Goal: Task Accomplishment & Management: Manage account settings

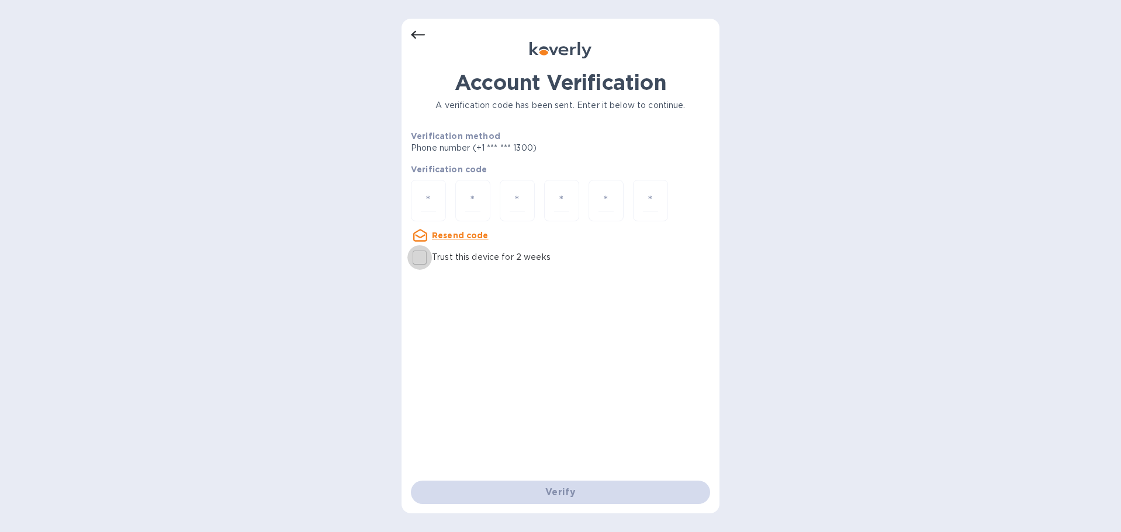
click at [416, 255] on input "Trust this device for 2 weeks" at bounding box center [419, 257] width 25 height 25
checkbox input "true"
click at [424, 206] on input "number" at bounding box center [428, 201] width 15 height 22
type input "2"
type input "1"
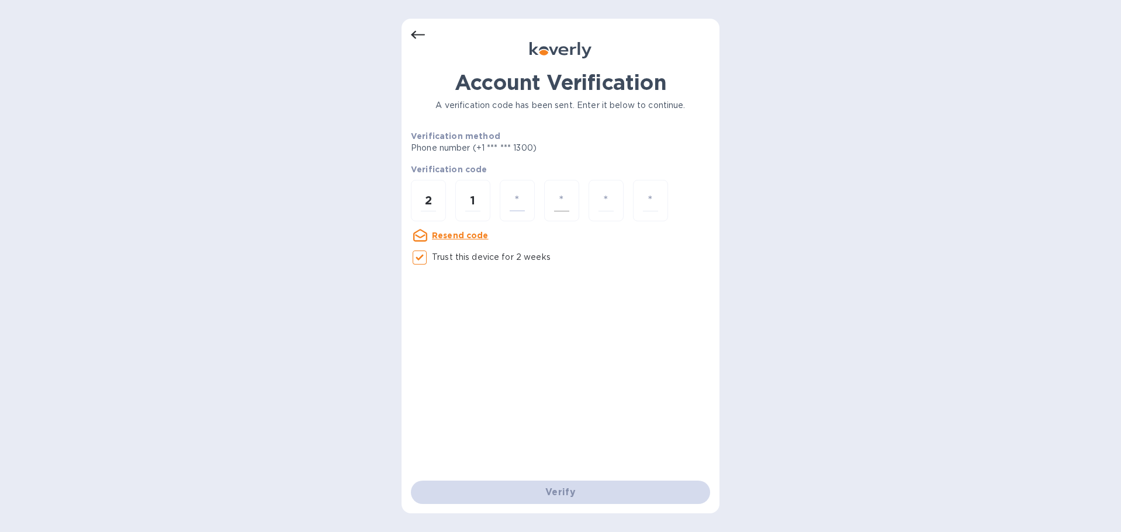
type input "1"
type input "6"
type input "2"
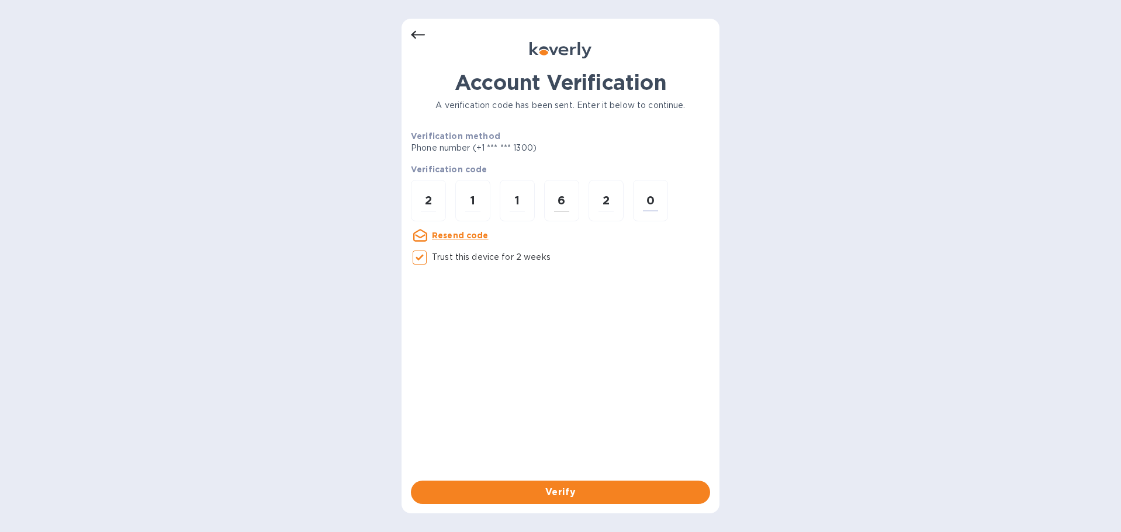
type input "0"
click at [596, 482] on button "Verify" at bounding box center [560, 492] width 299 height 23
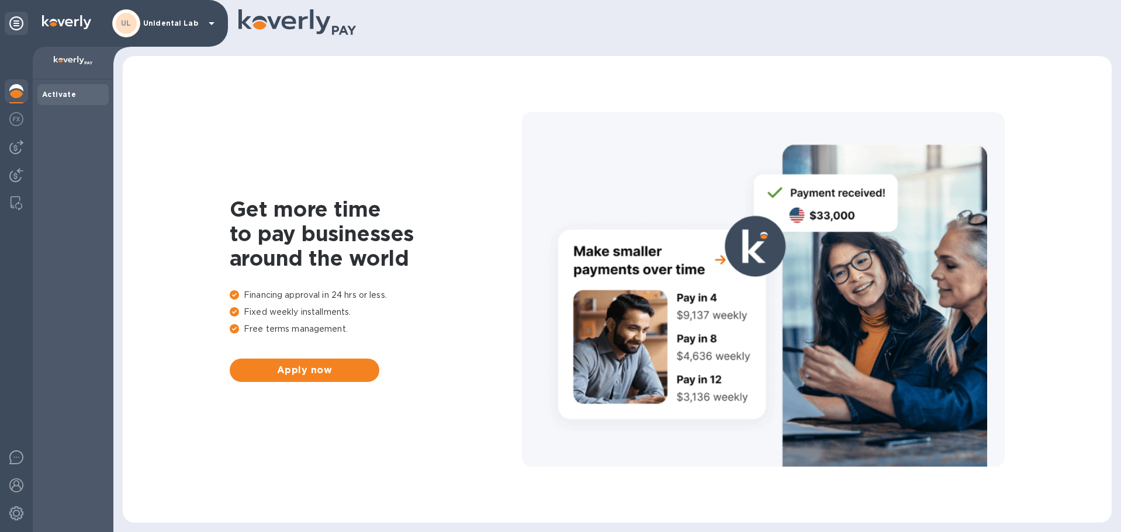
click at [173, 31] on div "UL Unidental Lab" at bounding box center [165, 23] width 106 height 28
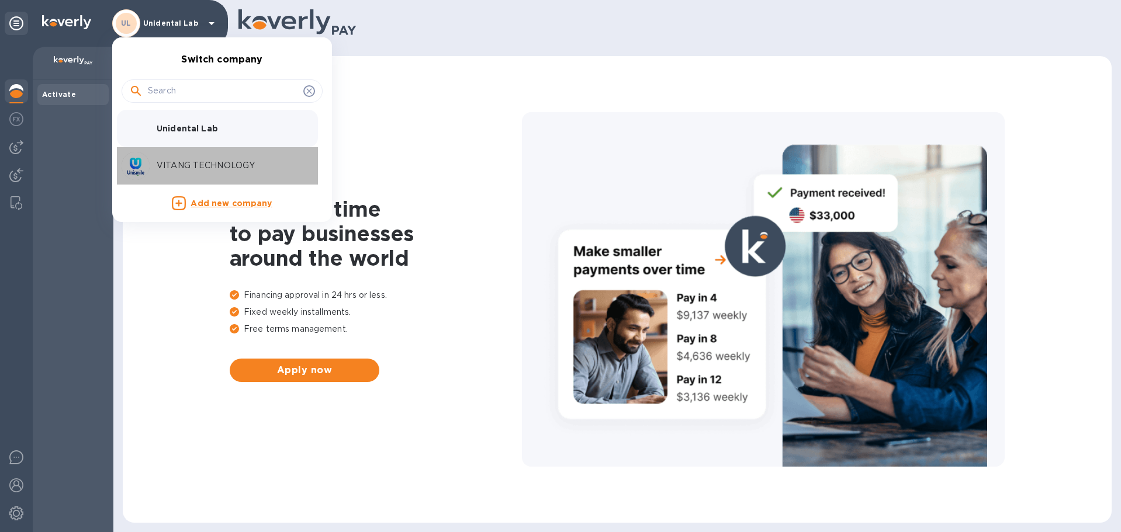
click at [219, 164] on p "VITANG TECHNOLOGY" at bounding box center [230, 166] width 147 height 12
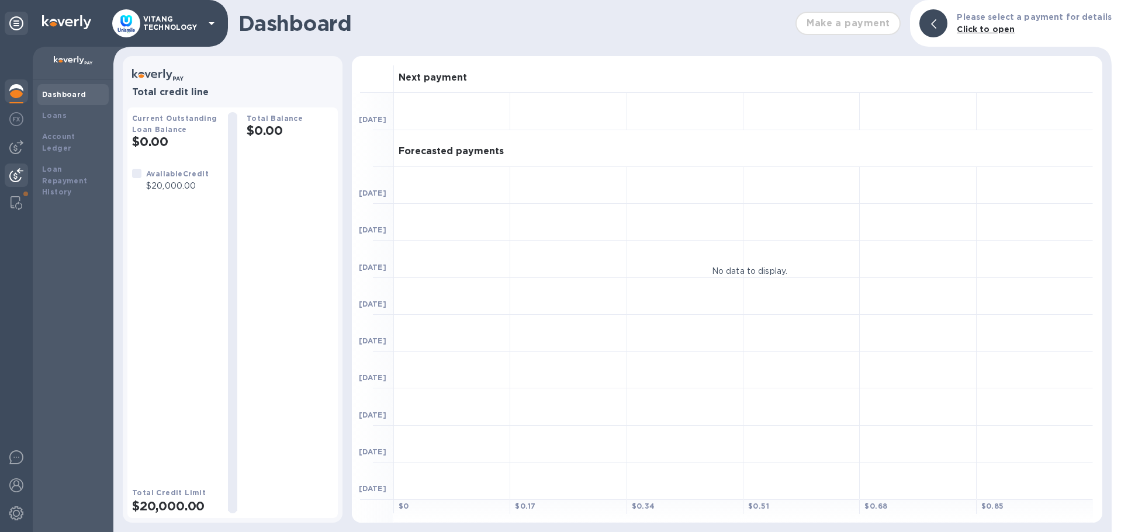
click at [13, 171] on img at bounding box center [16, 175] width 14 height 14
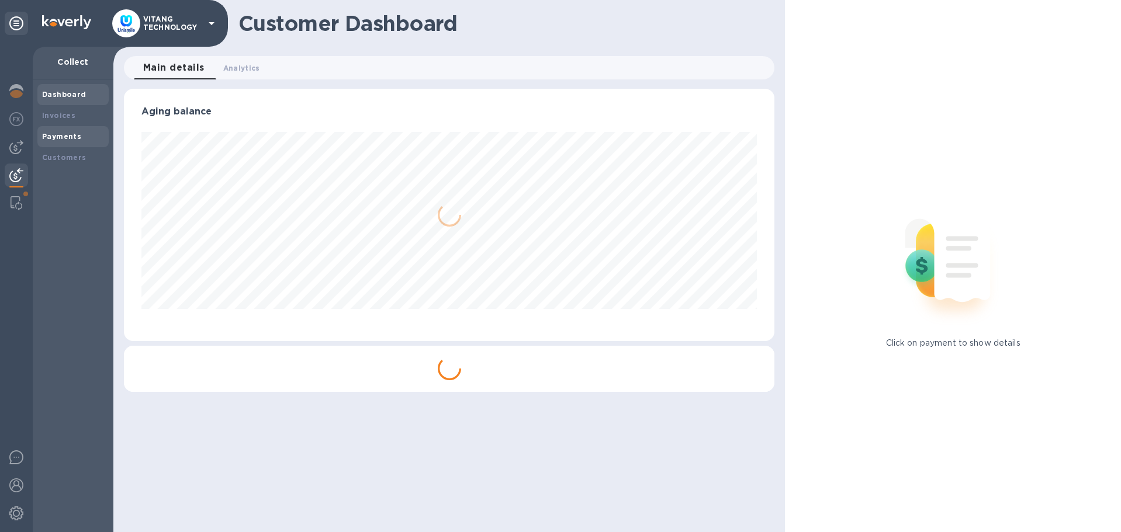
scroll to position [252, 651]
click at [46, 133] on b "Payments" at bounding box center [61, 136] width 39 height 9
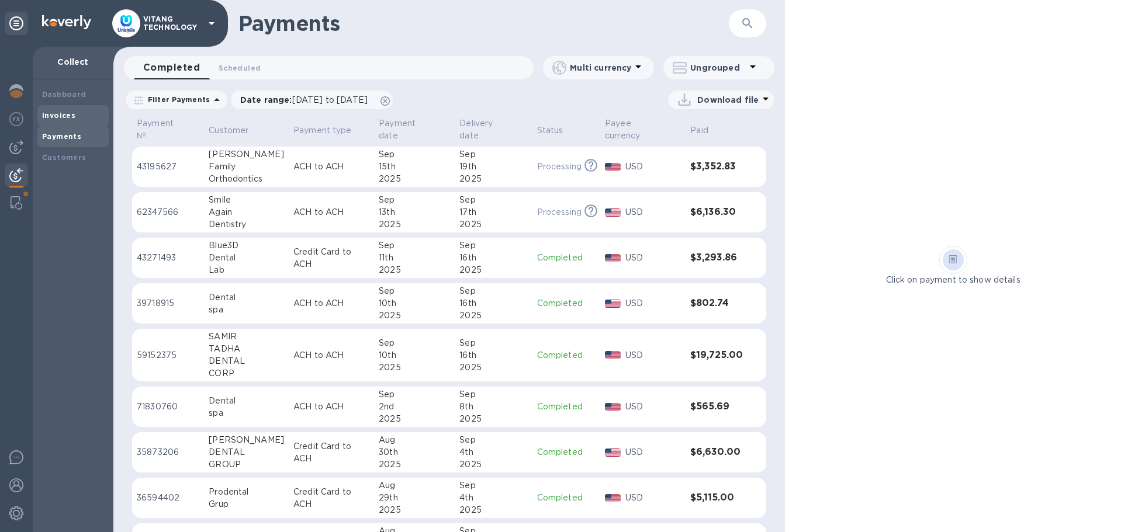
click at [64, 121] on div "Invoices" at bounding box center [73, 116] width 62 height 12
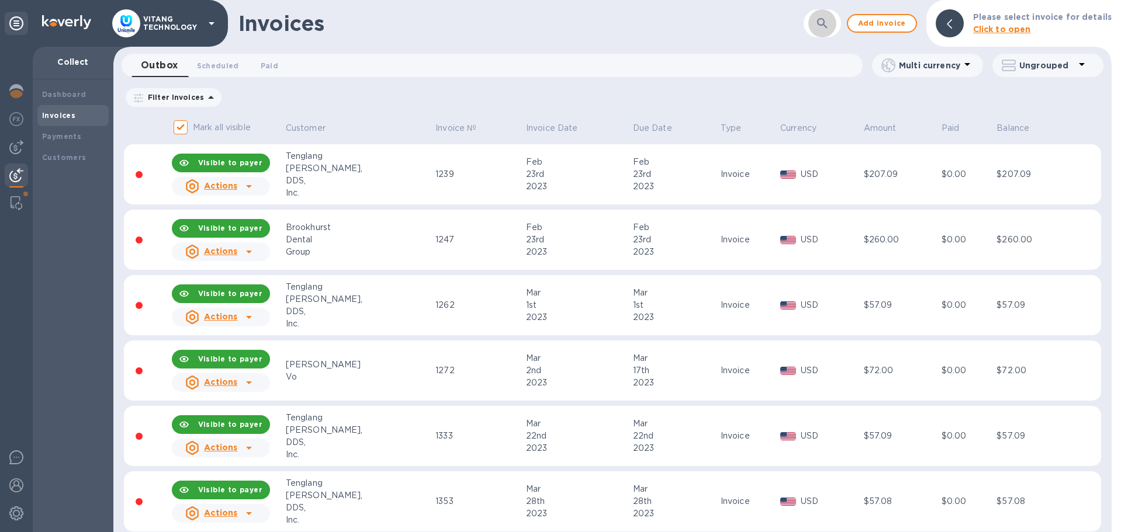
click at [829, 26] on icon "button" at bounding box center [822, 23] width 14 height 14
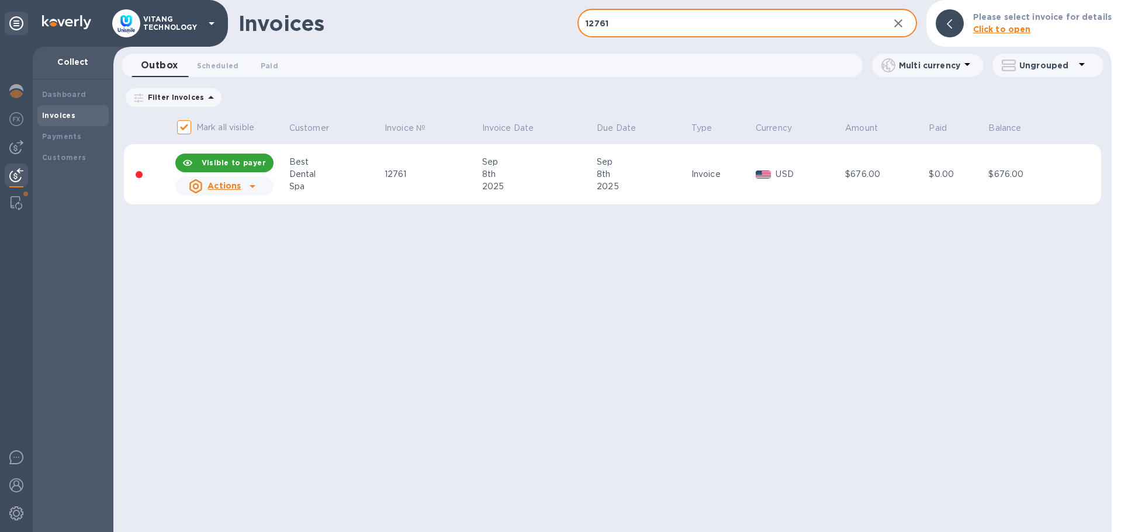
type input "12761"
click at [250, 188] on icon at bounding box center [252, 186] width 14 height 14
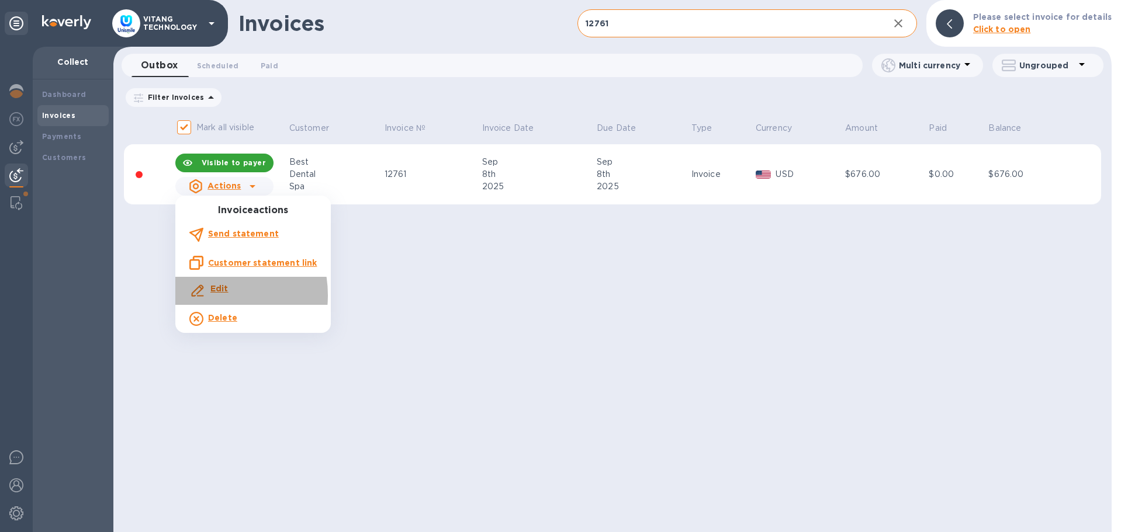
click at [203, 296] on icon at bounding box center [200, 295] width 7 height 1
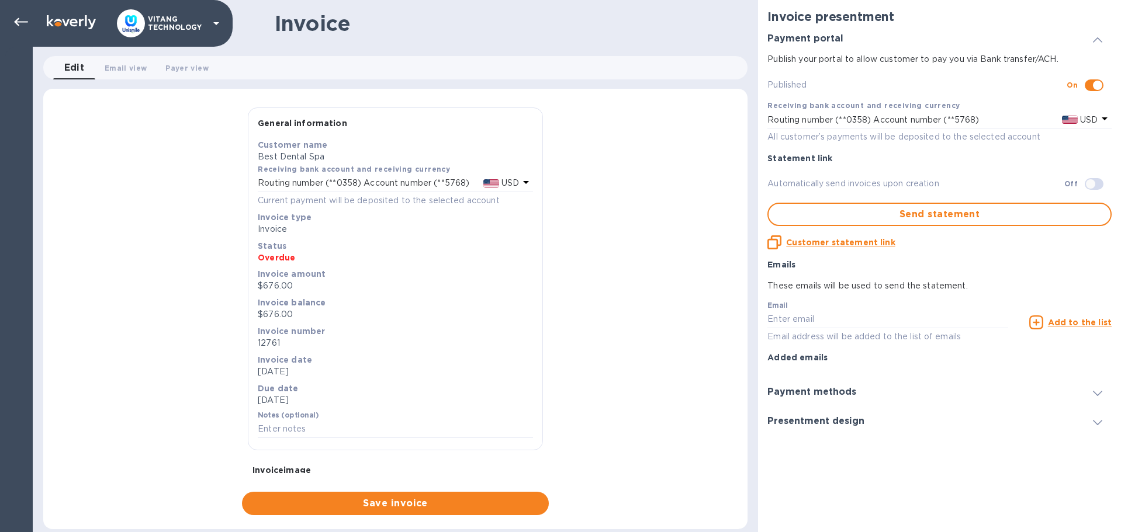
click at [276, 306] on b "Invoice balance" at bounding box center [292, 302] width 68 height 9
click at [278, 278] on b "Invoice amount" at bounding box center [292, 273] width 68 height 9
click at [282, 285] on p "$676.00" at bounding box center [395, 286] width 275 height 12
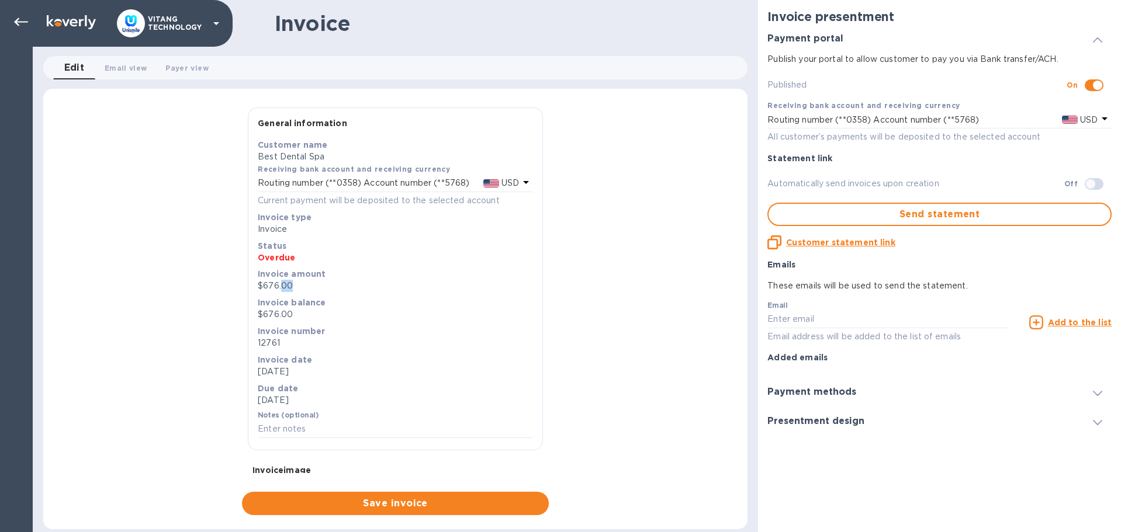
click at [282, 285] on p "$676.00" at bounding box center [395, 286] width 275 height 12
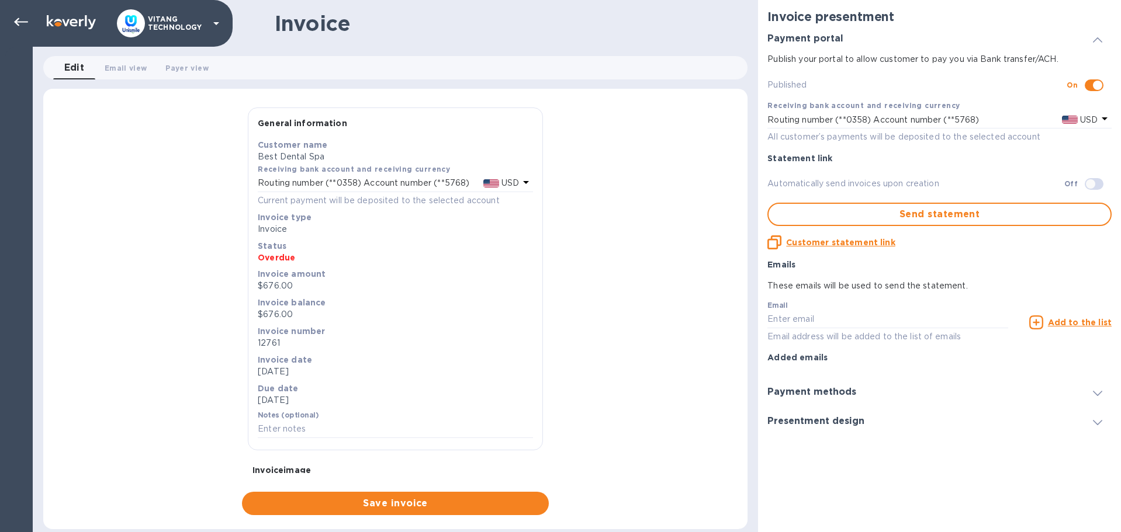
click at [280, 285] on p "$676.00" at bounding box center [395, 286] width 275 height 12
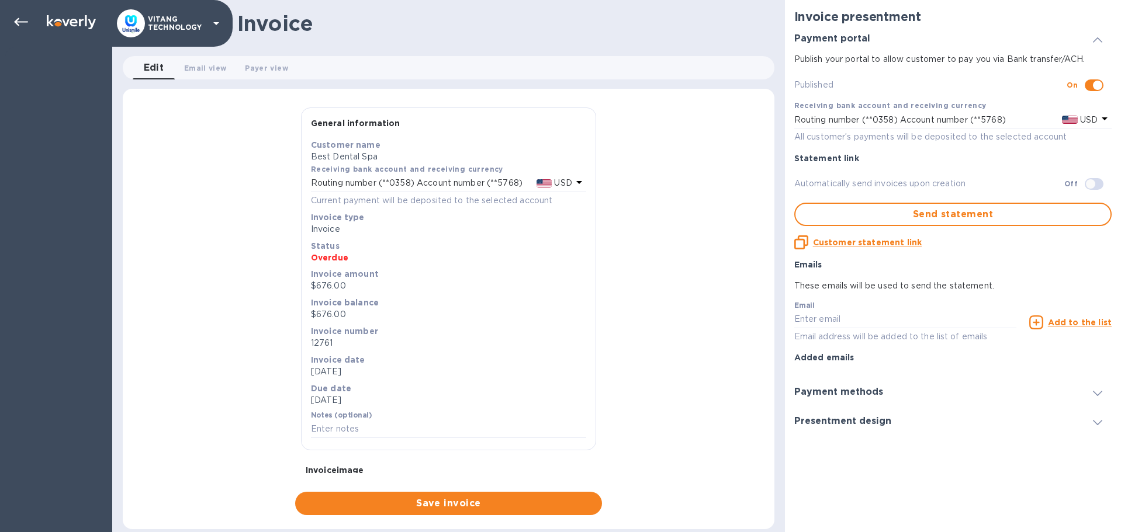
drag, startPoint x: 330, startPoint y: 295, endPoint x: 337, endPoint y: 293, distance: 7.2
click at [330, 292] on div "Customer name Best Dental Spa Receiving bank account and receiving currency Rou…" at bounding box center [449, 290] width 280 height 306
drag, startPoint x: 361, startPoint y: 273, endPoint x: 345, endPoint y: 282, distance: 17.5
click at [359, 273] on b "Invoice amount" at bounding box center [345, 273] width 68 height 9
click at [340, 281] on p "$676.00" at bounding box center [448, 286] width 275 height 12
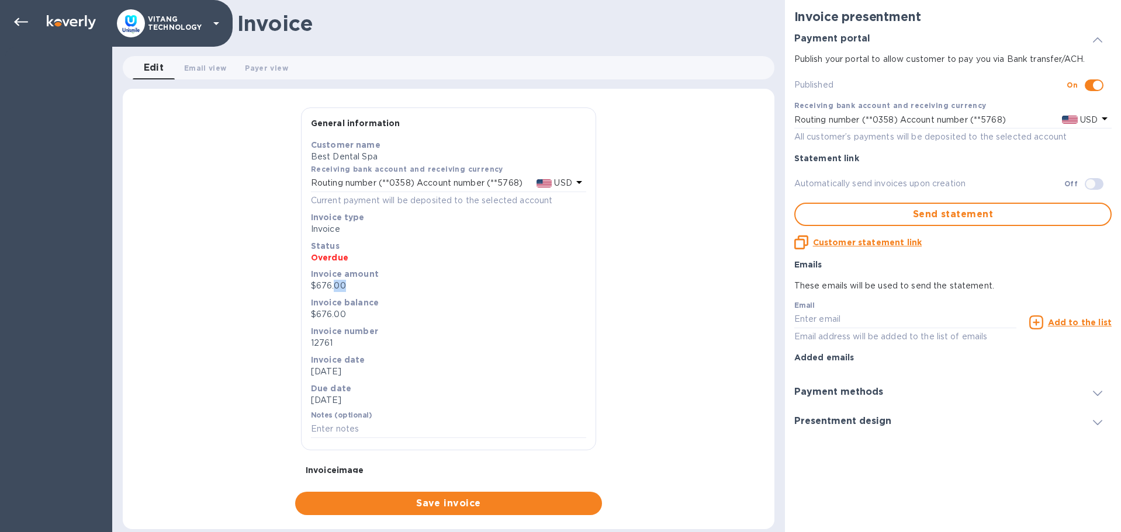
click at [340, 281] on p "$676.00" at bounding box center [448, 286] width 275 height 12
drag, startPoint x: 340, startPoint y: 281, endPoint x: 200, endPoint y: 63, distance: 258.9
click at [338, 279] on div "Invoice amount $676.00" at bounding box center [448, 280] width 275 height 24
click at [143, 65] on span "Edit 0" at bounding box center [153, 68] width 23 height 16
click at [449, 352] on div "Invoice date [DATE]" at bounding box center [449, 366] width 280 height 29
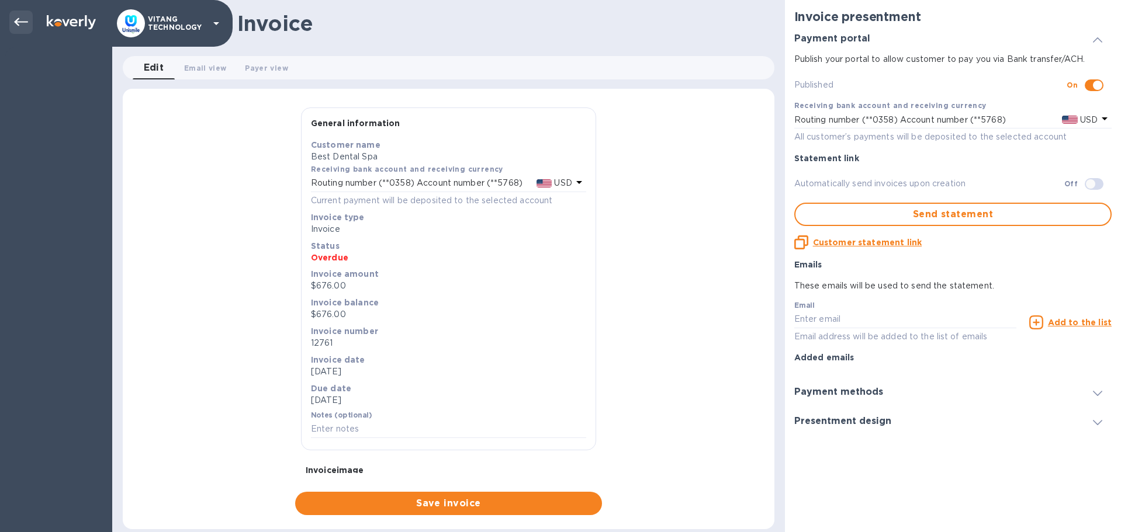
click at [32, 15] on div "VITANG TECHNOLOGY" at bounding box center [116, 23] width 233 height 47
click at [22, 24] on icon at bounding box center [21, 22] width 14 height 14
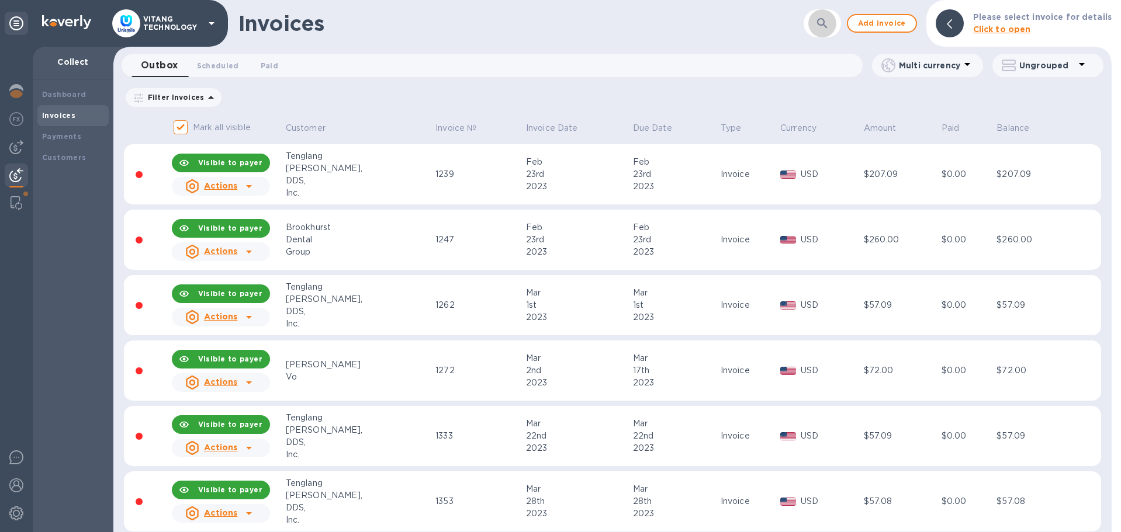
click at [821, 25] on icon "button" at bounding box center [822, 23] width 14 height 14
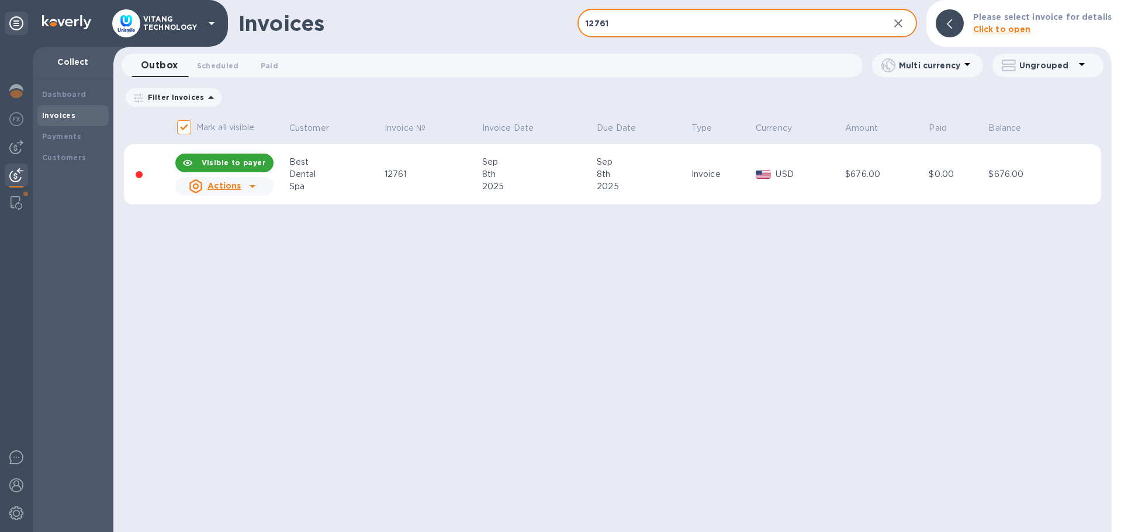
type input "12761"
click at [248, 187] on icon at bounding box center [252, 186] width 14 height 14
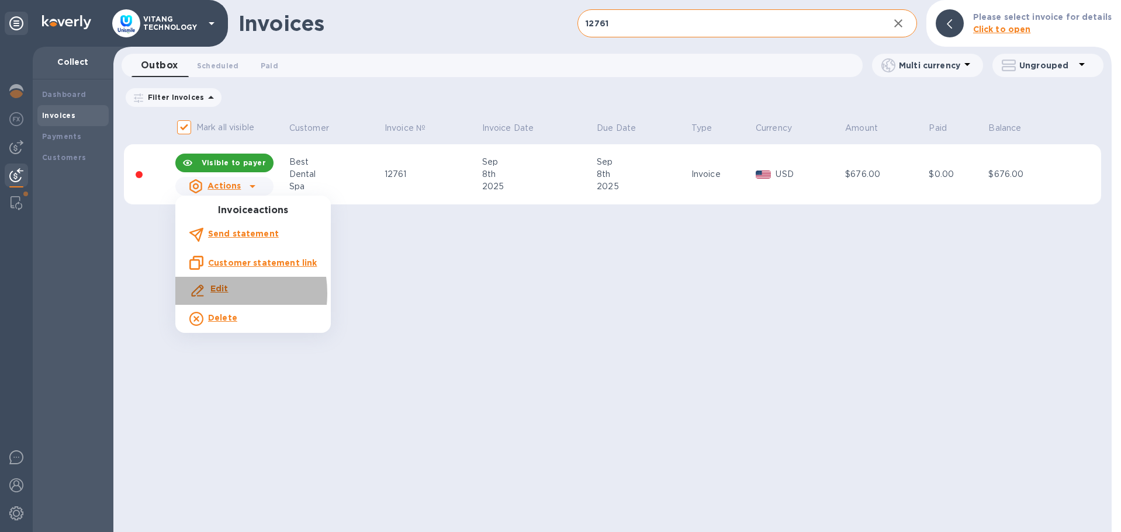
click at [210, 293] on div "Edit" at bounding box center [219, 290] width 23 height 21
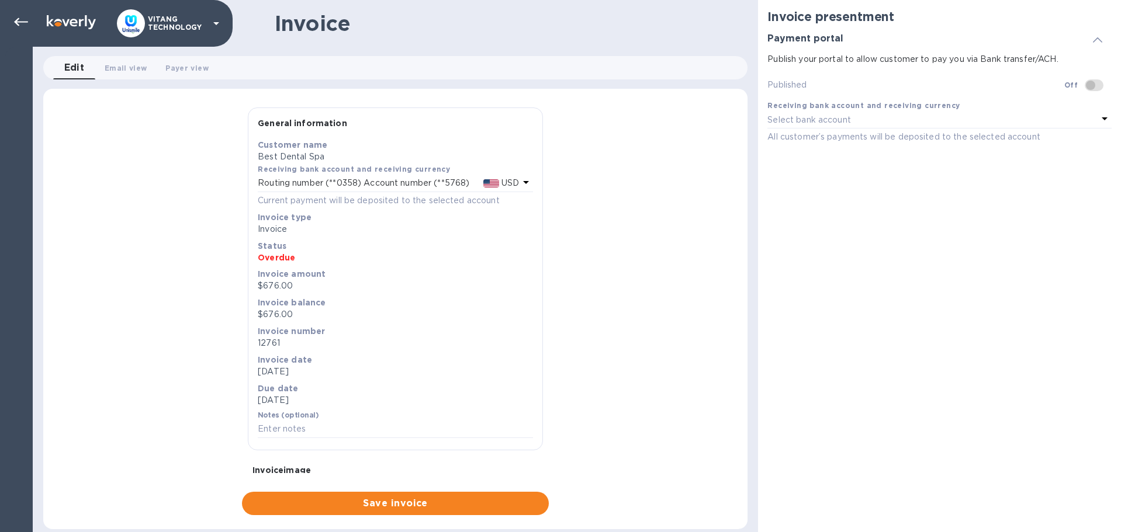
checkbox input "true"
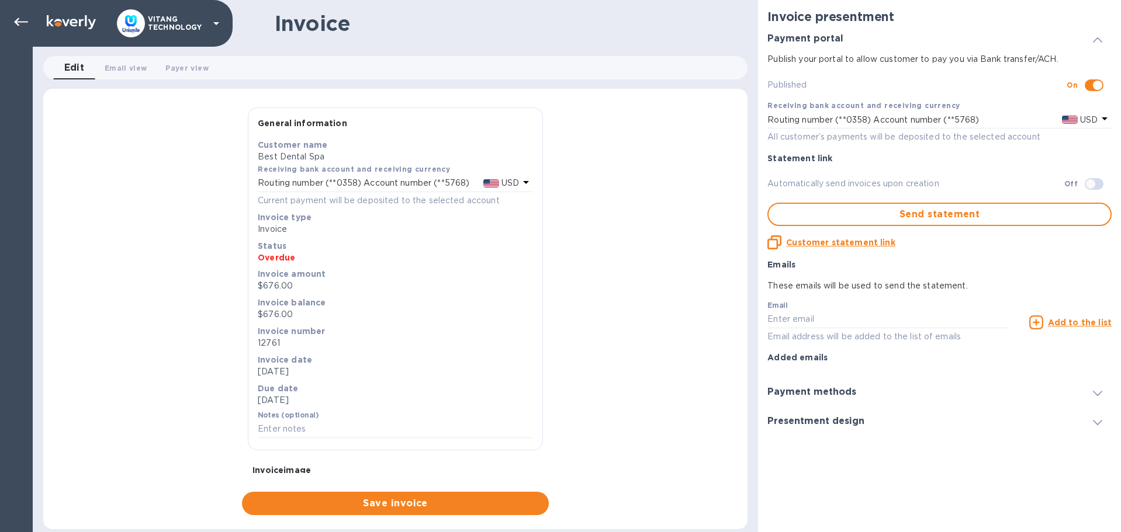
click at [321, 159] on p "Best Dental Spa" at bounding box center [395, 157] width 275 height 12
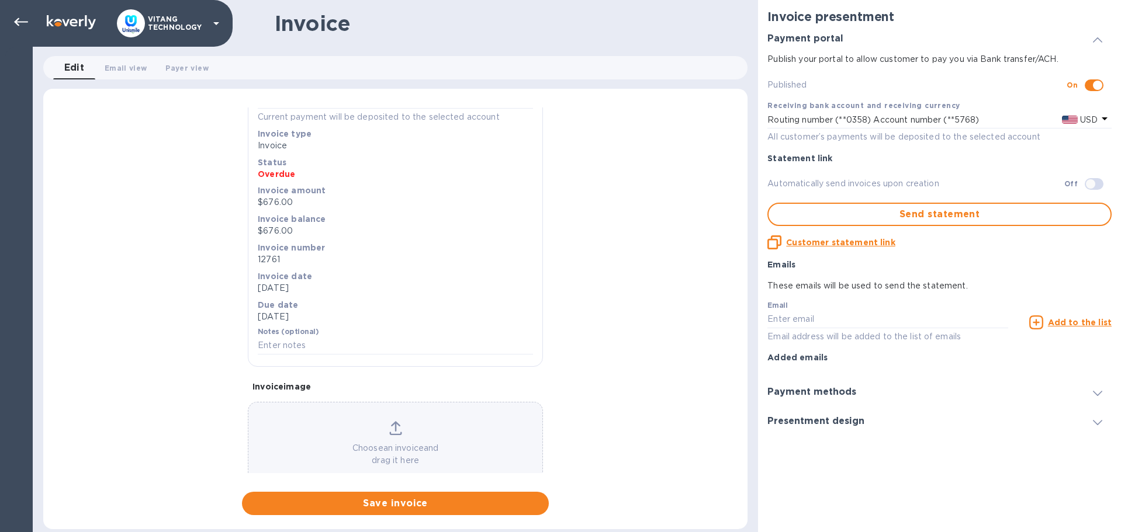
scroll to position [129, 0]
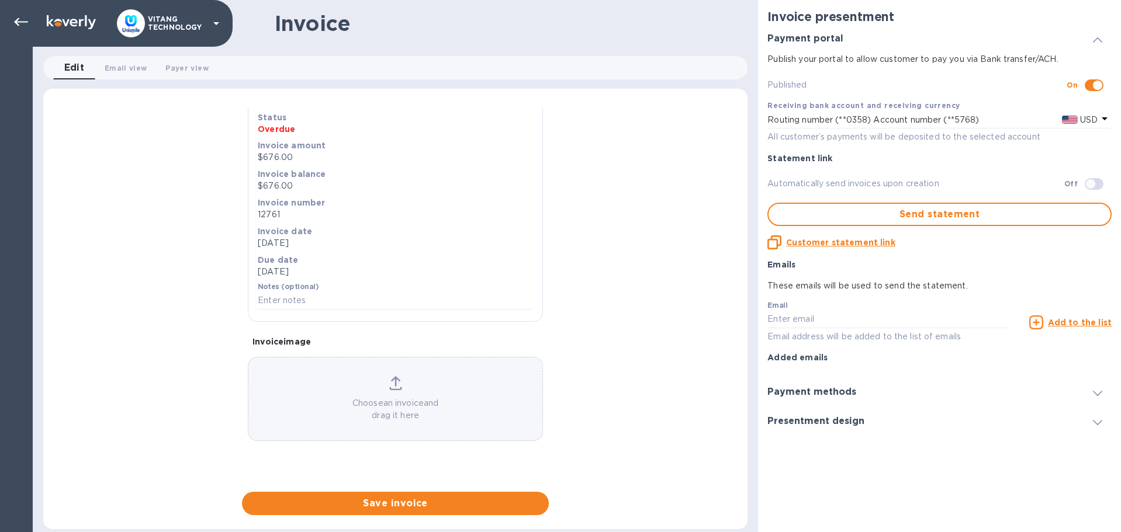
click at [268, 207] on b "Invoice number" at bounding box center [291, 202] width 67 height 9
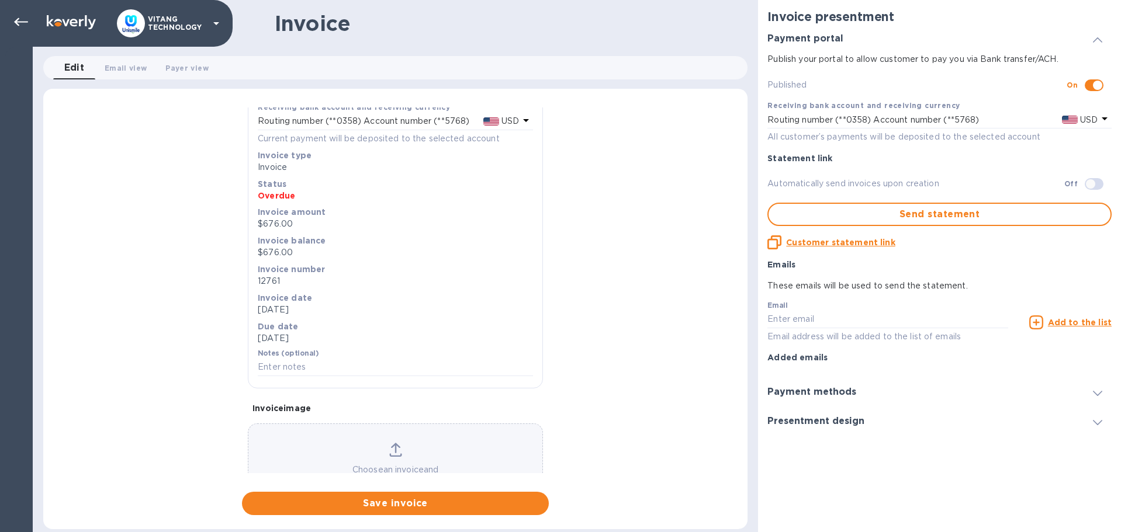
click at [1104, 419] on div at bounding box center [1097, 421] width 28 height 12
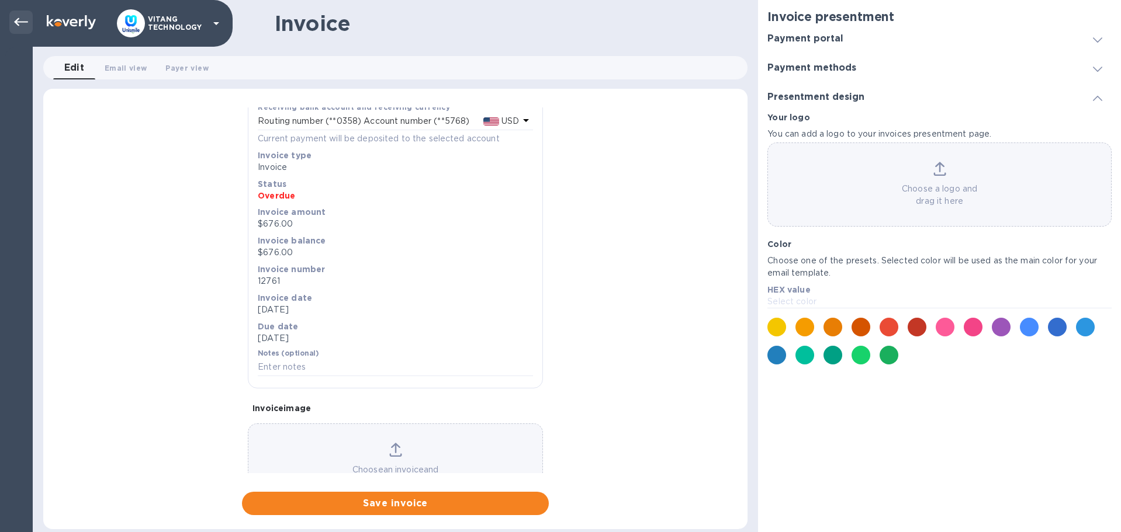
click at [22, 29] on div at bounding box center [20, 22] width 23 height 23
click at [22, 20] on icon at bounding box center [21, 22] width 14 height 14
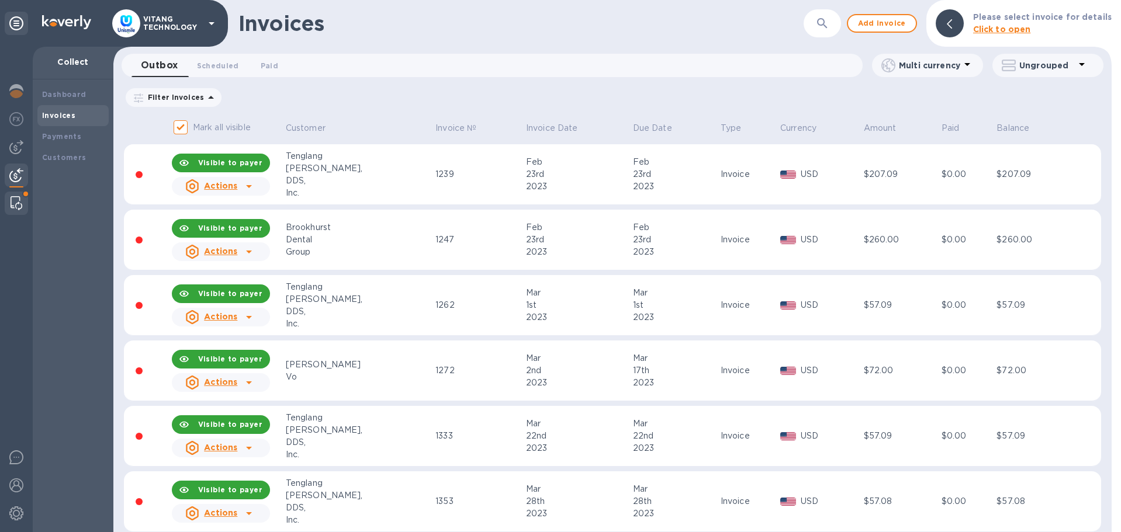
click at [17, 197] on img at bounding box center [17, 203] width 12 height 14
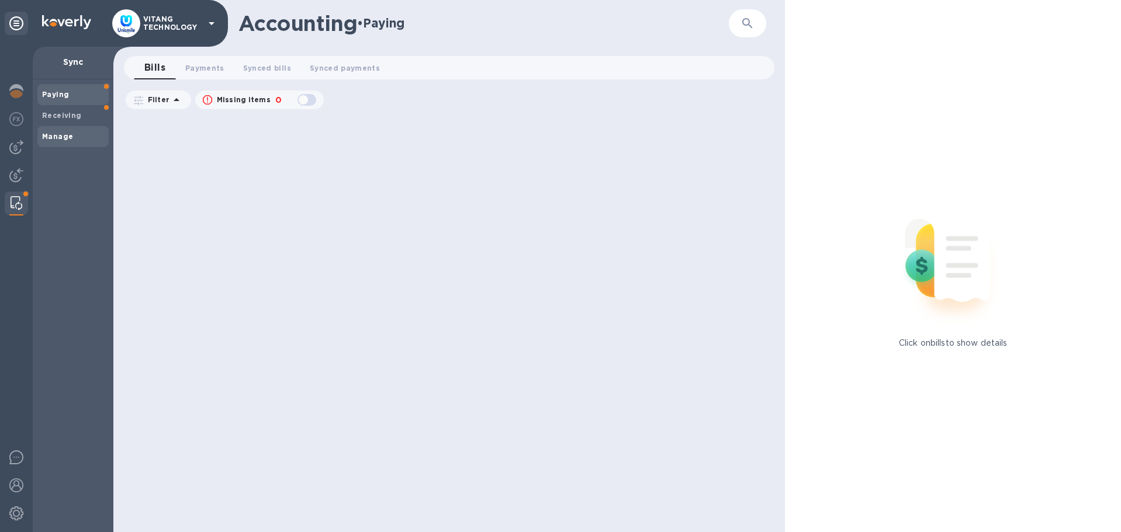
click at [73, 144] on div "Manage" at bounding box center [72, 136] width 71 height 21
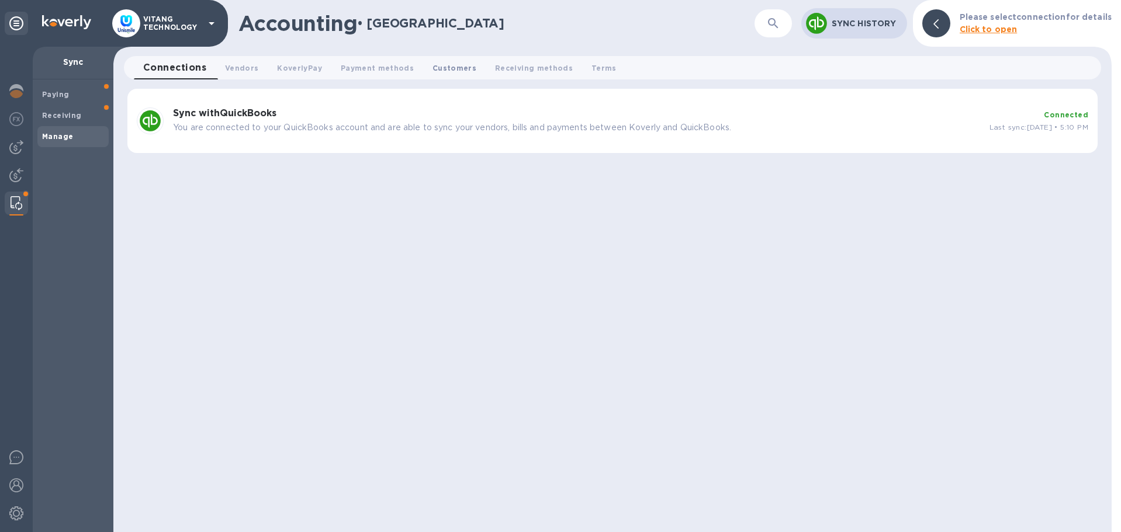
click at [462, 68] on span "Customers 0" at bounding box center [454, 68] width 44 height 12
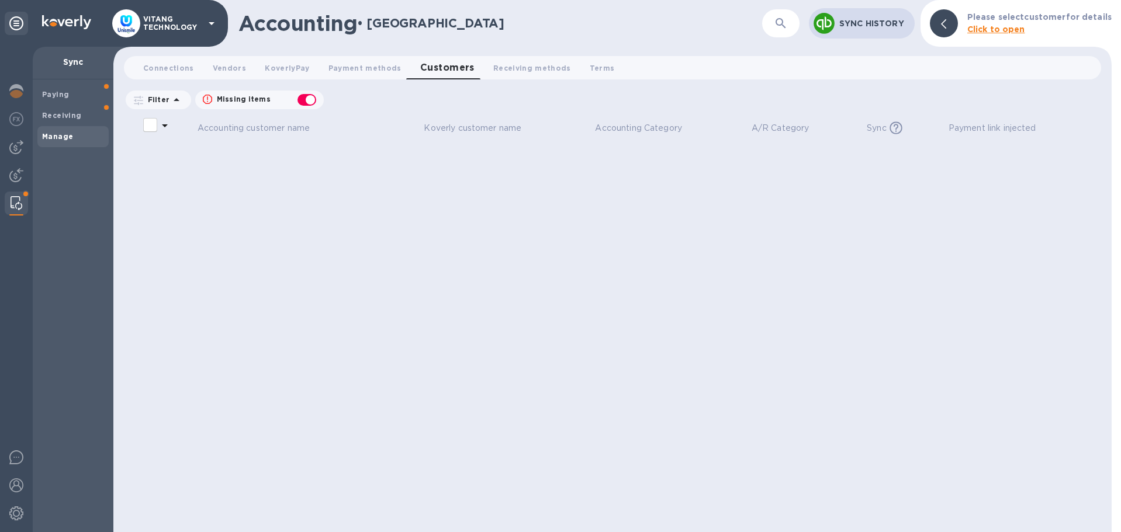
checkbox input "false"
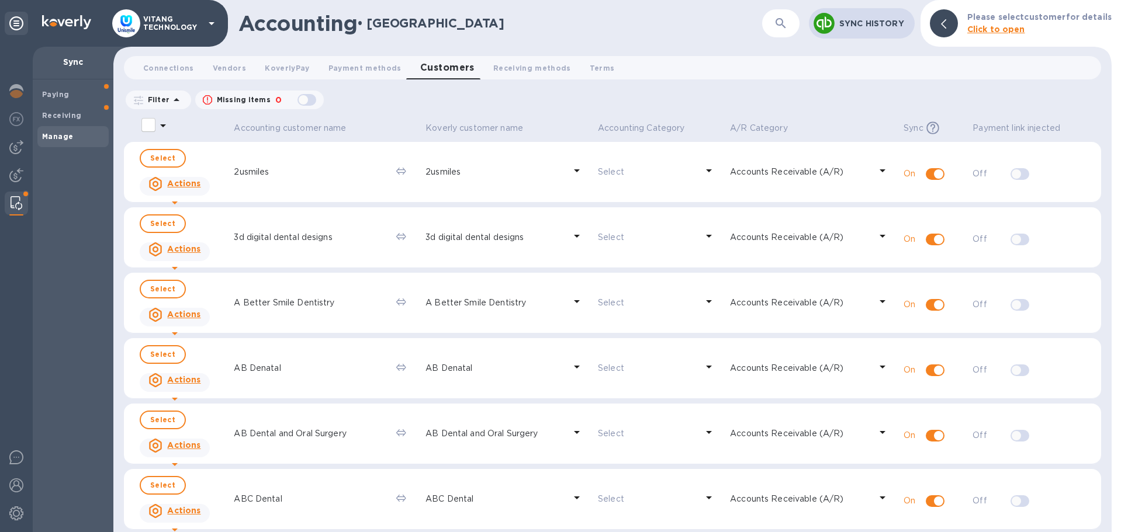
click at [775, 29] on button "button" at bounding box center [781, 23] width 28 height 28
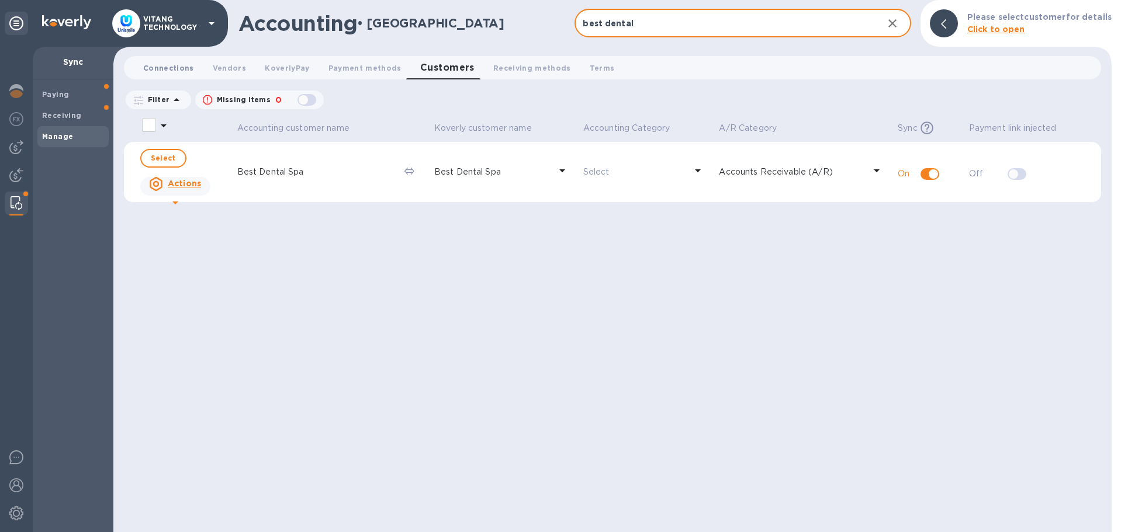
type input "best dental"
click at [178, 71] on span "Connections 0" at bounding box center [168, 68] width 51 height 12
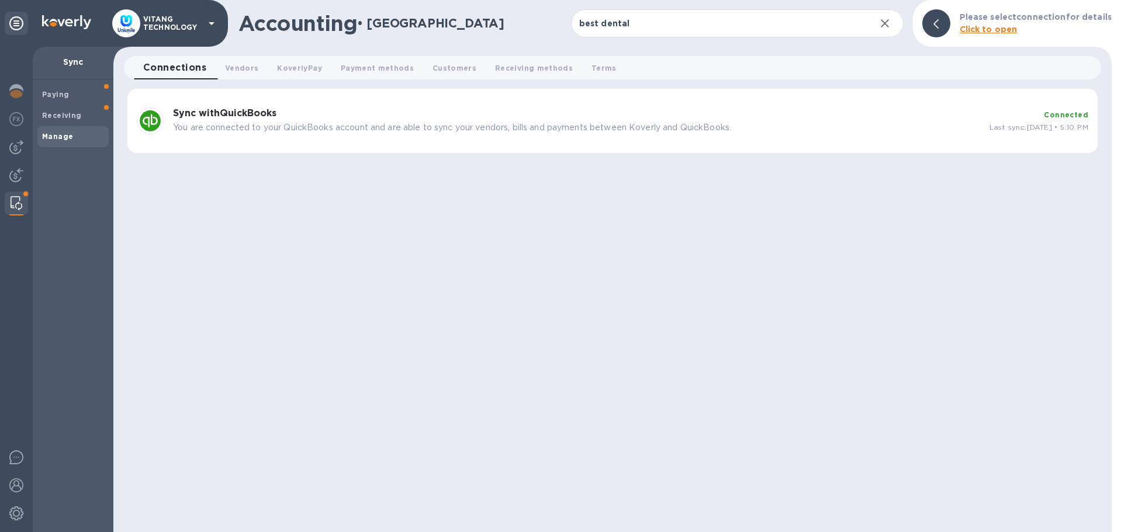
click at [304, 138] on div "Sync with QuickBooks You are connected to your QuickBooks account and are able …" at bounding box center [576, 120] width 816 height 35
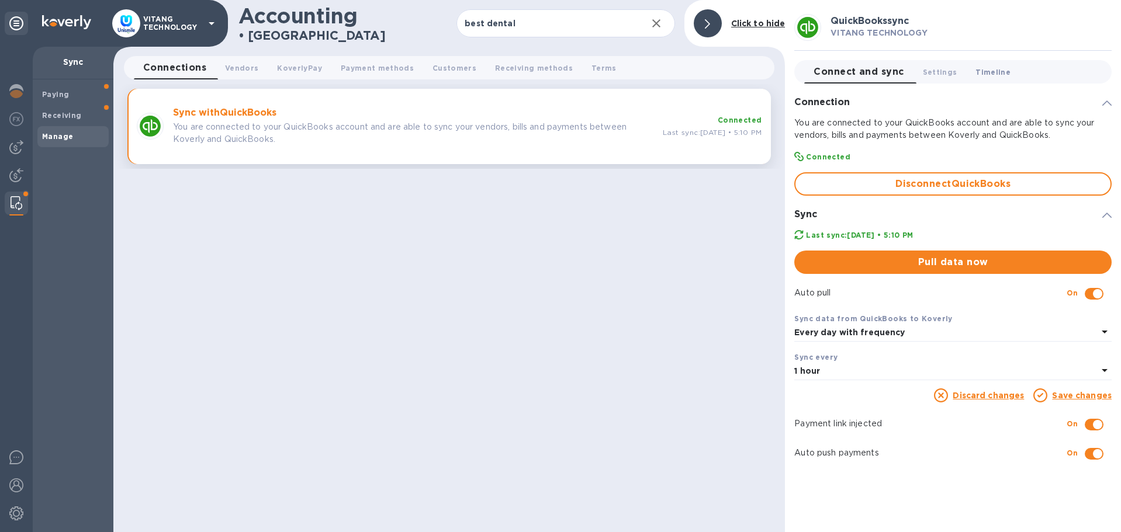
click at [987, 71] on span "Timeline 0" at bounding box center [992, 72] width 35 height 12
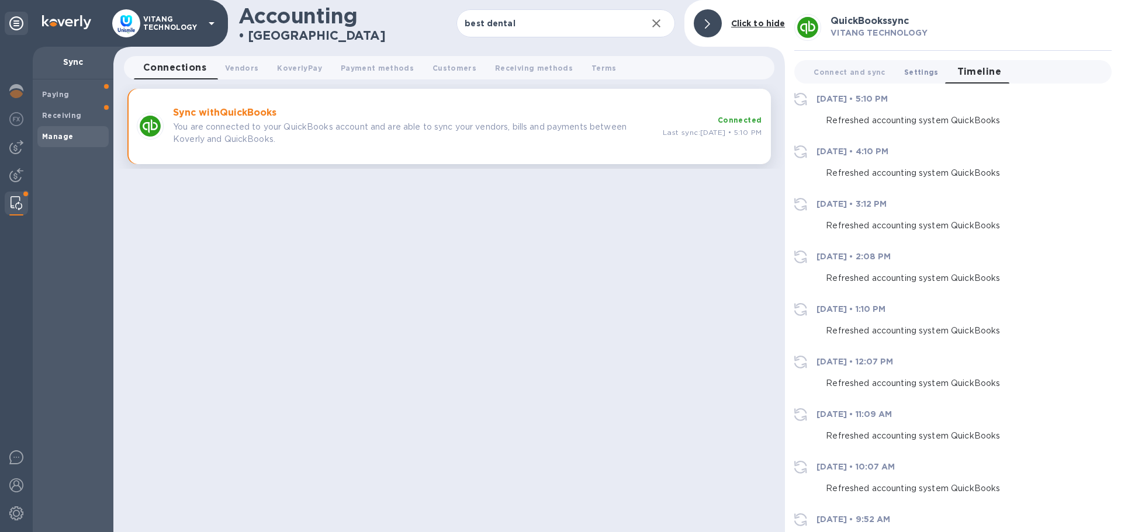
click at [921, 72] on span "Settings 0" at bounding box center [921, 72] width 34 height 12
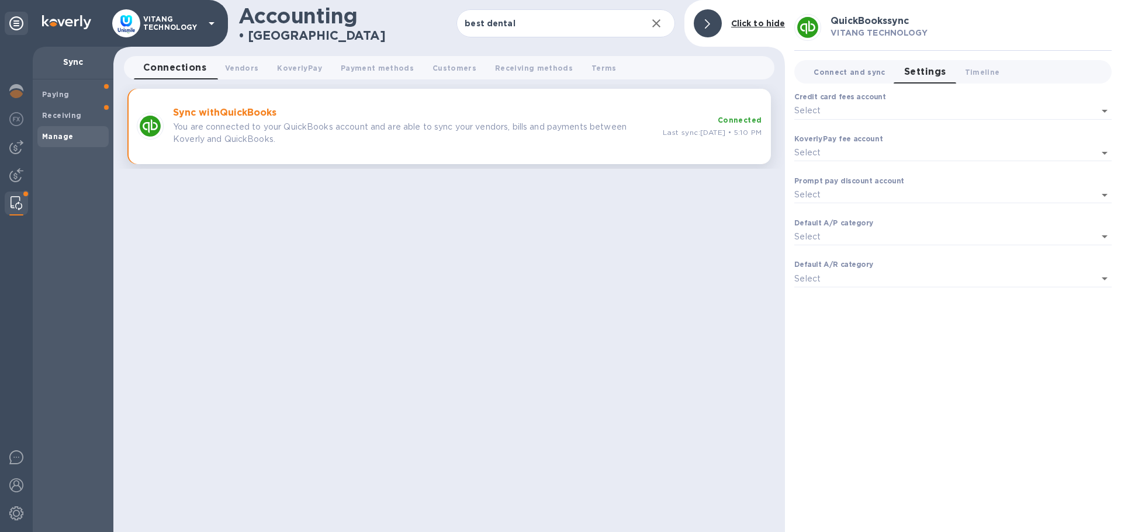
click at [853, 75] on span "Connect and sync 0" at bounding box center [849, 72] width 72 height 12
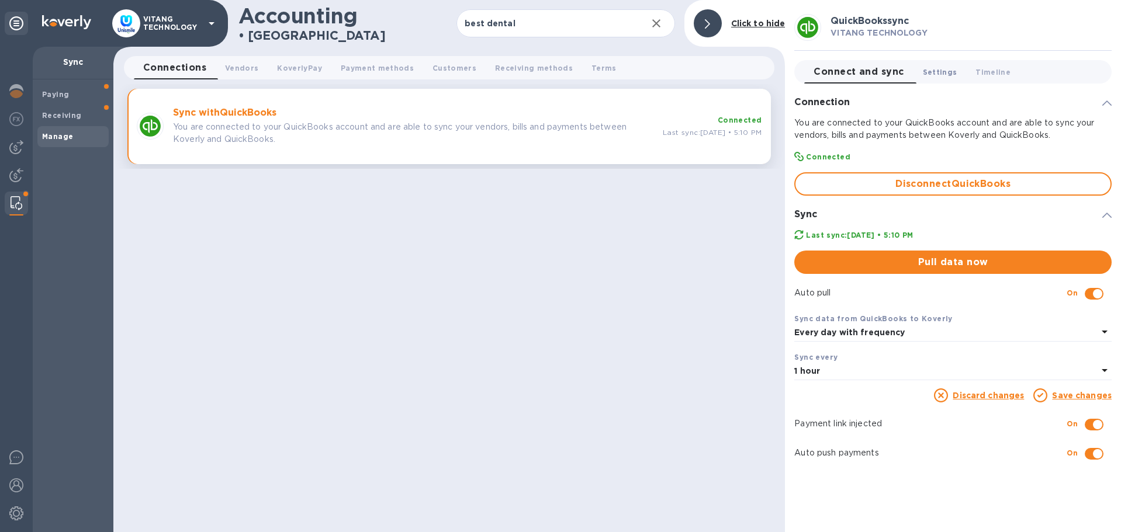
click at [967, 74] on button "Settings 0" at bounding box center [939, 71] width 53 height 23
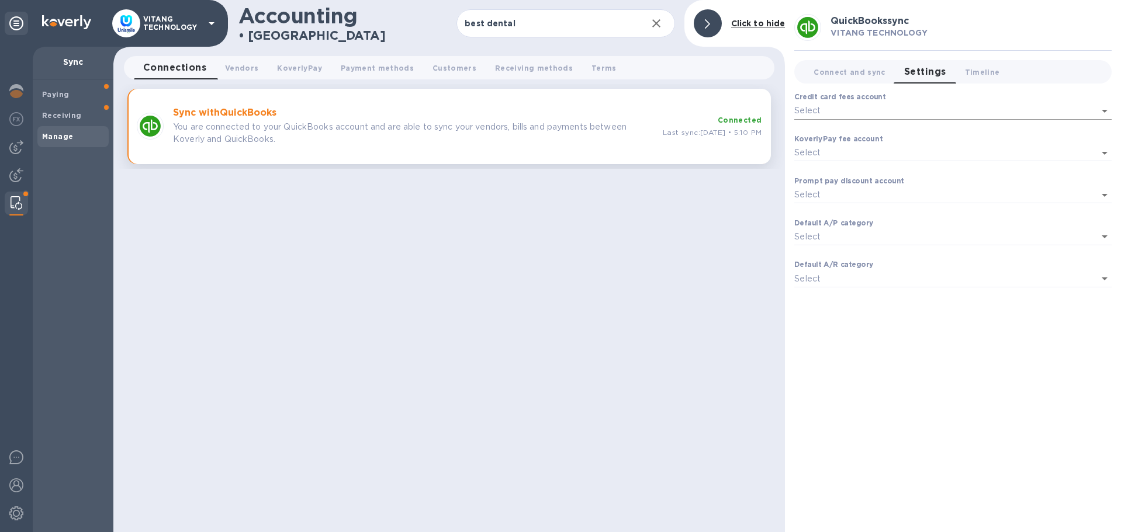
click at [1101, 111] on icon "Open" at bounding box center [1104, 111] width 14 height 14
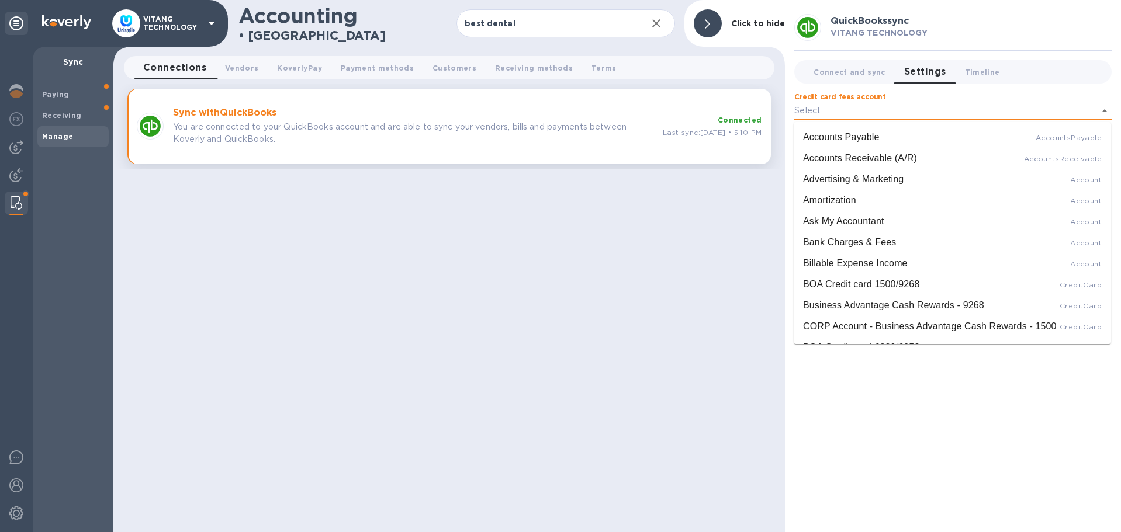
click at [1101, 111] on icon "Close" at bounding box center [1104, 111] width 14 height 14
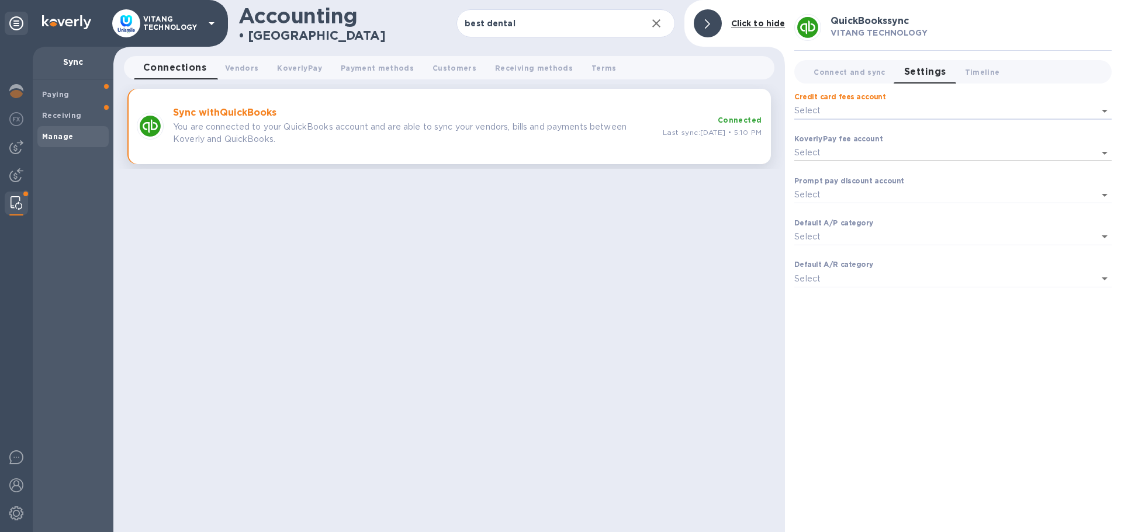
click at [1107, 153] on icon "Open" at bounding box center [1104, 153] width 14 height 14
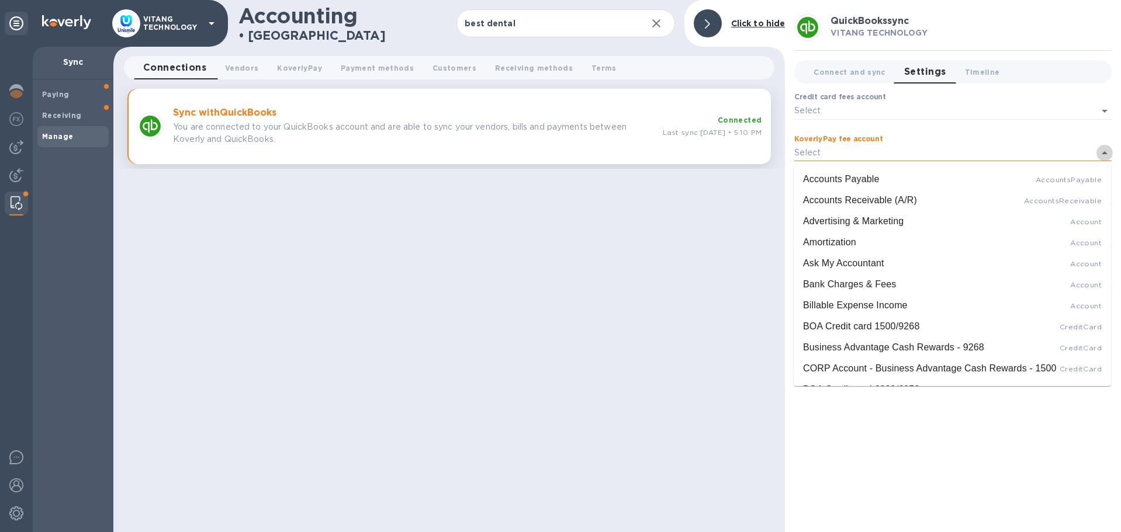
click at [1107, 153] on icon "Close" at bounding box center [1104, 153] width 14 height 14
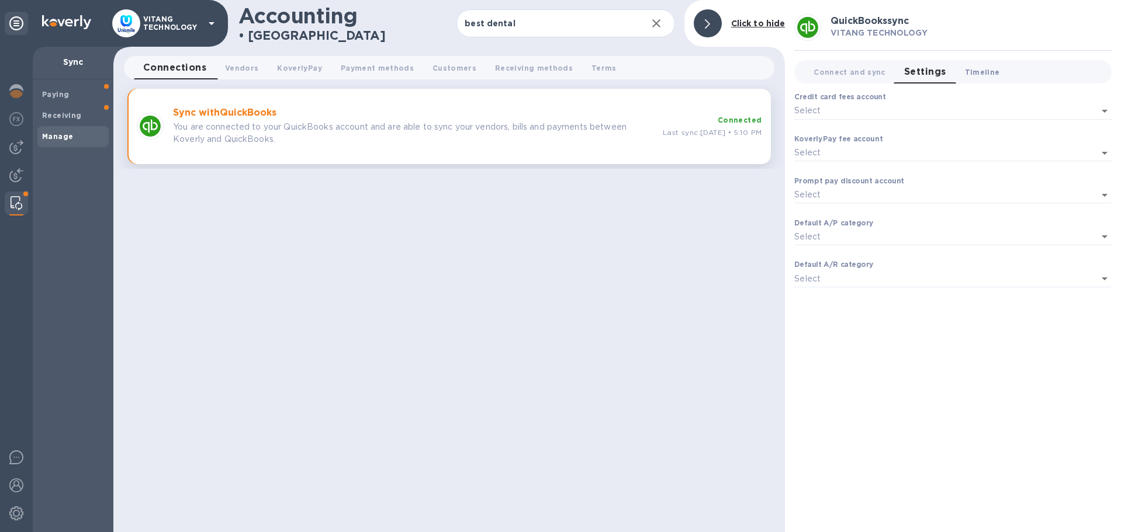
click at [985, 72] on span "Timeline 0" at bounding box center [982, 72] width 35 height 12
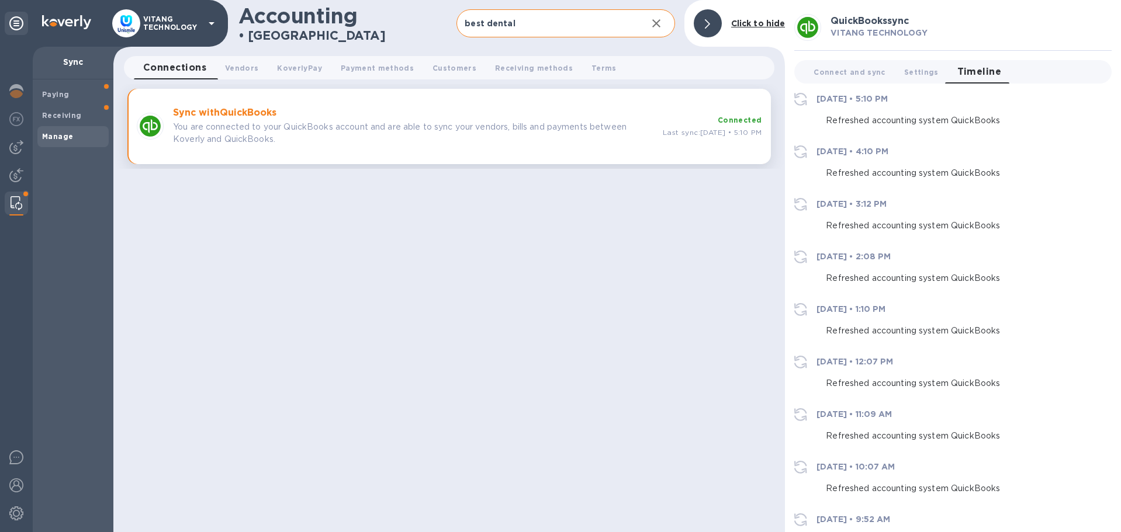
click at [535, 26] on input "best dental" at bounding box center [546, 23] width 181 height 29
click at [13, 169] on img at bounding box center [16, 175] width 14 height 14
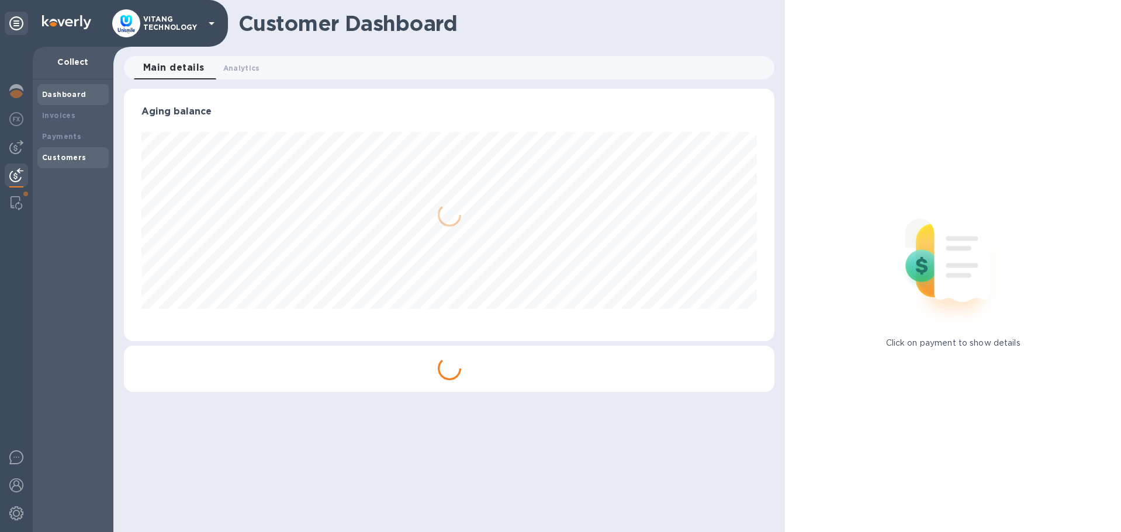
scroll to position [252, 651]
click at [76, 152] on div "Customers" at bounding box center [73, 158] width 62 height 12
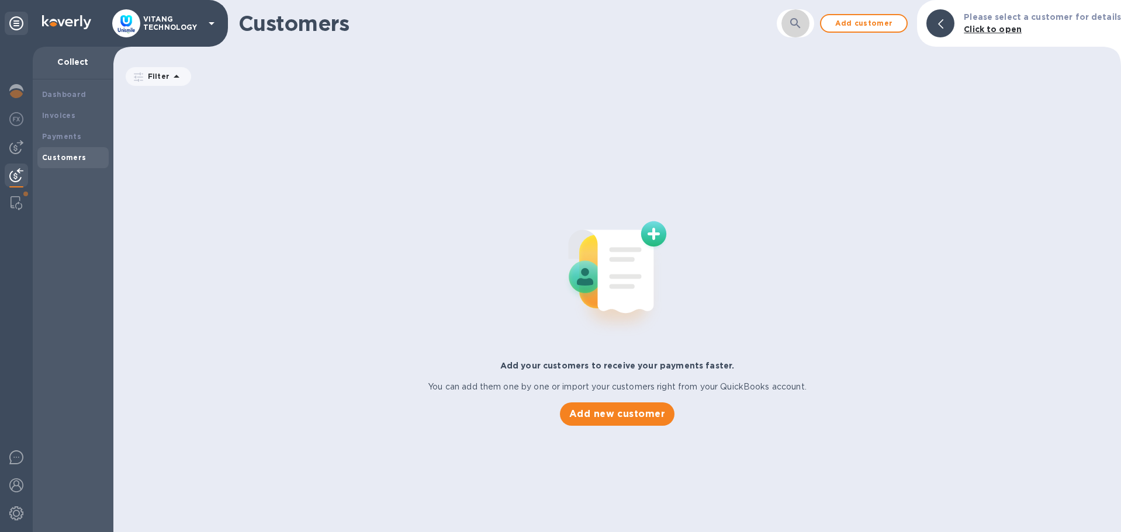
click at [808, 36] on button "button" at bounding box center [795, 23] width 28 height 28
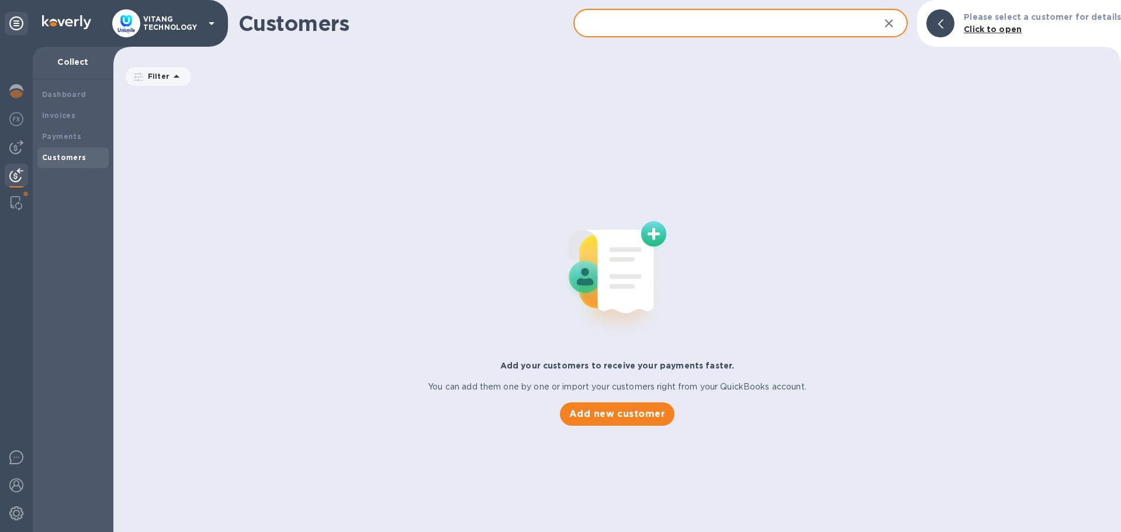
paste input "Smile Dental Care lugandmd"
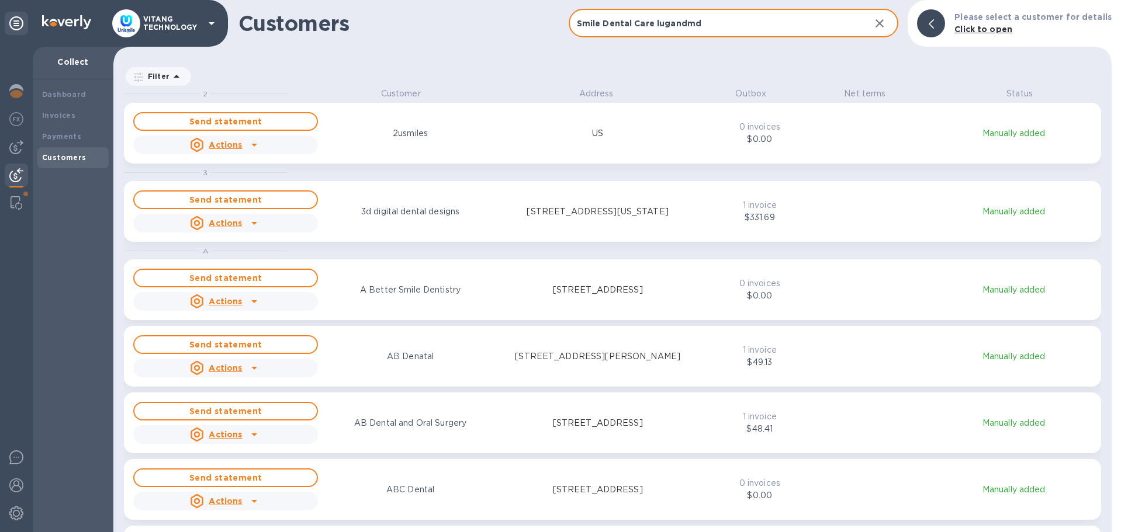
scroll to position [445, 998]
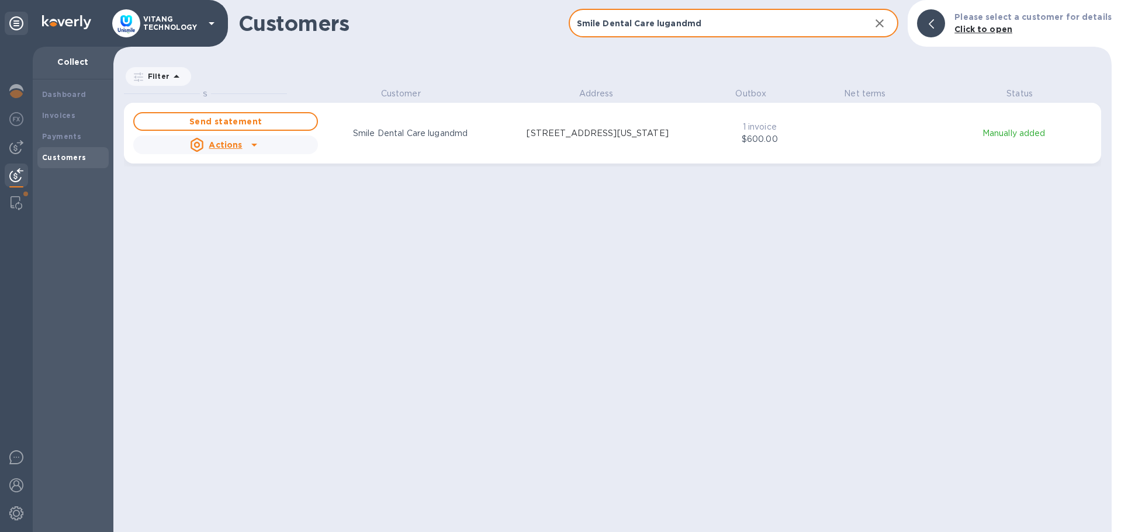
type input "Smile Dental Care lugandmd"
click at [19, 210] on img at bounding box center [17, 203] width 12 height 14
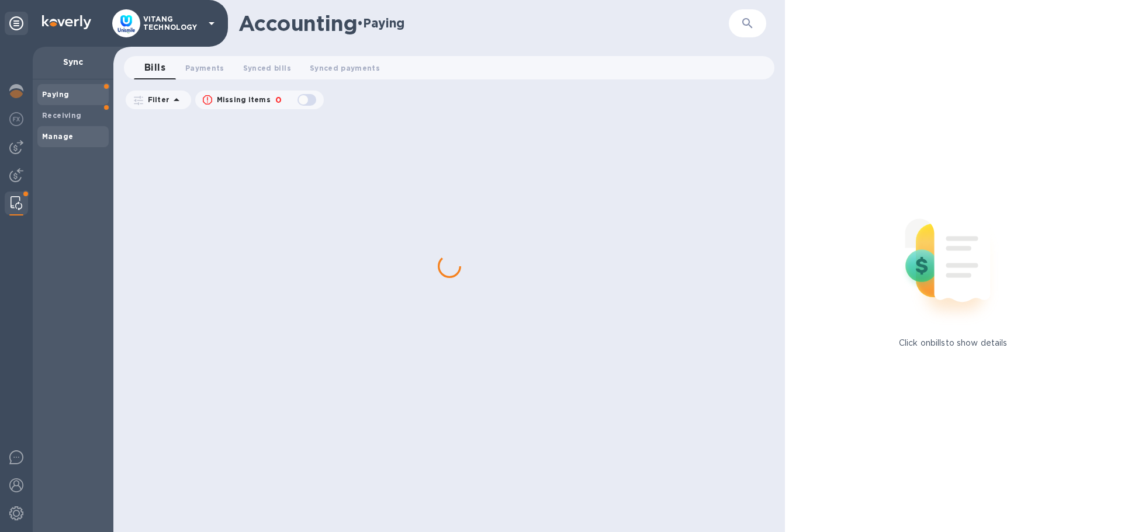
click at [54, 140] on b "Manage" at bounding box center [57, 136] width 31 height 9
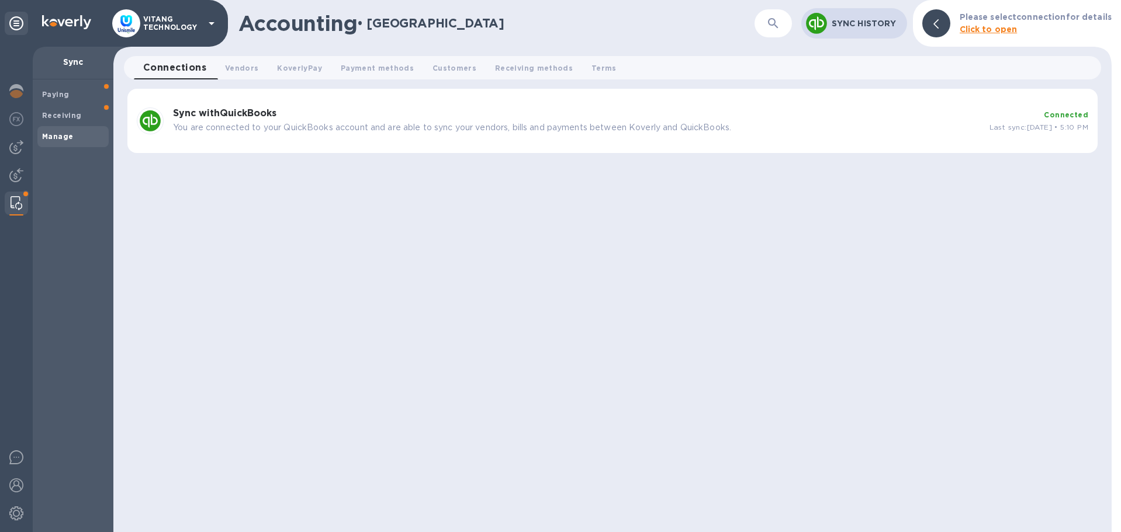
click at [193, 117] on b "Sync with QuickBooks" at bounding box center [224, 113] width 103 height 11
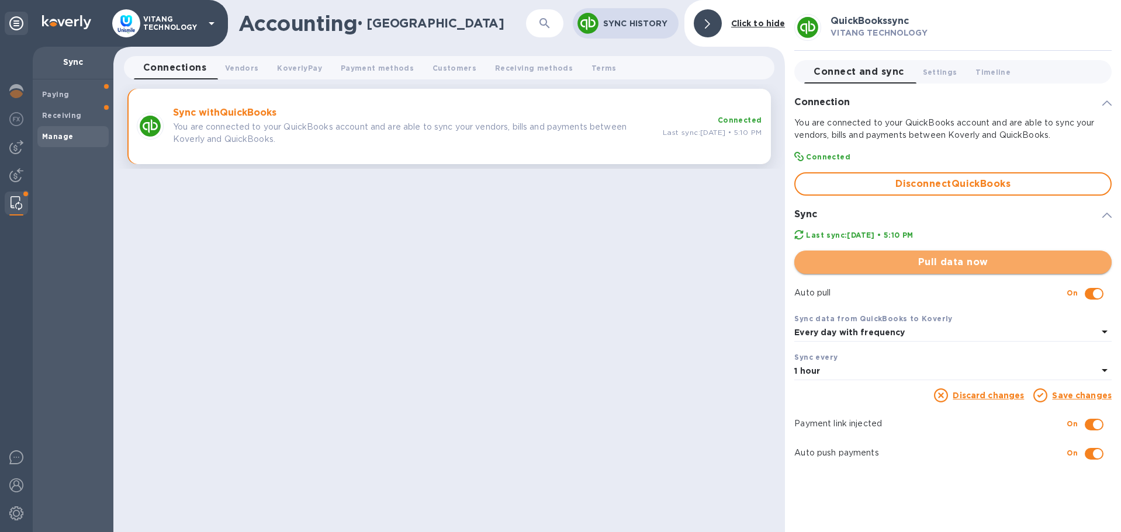
click at [858, 257] on span "Pull data now" at bounding box center [952, 262] width 299 height 14
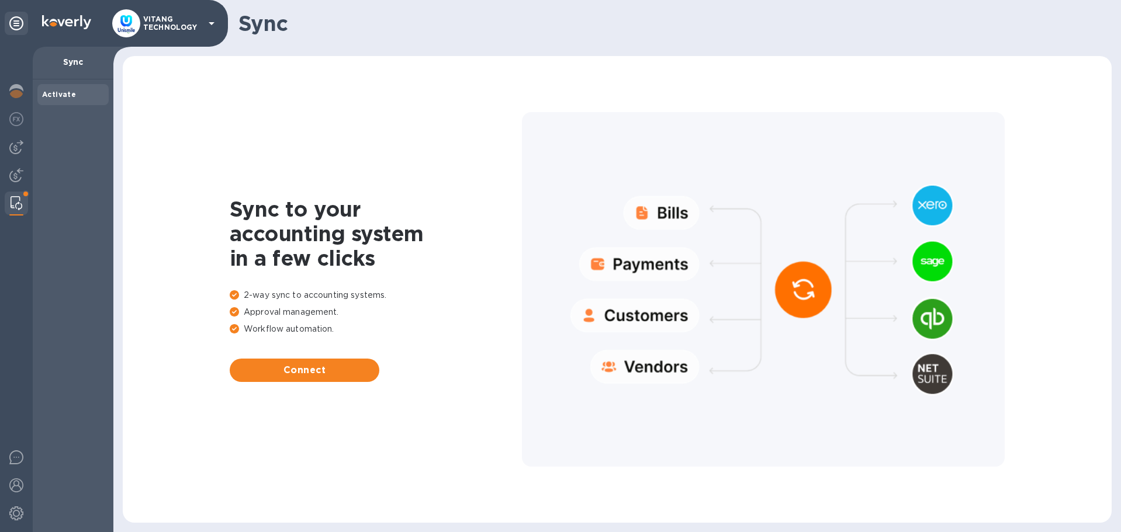
click at [16, 203] on img at bounding box center [17, 203] width 12 height 14
click at [15, 188] on div at bounding box center [16, 177] width 23 height 26
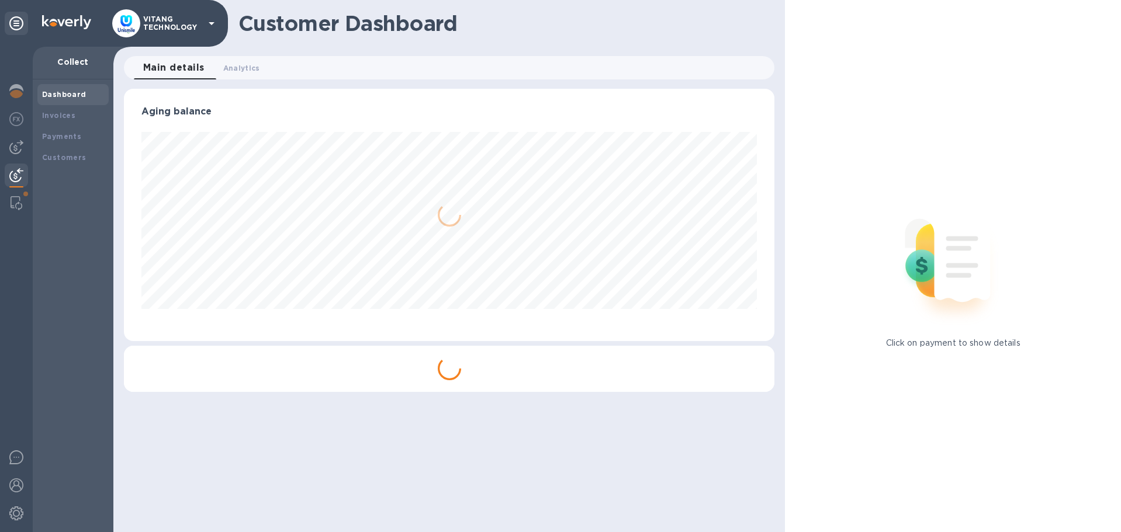
scroll to position [252, 651]
click at [15, 208] on img at bounding box center [17, 203] width 12 height 14
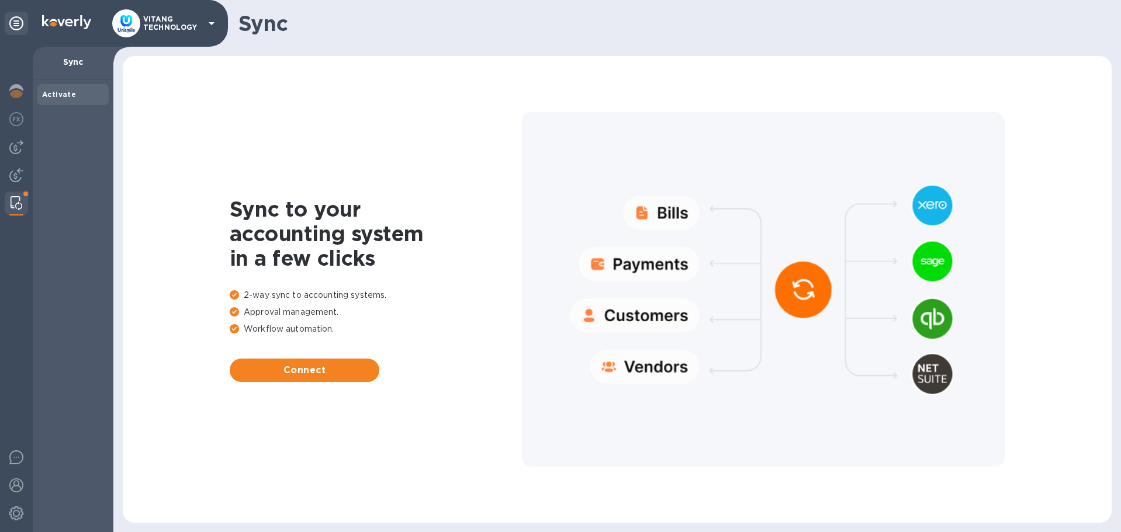
click at [16, 207] on img at bounding box center [17, 203] width 12 height 14
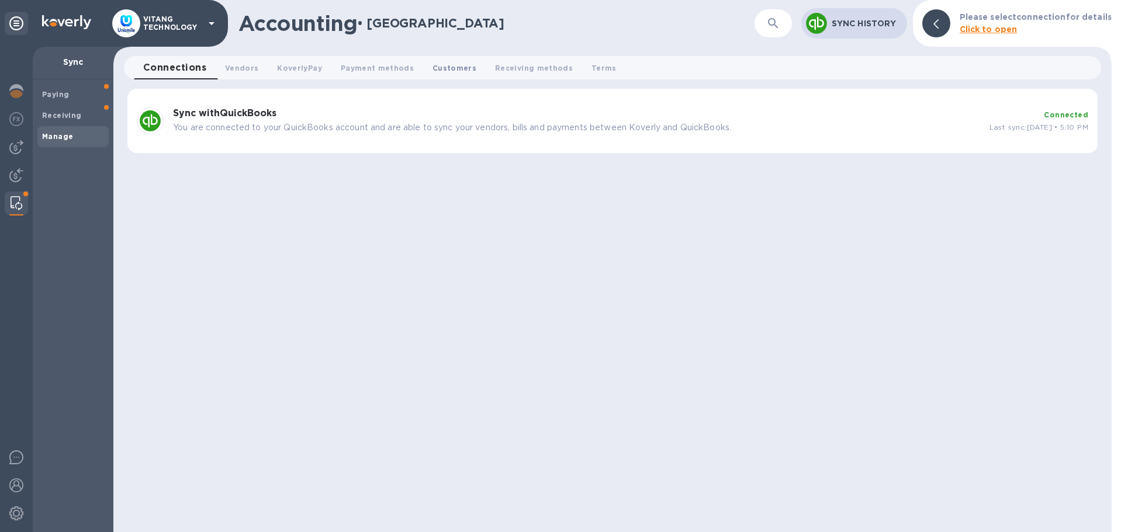
click at [445, 72] on span "Customers 0" at bounding box center [454, 68] width 44 height 12
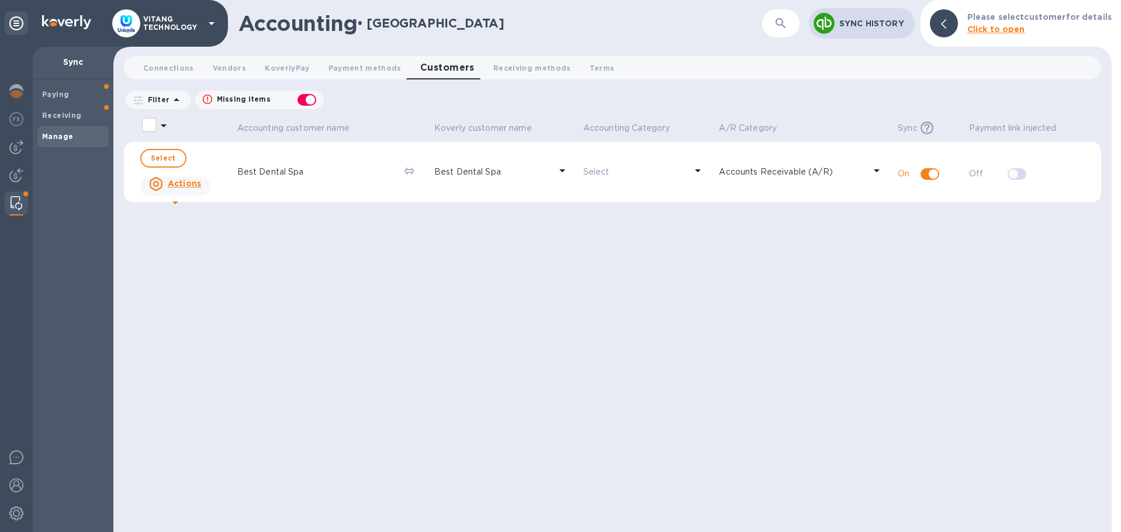
click at [876, 17] on div "Sync History" at bounding box center [874, 23] width 75 height 16
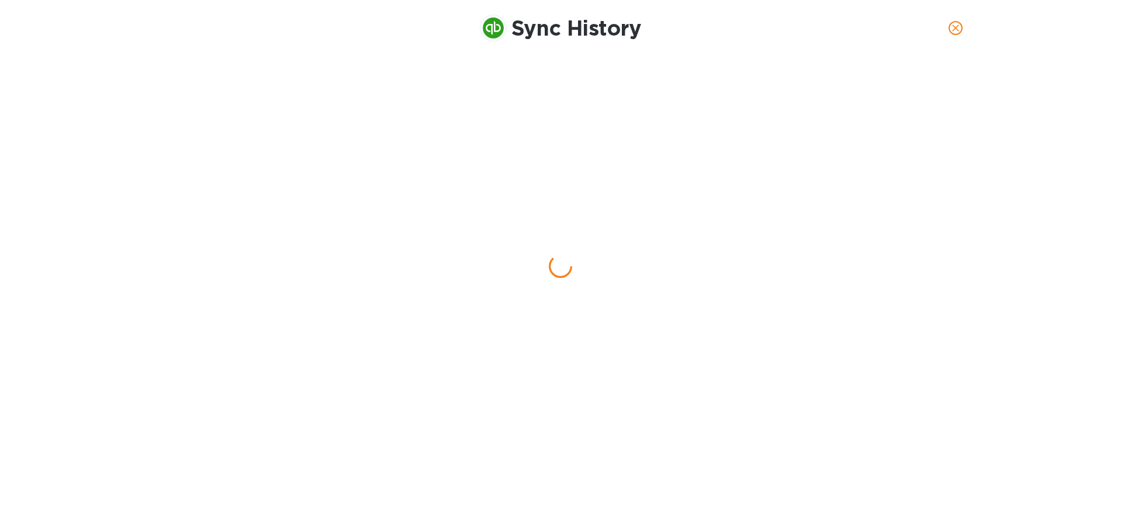
checkbox input "false"
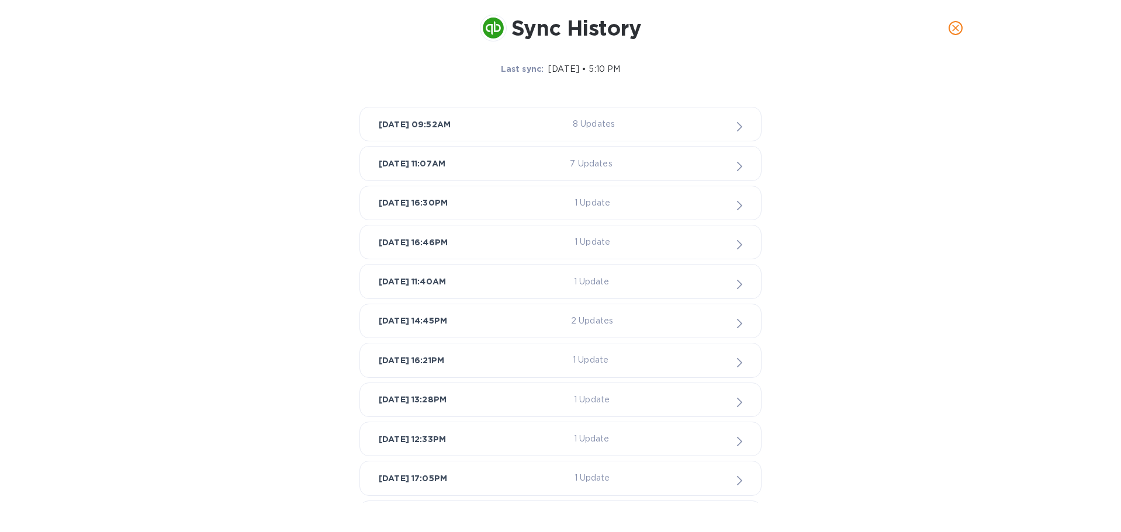
click at [735, 131] on div "Sep 15, 2025, 09:52AM 8 Updates" at bounding box center [560, 124] width 363 height 15
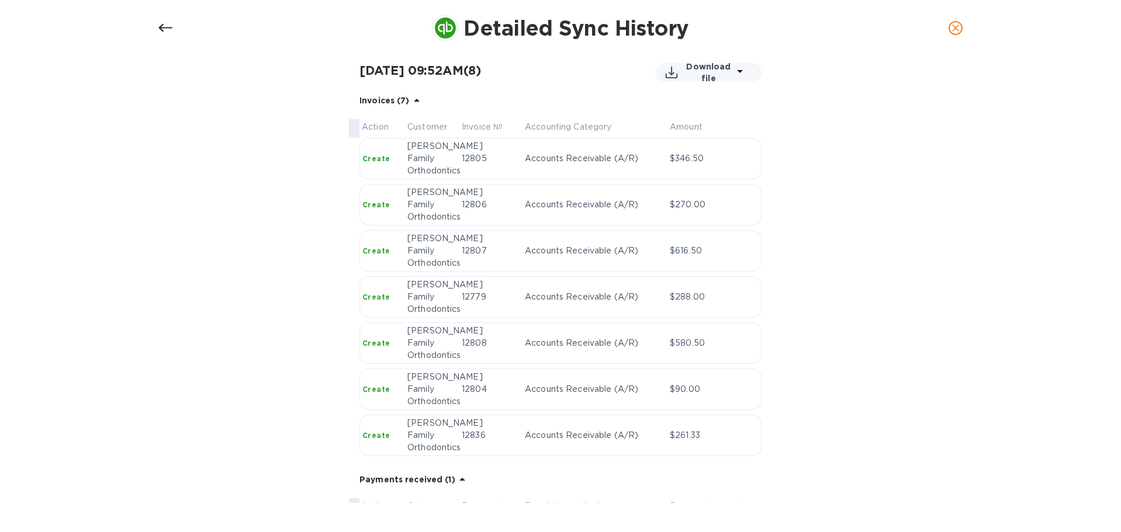
click at [949, 30] on span "close" at bounding box center [955, 28] width 14 height 14
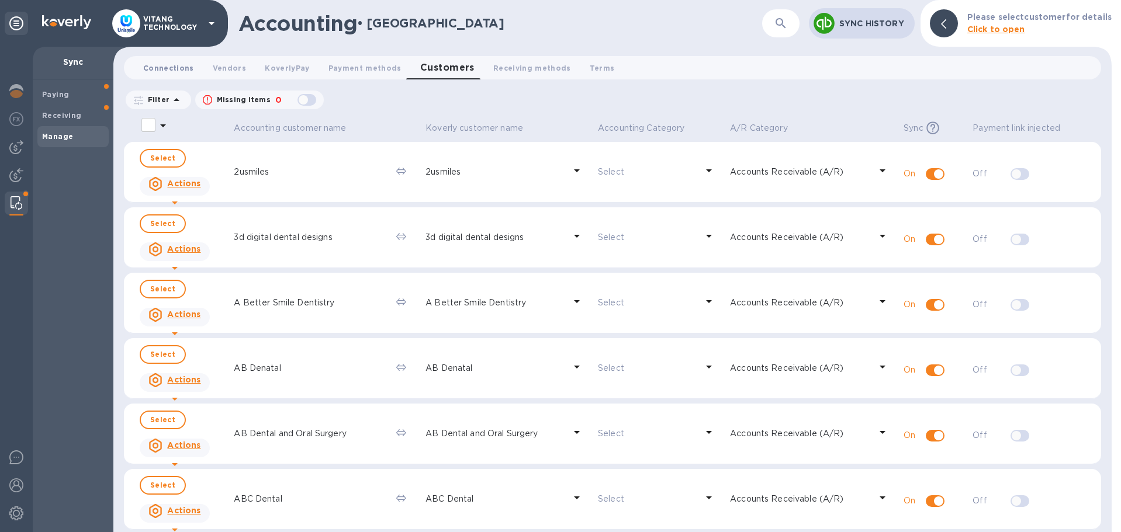
drag, startPoint x: 183, startPoint y: 69, endPoint x: 199, endPoint y: 74, distance: 16.5
click at [183, 68] on span "Connections 0" at bounding box center [168, 68] width 51 height 12
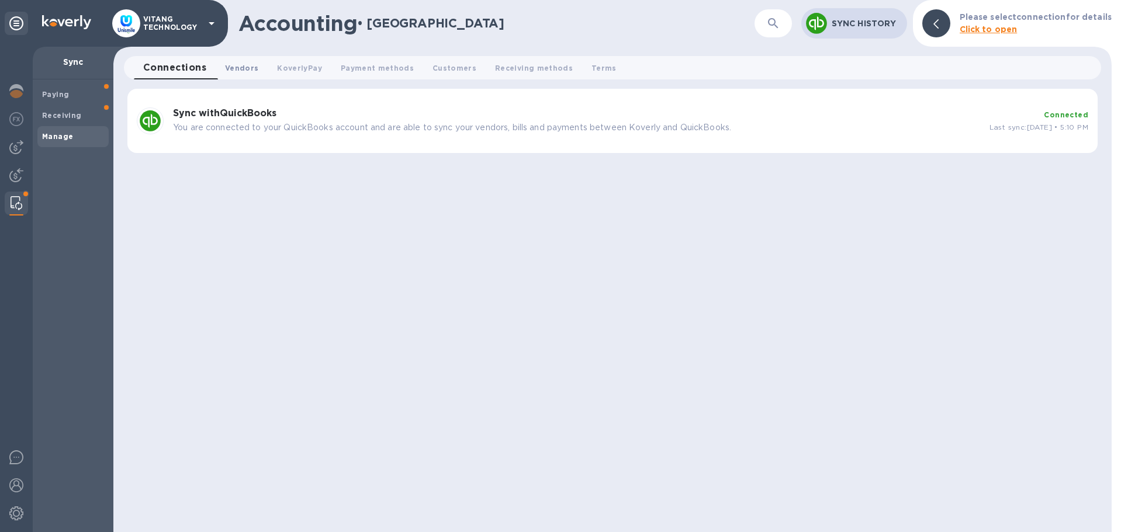
click at [244, 75] on button "Vendors 0" at bounding box center [242, 67] width 52 height 23
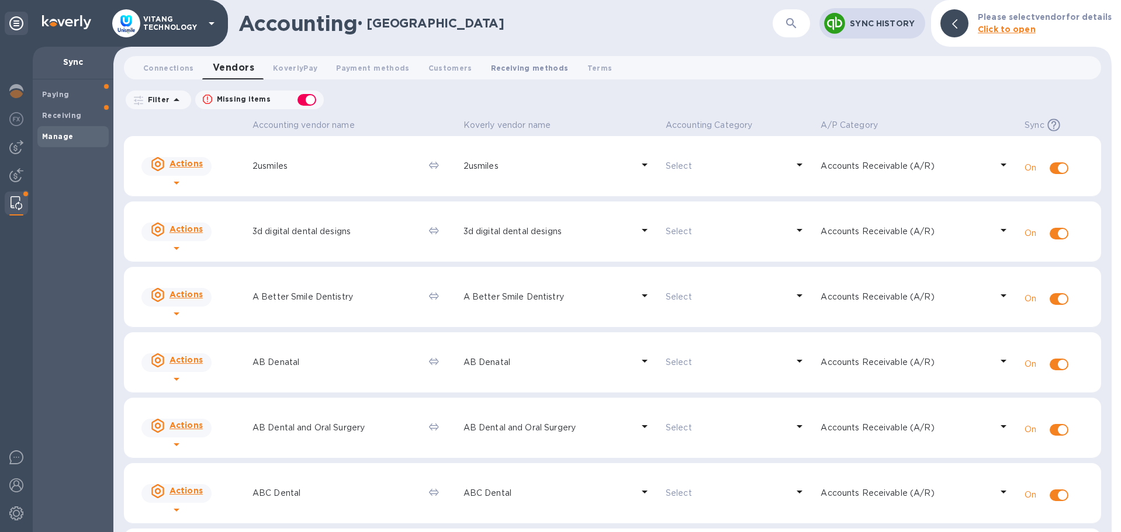
click at [522, 70] on span "Receiving methods 0" at bounding box center [530, 68] width 78 height 12
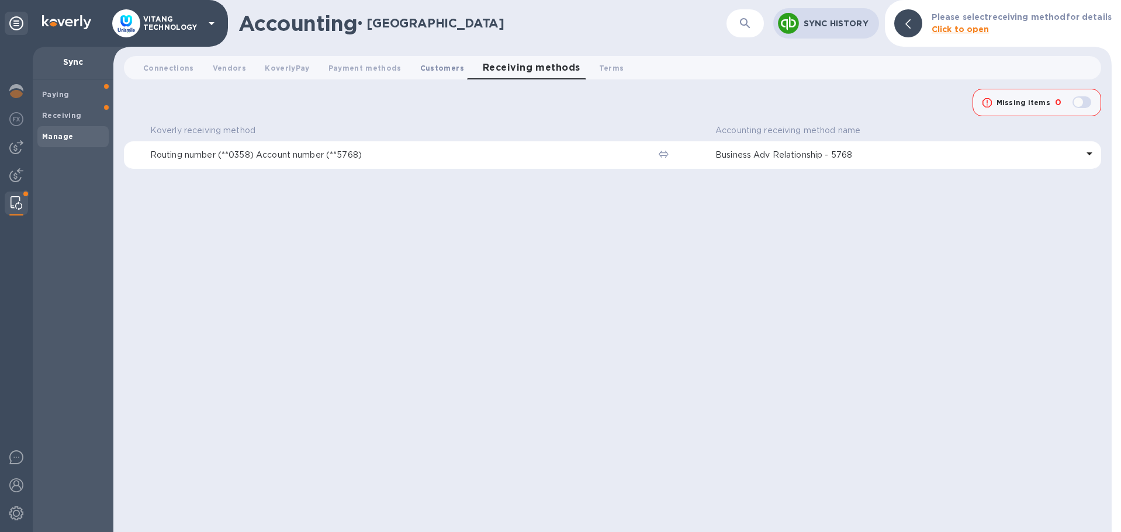
click at [422, 57] on button "Customers 0" at bounding box center [442, 67] width 63 height 23
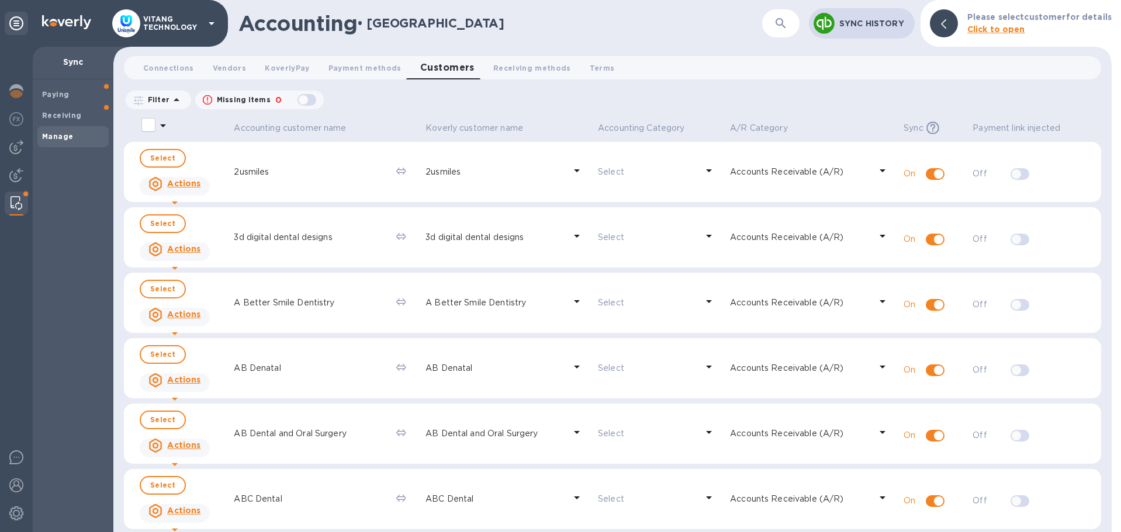
click at [303, 102] on div "button" at bounding box center [306, 100] width 23 height 16
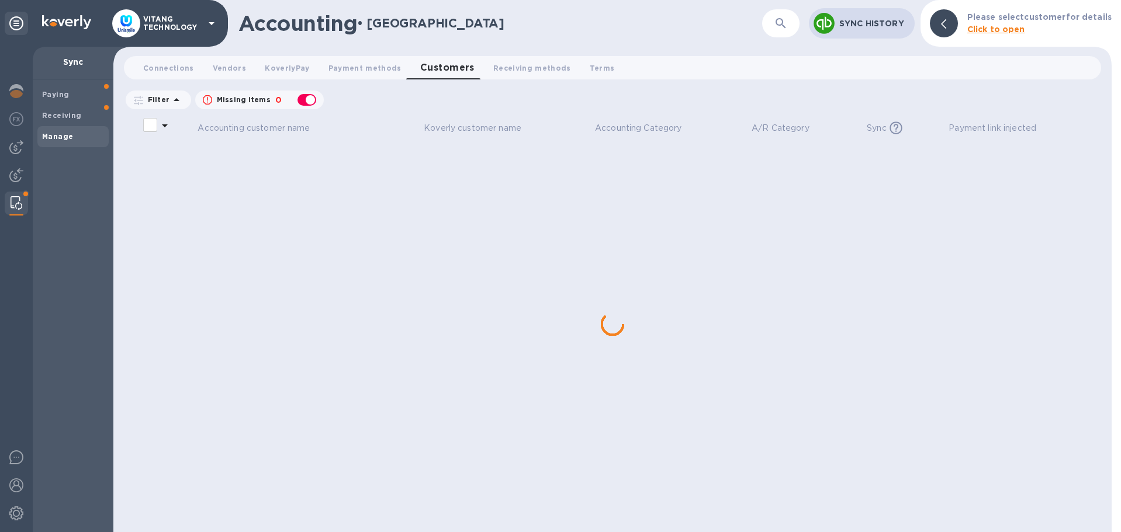
checkbox input "true"
click at [18, 179] on img at bounding box center [16, 175] width 14 height 14
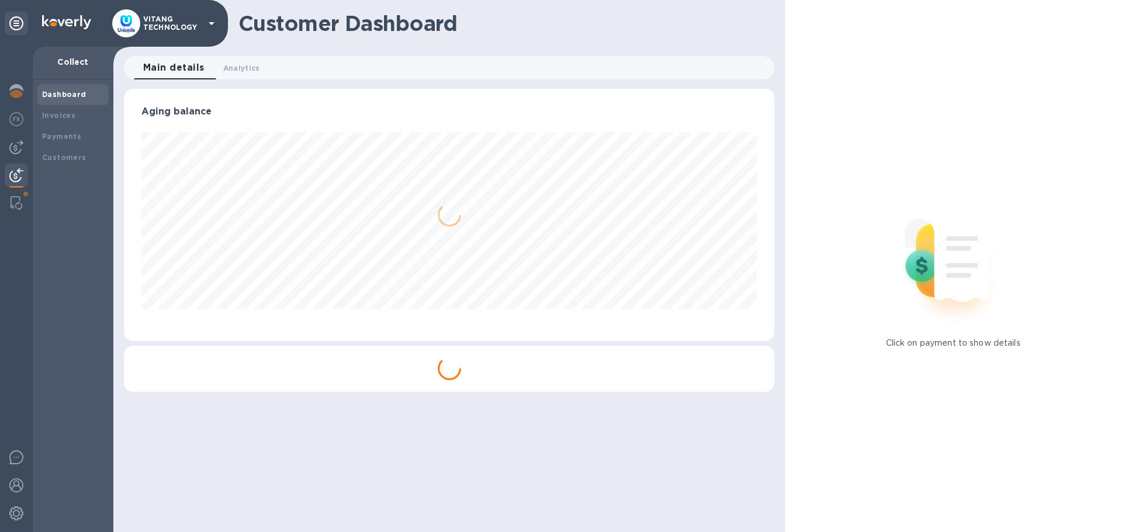
scroll to position [252, 651]
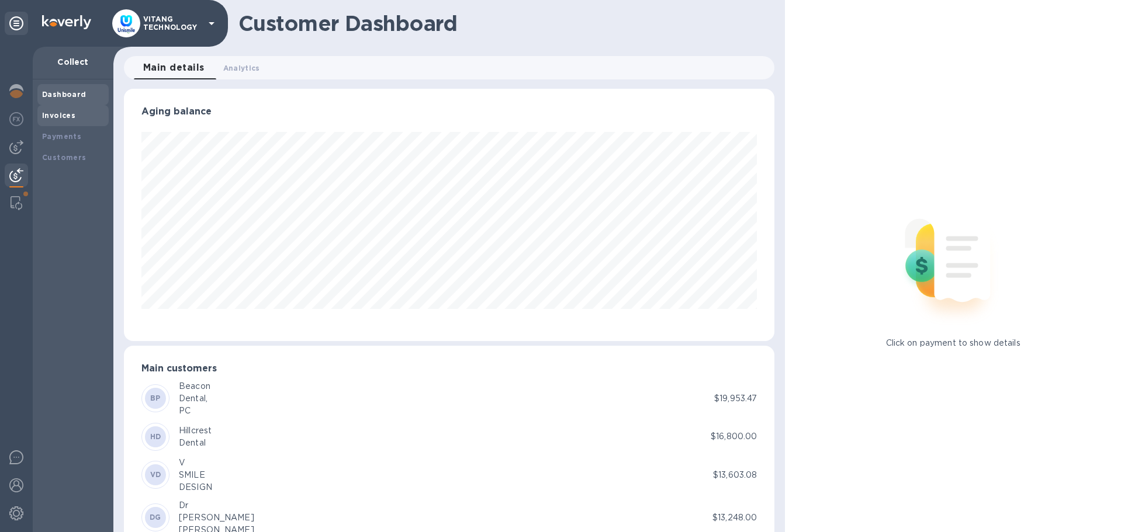
click at [62, 120] on div "Invoices" at bounding box center [73, 116] width 62 height 12
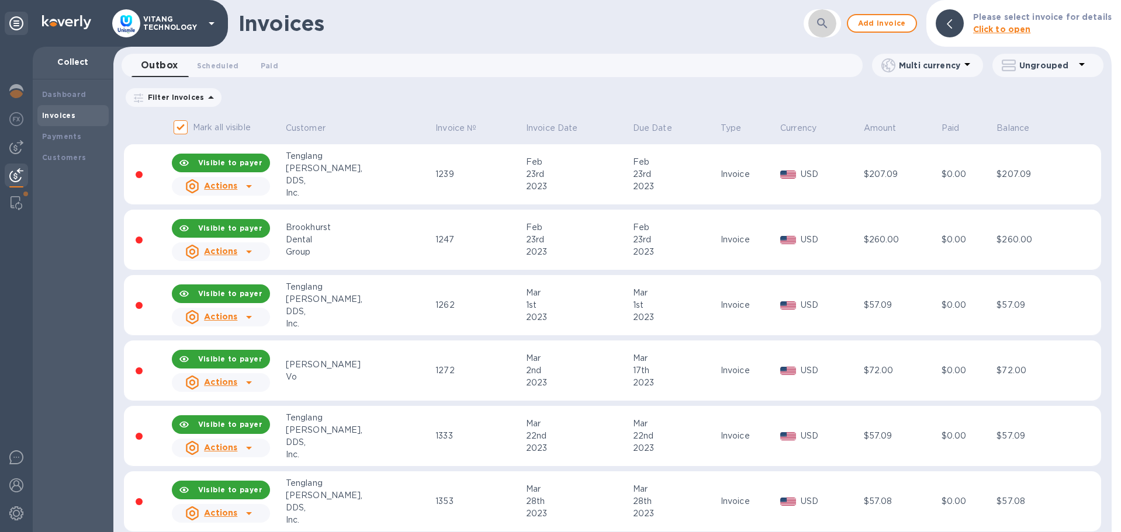
click at [816, 26] on button "button" at bounding box center [822, 23] width 28 height 28
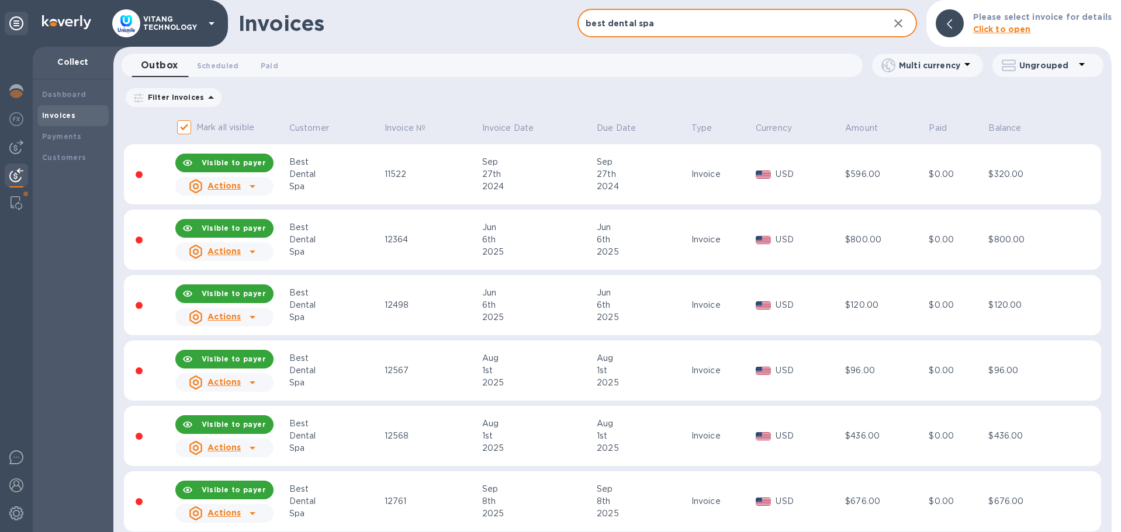
scroll to position [15, 0]
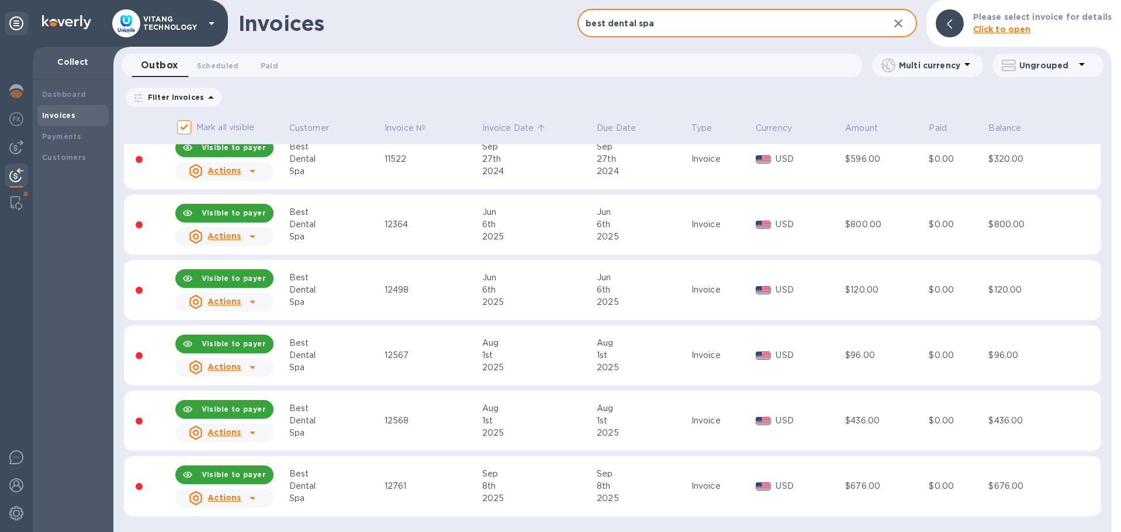
type input "best dental spa"
click at [504, 129] on p "Invoice Date" at bounding box center [508, 128] width 52 height 12
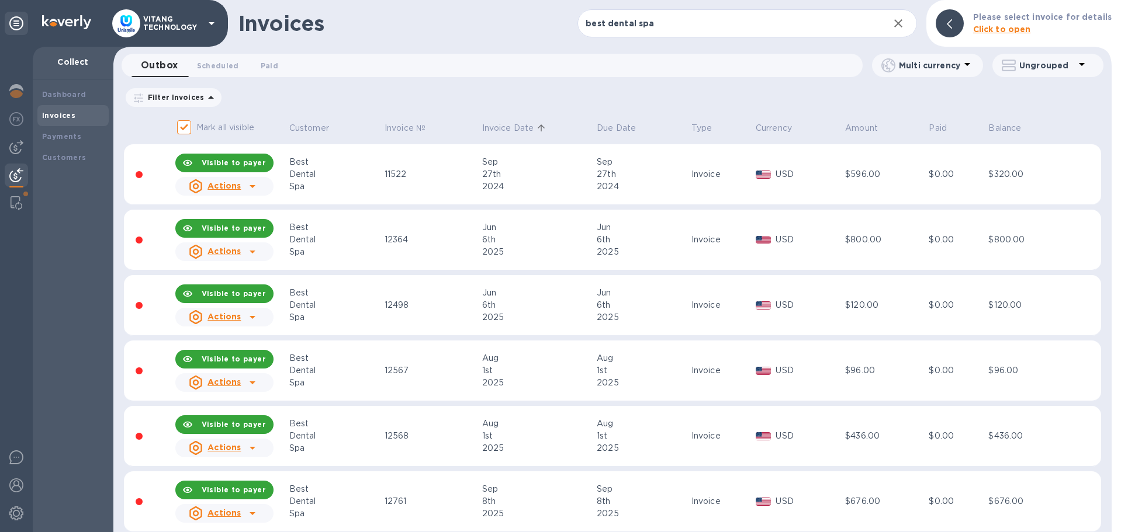
click at [512, 131] on p "Invoice Date" at bounding box center [508, 128] width 52 height 12
click at [250, 191] on icon at bounding box center [252, 186] width 14 height 14
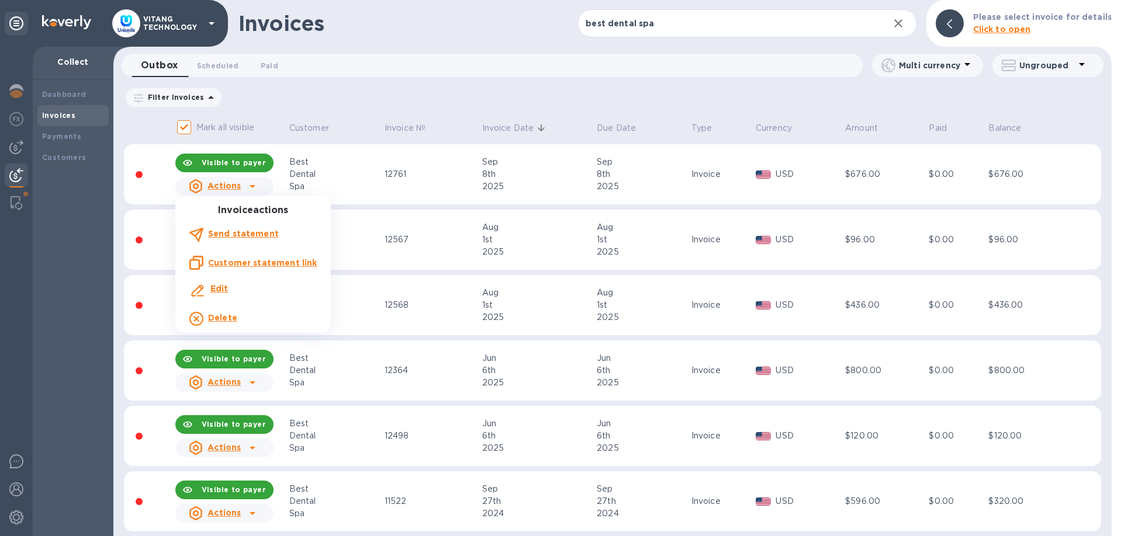
click at [705, 192] on div at bounding box center [560, 268] width 1121 height 536
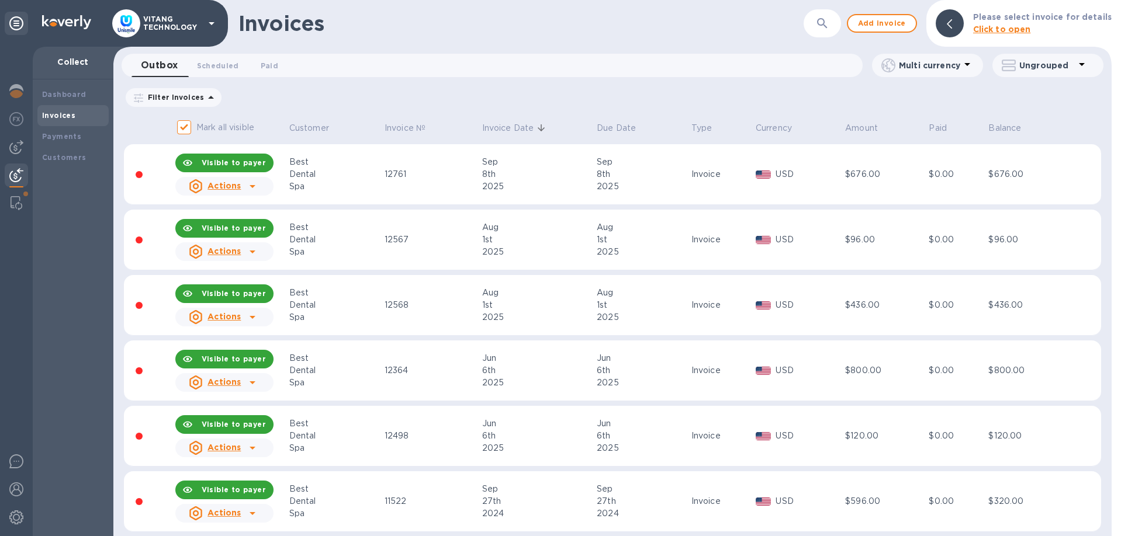
click at [241, 184] on div "Actions" at bounding box center [214, 186] width 57 height 19
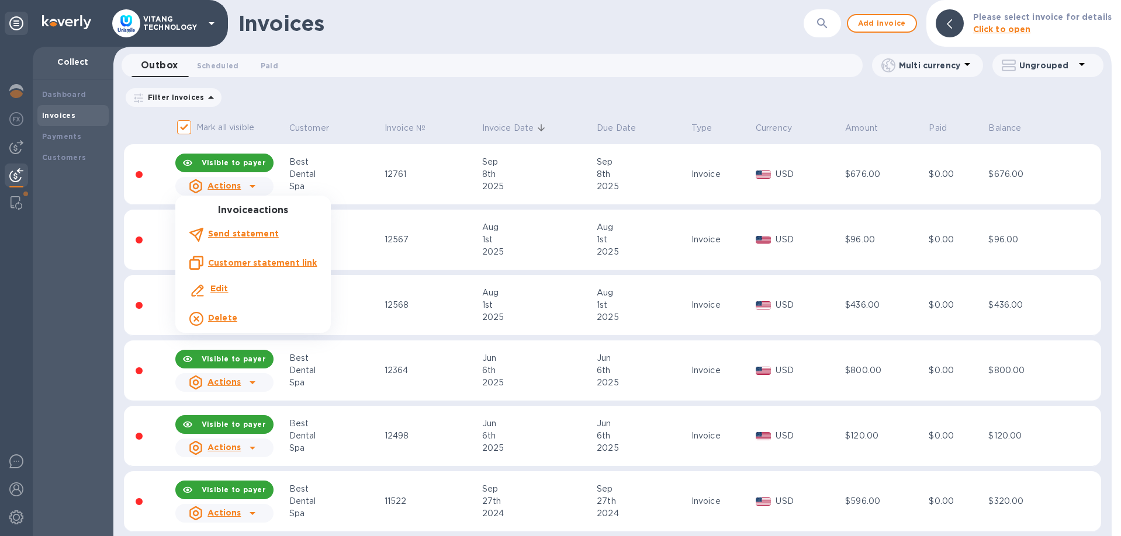
click at [221, 317] on b "Delete" at bounding box center [222, 317] width 29 height 9
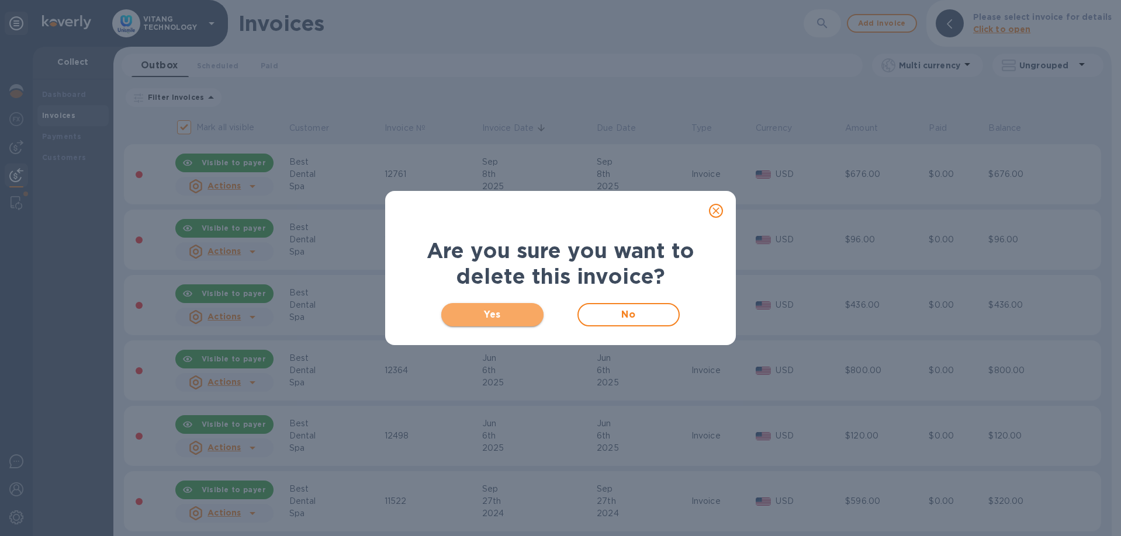
click at [510, 309] on span "Yes" at bounding box center [493, 315] width 84 height 14
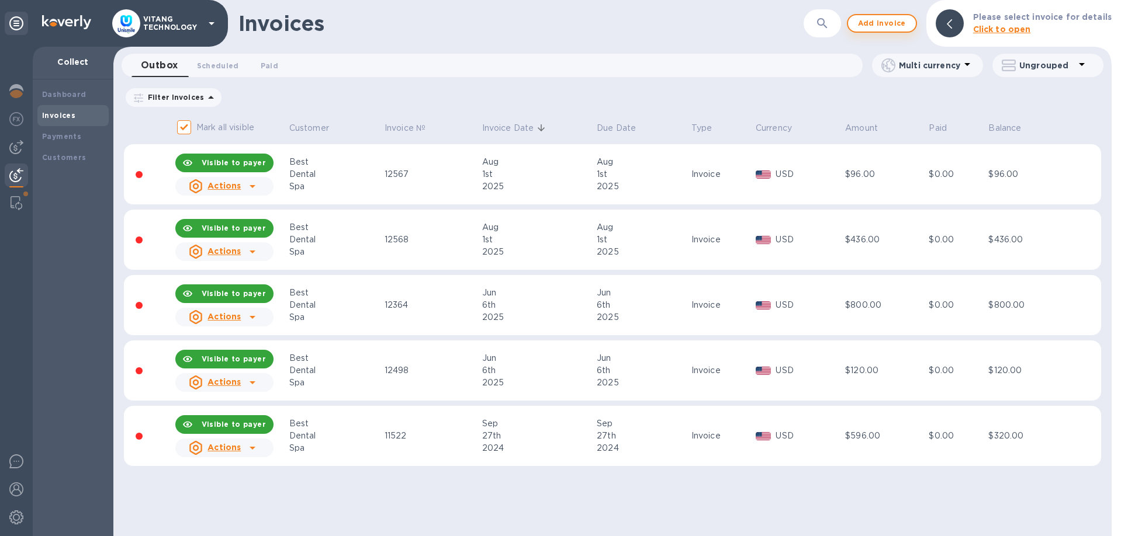
click at [877, 29] on span "Add invoice" at bounding box center [881, 23] width 49 height 14
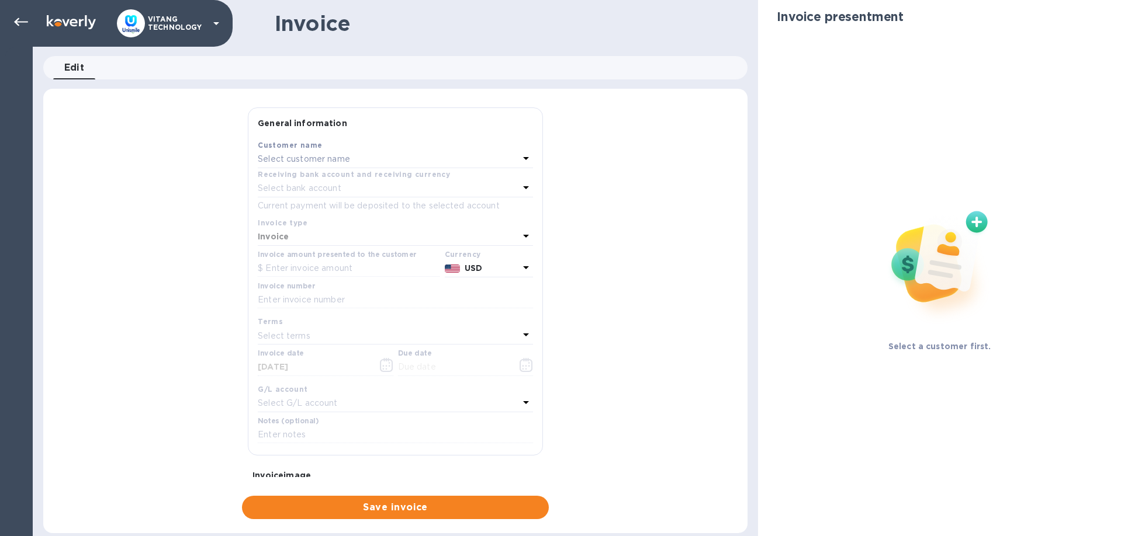
click at [414, 164] on div "Select customer name" at bounding box center [388, 159] width 261 height 16
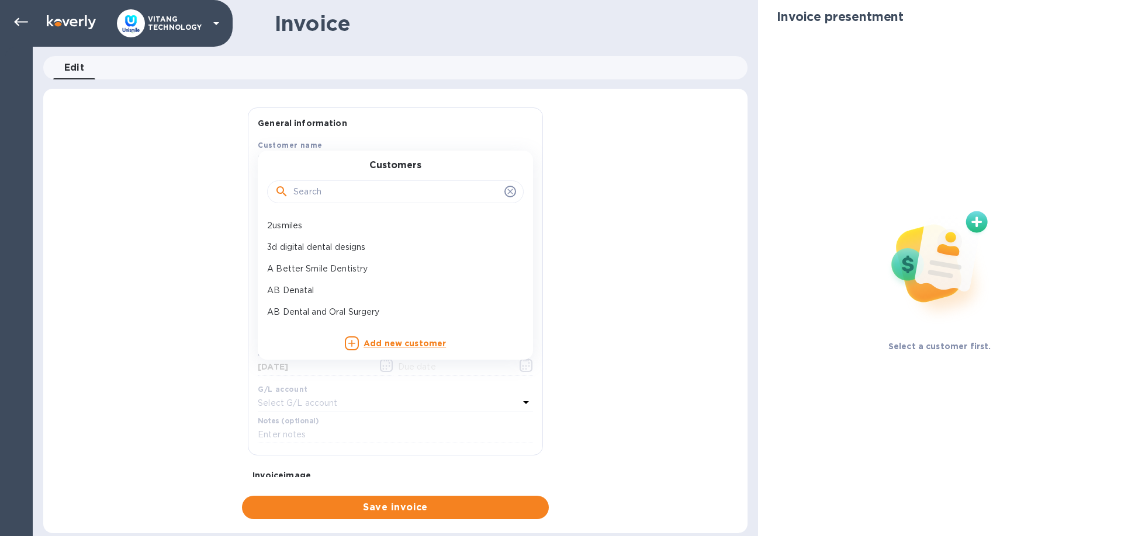
click at [404, 195] on input "text" at bounding box center [396, 192] width 206 height 18
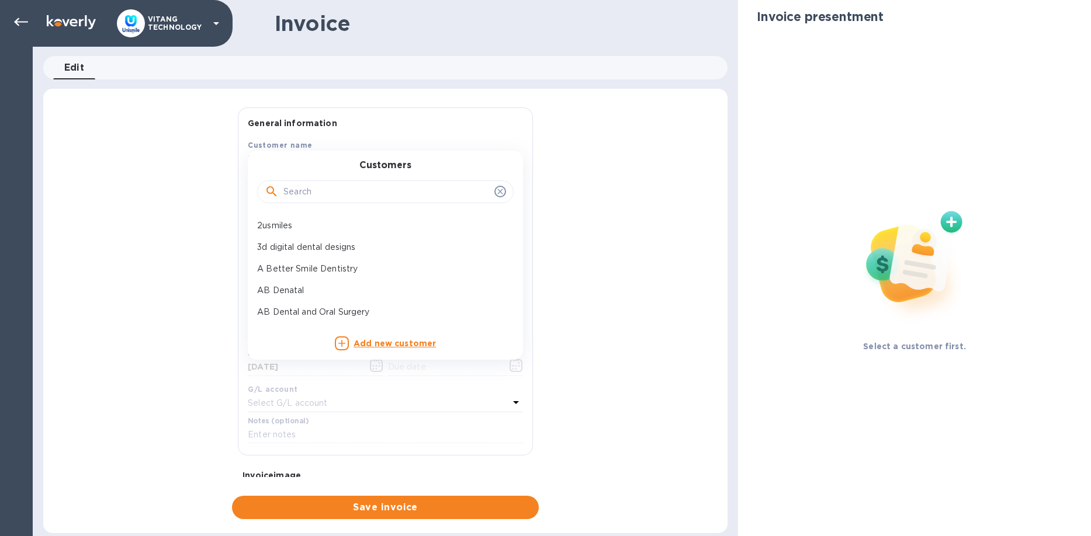
paste input "Best Dental Spa"
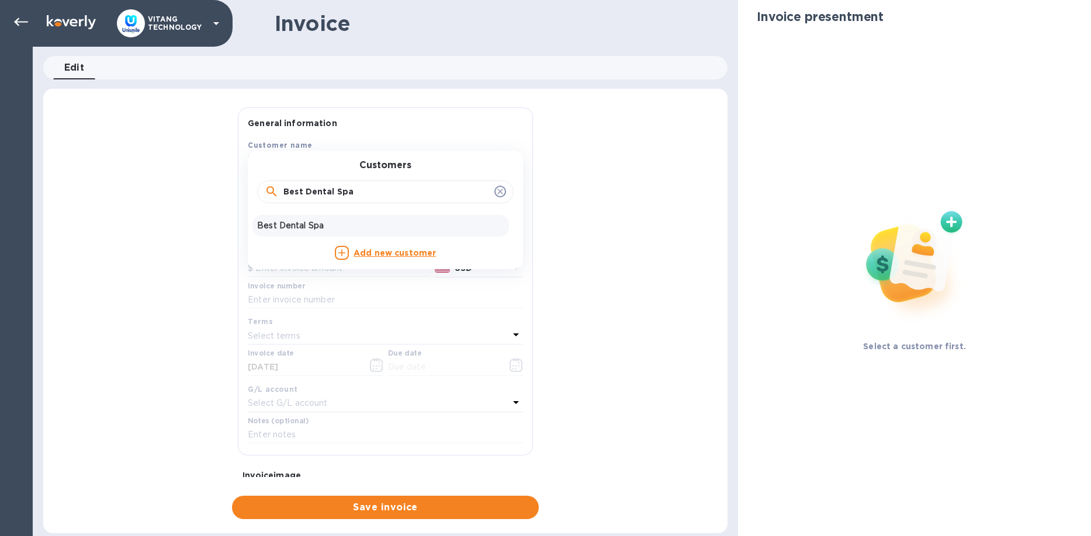
type input "Best Dental Spa"
click at [305, 224] on p "Best Dental Spa" at bounding box center [380, 226] width 247 height 12
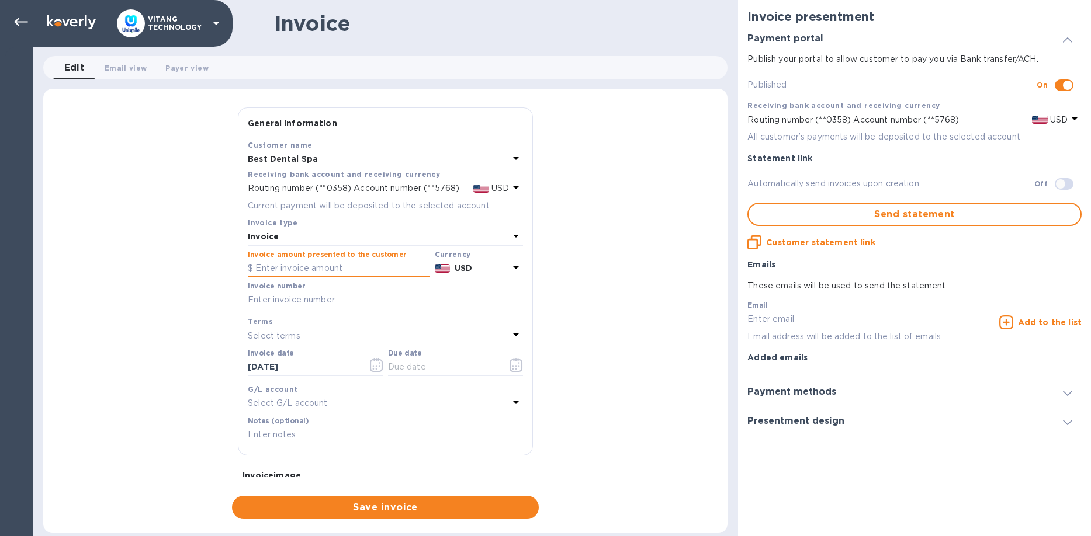
click at [314, 264] on input "text" at bounding box center [339, 269] width 182 height 18
type input "800"
click at [333, 300] on input "text" at bounding box center [385, 301] width 275 height 18
type input "12761"
click at [300, 359] on input "[DATE]" at bounding box center [303, 368] width 110 height 18
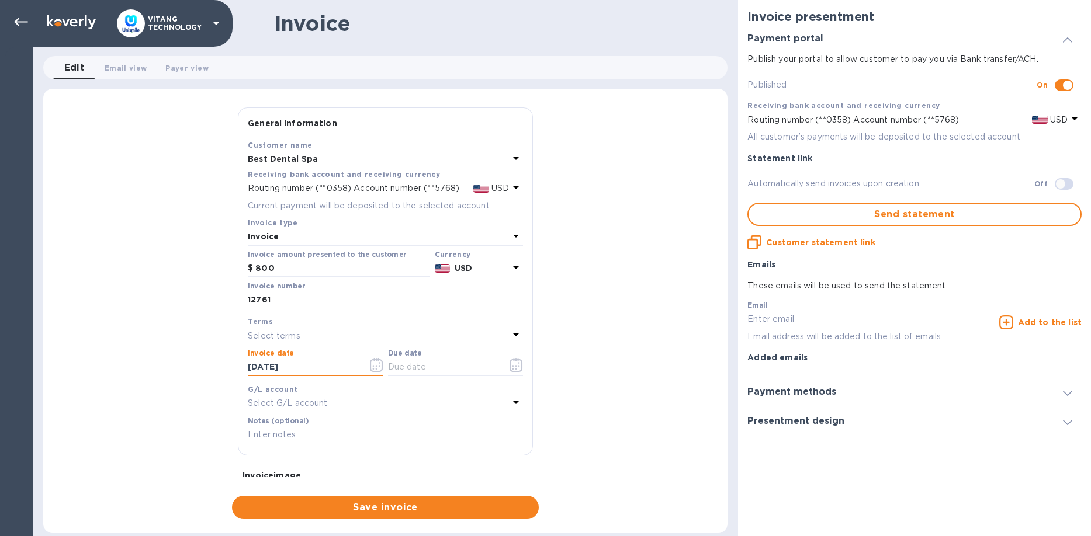
click at [373, 370] on icon "button" at bounding box center [376, 365] width 13 height 14
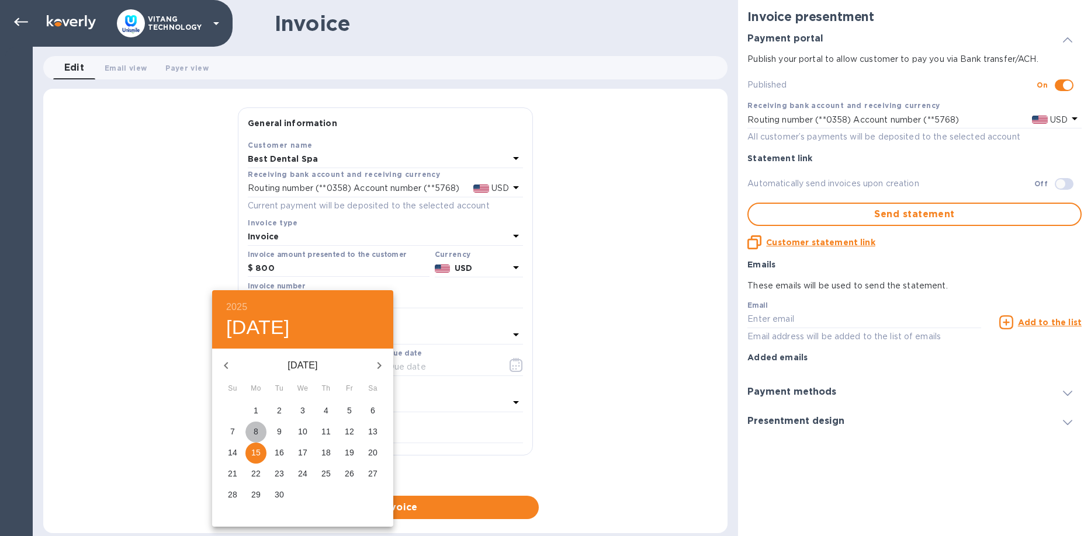
click at [255, 433] on p "8" at bounding box center [256, 432] width 5 height 12
type input "09/08/2025"
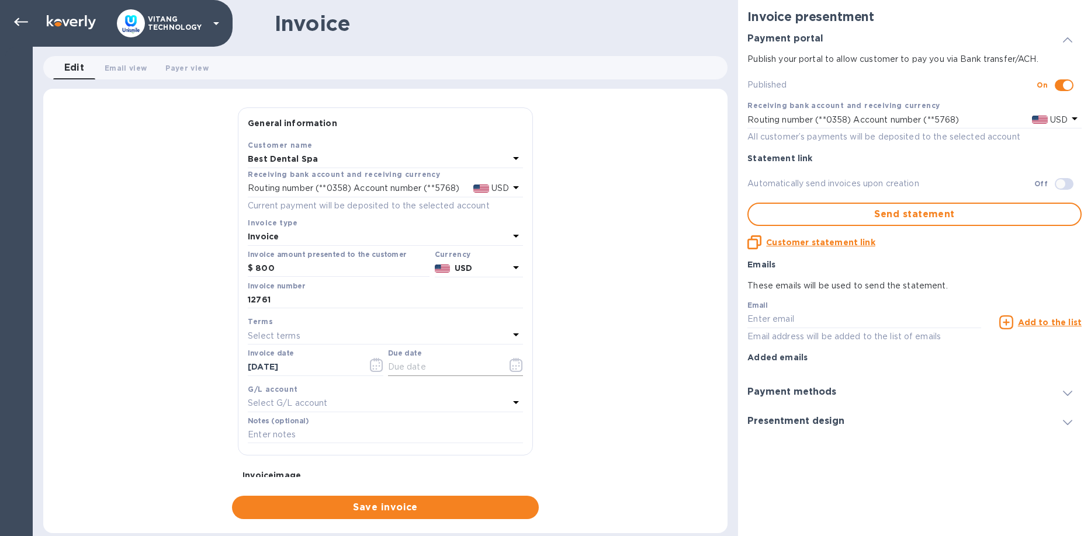
click at [516, 366] on icon "button" at bounding box center [516, 365] width 13 height 14
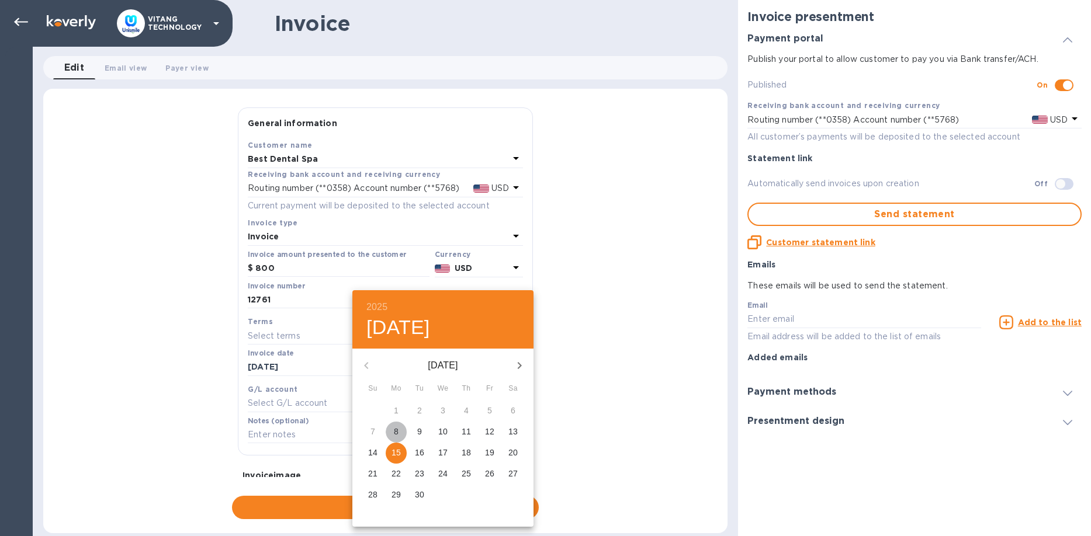
click at [395, 431] on p "8" at bounding box center [396, 432] width 5 height 12
type input "09/08/2025"
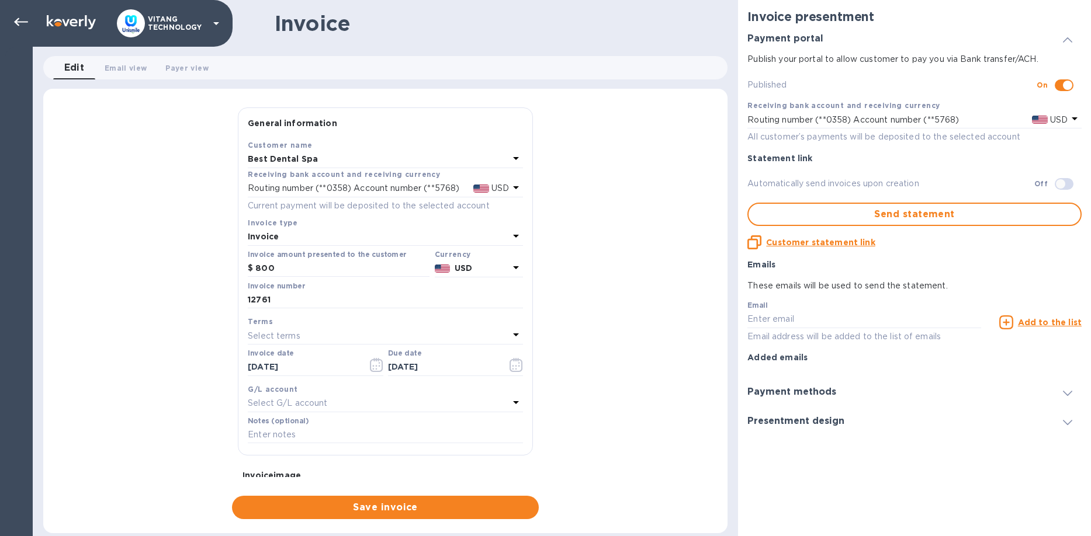
click at [408, 401] on div "Select G/L account" at bounding box center [378, 404] width 261 height 16
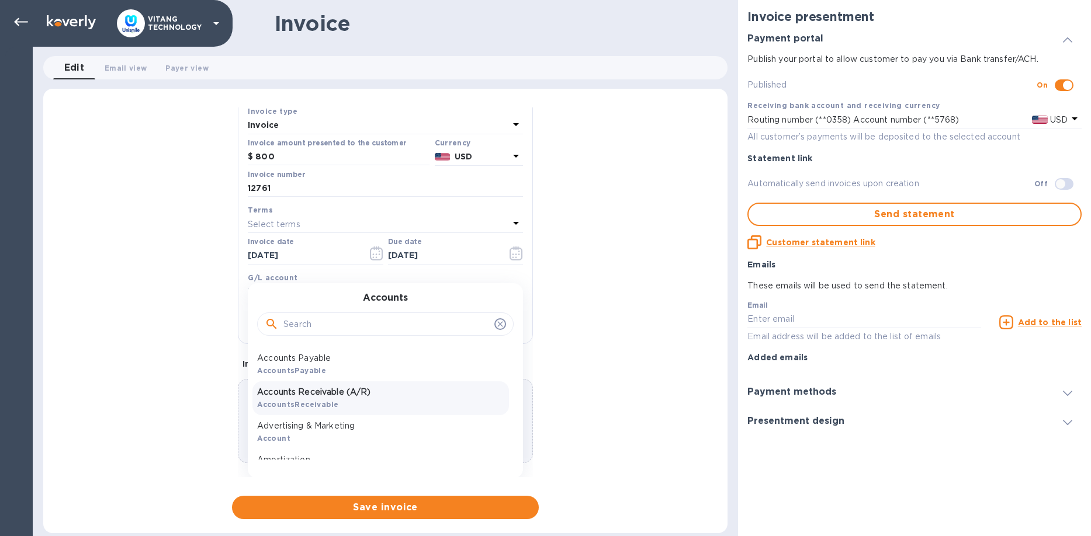
click at [372, 395] on p "Accounts Receivable (A/R)" at bounding box center [380, 392] width 247 height 12
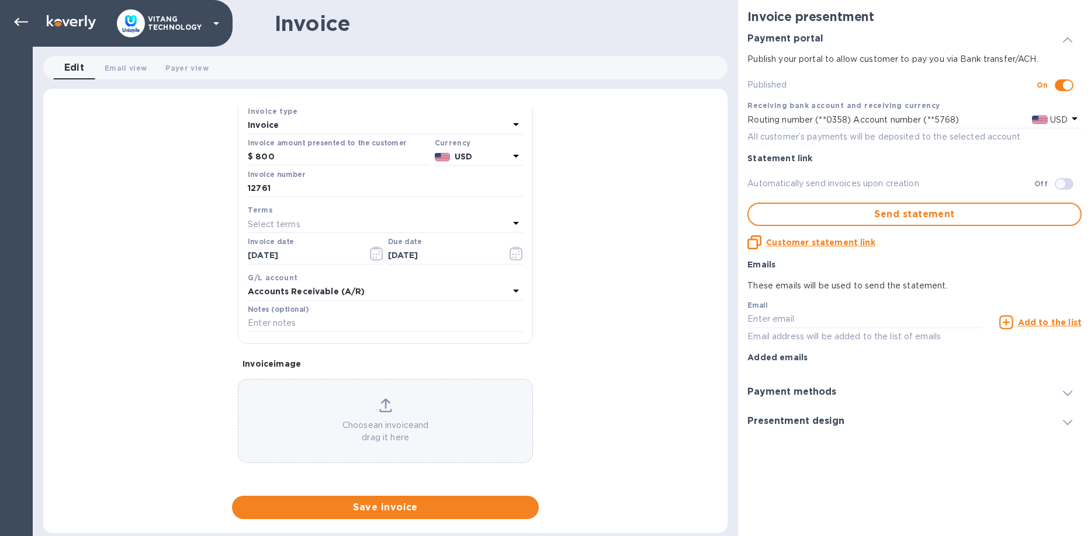
scroll to position [110, 0]
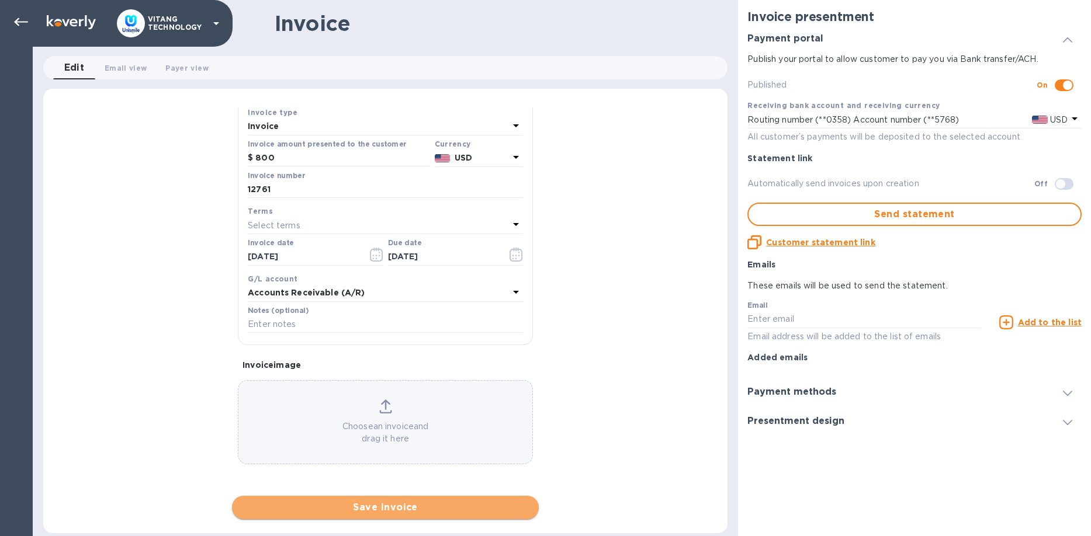
click at [406, 508] on span "Save invoice" at bounding box center [385, 508] width 288 height 14
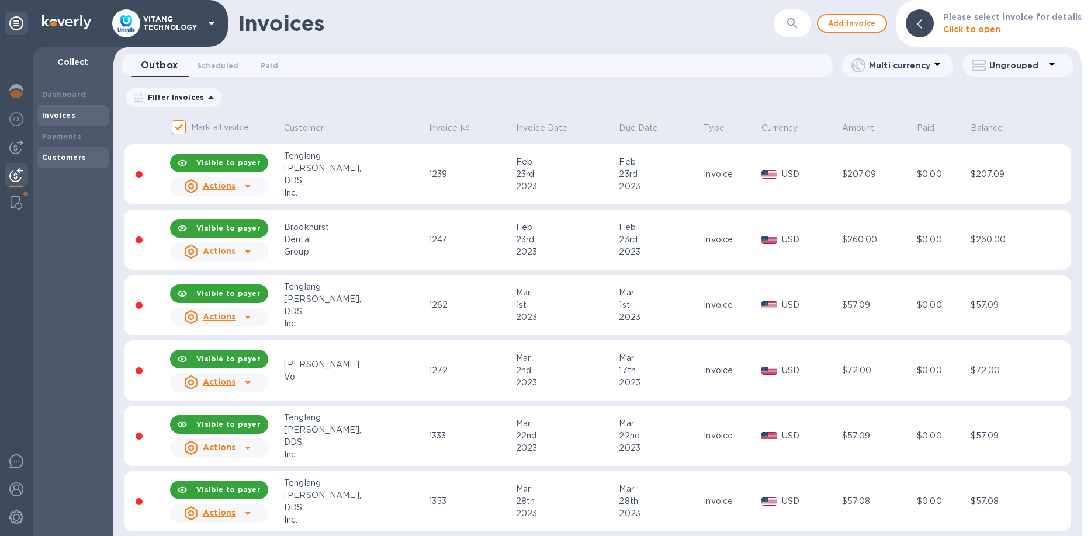
click at [47, 154] on b "Customers" at bounding box center [64, 157] width 44 height 9
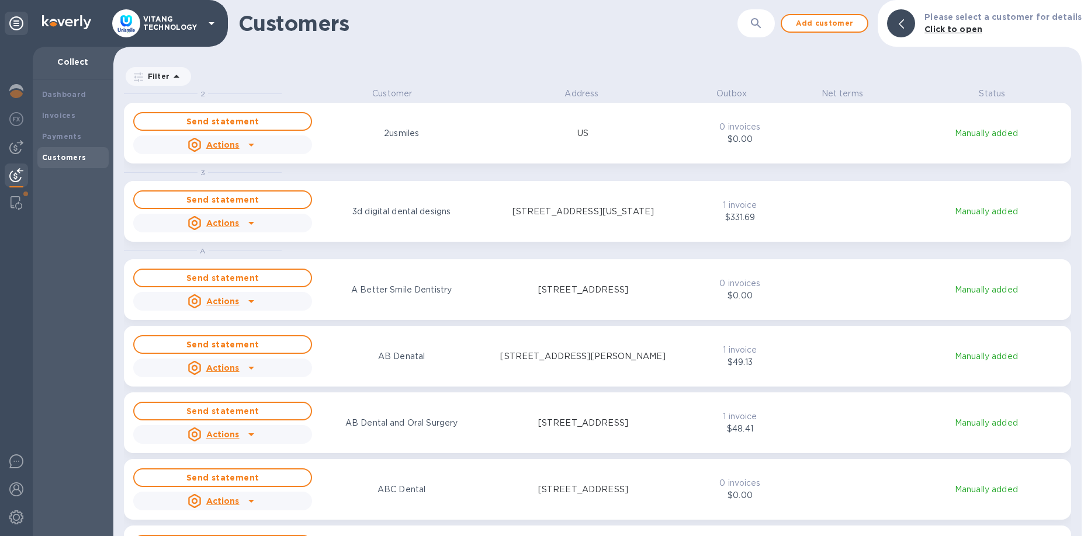
scroll to position [449, 968]
drag, startPoint x: 794, startPoint y: 13, endPoint x: 779, endPoint y: 18, distance: 15.5
click at [788, 15] on div "Customers ​ Add customer Please select a customer for details Click to open" at bounding box center [597, 23] width 968 height 47
click at [770, 20] on button "button" at bounding box center [756, 23] width 28 height 28
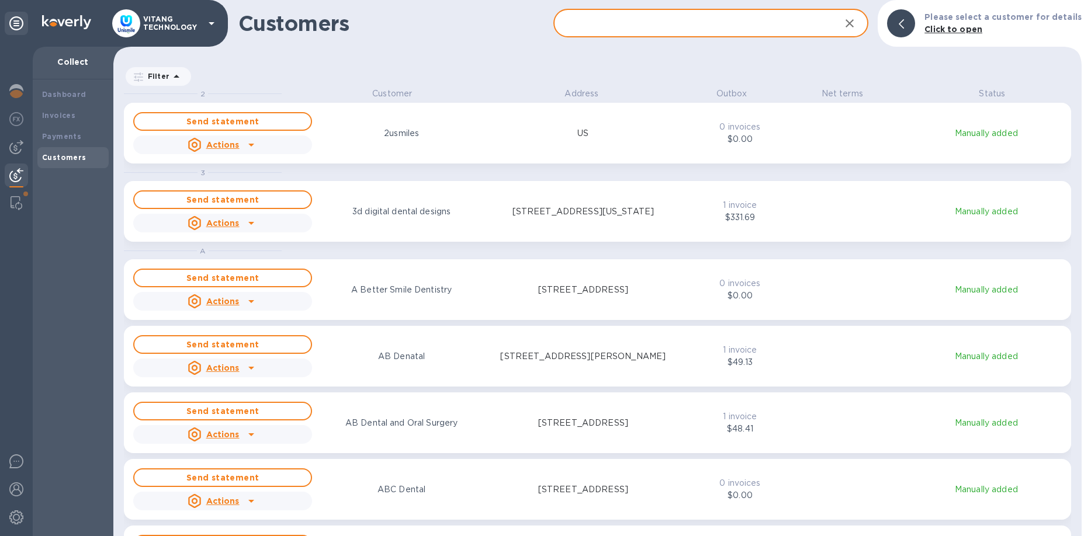
paste input "Best Dental Spa"
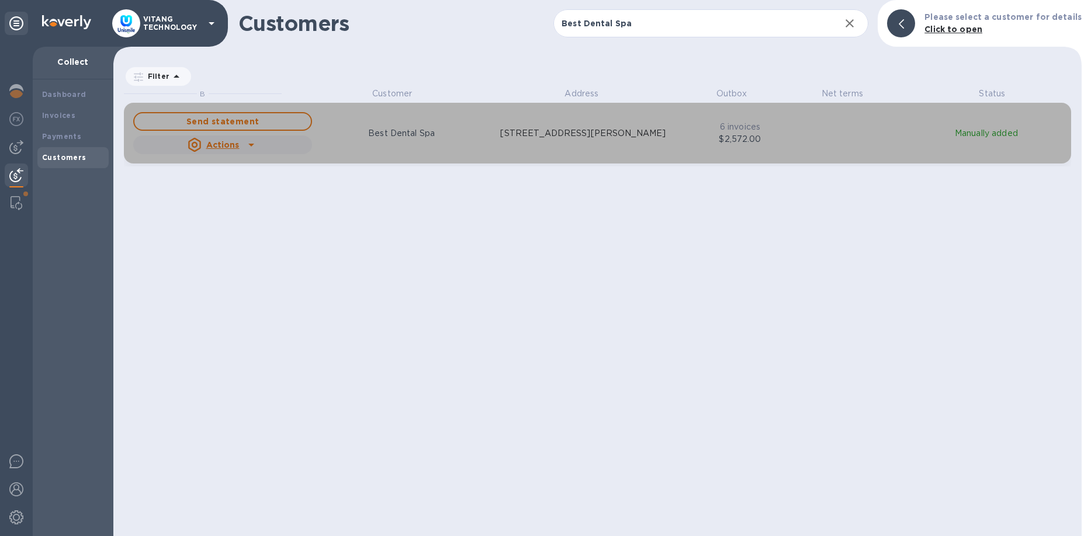
click at [248, 141] on icon "grid" at bounding box center [251, 145] width 14 height 14
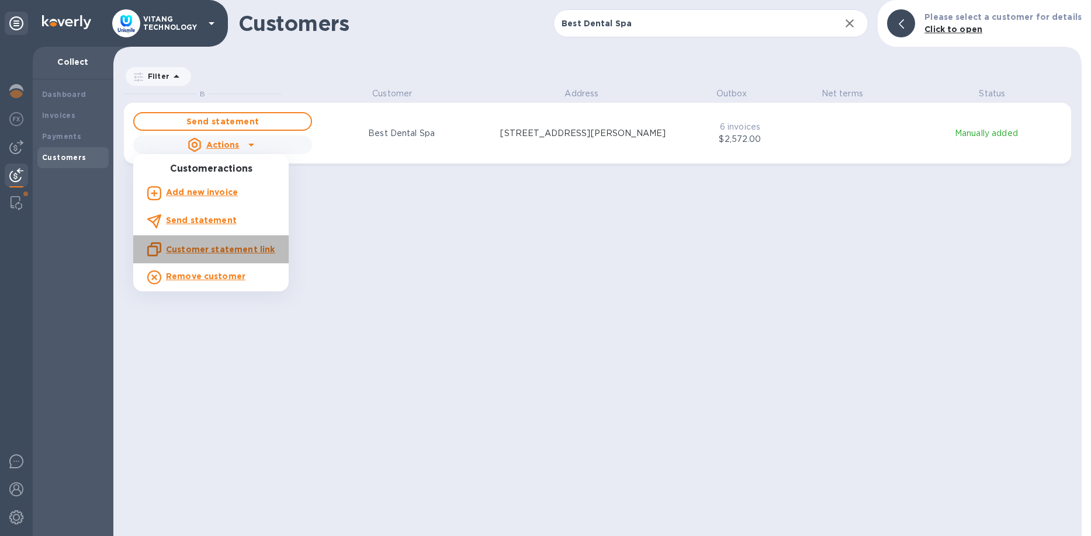
click at [240, 251] on u "Customer statement link" at bounding box center [220, 249] width 109 height 9
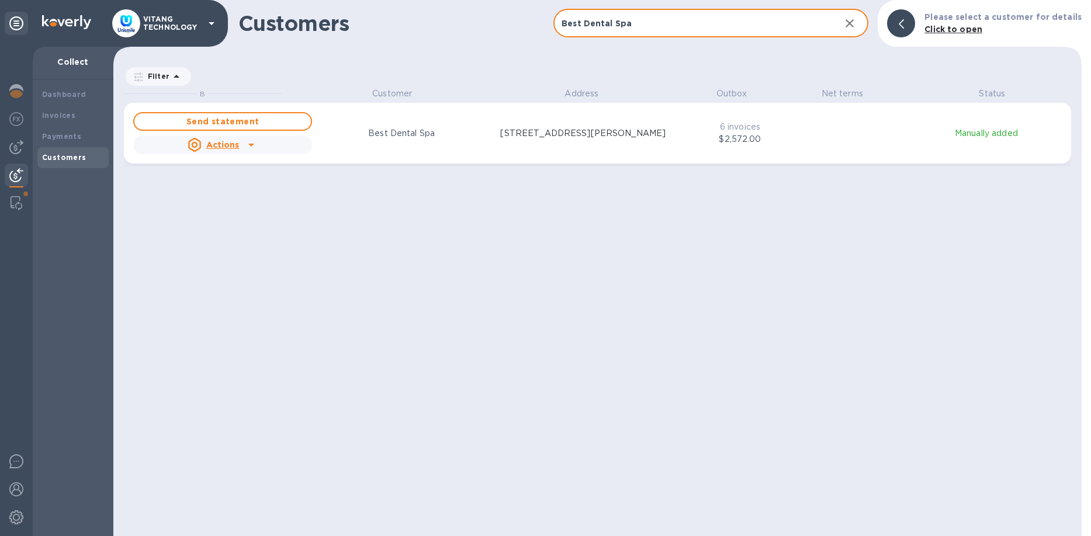
click at [617, 20] on input "Best Dental Spa" at bounding box center [692, 23] width 278 height 29
paste input "Smile Dental Care lugandmd"
type input "Smile Dental Care lugandmd"
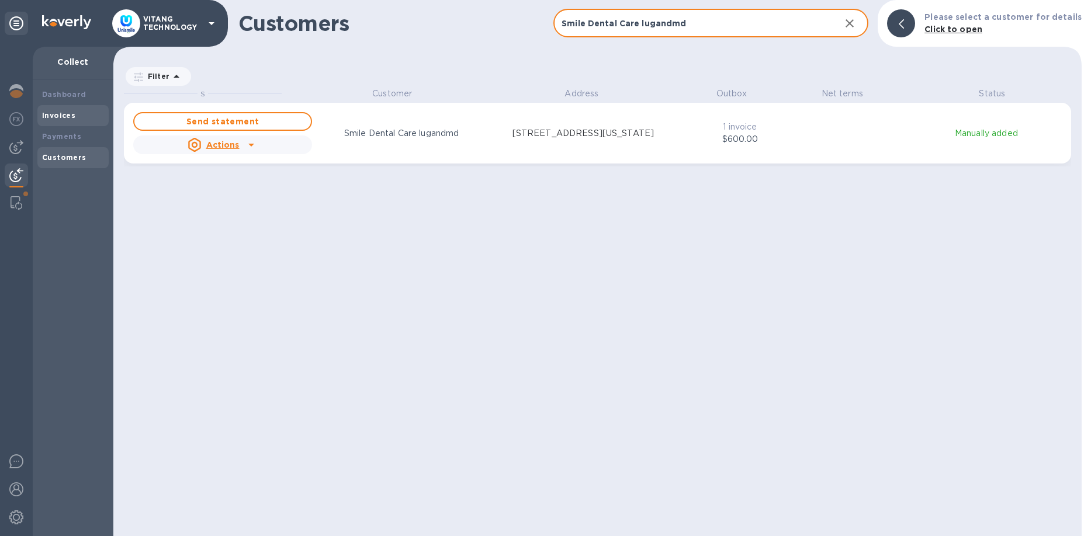
click at [63, 116] on b "Invoices" at bounding box center [58, 115] width 33 height 9
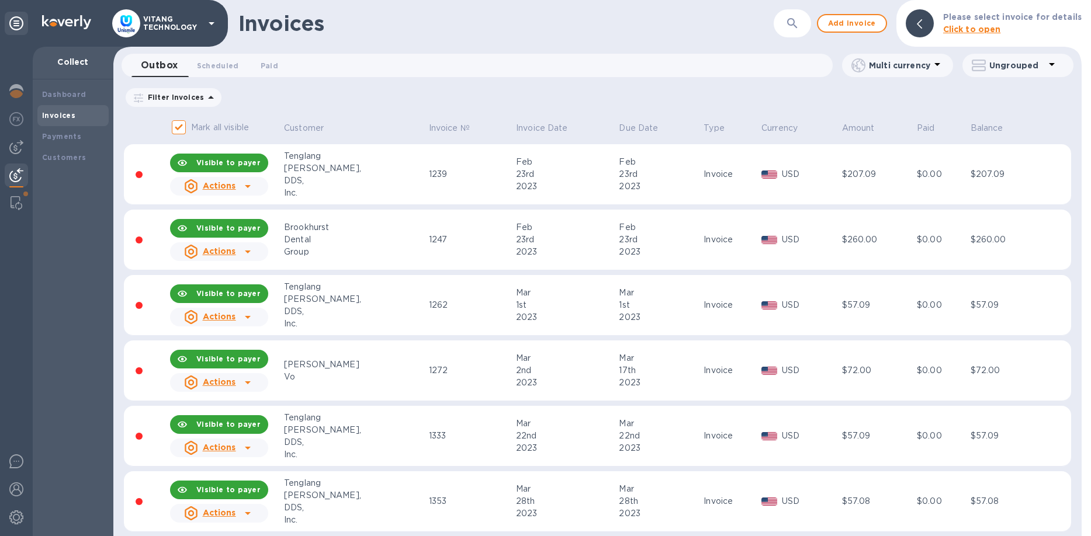
click at [973, 28] on b "Click to open" at bounding box center [972, 29] width 58 height 9
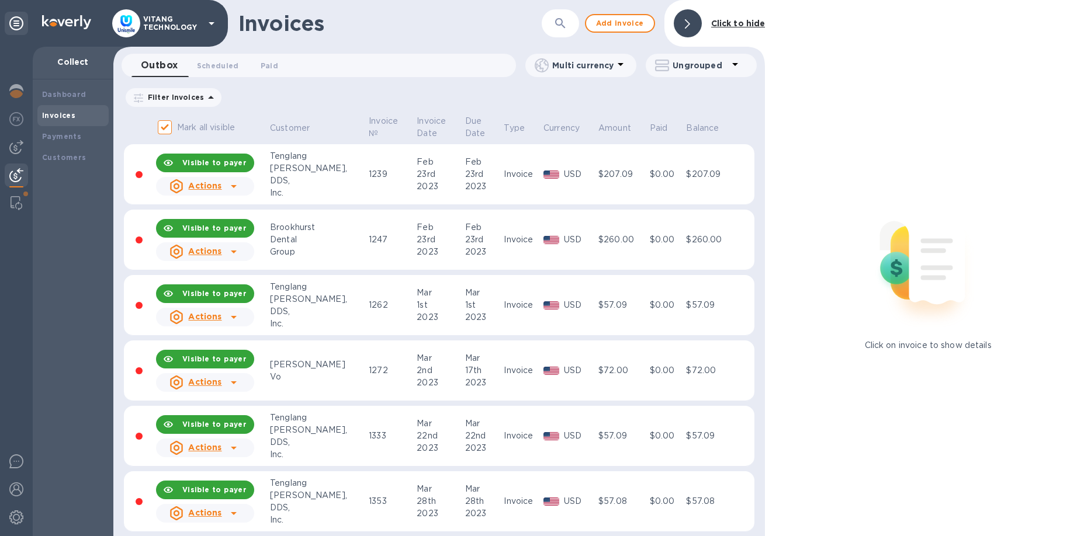
click at [700, 20] on div at bounding box center [688, 23] width 28 height 28
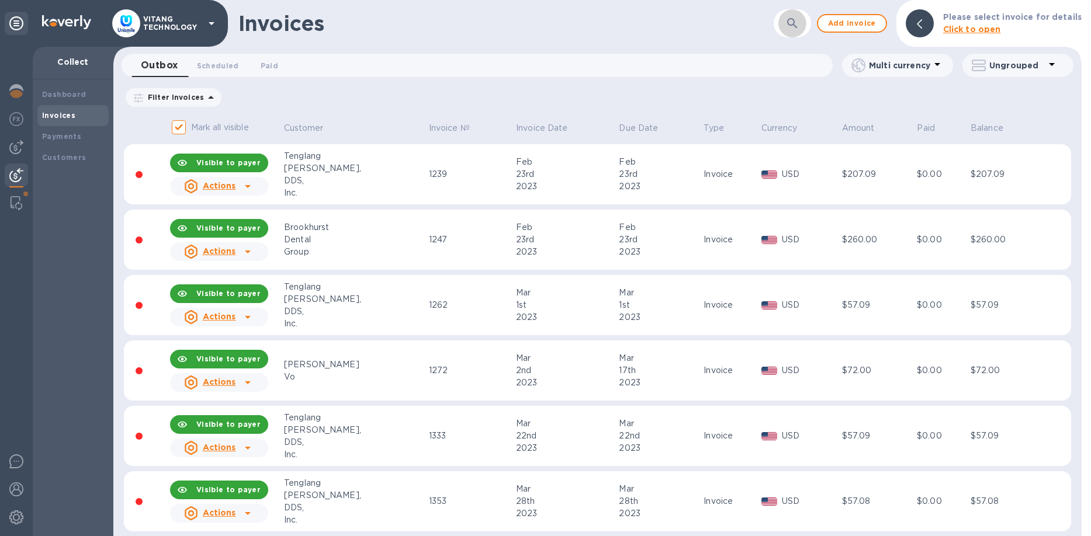
click at [785, 23] on button "button" at bounding box center [792, 23] width 28 height 28
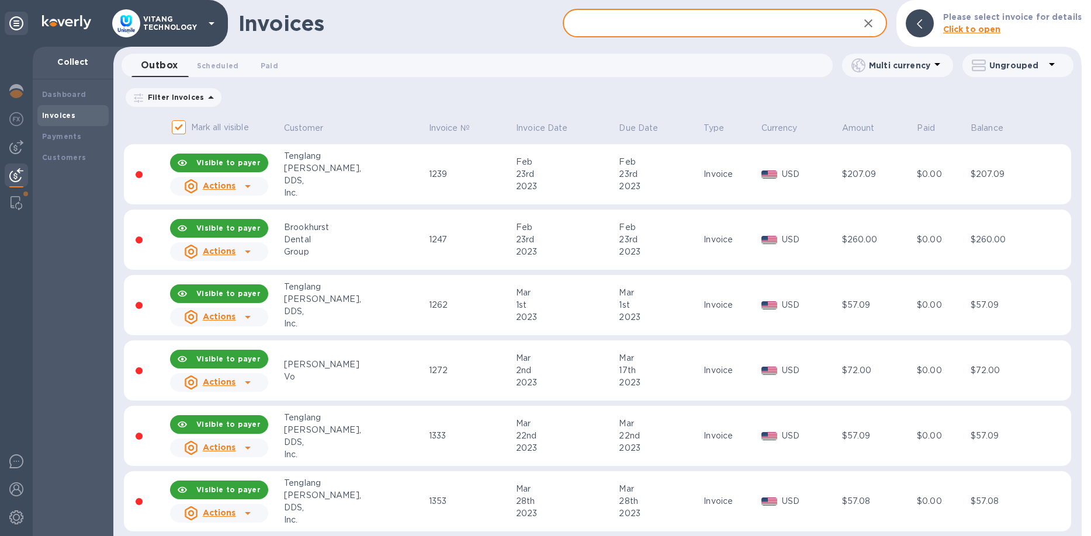
paste input "Smile Dental Care lugandmd"
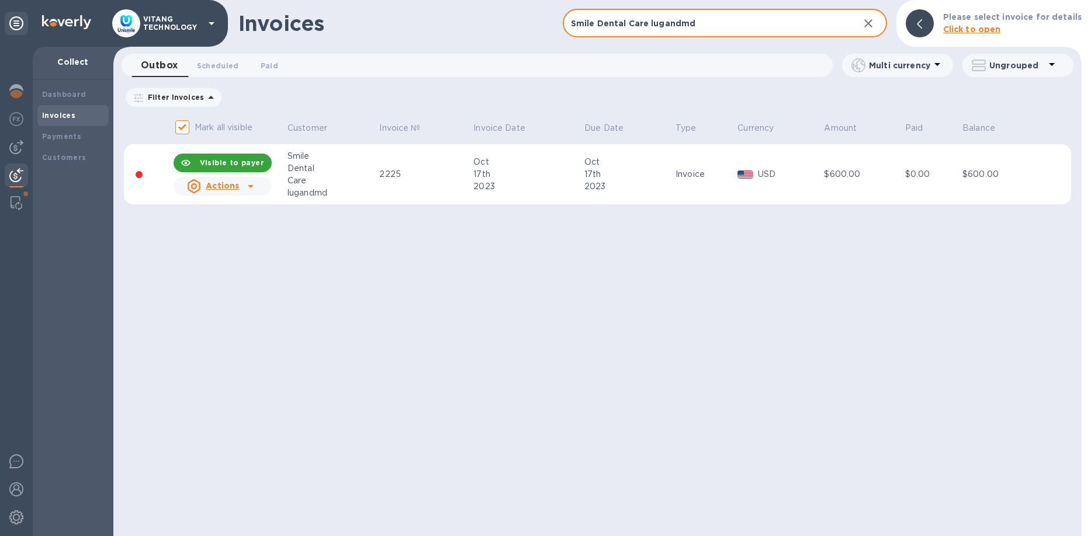
type input "Smile Dental Care lugandmd"
drag, startPoint x: 590, startPoint y: 237, endPoint x: 581, endPoint y: 237, distance: 8.8
click at [588, 237] on div "Invoices Smile Dental Care lugandmd ​ Add invoice Please select invoice for det…" at bounding box center [597, 268] width 968 height 536
click at [870, 25] on icon "button" at bounding box center [868, 23] width 14 height 14
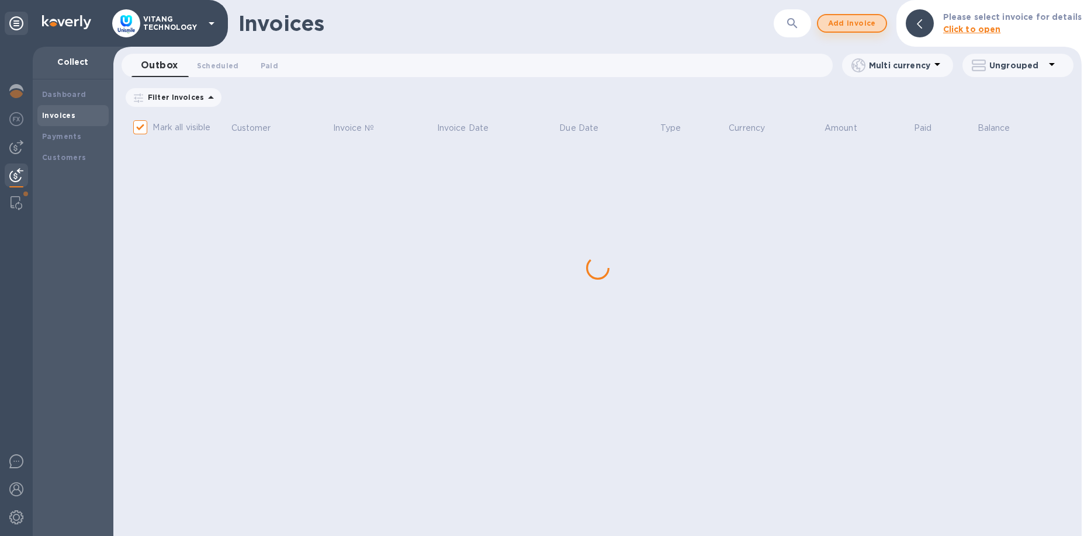
click at [864, 28] on span "Add invoice" at bounding box center [851, 23] width 49 height 14
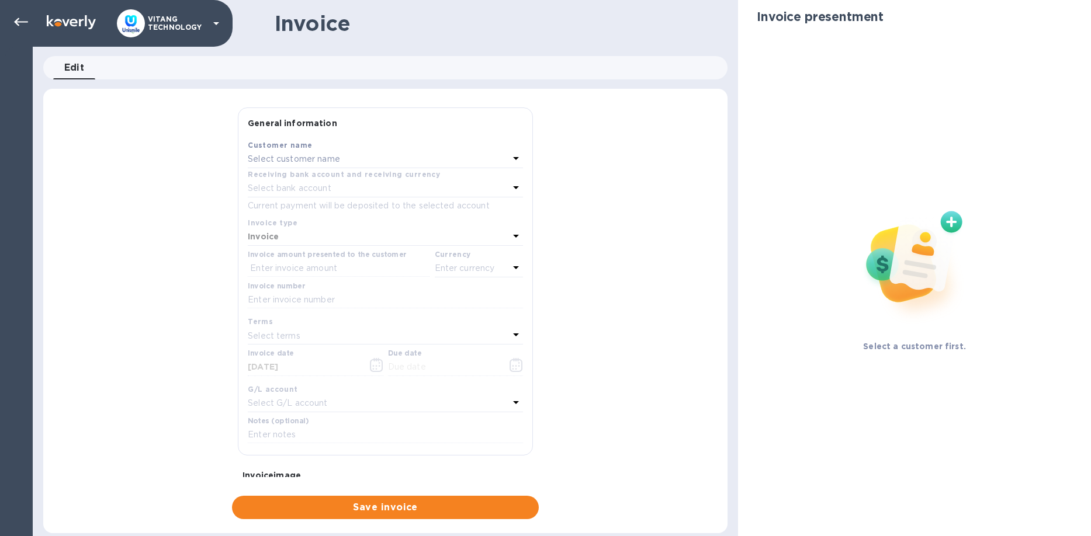
click at [310, 157] on p "Select customer name" at bounding box center [294, 159] width 92 height 12
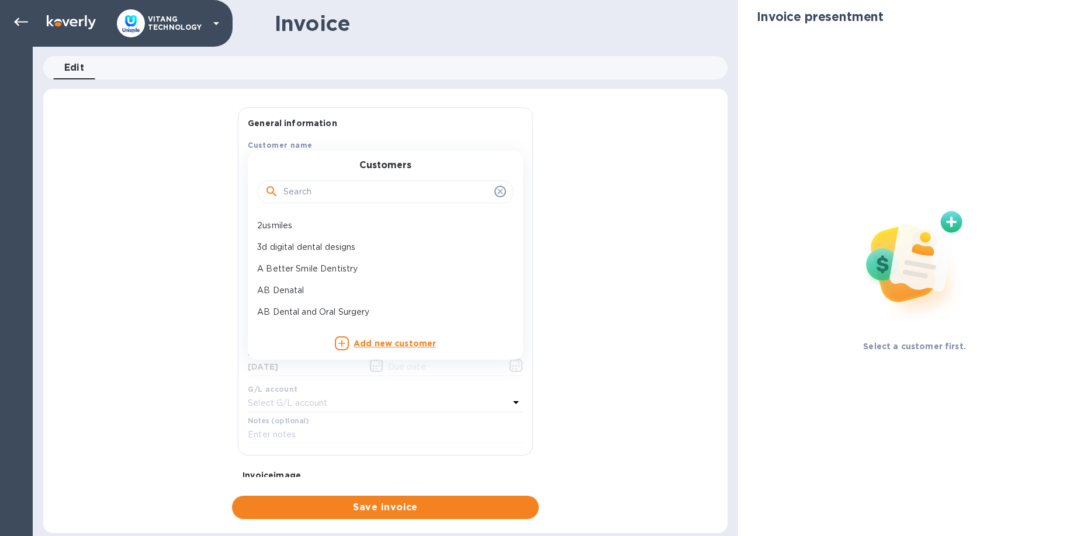
click at [345, 192] on input "text" at bounding box center [386, 192] width 206 height 18
paste input "Smile Dental Care lugandmd"
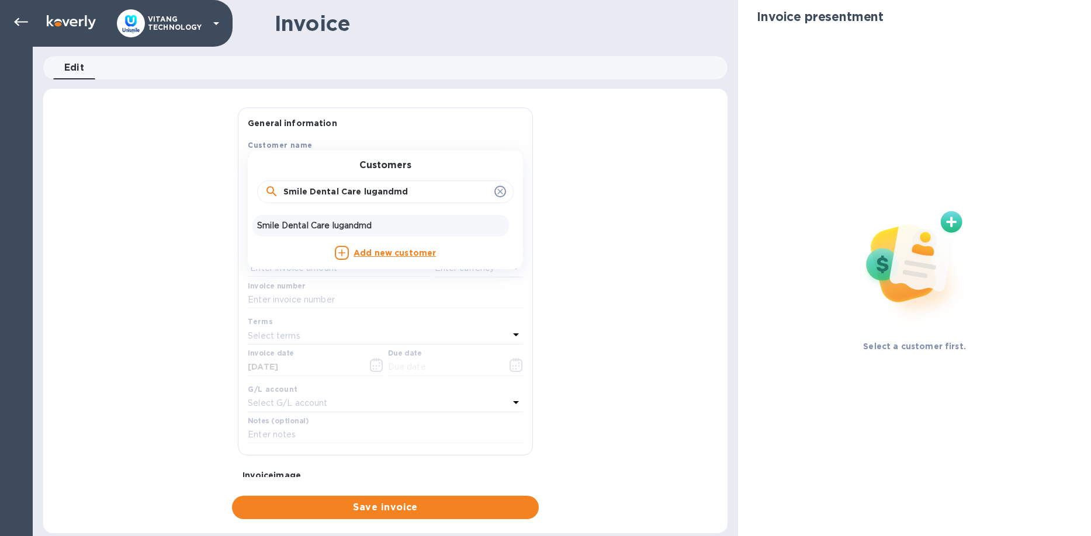
type input "Smile Dental Care lugandmd"
click at [310, 220] on p "Smile Dental Care lugandmd" at bounding box center [380, 226] width 247 height 12
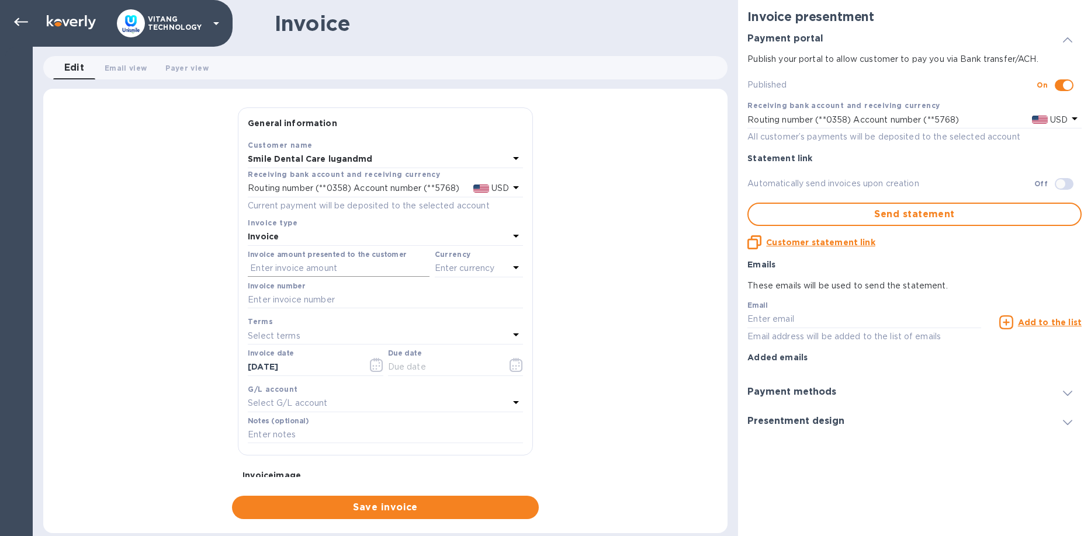
click at [356, 269] on input "text" at bounding box center [339, 269] width 182 height 18
type input "1,323.07"
click at [448, 275] on div "Enter currency" at bounding box center [472, 269] width 75 height 16
click at [432, 294] on p "US Dollar" at bounding box center [460, 298] width 90 height 12
click at [332, 302] on input "text" at bounding box center [385, 301] width 275 height 18
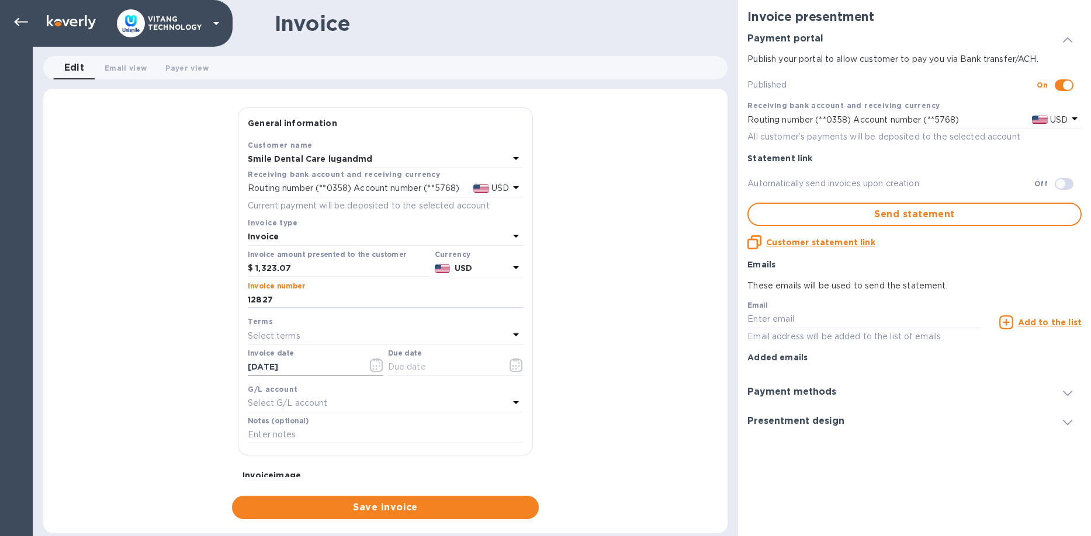
type input "12827"
click at [352, 368] on input "09/15/2025" at bounding box center [303, 368] width 110 height 18
click at [370, 361] on icon "button" at bounding box center [376, 365] width 13 height 14
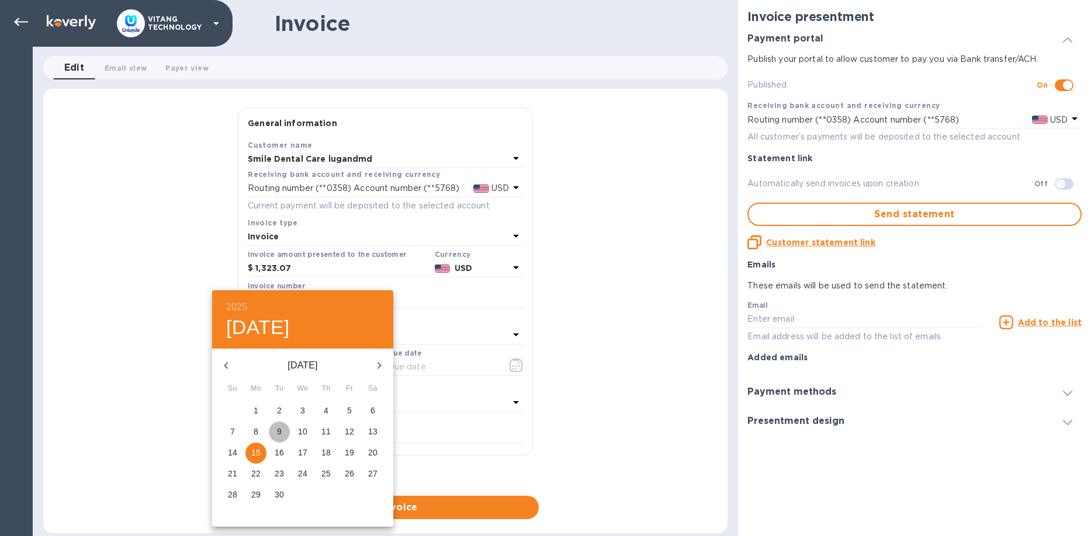
click at [277, 430] on span "9" at bounding box center [279, 432] width 21 height 12
type input "09/09/2025"
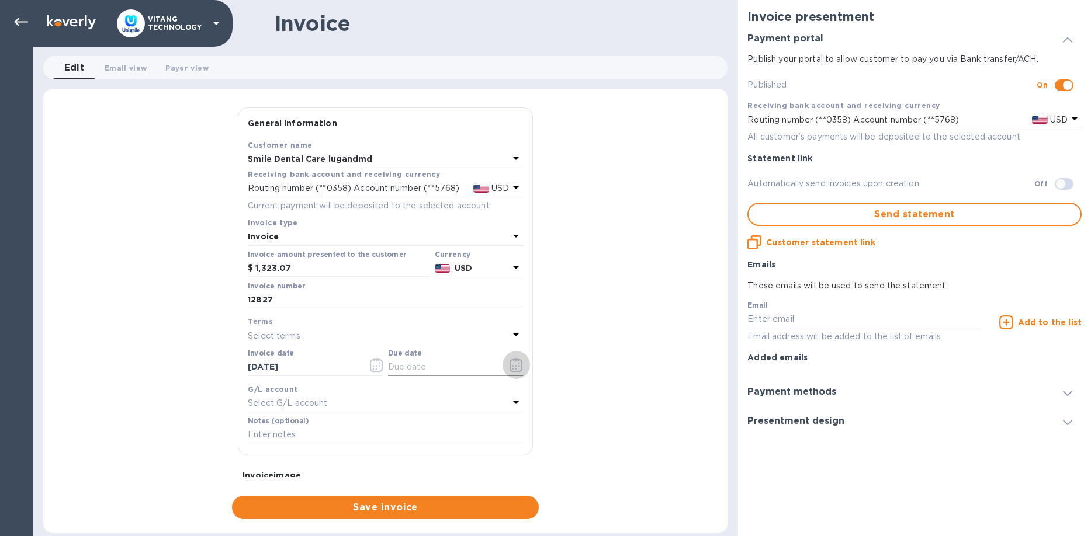
click at [518, 364] on icon "button" at bounding box center [516, 365] width 13 height 14
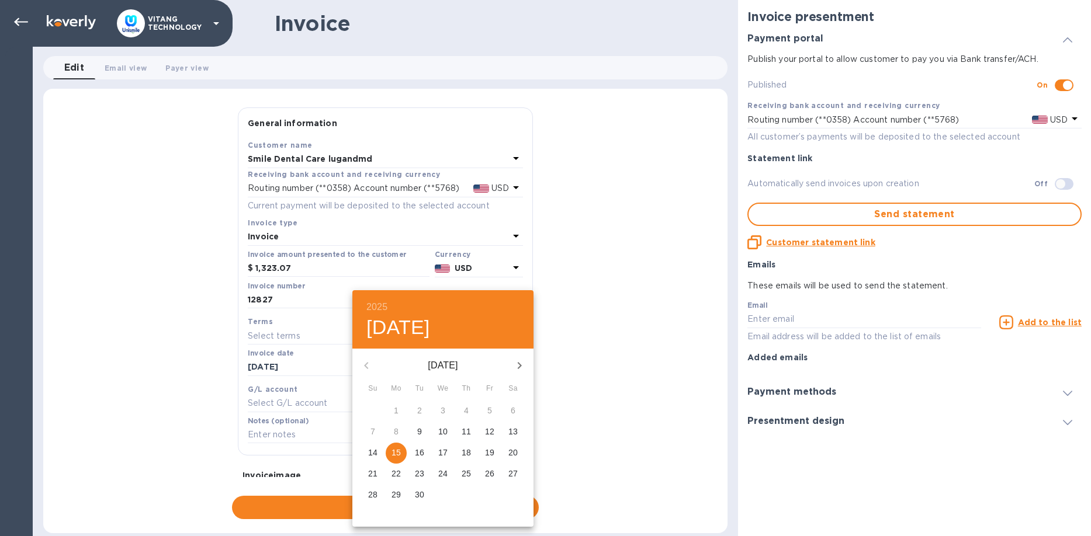
click at [414, 427] on span "9" at bounding box center [419, 432] width 21 height 12
type input "09/09/2025"
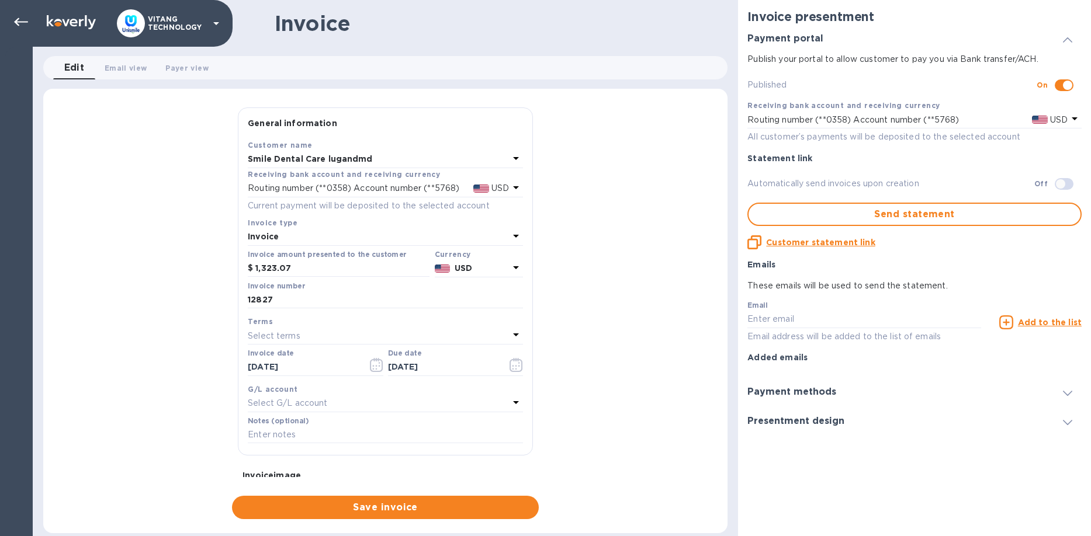
click at [396, 411] on div "G/L account Select G/L account" at bounding box center [385, 398] width 280 height 34
click at [397, 396] on div "Select G/L account" at bounding box center [378, 404] width 261 height 16
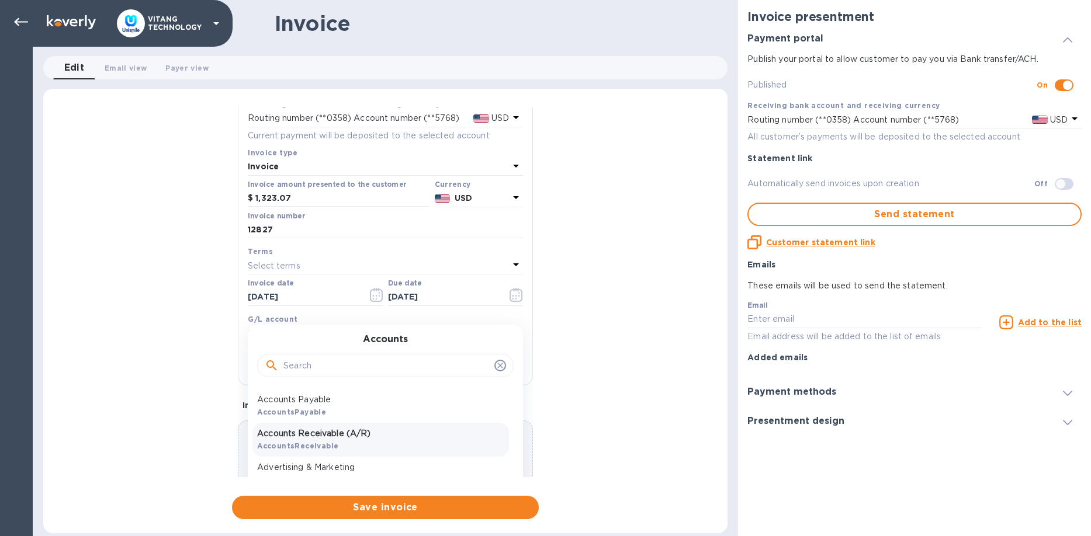
scroll to position [112, 0]
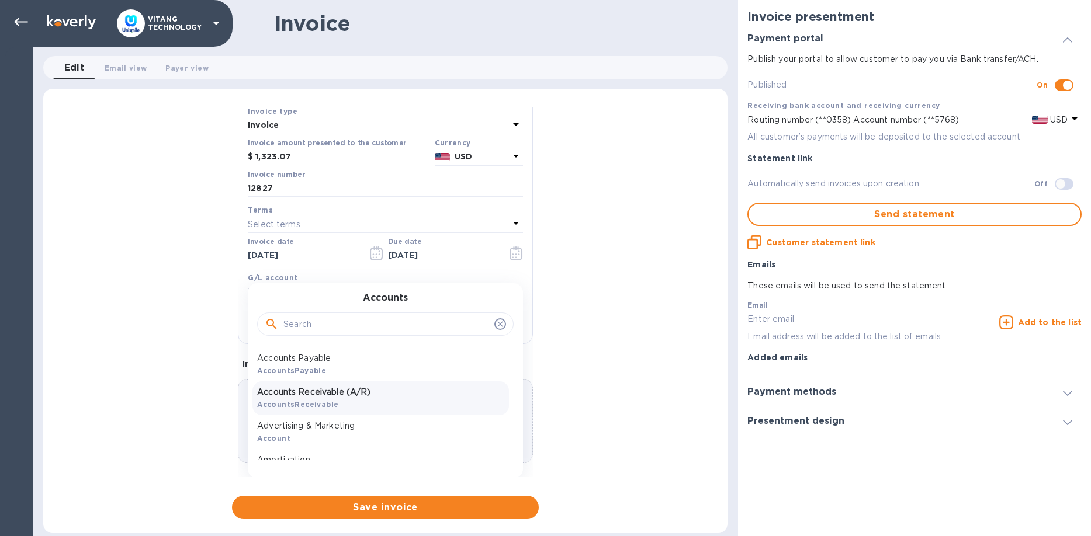
click at [361, 389] on p "Accounts Receivable (A/R)" at bounding box center [380, 392] width 247 height 12
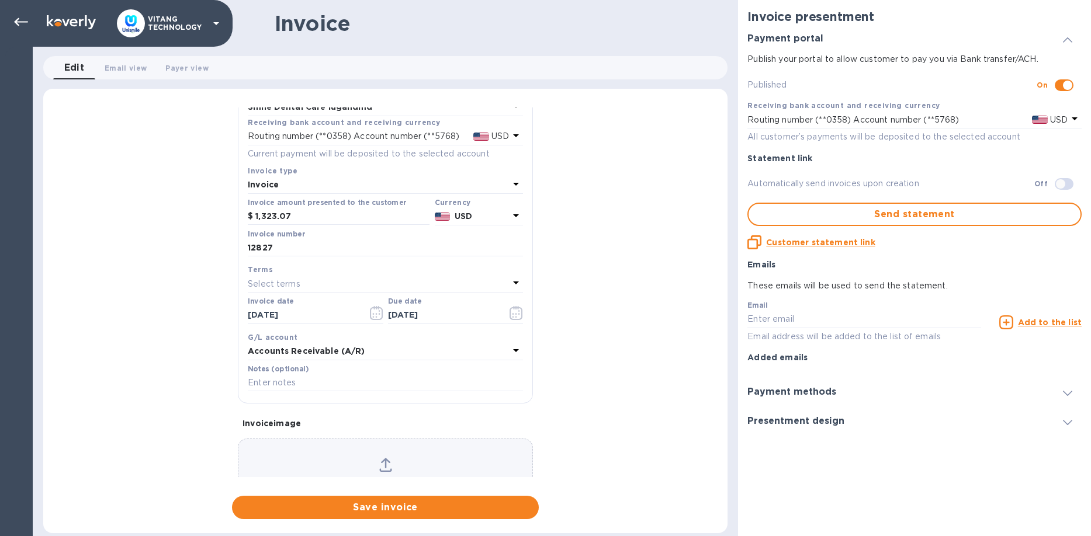
scroll to position [0, 0]
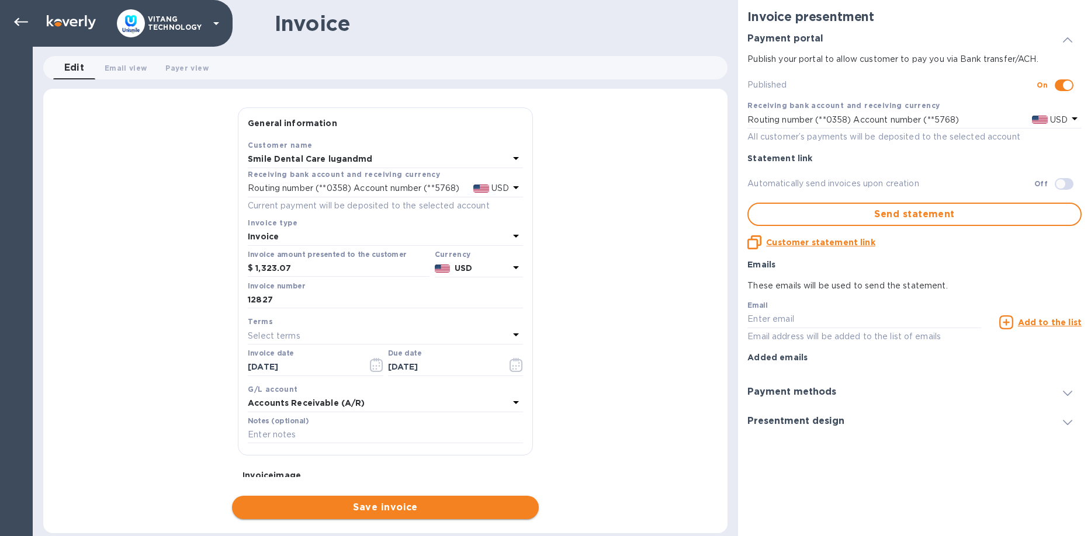
click at [388, 507] on span "Save invoice" at bounding box center [385, 508] width 288 height 14
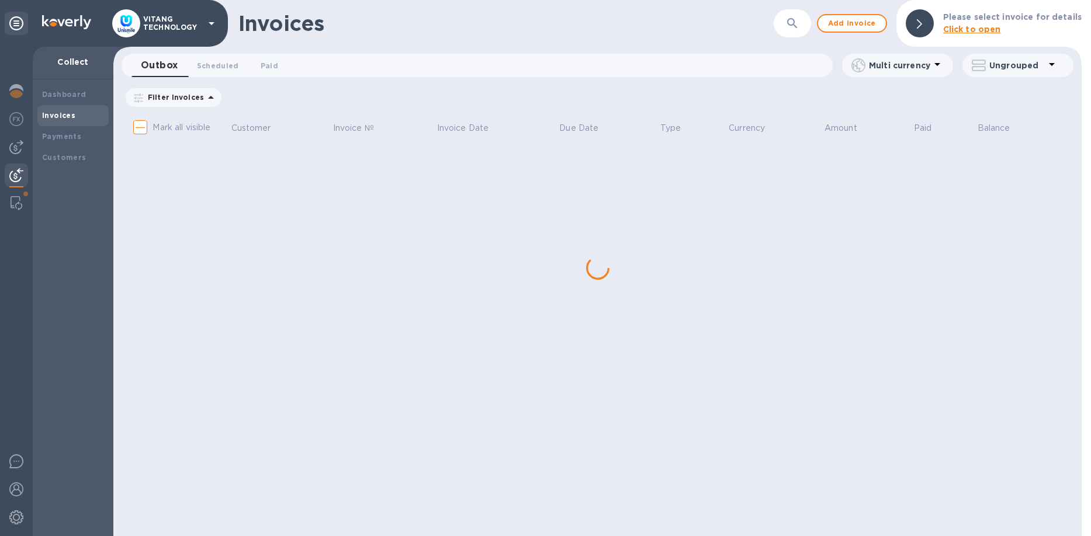
checkbox input "true"
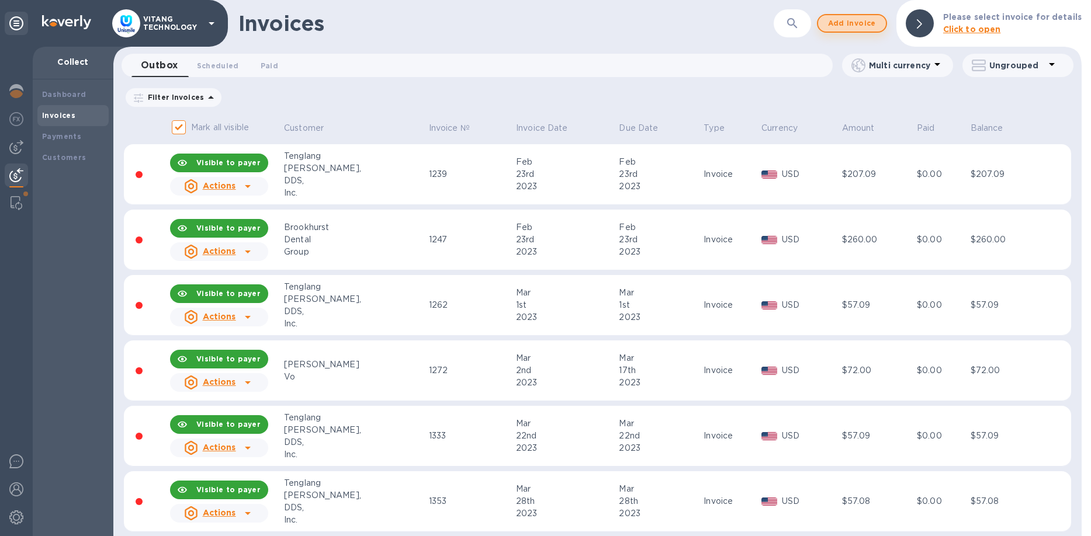
click at [872, 20] on span "Add invoice" at bounding box center [851, 23] width 49 height 14
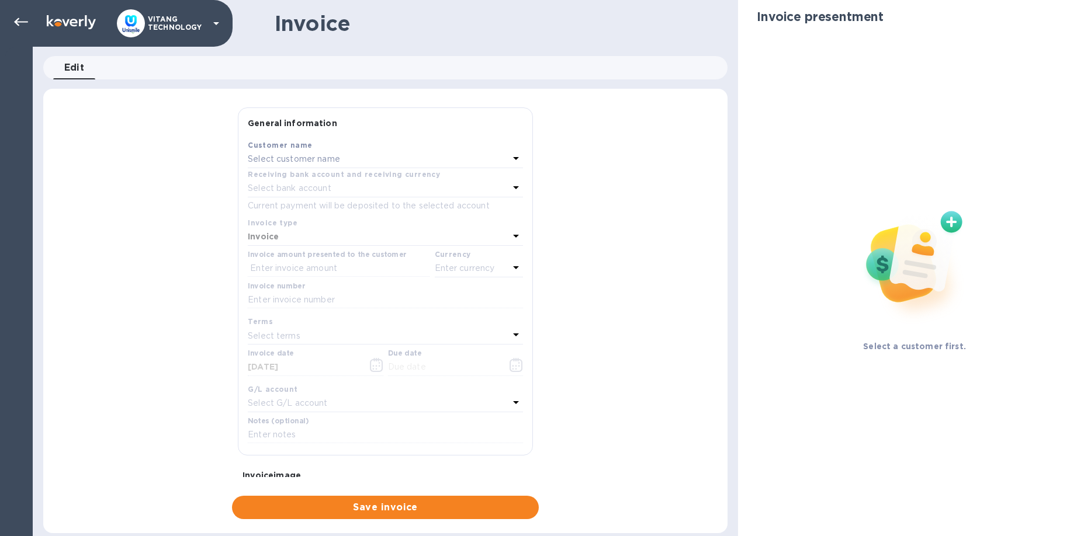
click at [324, 158] on p "Select customer name" at bounding box center [294, 159] width 92 height 12
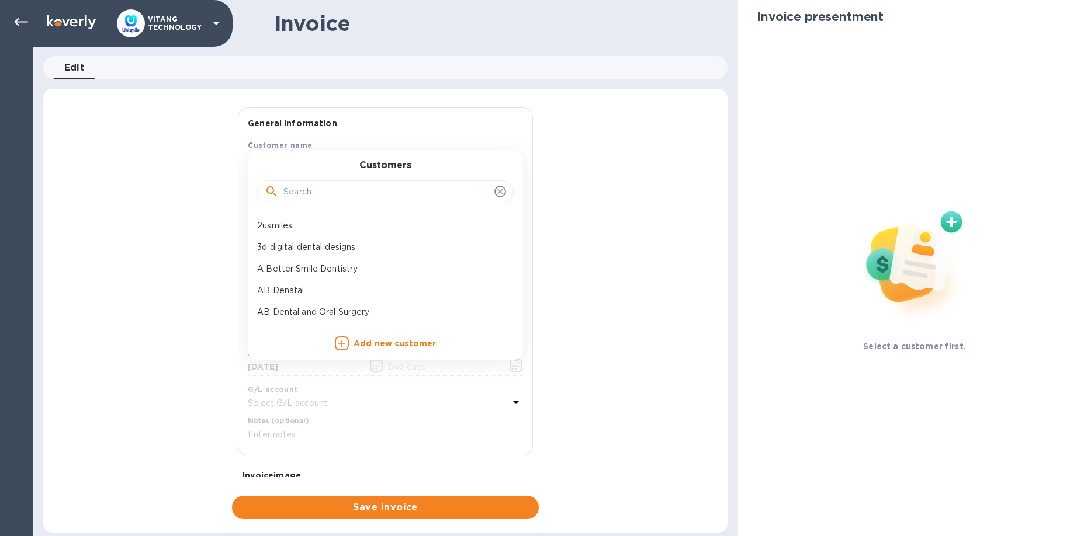
click at [343, 192] on input "text" at bounding box center [386, 192] width 206 height 18
paste input "Smile Dental Care lugandmd"
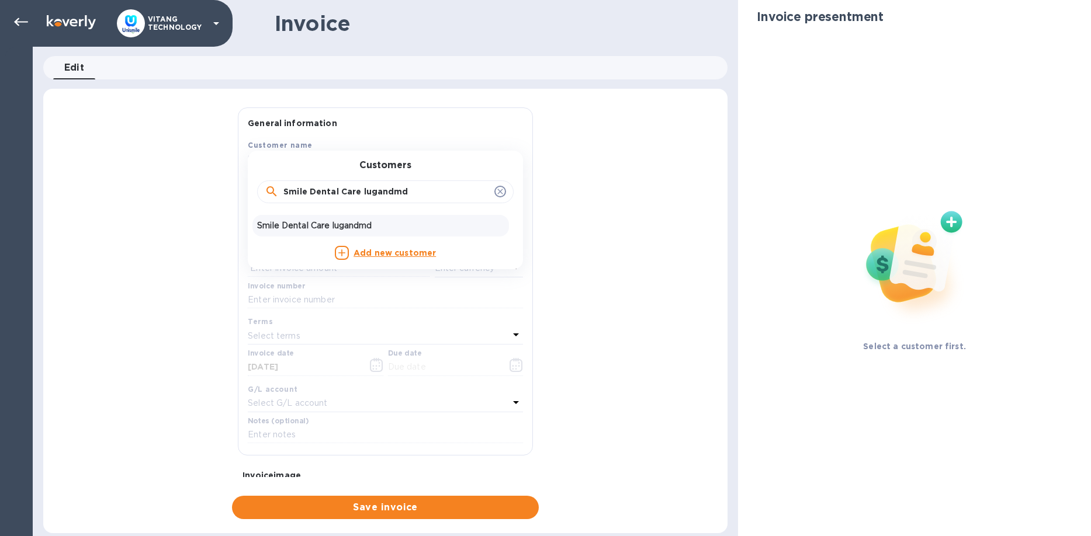
type input "Smile Dental Care lugandmd"
click at [346, 228] on p "Smile Dental Care lugandmd" at bounding box center [380, 226] width 247 height 12
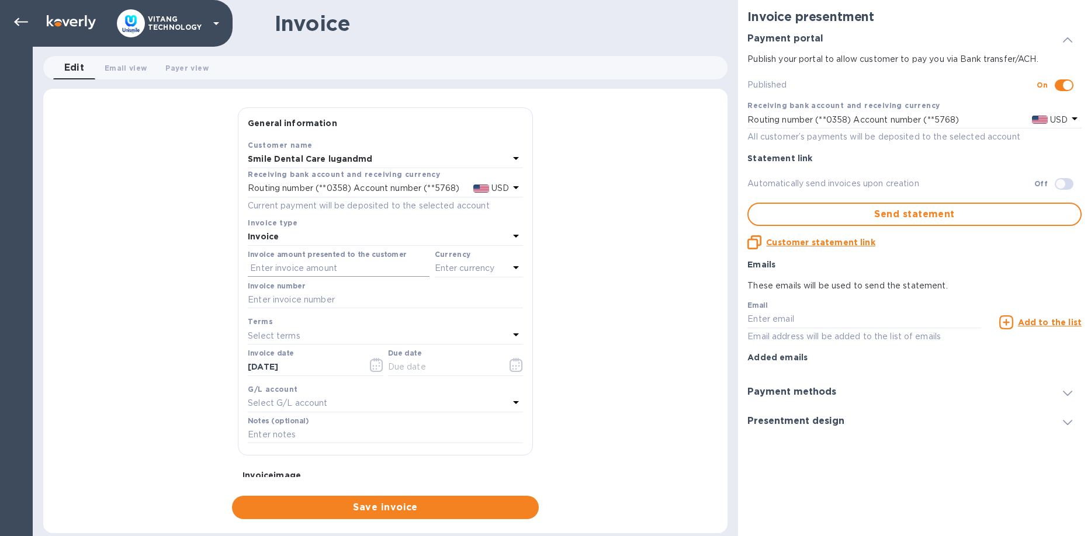
click at [325, 268] on input "text" at bounding box center [339, 269] width 182 height 18
type input "157.83"
click at [442, 271] on p "Enter currency" at bounding box center [465, 268] width 60 height 12
click at [428, 297] on p "US Dollar" at bounding box center [460, 298] width 90 height 12
click at [389, 296] on input "text" at bounding box center [385, 301] width 275 height 18
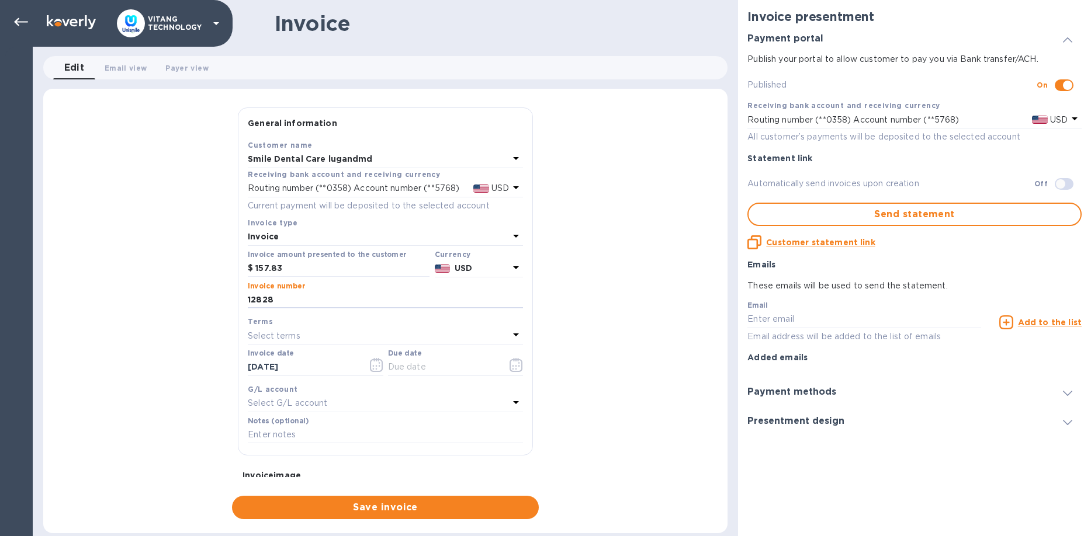
type input "12828"
click at [201, 344] on div "General information Save Customer name Smile Dental Care lugandmd Receiving ban…" at bounding box center [385, 314] width 684 height 412
click at [288, 337] on p "Select terms" at bounding box center [274, 336] width 53 height 12
click at [155, 337] on div "General information Save Customer name Smile Dental Care lugandmd Receiving ban…" at bounding box center [385, 314] width 684 height 412
click at [356, 365] on input "09/15/2025" at bounding box center [303, 368] width 110 height 18
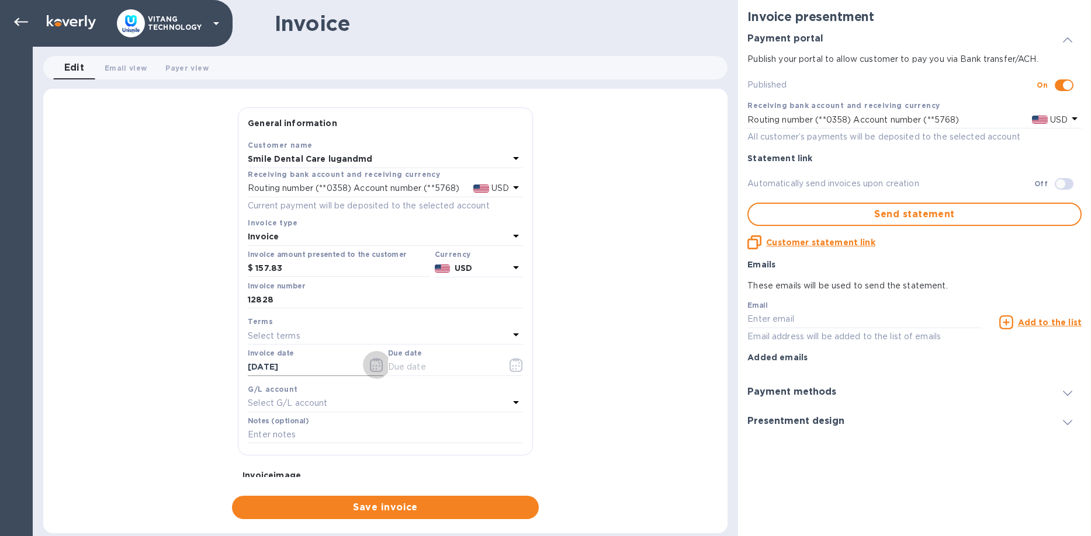
click at [377, 359] on icon "button" at bounding box center [376, 365] width 13 height 14
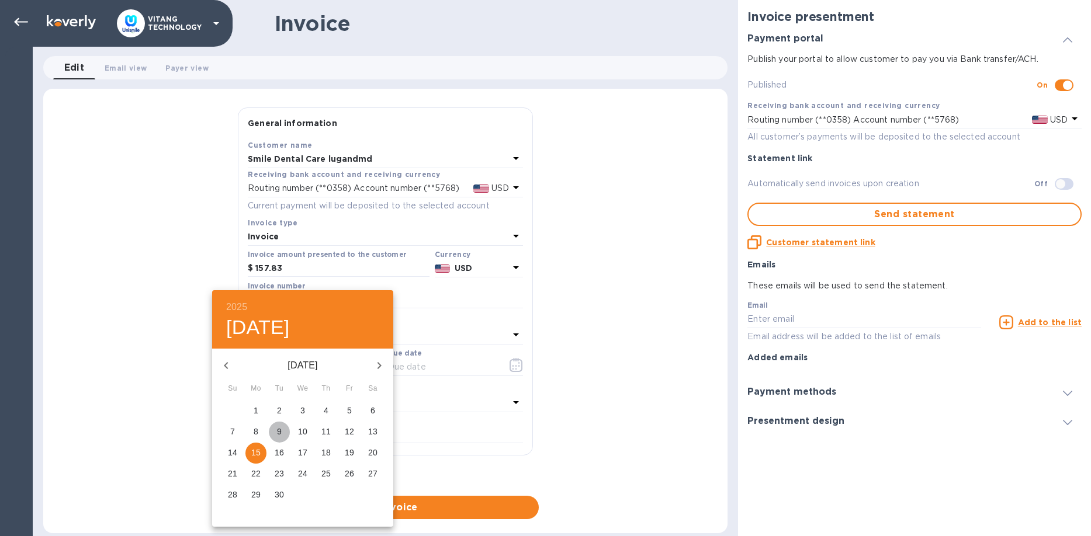
click at [286, 431] on span "9" at bounding box center [279, 432] width 21 height 12
type input "09/09/2025"
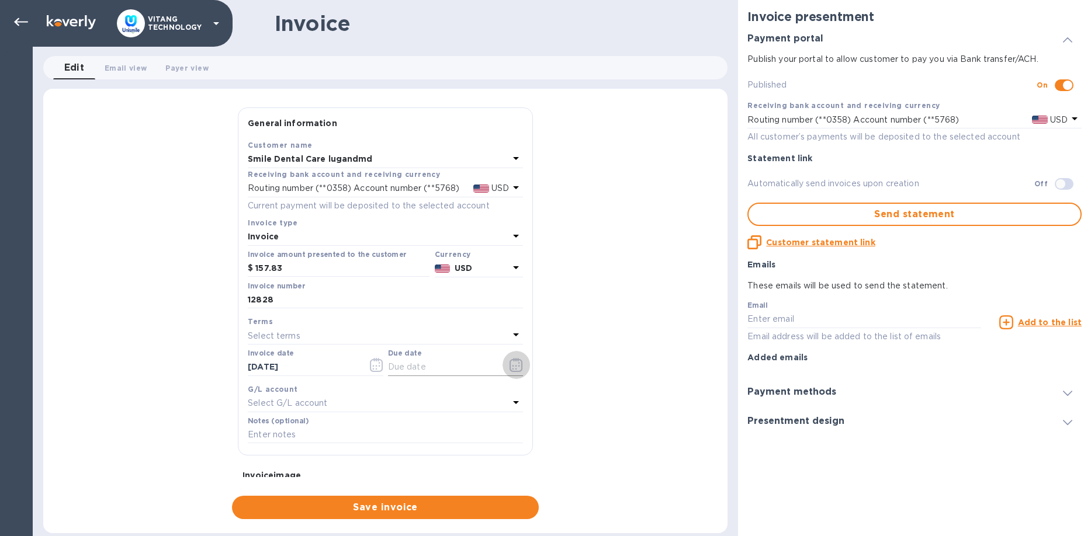
click at [516, 366] on icon "button" at bounding box center [516, 365] width 13 height 14
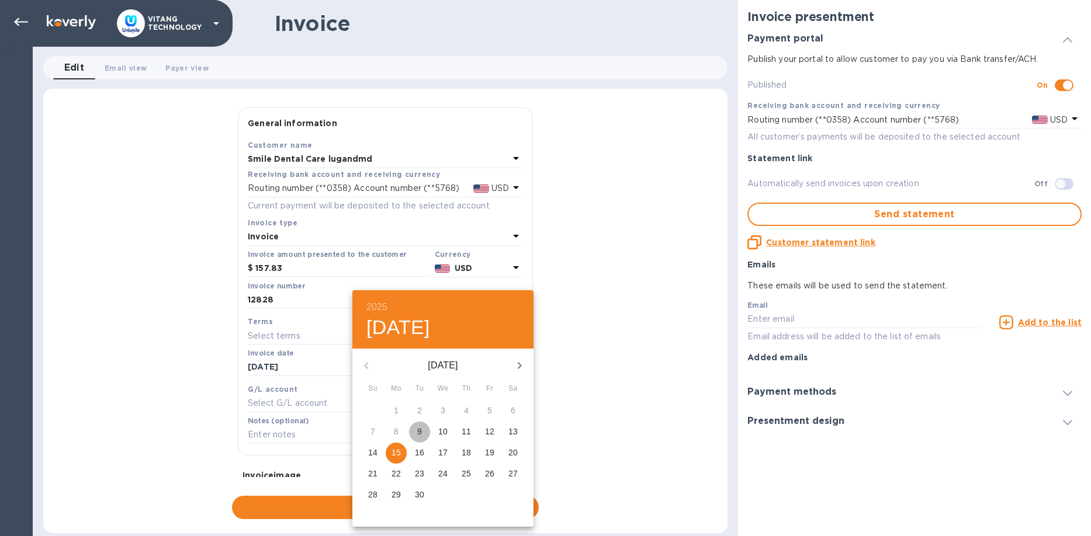
click at [411, 431] on span "9" at bounding box center [419, 432] width 21 height 12
type input "09/09/2025"
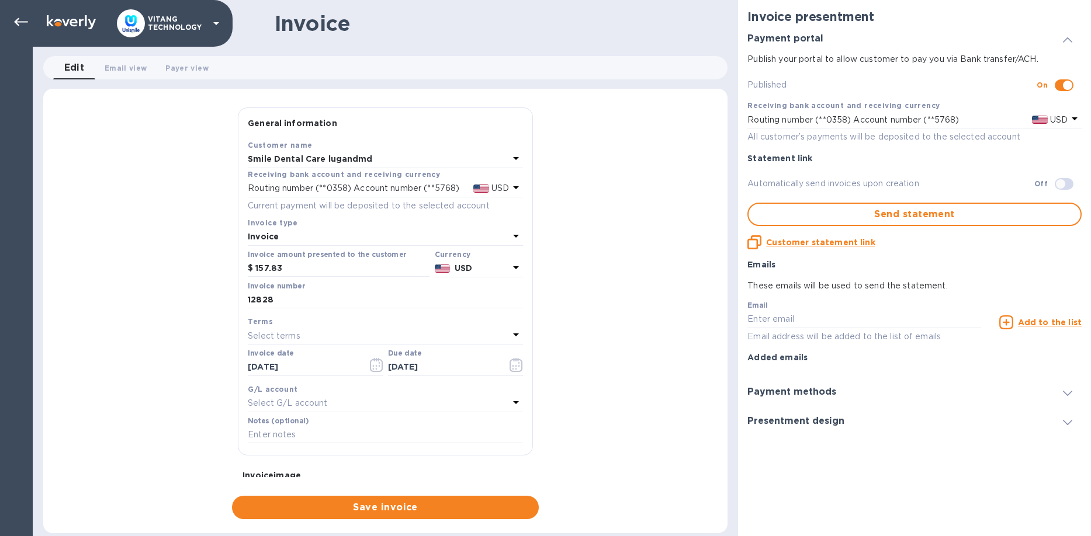
click at [518, 399] on icon at bounding box center [516, 403] width 14 height 14
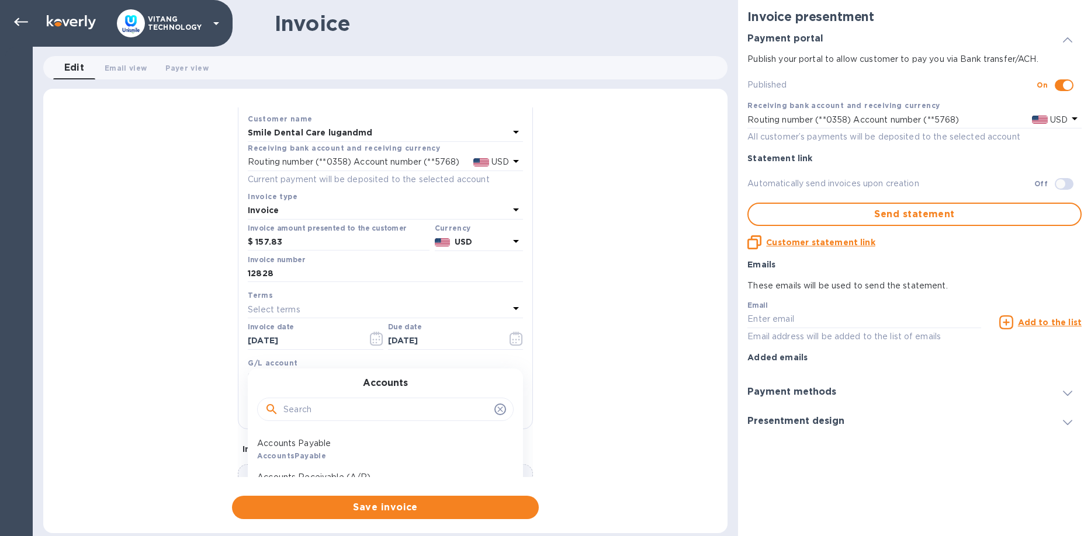
scroll to position [67, 0]
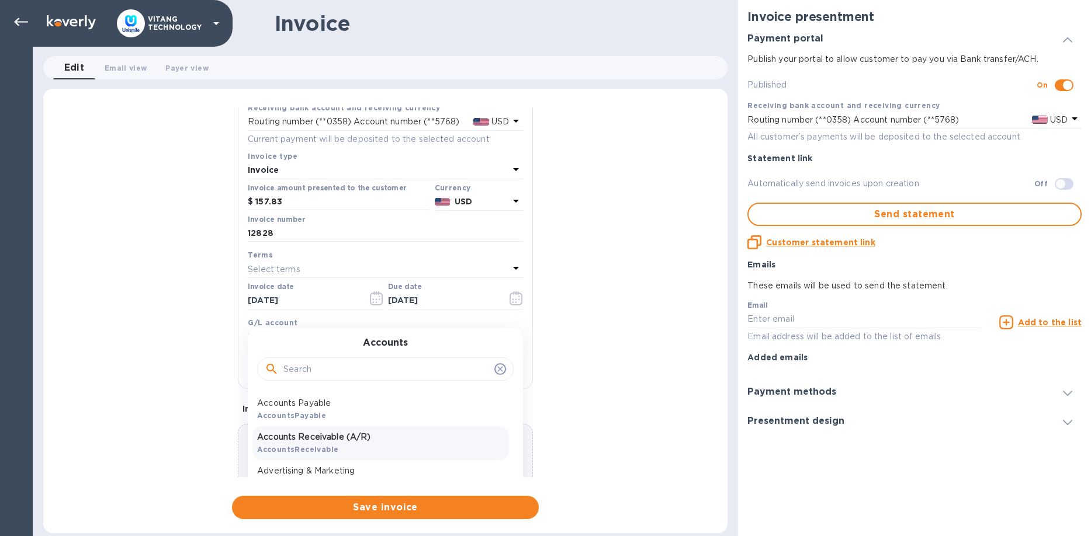
click at [324, 436] on p "Accounts Receivable (A/R)" at bounding box center [380, 437] width 247 height 12
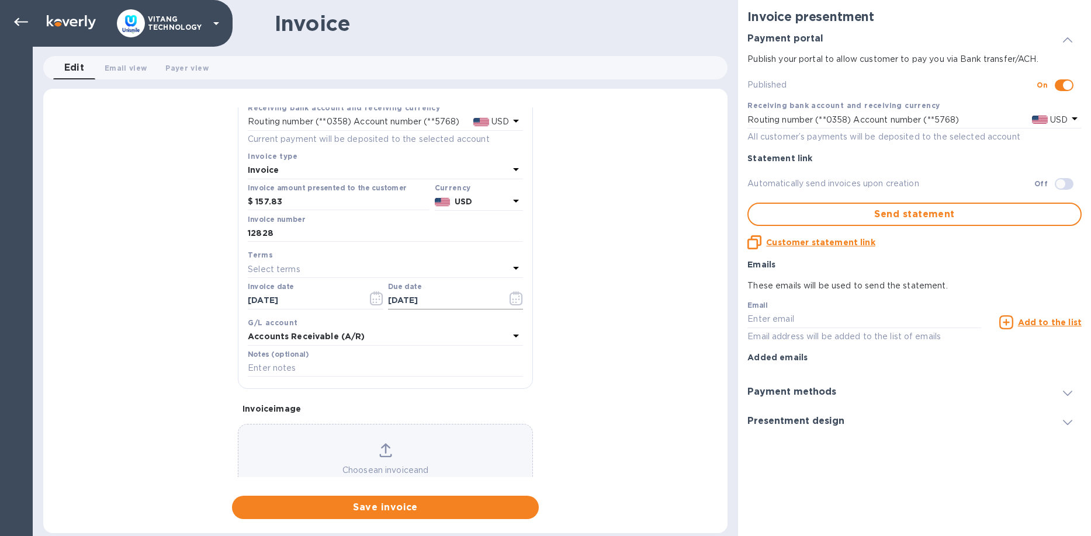
scroll to position [0, 0]
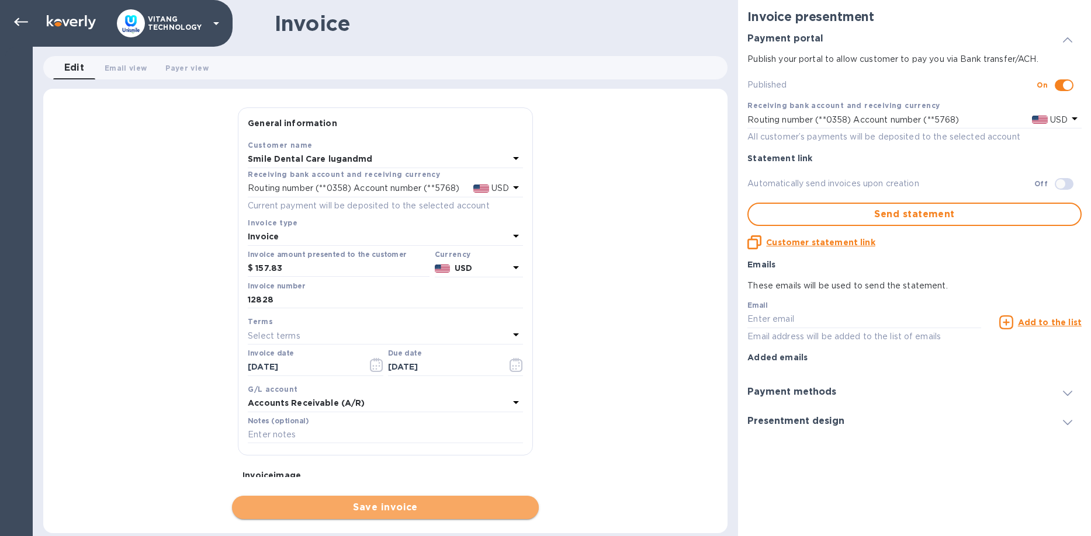
click at [319, 504] on span "Save invoice" at bounding box center [385, 508] width 288 height 14
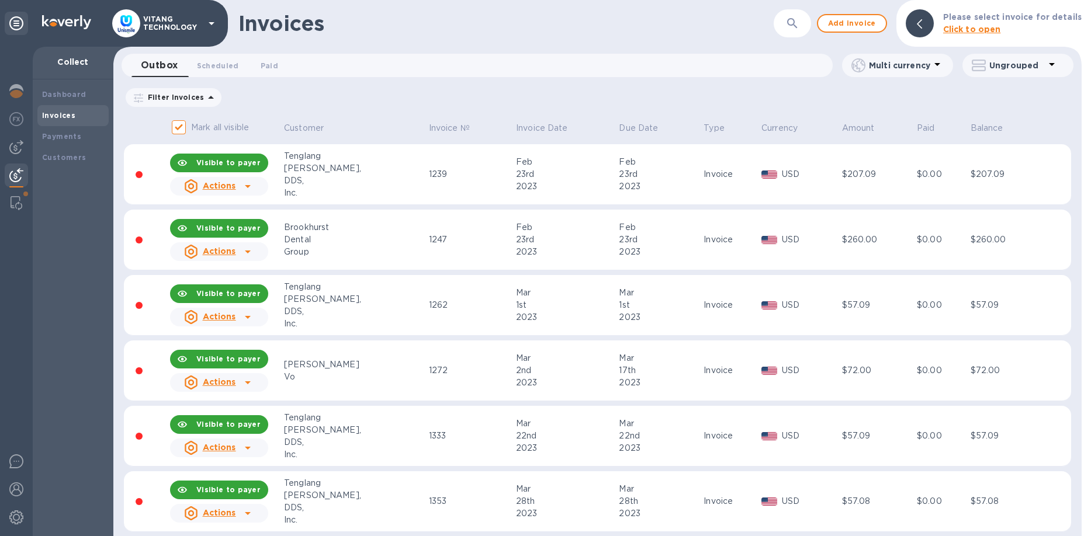
click at [730, 98] on div "Filter Invoices Amount Paid Balance" at bounding box center [597, 97] width 947 height 22
click at [851, 102] on div "Filter Invoices Amount Paid Balance" at bounding box center [597, 97] width 947 height 22
click at [54, 164] on div "Customers" at bounding box center [72, 157] width 71 height 21
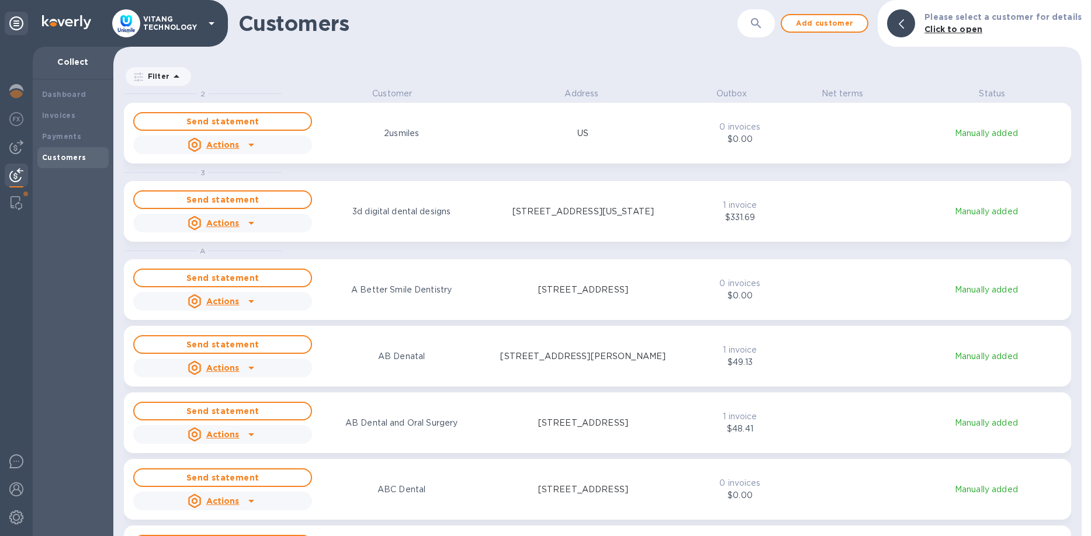
scroll to position [449, 968]
click at [762, 21] on icon "button" at bounding box center [756, 23] width 14 height 14
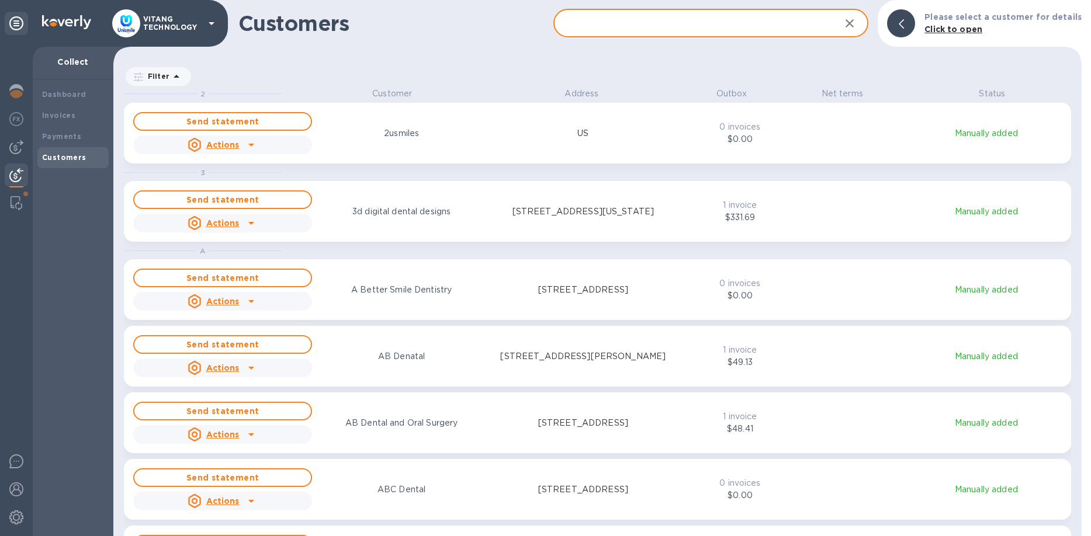
click at [669, 30] on input "text" at bounding box center [692, 23] width 278 height 29
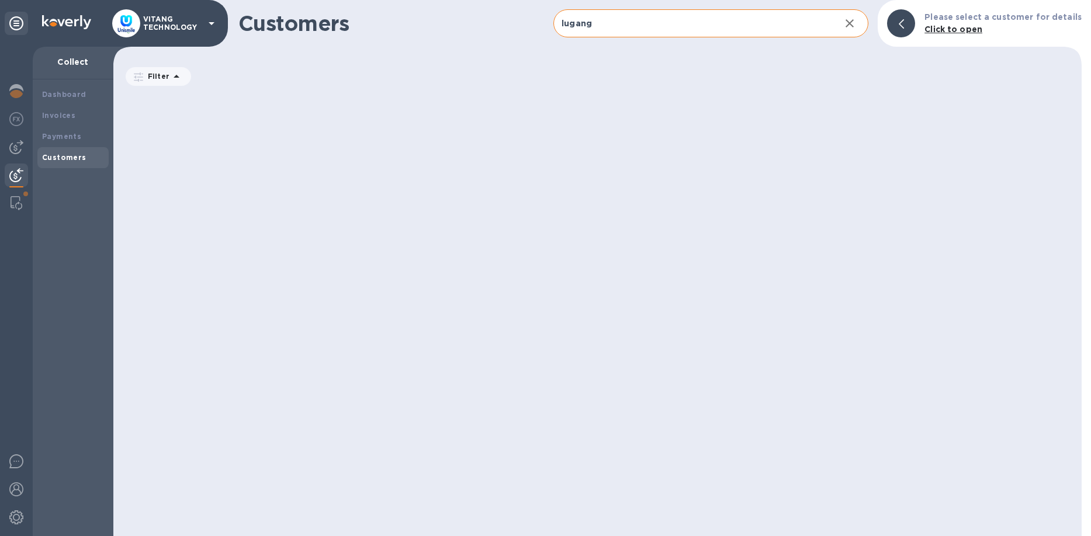
click at [618, 21] on input "lugang" at bounding box center [692, 23] width 278 height 29
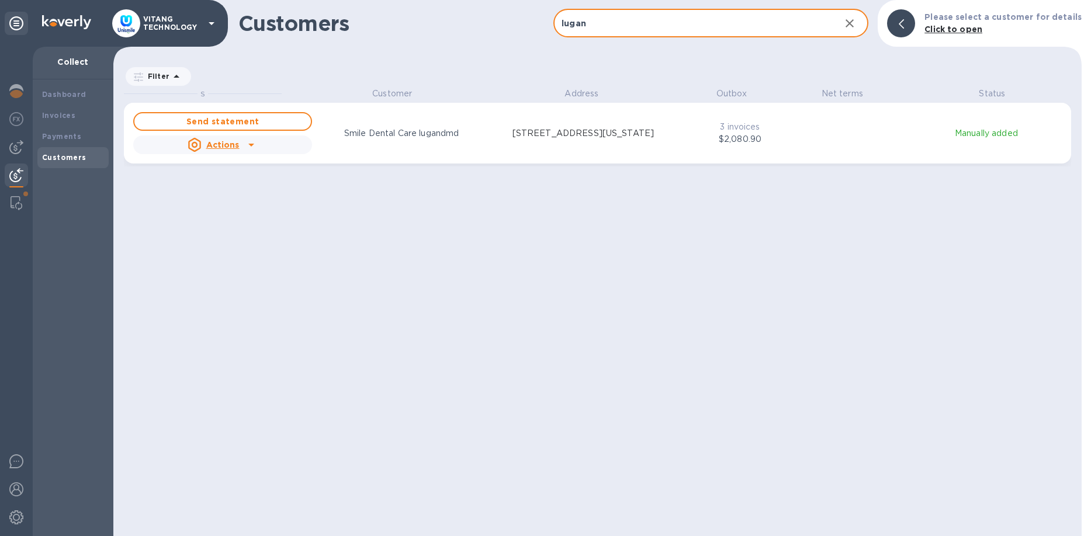
click at [247, 143] on icon "grid" at bounding box center [251, 145] width 14 height 14
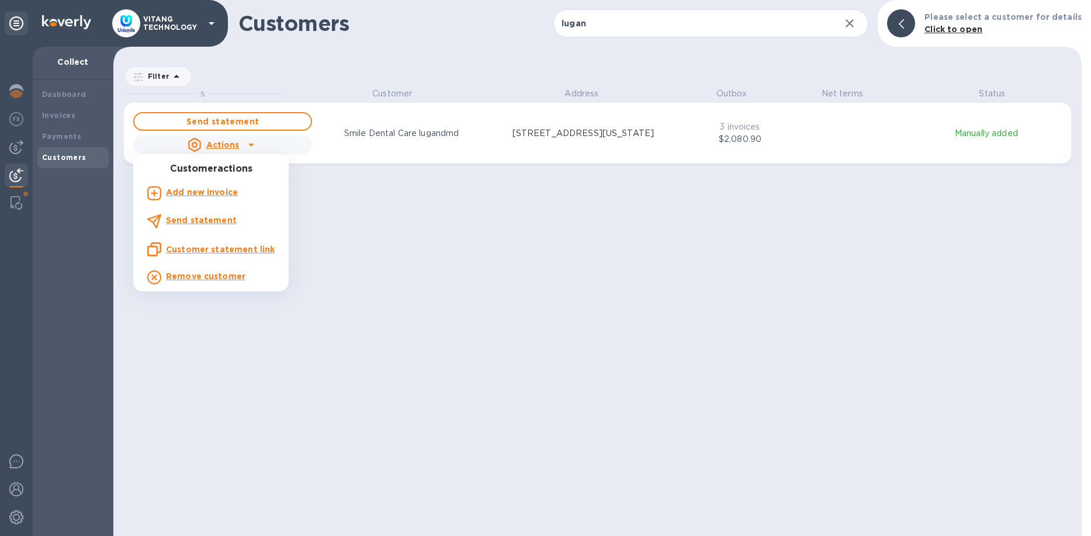
click at [210, 249] on u "Customer statement link" at bounding box center [220, 249] width 109 height 9
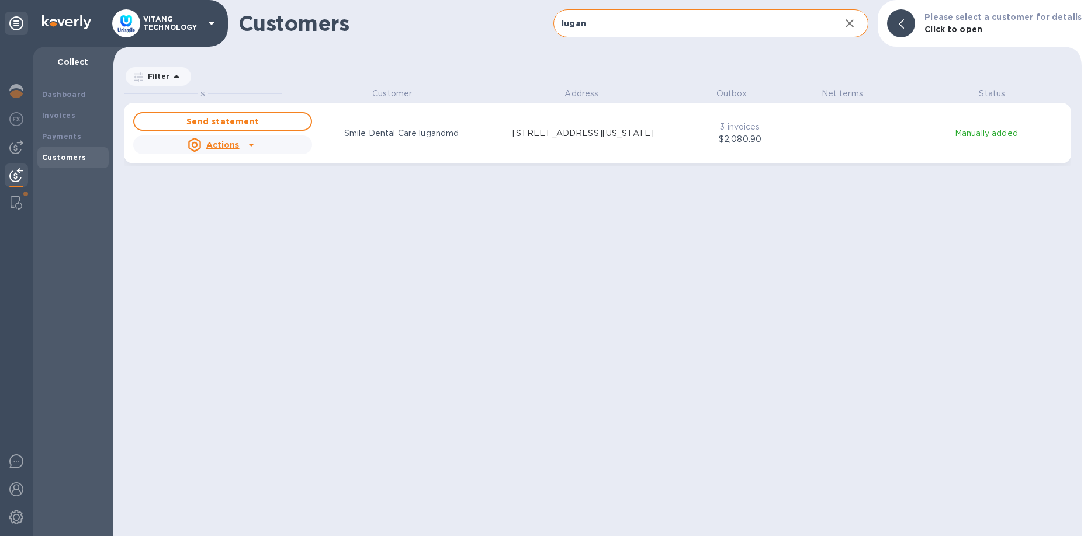
click at [638, 16] on input "lugan" at bounding box center [692, 23] width 278 height 29
paste input "Fine Dentistry by Desig"
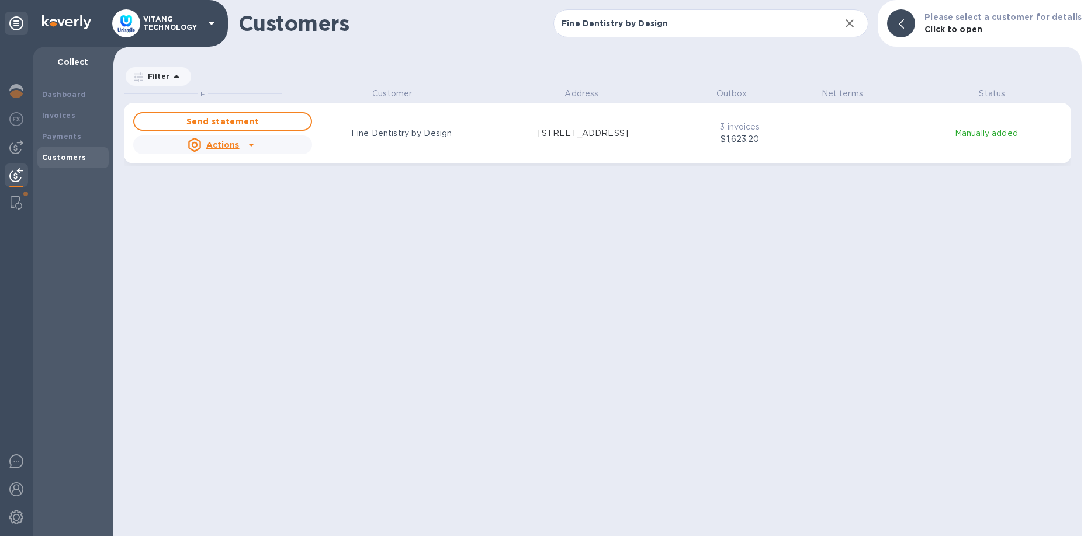
click at [239, 143] on div "Actions" at bounding box center [213, 145] width 57 height 19
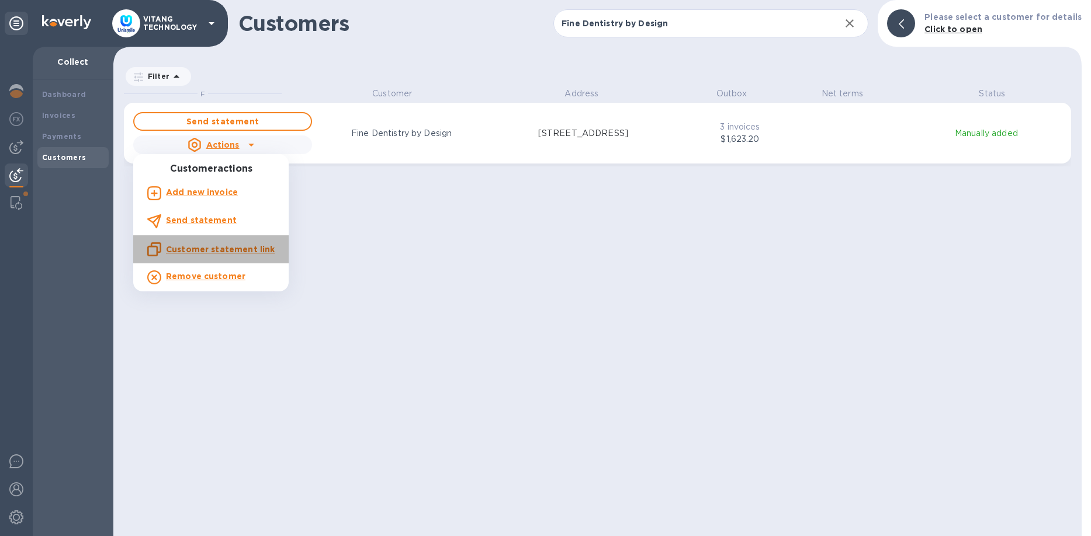
click at [228, 251] on u "Customer statement link" at bounding box center [220, 249] width 109 height 9
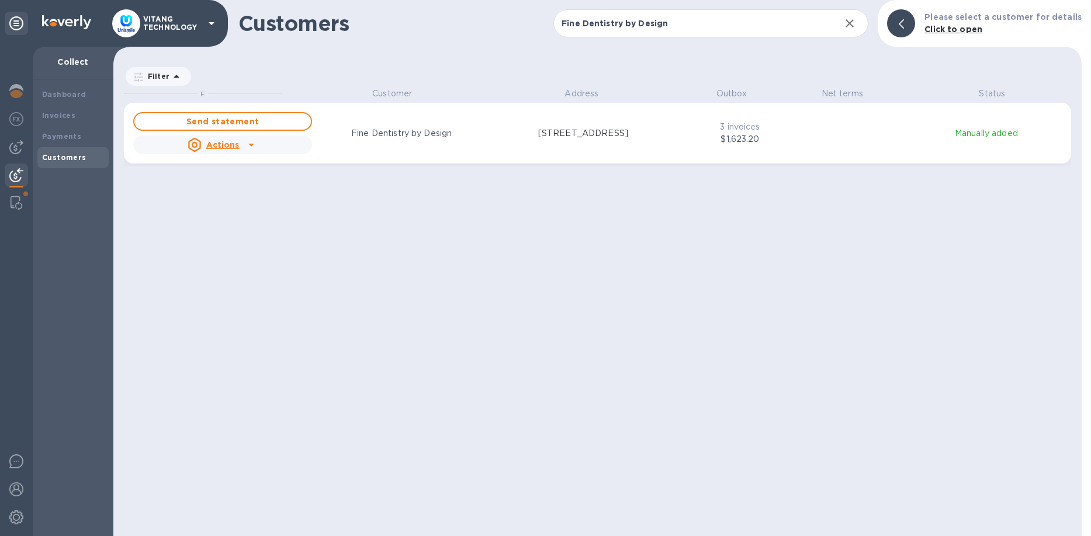
click at [839, 273] on div "F Customer Address Outbox Net terms Status Send statement Actions Fine Dentistr…" at bounding box center [603, 312] width 958 height 449
click at [612, 27] on input "Fine Dentistry by Design" at bounding box center [692, 23] width 278 height 29
paste input "orrest Duan, DMD"
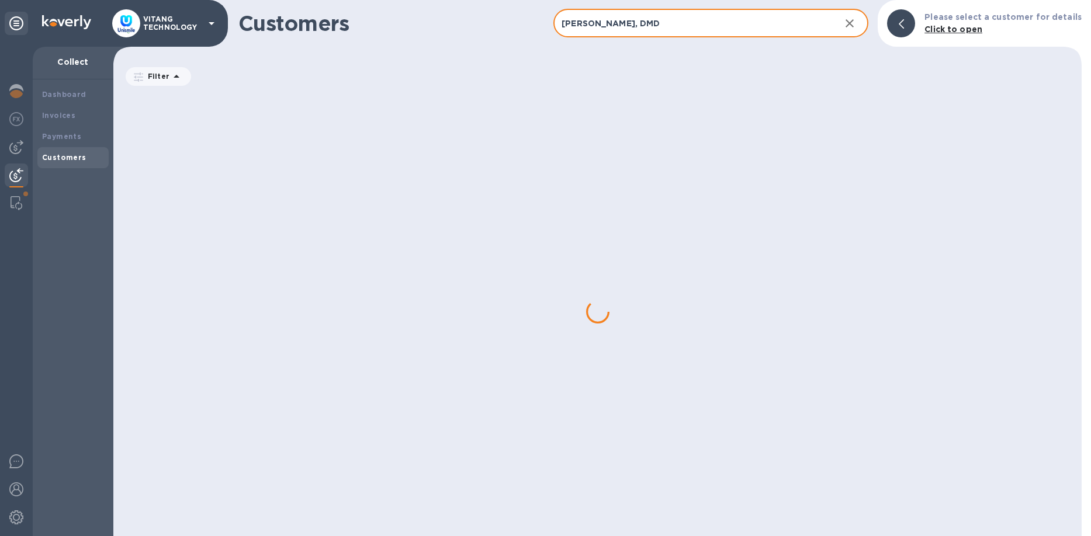
drag, startPoint x: 618, startPoint y: 22, endPoint x: 704, endPoint y: 40, distance: 87.7
click at [704, 38] on input "Forrest Duan, DMD" at bounding box center [692, 23] width 278 height 29
type input "Forrest Duan"
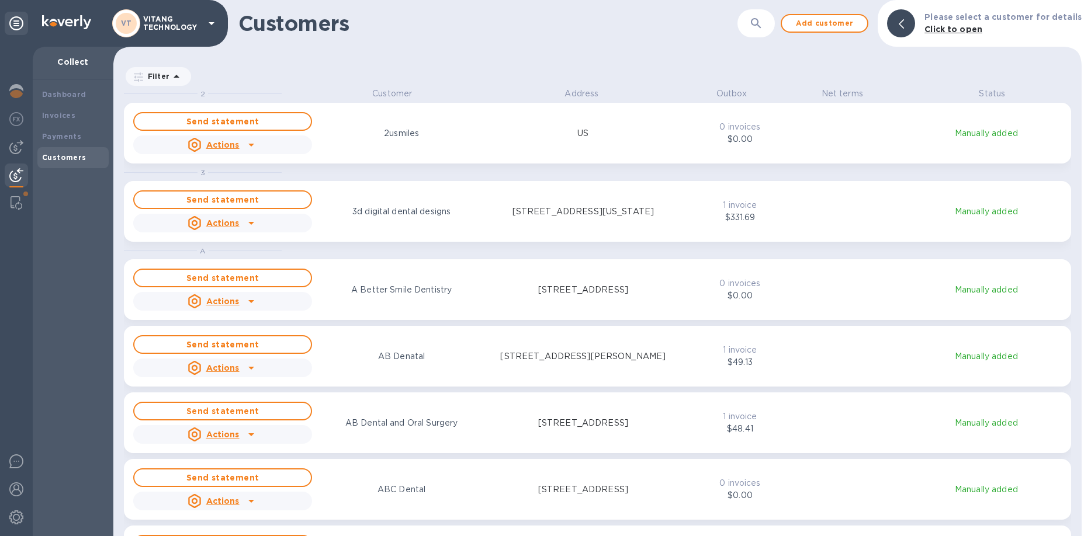
scroll to position [449, 968]
click at [770, 25] on button "button" at bounding box center [756, 23] width 28 height 28
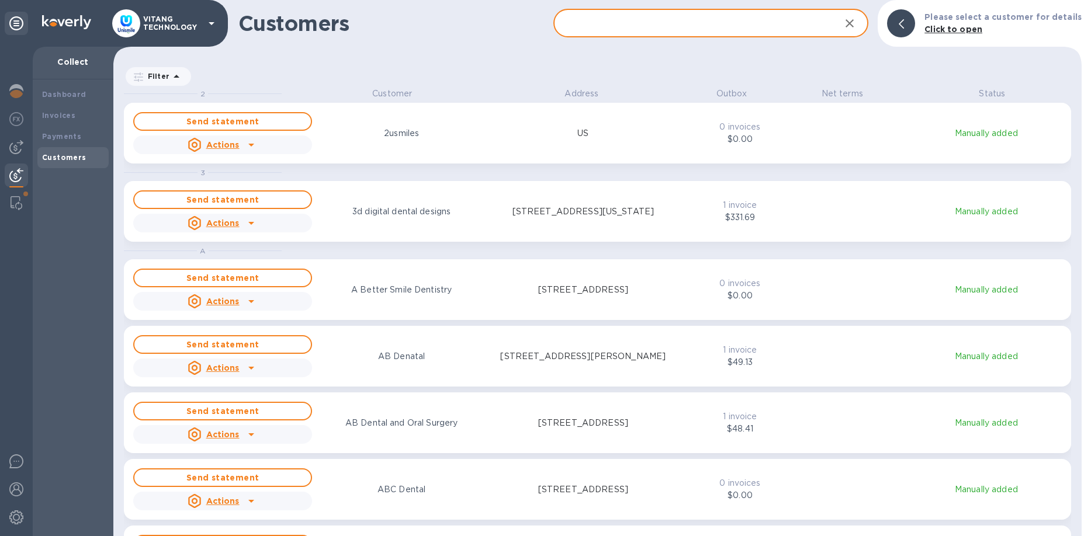
paste input "[PERSON_NAME], DMD"
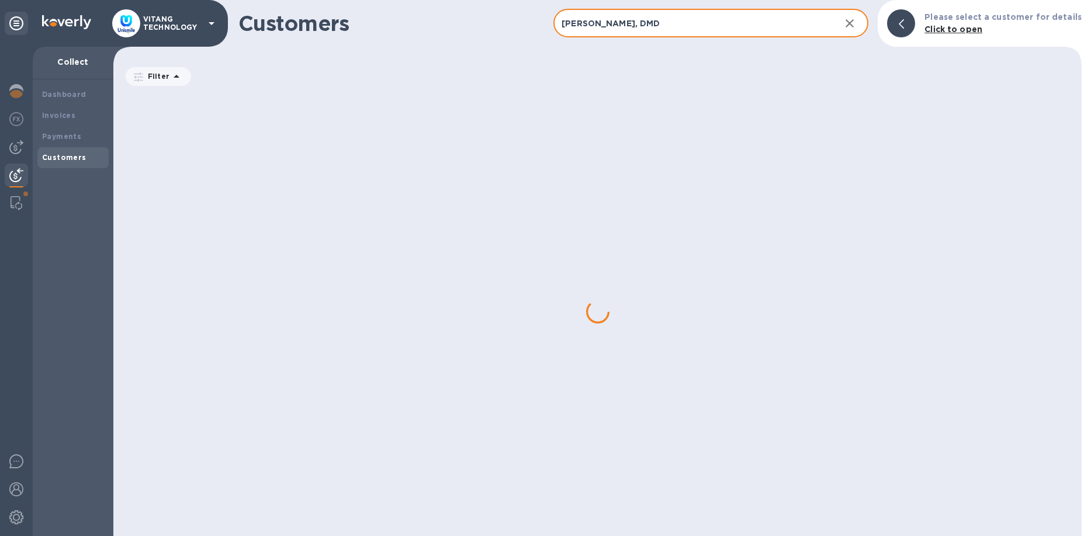
drag, startPoint x: 622, startPoint y: 22, endPoint x: 741, endPoint y: 47, distance: 121.1
click at [741, 38] on input "[PERSON_NAME], DMD" at bounding box center [692, 23] width 278 height 29
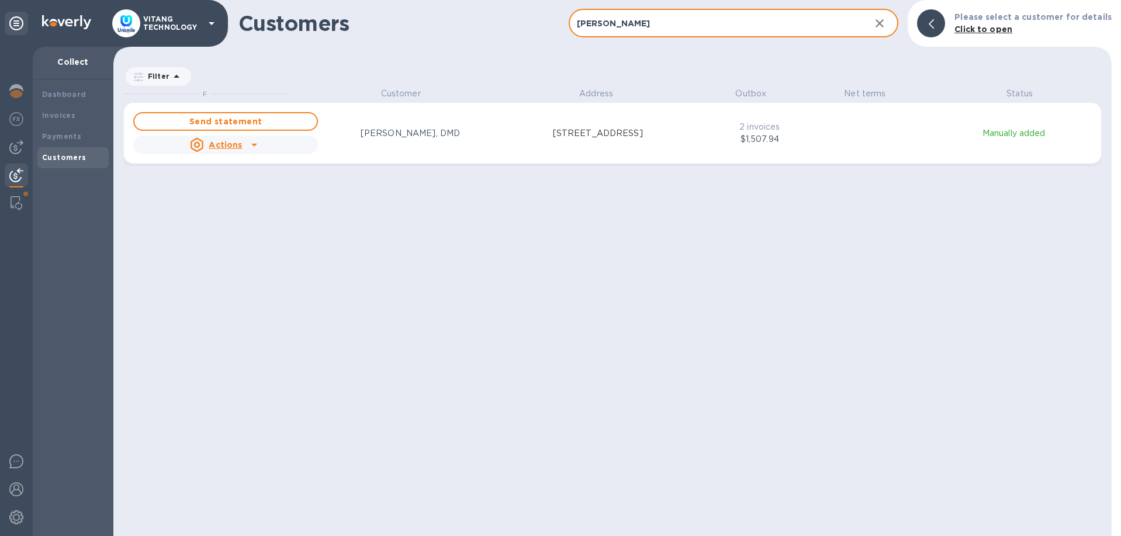
scroll to position [449, 998]
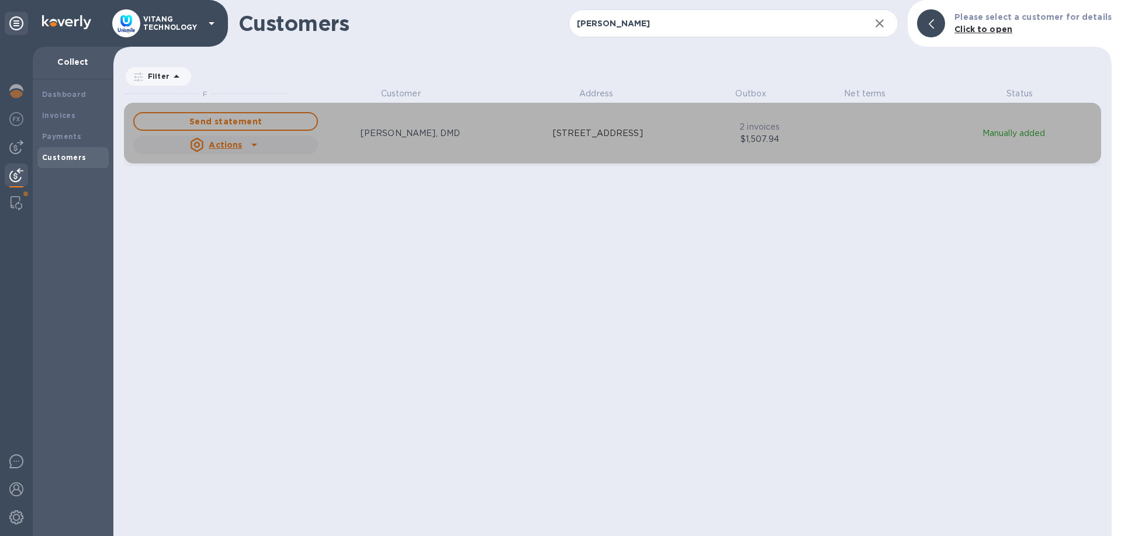
click at [251, 143] on icon "grid" at bounding box center [254, 145] width 14 height 14
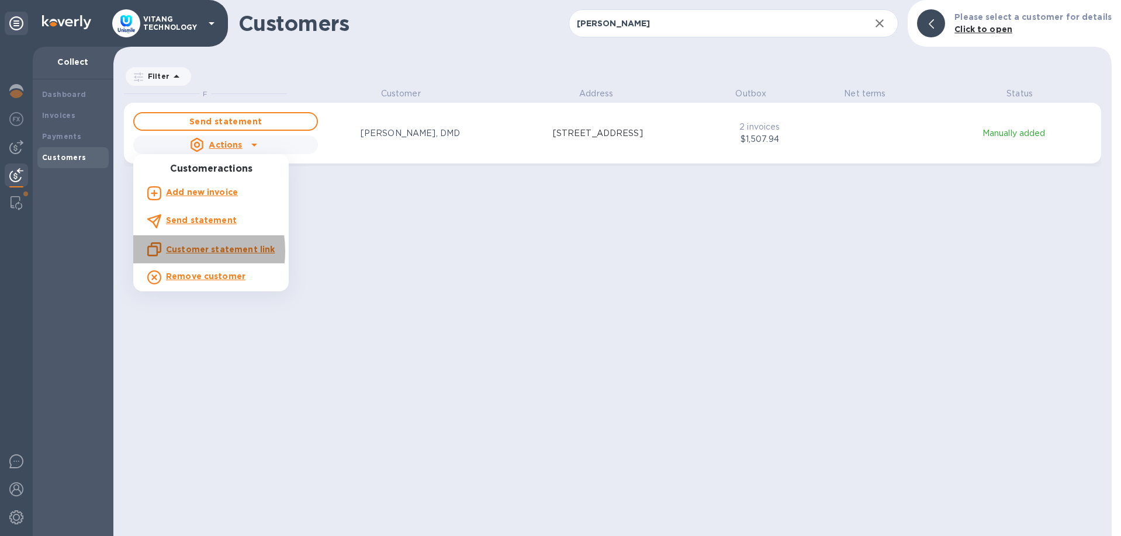
click at [169, 251] on u "Customer statement link" at bounding box center [220, 249] width 109 height 9
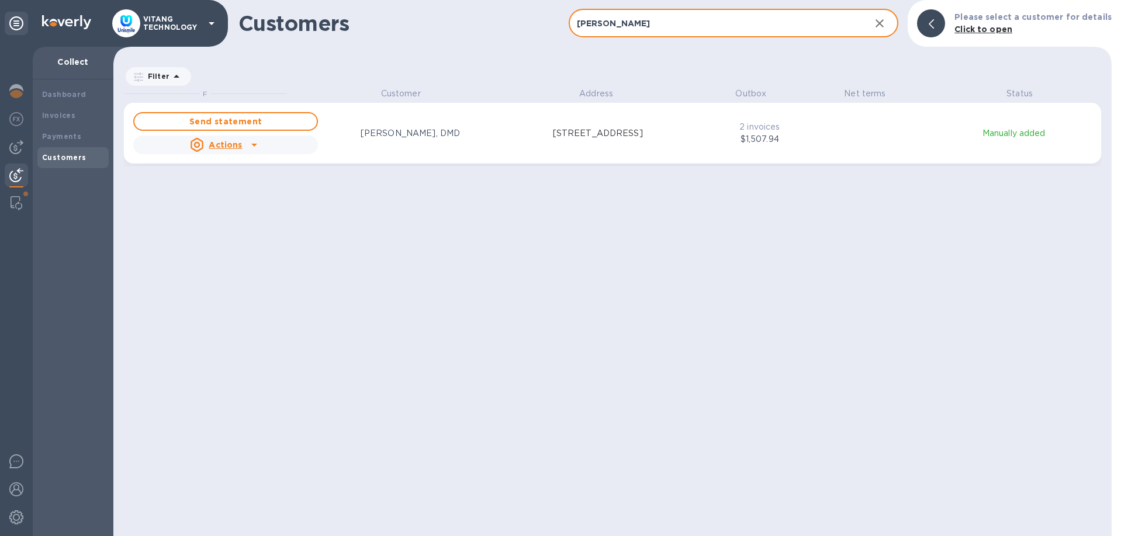
click at [677, 26] on input "[PERSON_NAME]" at bounding box center [715, 23] width 293 height 29
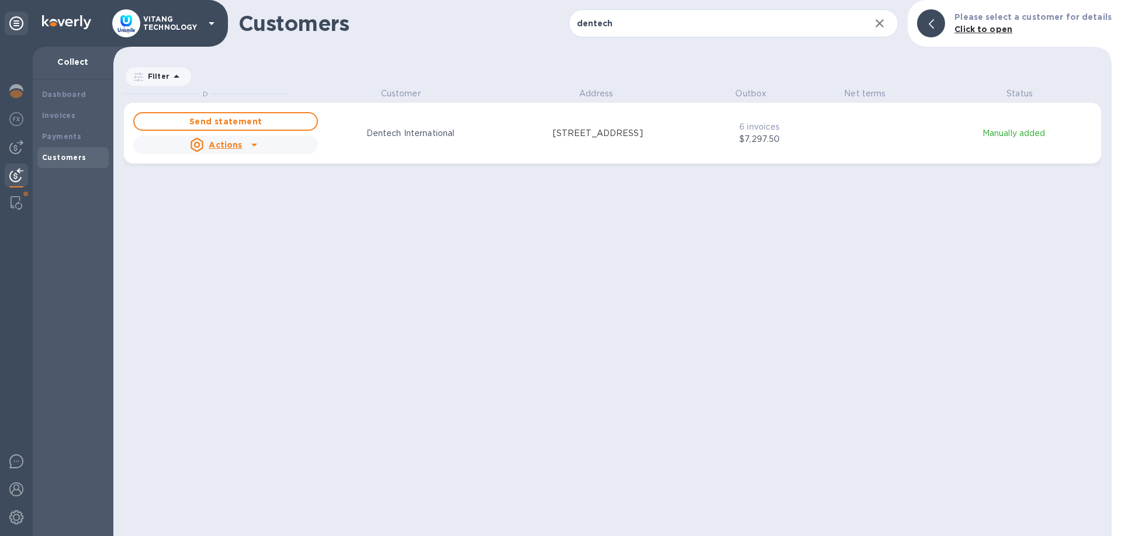
click at [253, 146] on icon "grid" at bounding box center [254, 145] width 6 height 3
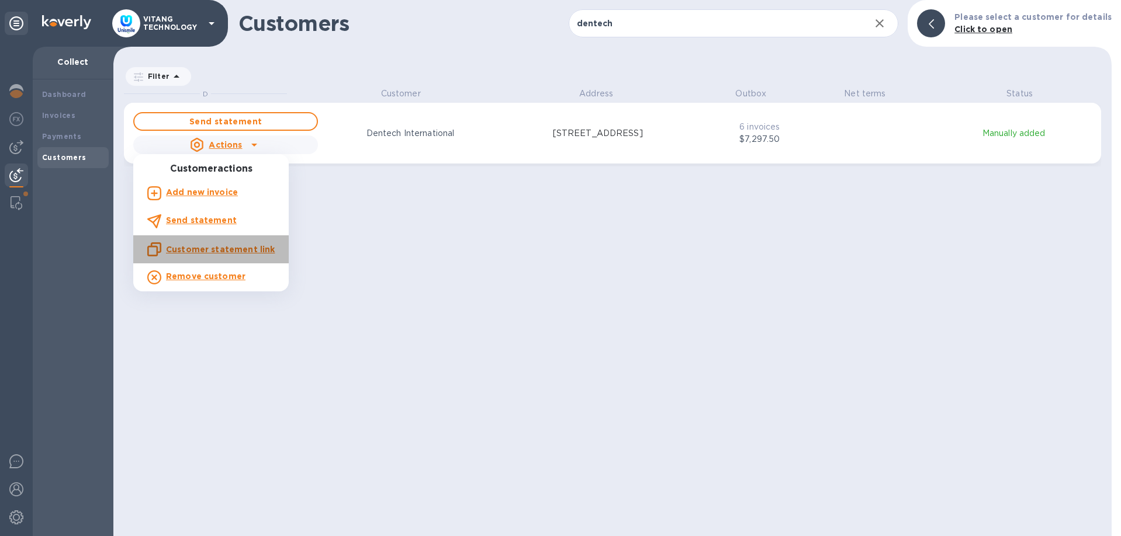
click at [212, 247] on u "Customer statement link" at bounding box center [220, 249] width 109 height 9
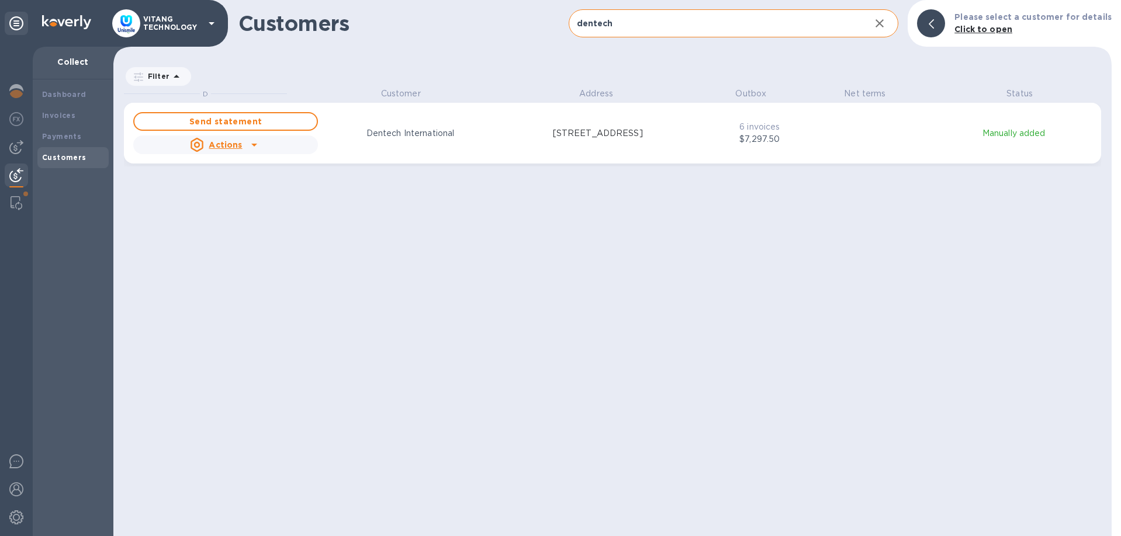
click at [737, 29] on input "dentech" at bounding box center [715, 23] width 293 height 29
paste input "Doctor Direct Smiles"
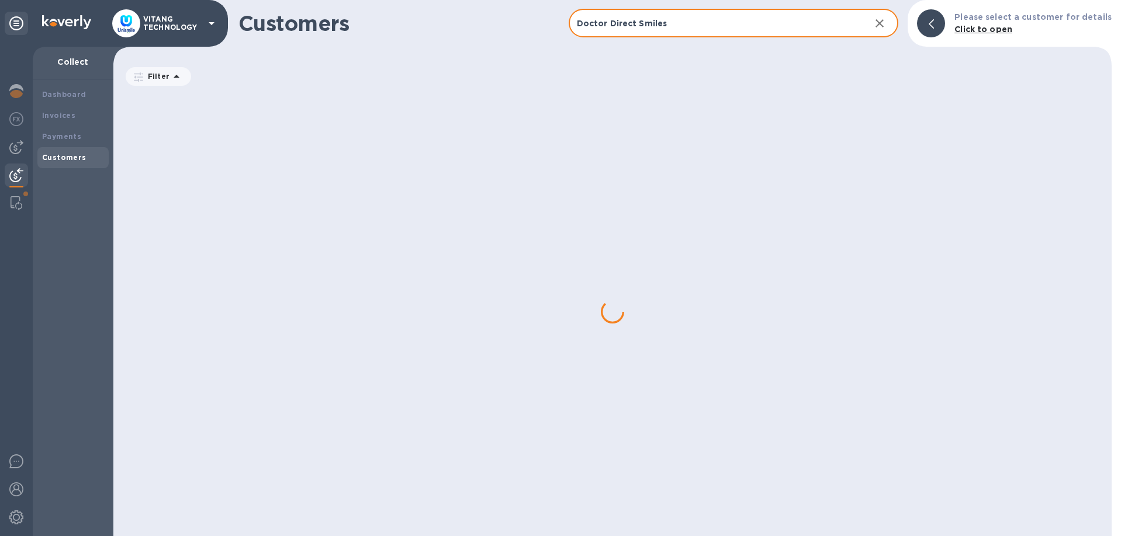
type input "Doctor Direct Smiles"
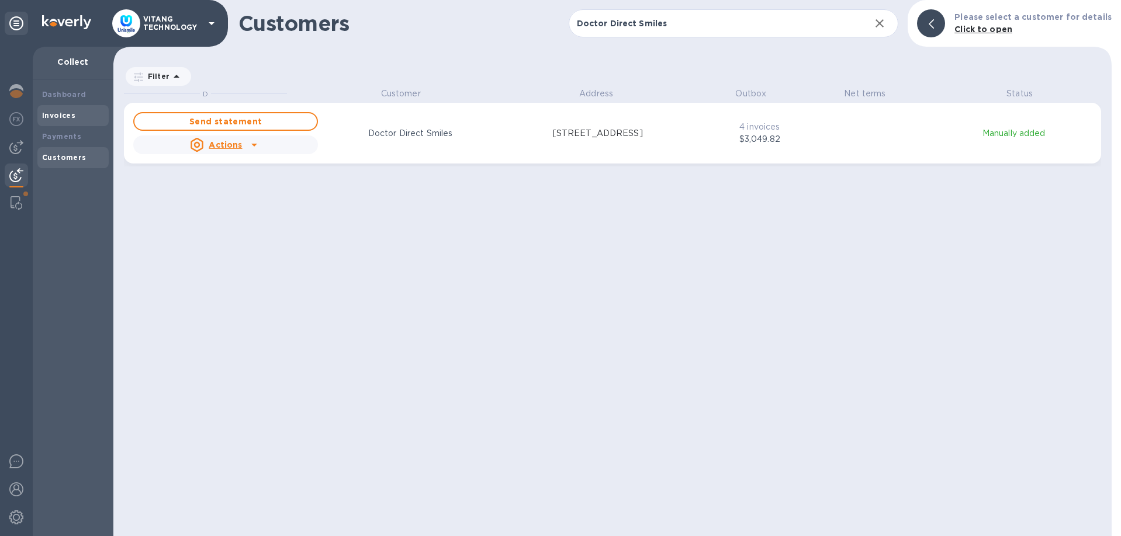
click at [64, 118] on b "Invoices" at bounding box center [58, 115] width 33 height 9
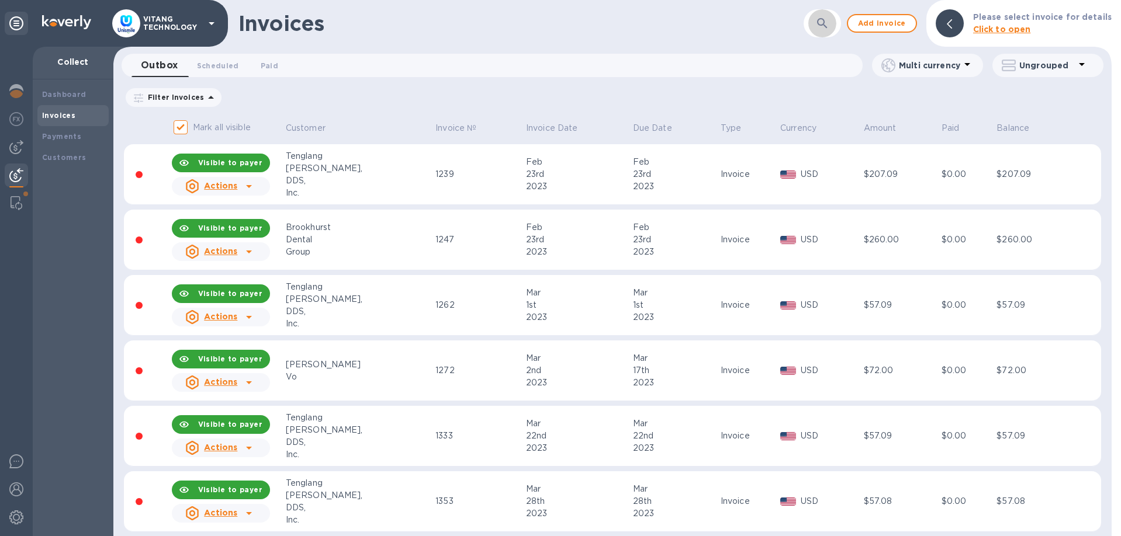
click at [815, 24] on button "button" at bounding box center [822, 23] width 28 height 28
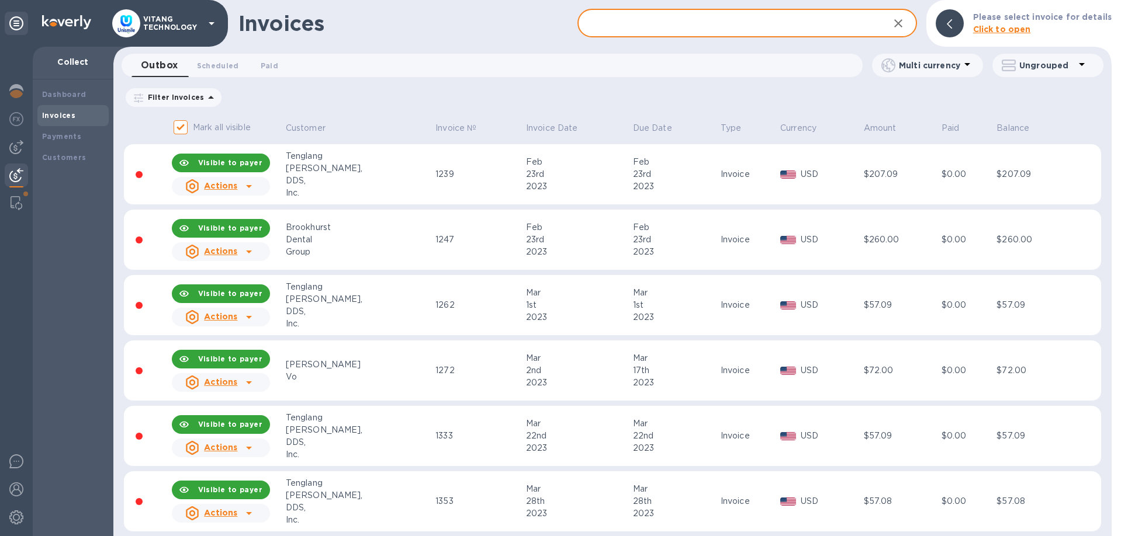
paste input "Doctor Direct Smiles"
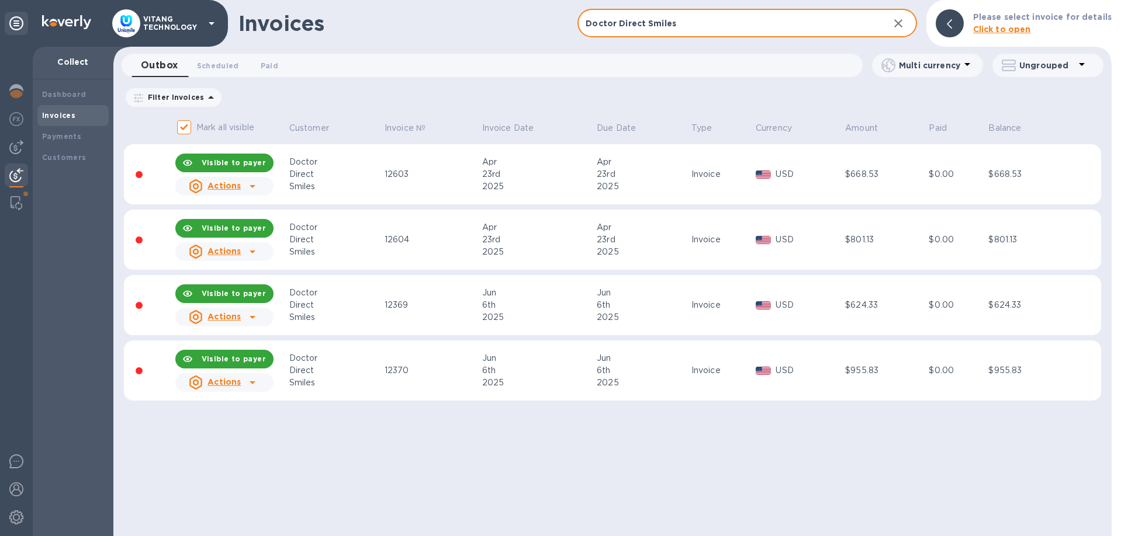
type input "Doctor Direct Smiles"
click at [901, 24] on icon "button" at bounding box center [898, 23] width 14 height 14
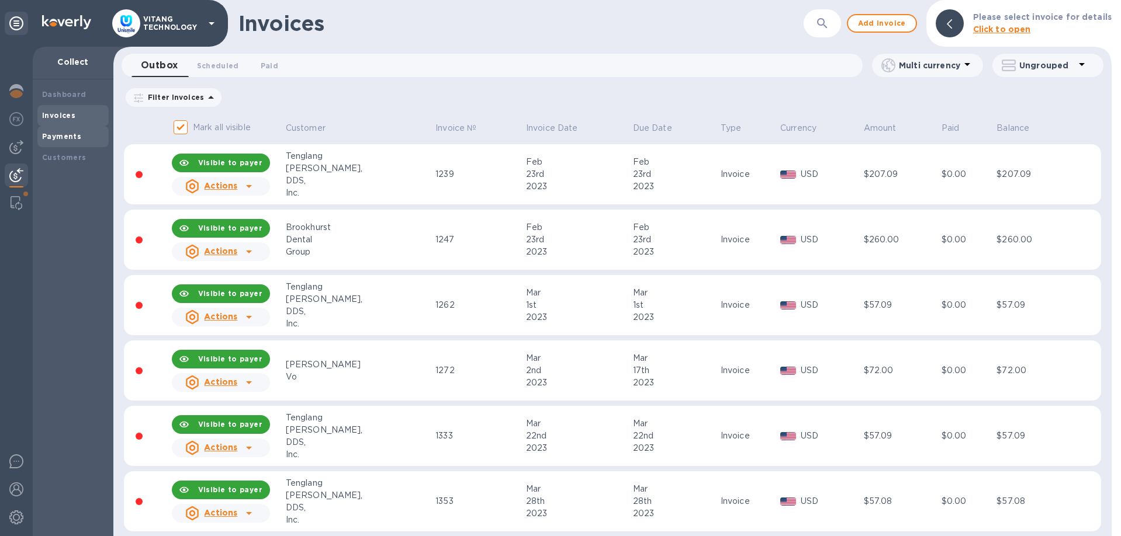
click at [88, 146] on div "Payments" at bounding box center [72, 136] width 71 height 21
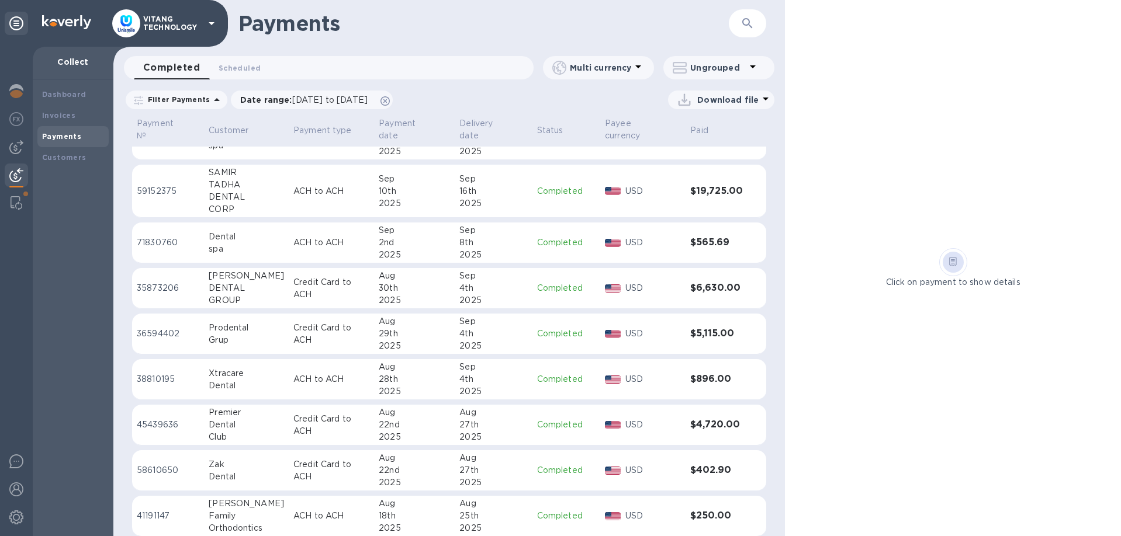
scroll to position [165, 0]
click at [390, 99] on icon at bounding box center [384, 100] width 9 height 9
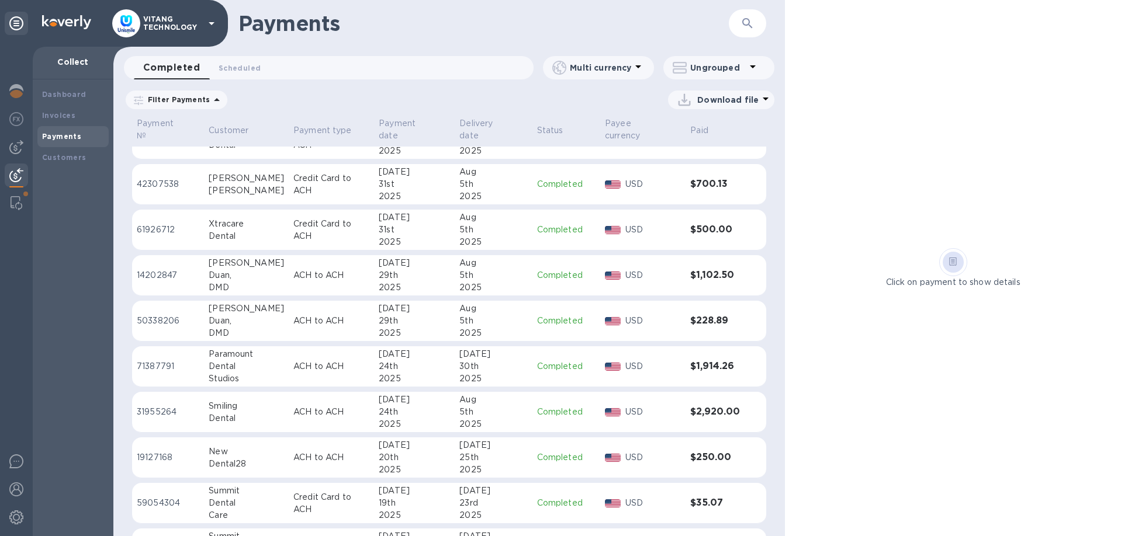
scroll to position [863, 0]
click at [60, 161] on b "Customers" at bounding box center [64, 157] width 44 height 9
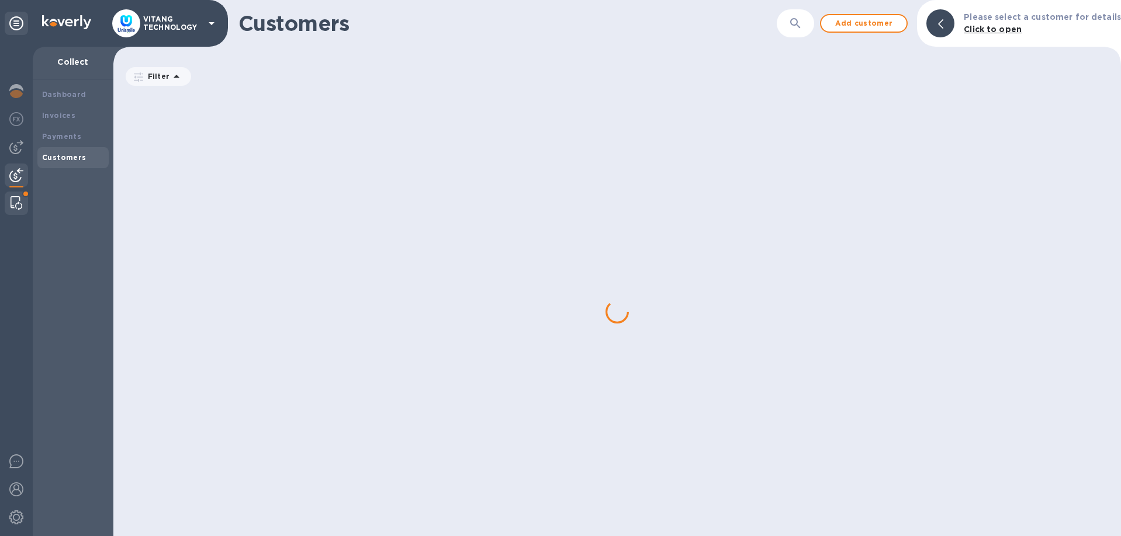
click at [20, 202] on img at bounding box center [17, 203] width 12 height 14
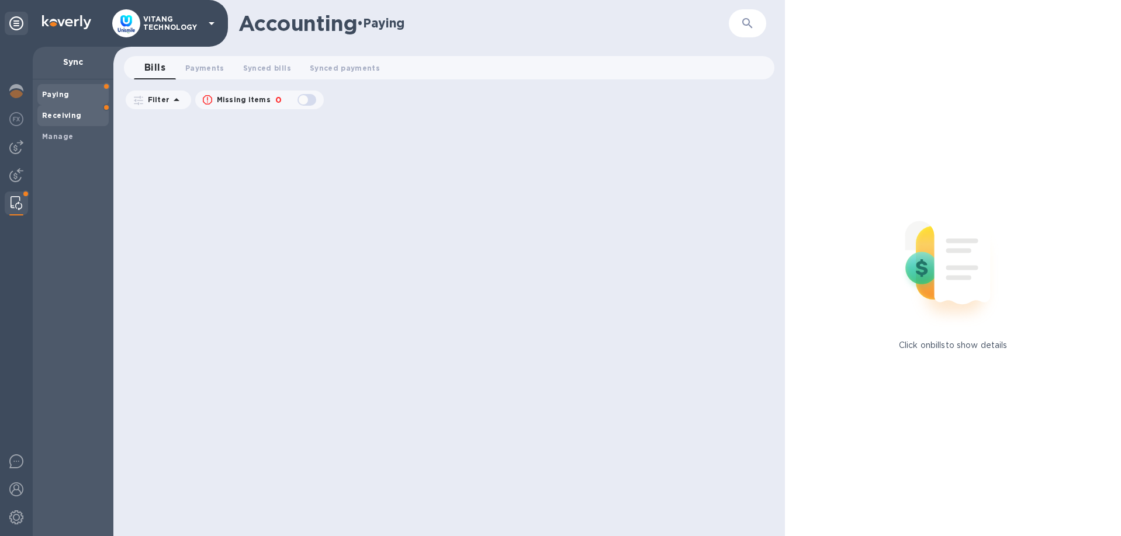
click at [82, 112] on span "Receiving" at bounding box center [73, 116] width 62 height 12
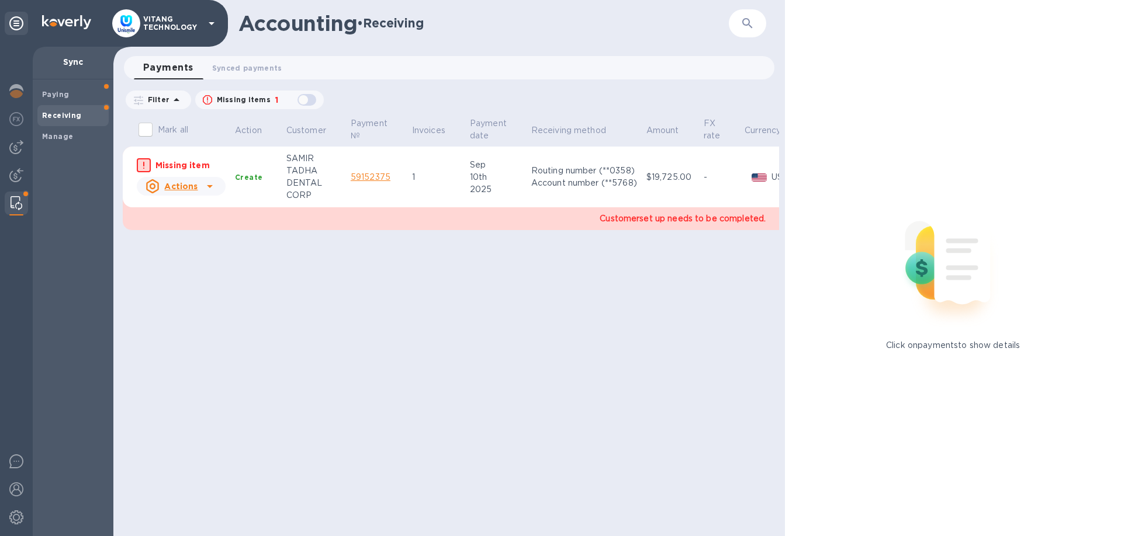
drag, startPoint x: 271, startPoint y: 61, endPoint x: 385, endPoint y: 48, distance: 114.7
click at [385, 48] on div "Accounting • Receiving ​ Payments 0 Synced payments 0 Filter Missing items 1 Ma…" at bounding box center [448, 268] width 671 height 536
click at [382, 186] on td "59152375" at bounding box center [376, 177] width 61 height 61
click at [209, 186] on icon at bounding box center [210, 186] width 6 height 3
click at [305, 99] on div at bounding box center [560, 268] width 1121 height 536
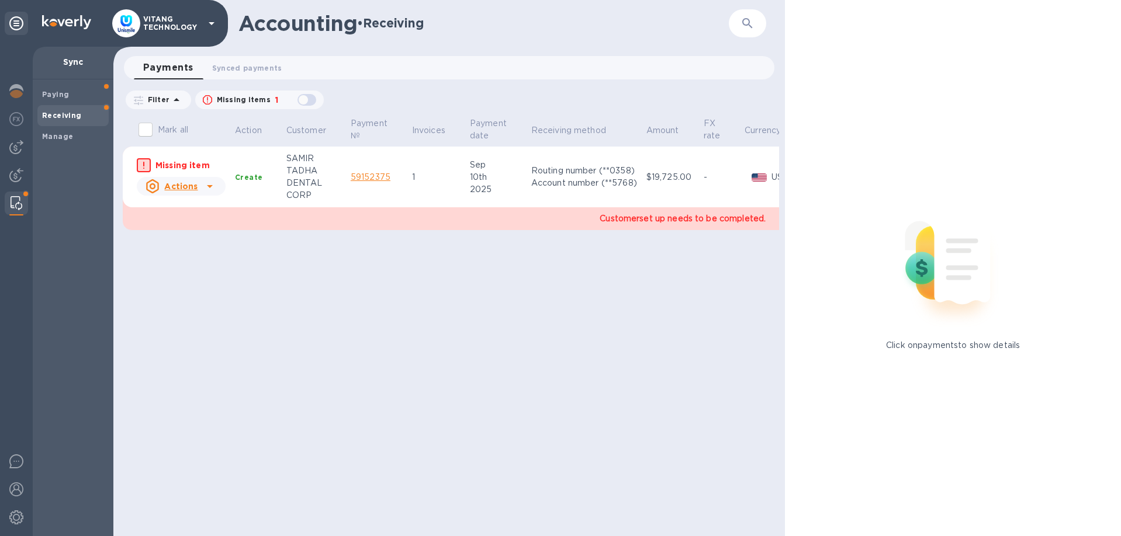
click at [314, 101] on div "button" at bounding box center [306, 100] width 23 height 16
checkbox input "true"
click at [303, 183] on div "DENTAL" at bounding box center [313, 183] width 55 height 12
click at [259, 180] on b "Create" at bounding box center [248, 177] width 27 height 9
click at [251, 170] on td "Create" at bounding box center [255, 177] width 51 height 61
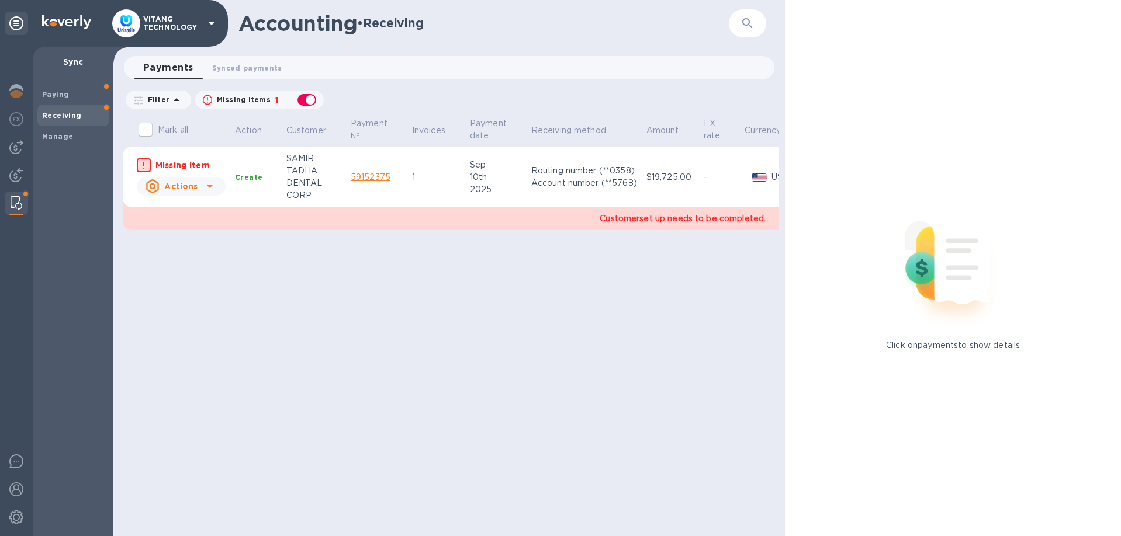
click at [248, 176] on b "Create" at bounding box center [248, 177] width 27 height 9
click at [259, 74] on span "Synced payments 0" at bounding box center [247, 68] width 70 height 12
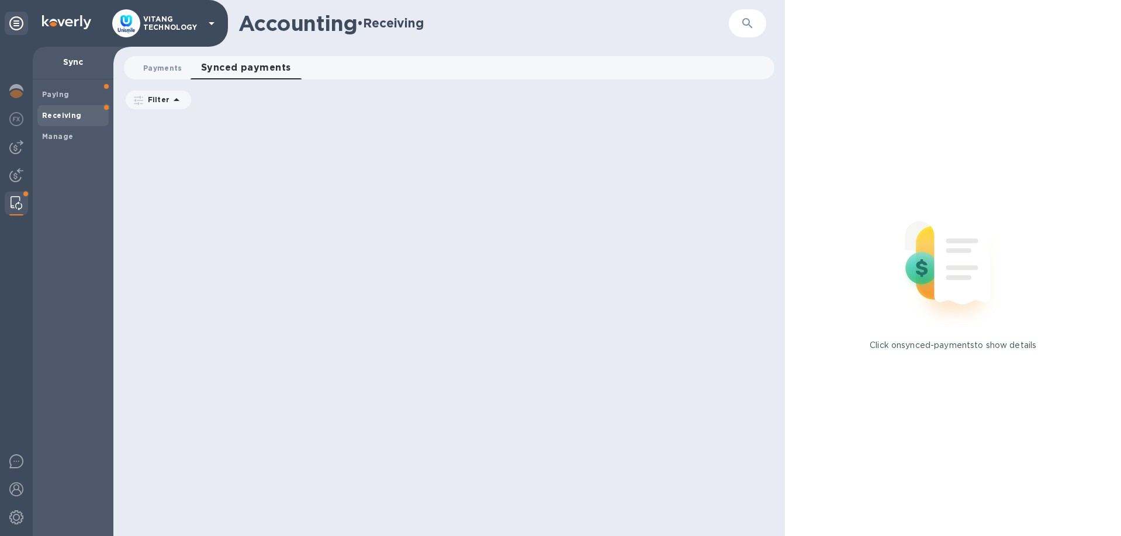
click at [150, 65] on span "Payments 0" at bounding box center [162, 68] width 39 height 12
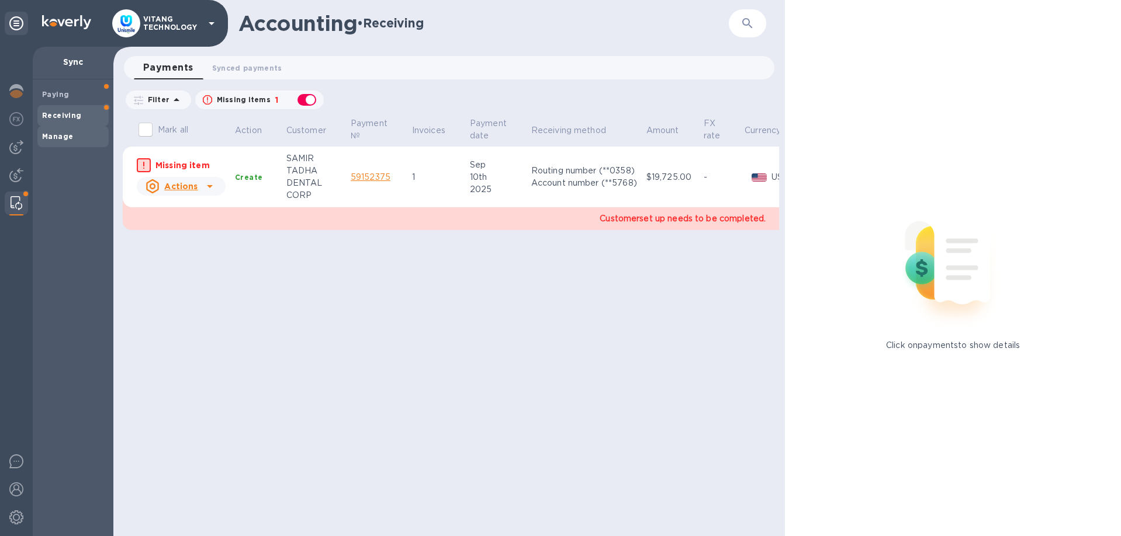
click at [63, 136] on b "Manage" at bounding box center [57, 136] width 31 height 9
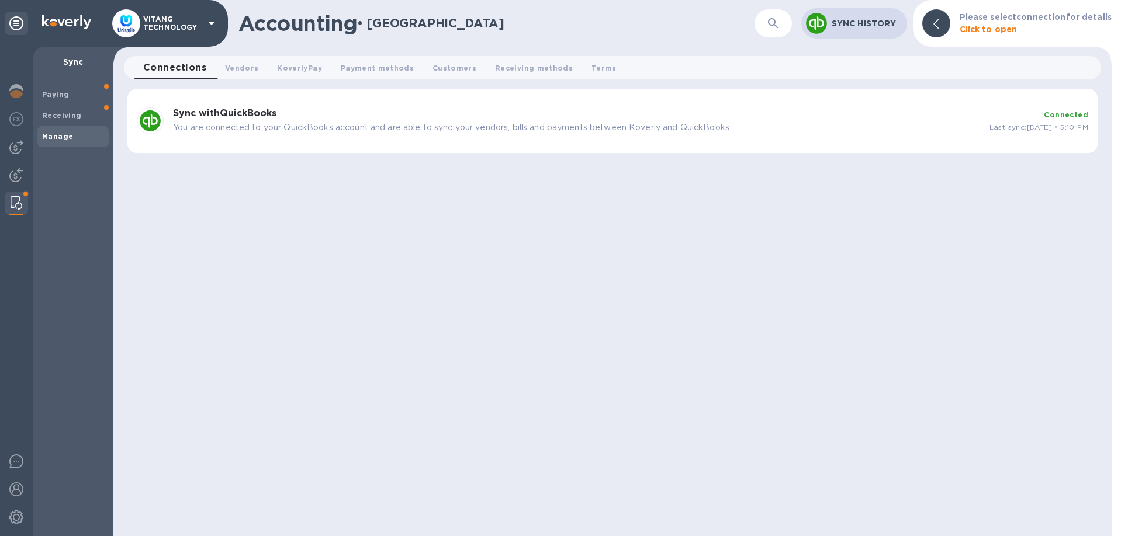
click at [857, 20] on p "Sync History" at bounding box center [865, 24] width 66 height 12
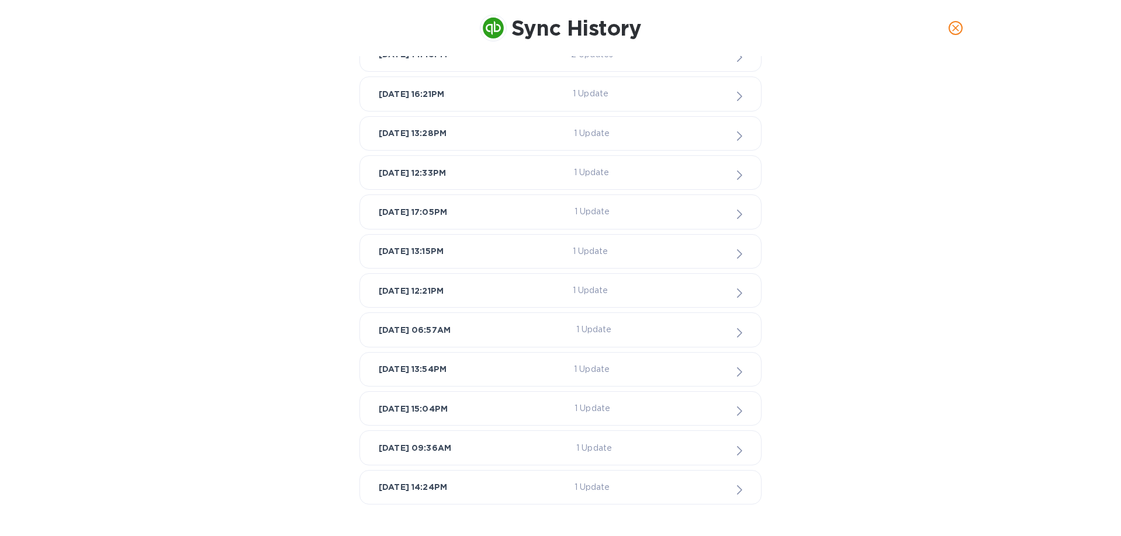
scroll to position [333, 0]
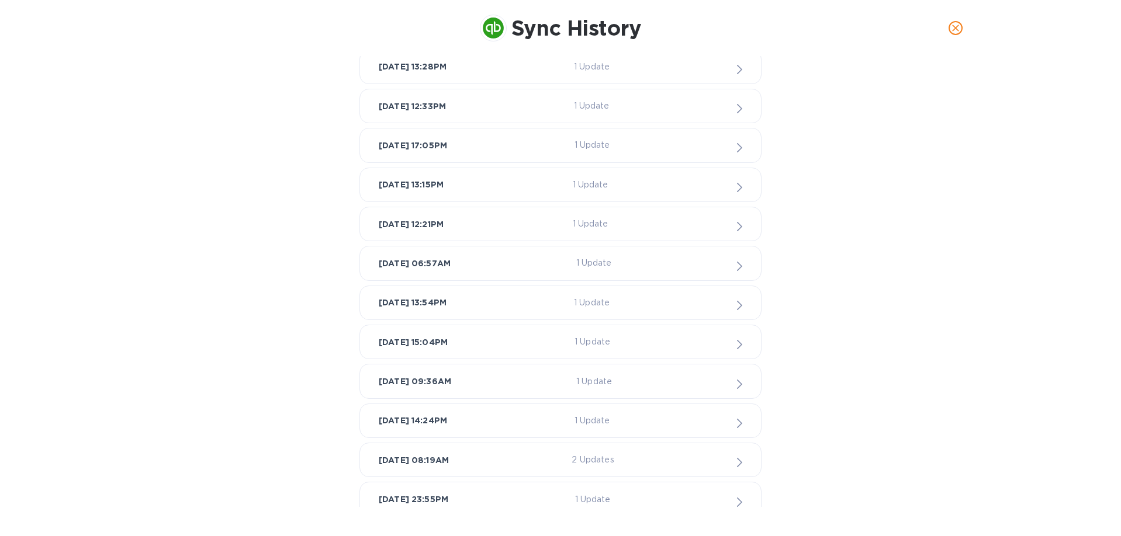
click at [508, 302] on div "Aug 5, 2025, 13:54PM 1 Update" at bounding box center [560, 303] width 363 height 15
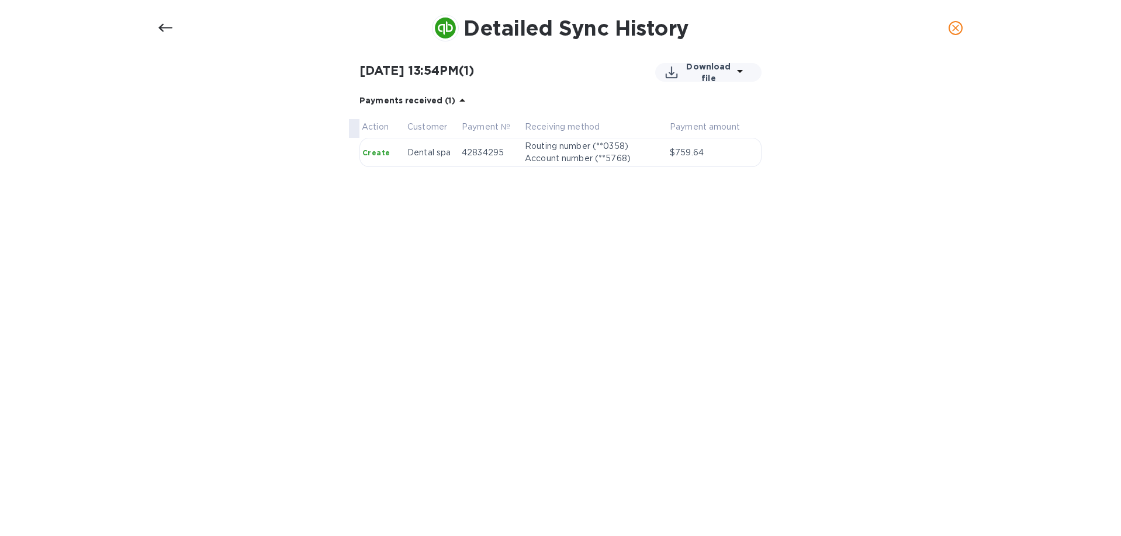
click at [175, 22] on div at bounding box center [165, 28] width 28 height 28
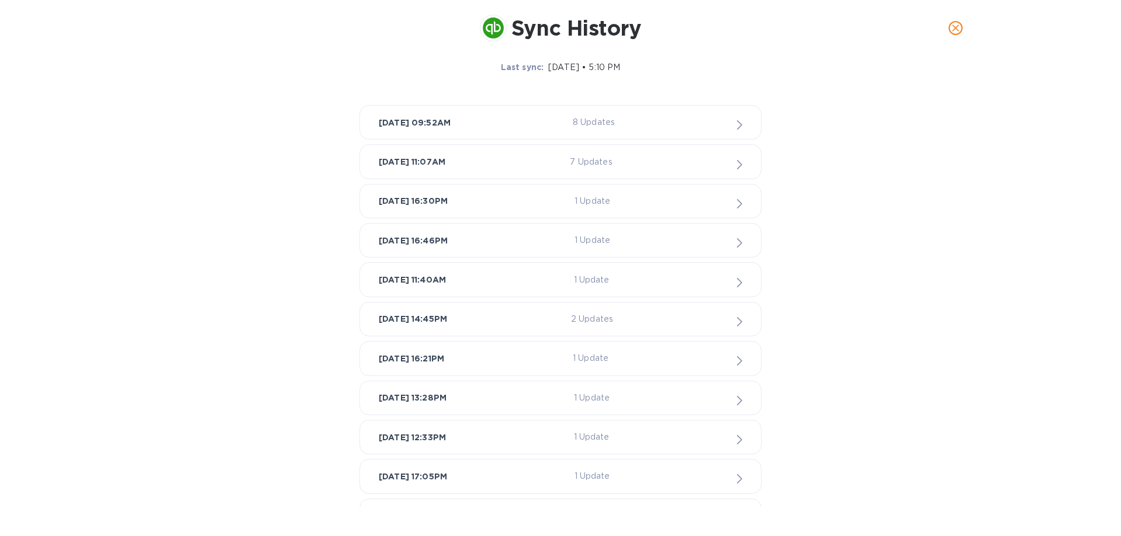
scroll to position [0, 0]
click at [952, 29] on icon "close" at bounding box center [956, 28] width 12 height 12
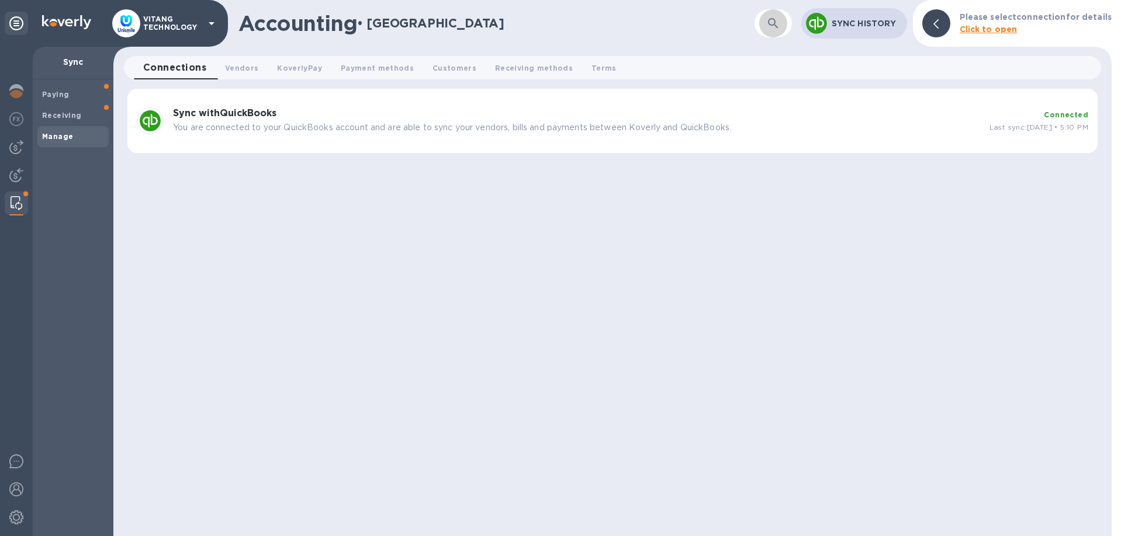
click at [772, 28] on icon "button" at bounding box center [773, 23] width 14 height 14
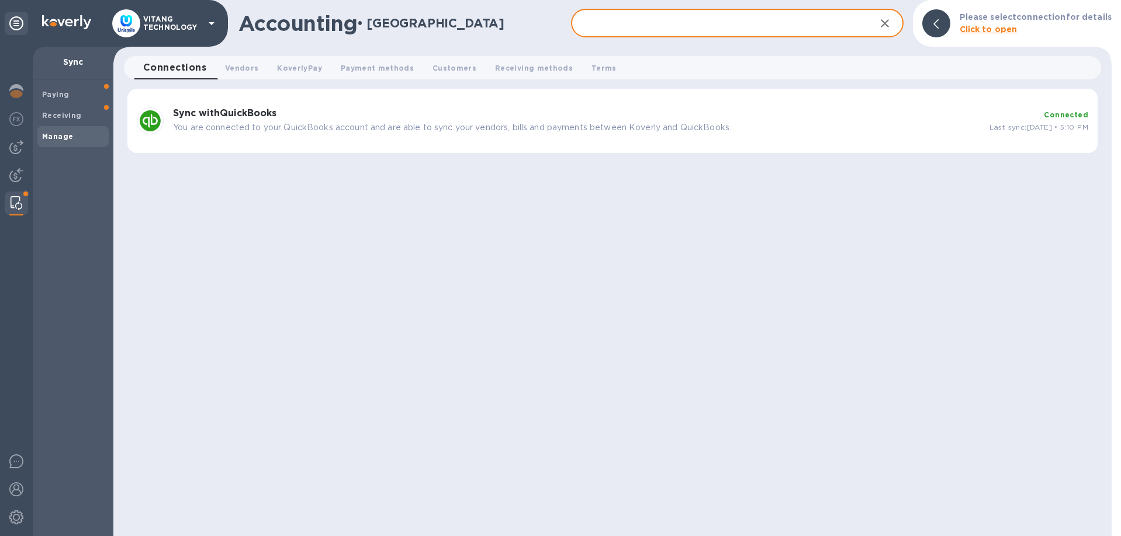
click at [718, 29] on input "text" at bounding box center [718, 23] width 295 height 29
type input "1580.16"
drag, startPoint x: 749, startPoint y: 35, endPoint x: 514, endPoint y: -3, distance: 238.0
click at [571, 9] on input "1580.16" at bounding box center [718, 23] width 295 height 29
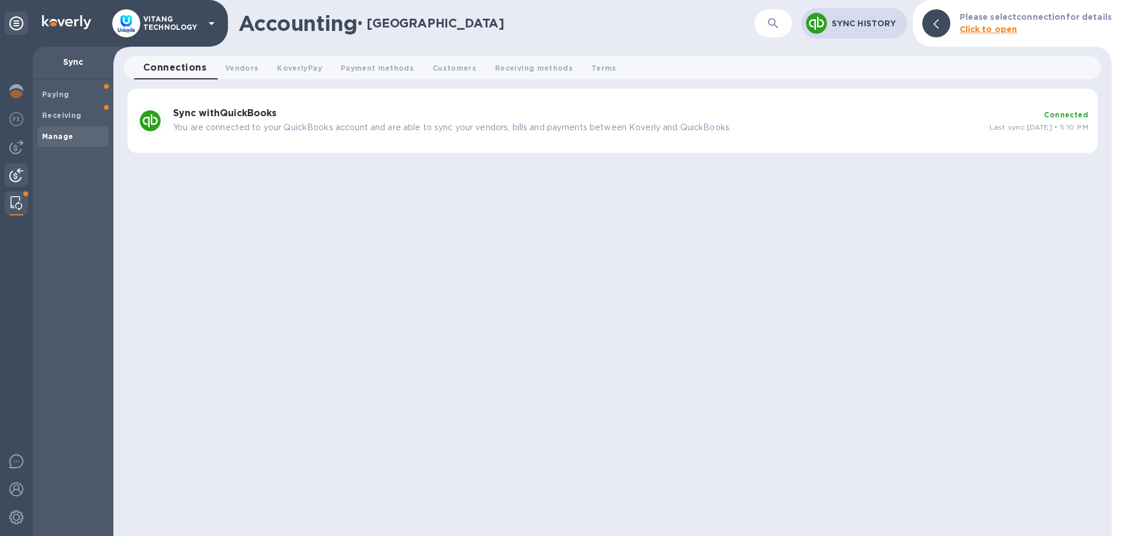
click at [15, 174] on img at bounding box center [16, 175] width 14 height 14
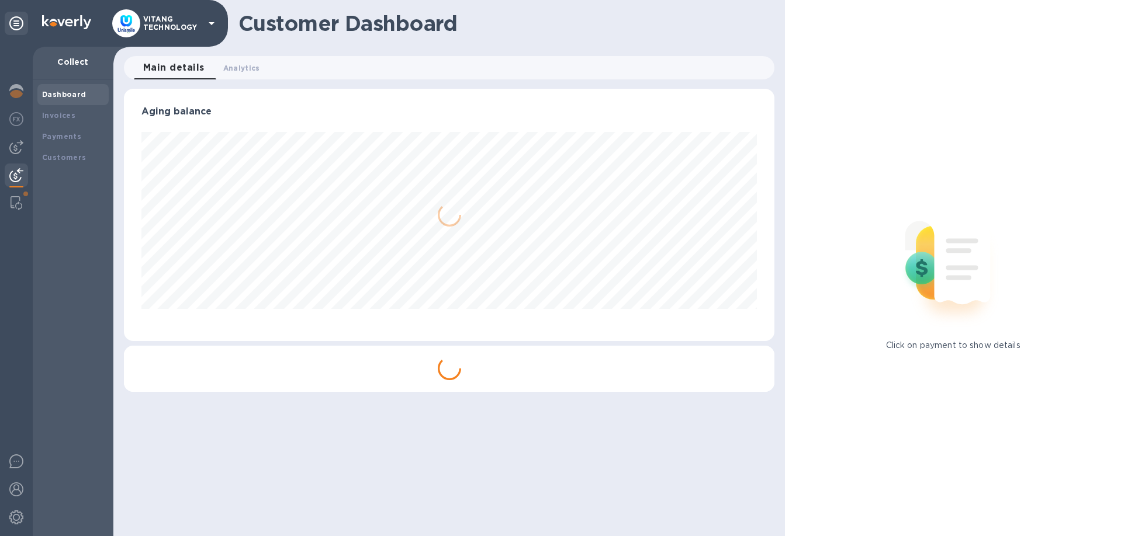
scroll to position [252, 651]
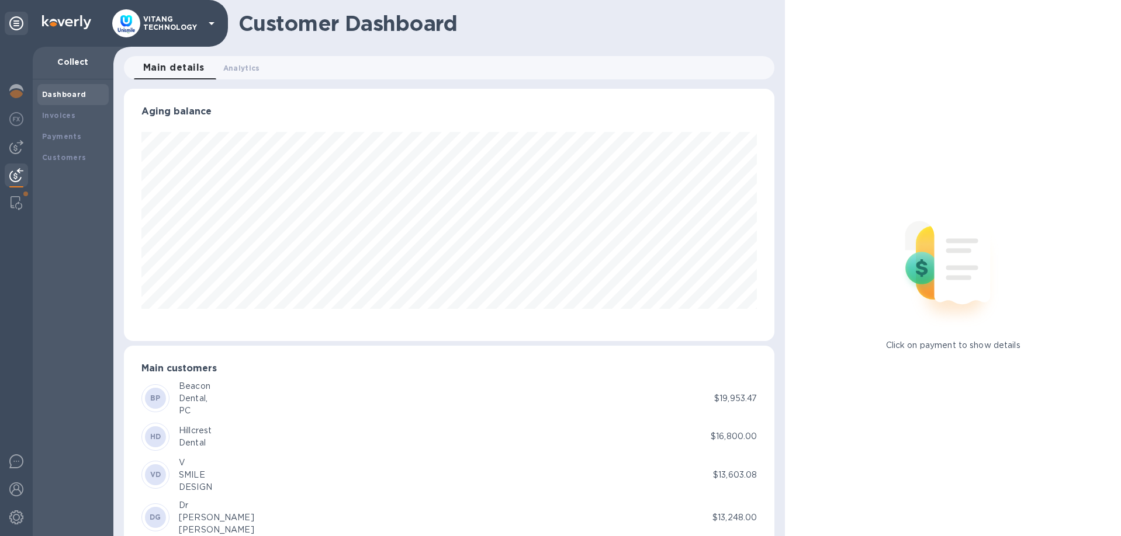
click at [29, 151] on div at bounding box center [16, 292] width 33 height 490
click at [8, 151] on div at bounding box center [16, 147] width 23 height 23
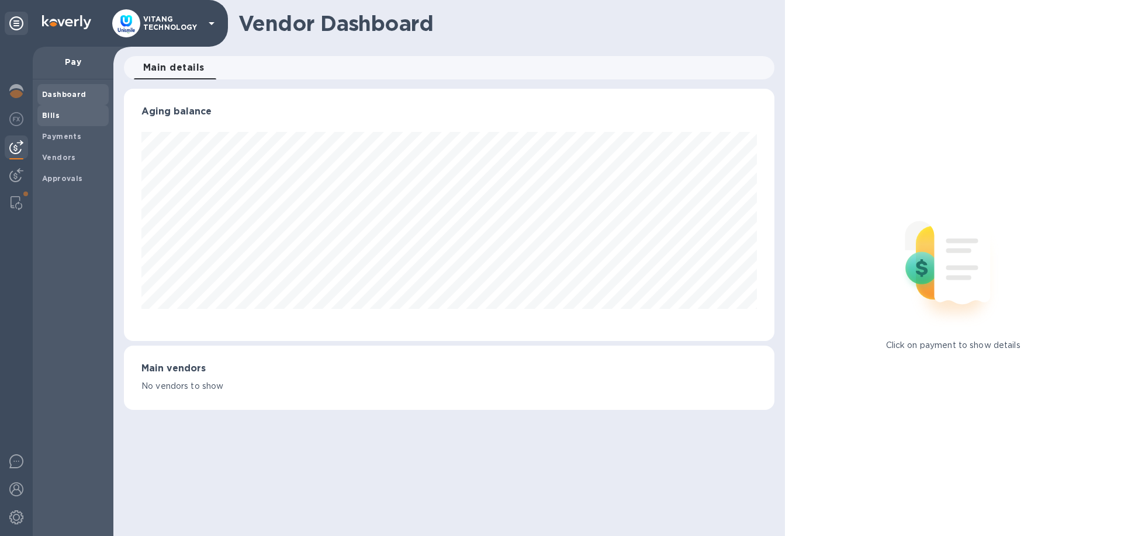
scroll to position [252, 651]
click at [50, 130] on div "Payments" at bounding box center [72, 136] width 71 height 21
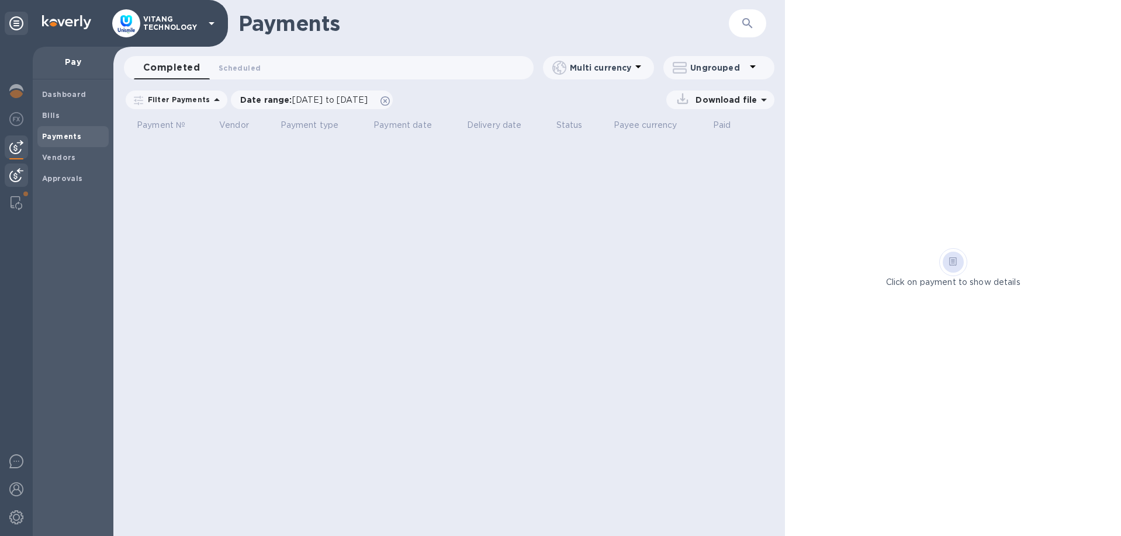
click at [13, 174] on img at bounding box center [16, 175] width 14 height 14
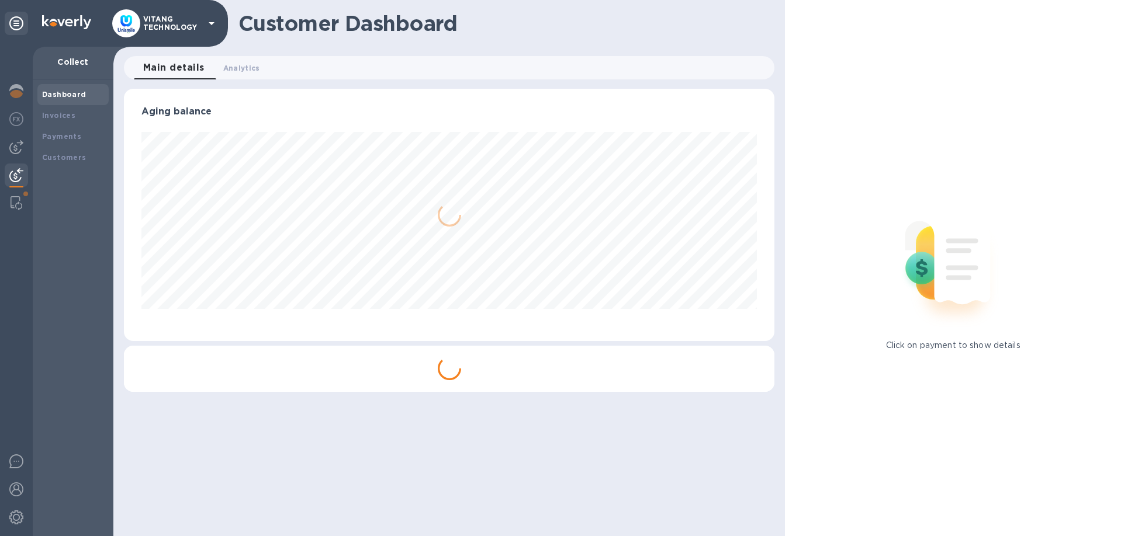
scroll to position [252, 651]
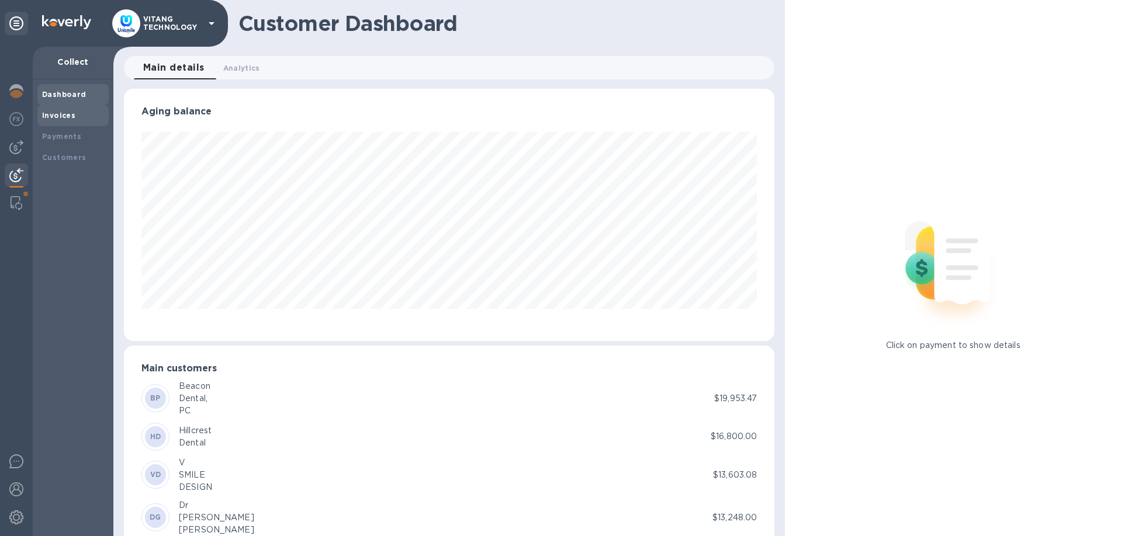
click at [70, 113] on b "Invoices" at bounding box center [58, 115] width 33 height 9
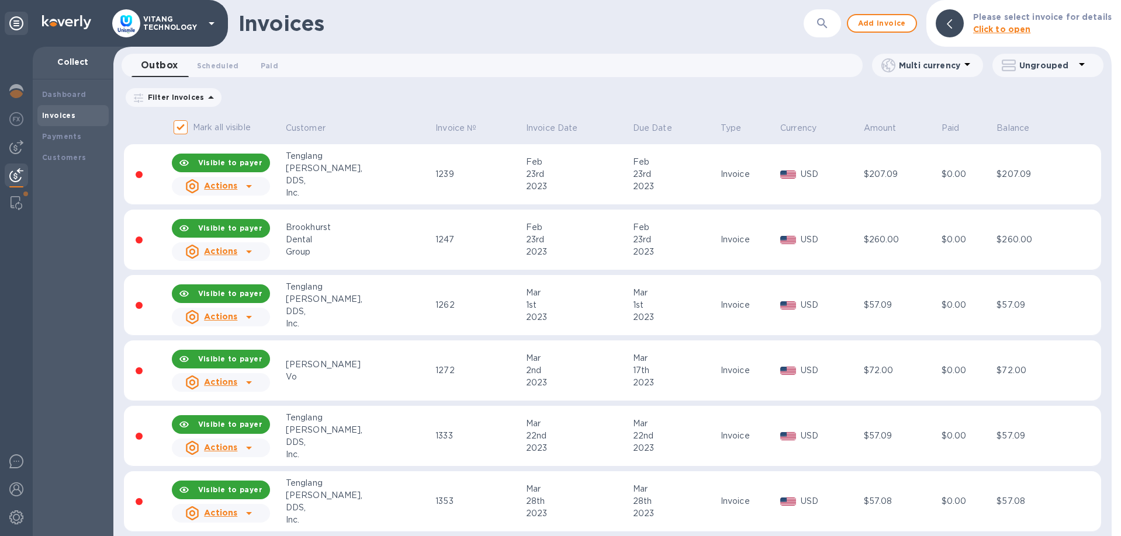
click at [847, 28] on div "Invoices ​ Add invoice Please select invoice for details Click to open" at bounding box center [612, 23] width 998 height 47
click at [826, 27] on icon "button" at bounding box center [822, 23] width 14 height 14
click at [836, 28] on button "button" at bounding box center [822, 23] width 28 height 28
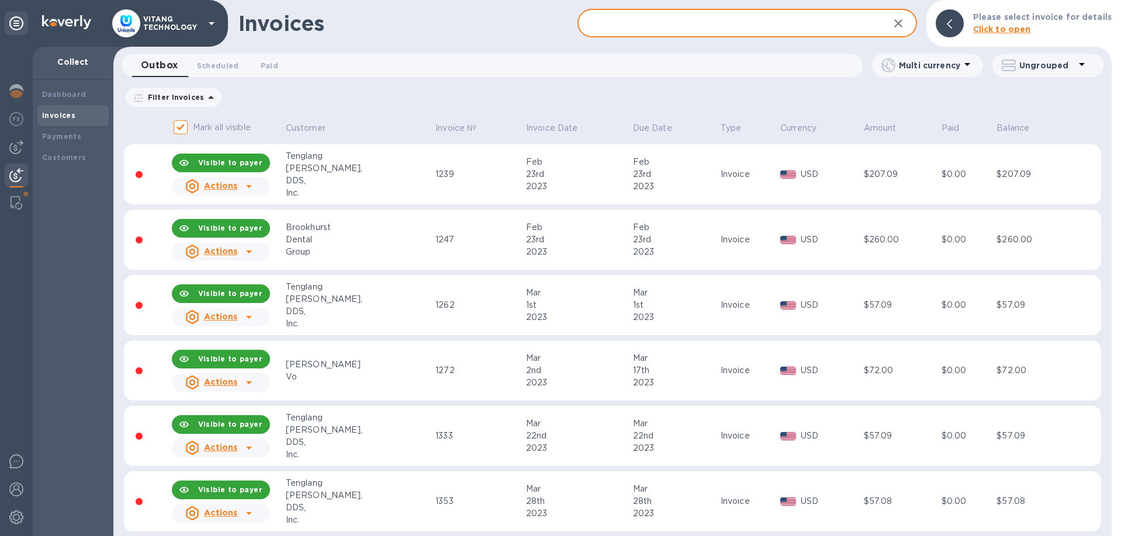
paste input "Doctor Direct Smiles"
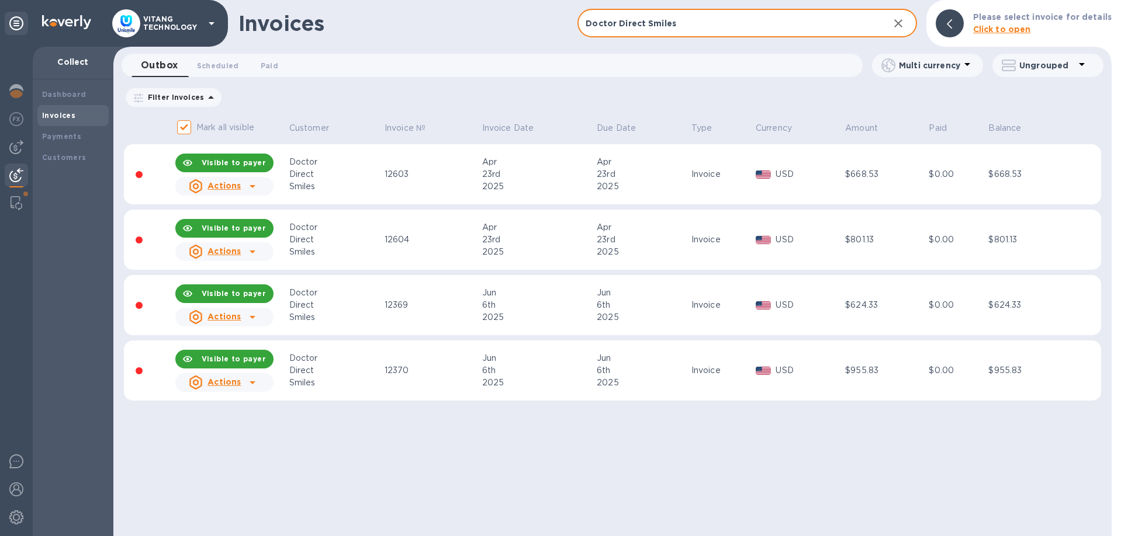
type input "Doctor Direct Smiles"
click at [247, 250] on icon at bounding box center [252, 252] width 14 height 14
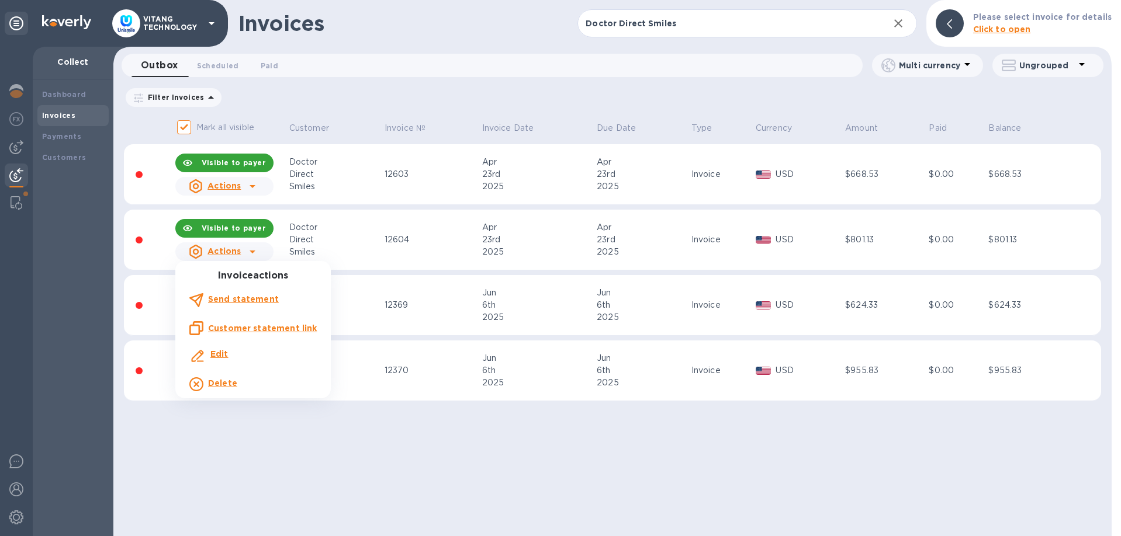
click at [220, 356] on b "Edit" at bounding box center [219, 353] width 18 height 9
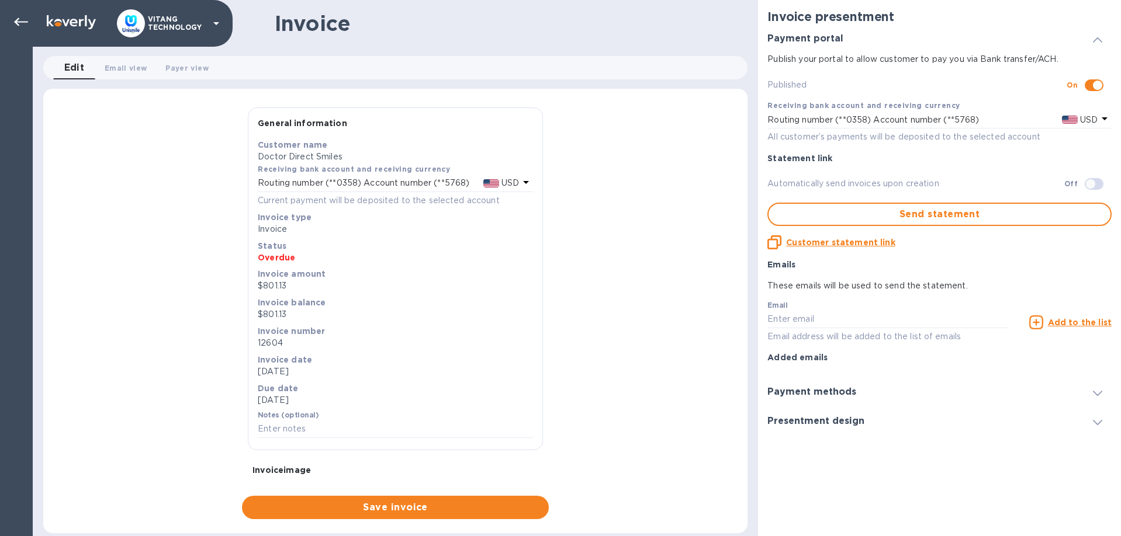
click at [1090, 392] on icon at bounding box center [1097, 393] width 9 height 5
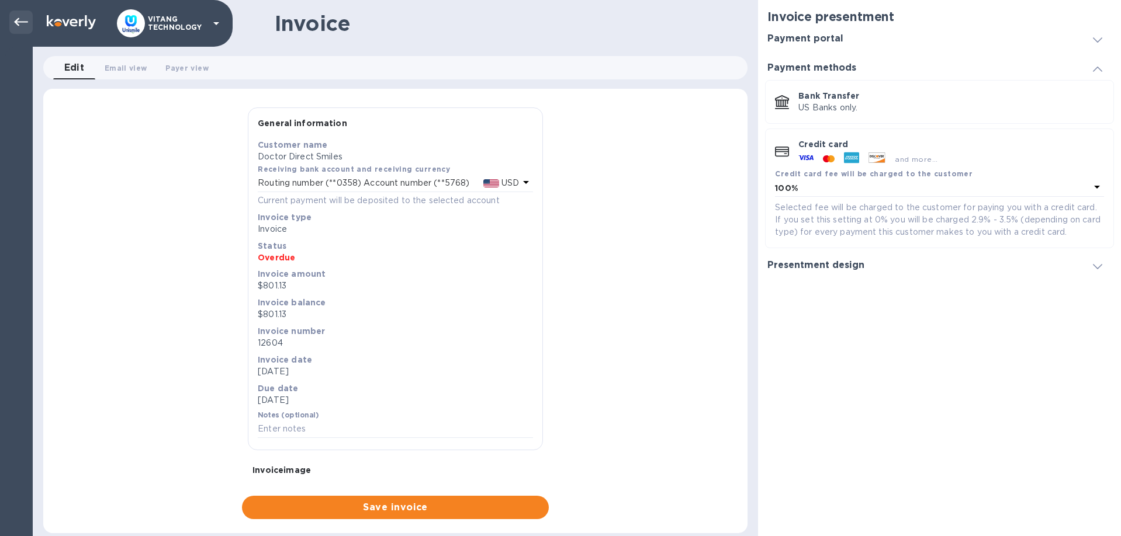
click at [23, 27] on icon at bounding box center [21, 22] width 14 height 14
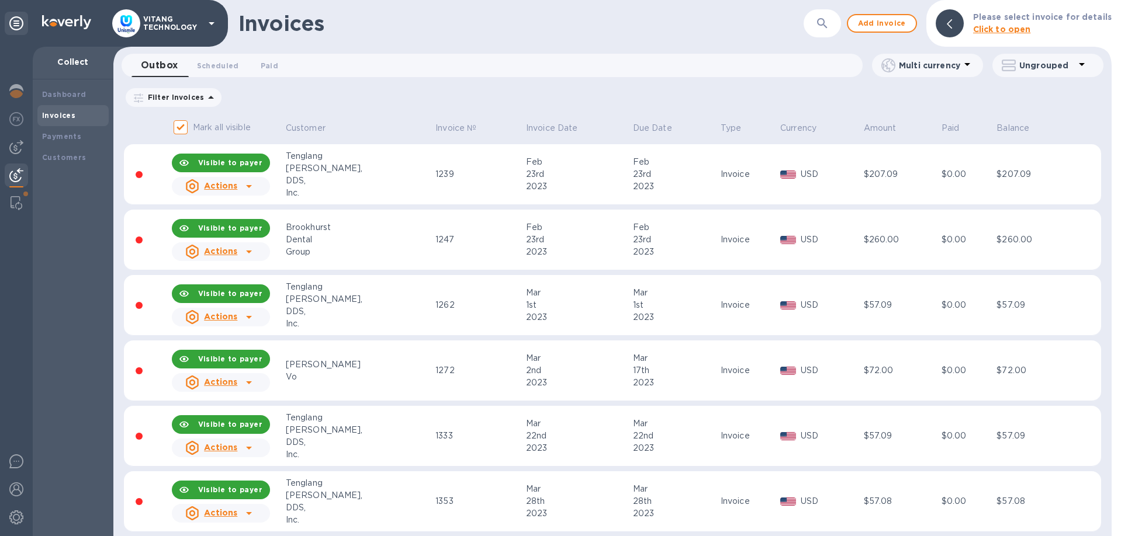
click at [827, 24] on icon "button" at bounding box center [822, 23] width 14 height 14
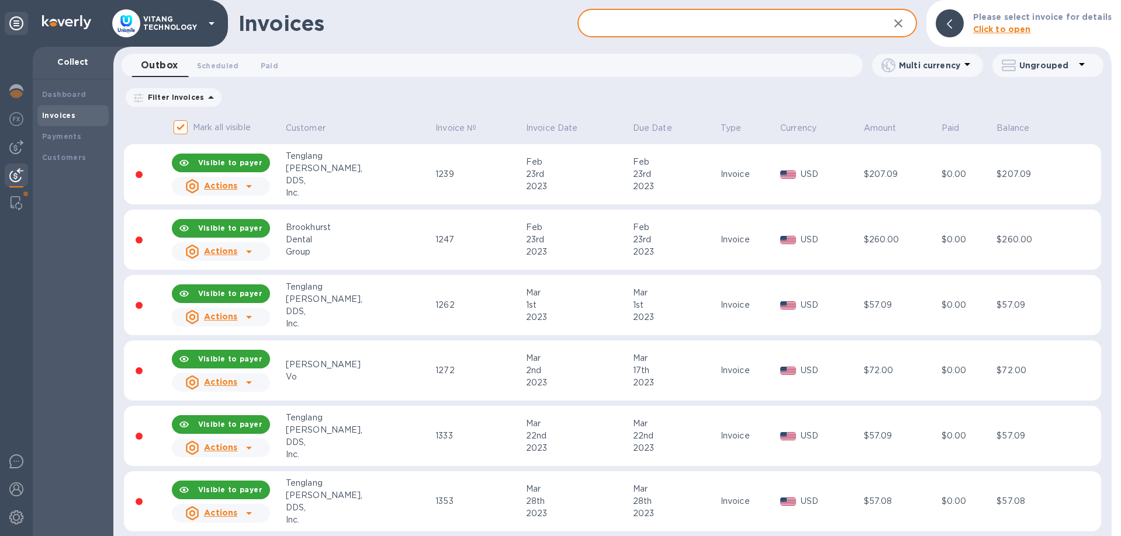
paste input "Doctor Direct Smiles"
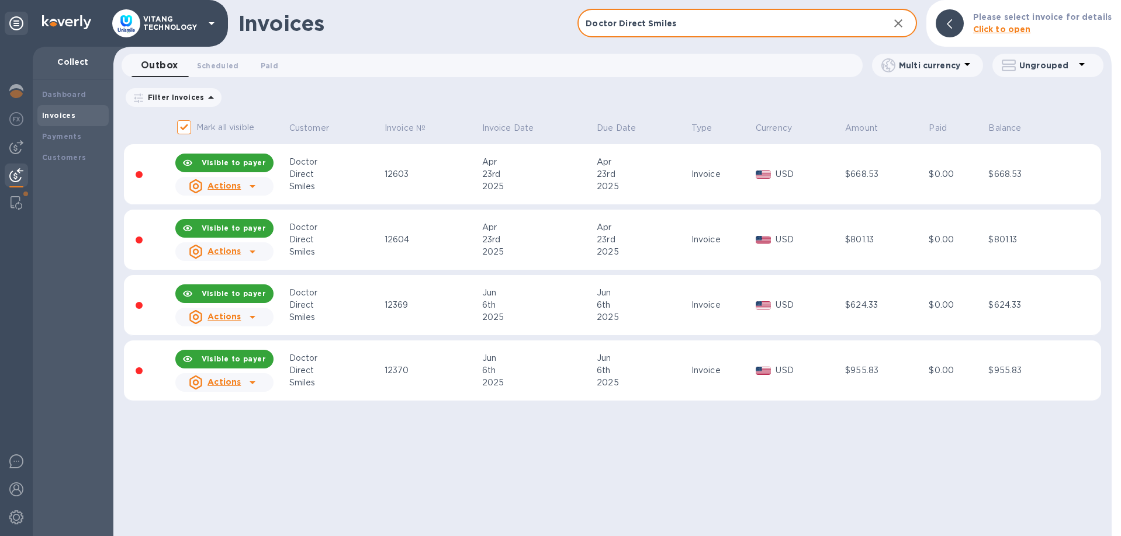
type input "Doctor Direct Smiles"
click at [254, 251] on icon at bounding box center [253, 252] width 6 height 3
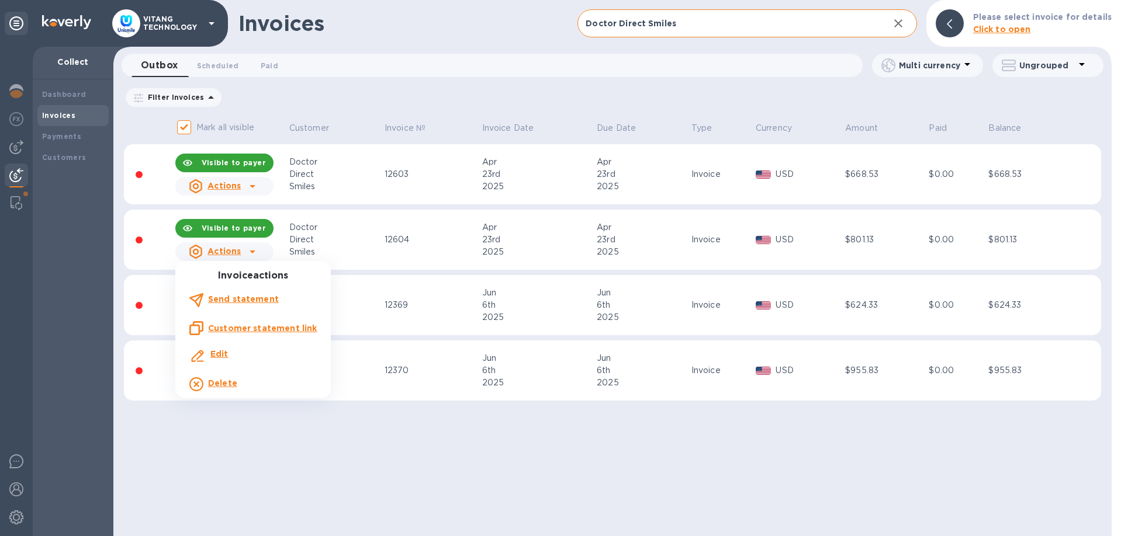
click at [221, 386] on b "Delete" at bounding box center [222, 383] width 29 height 9
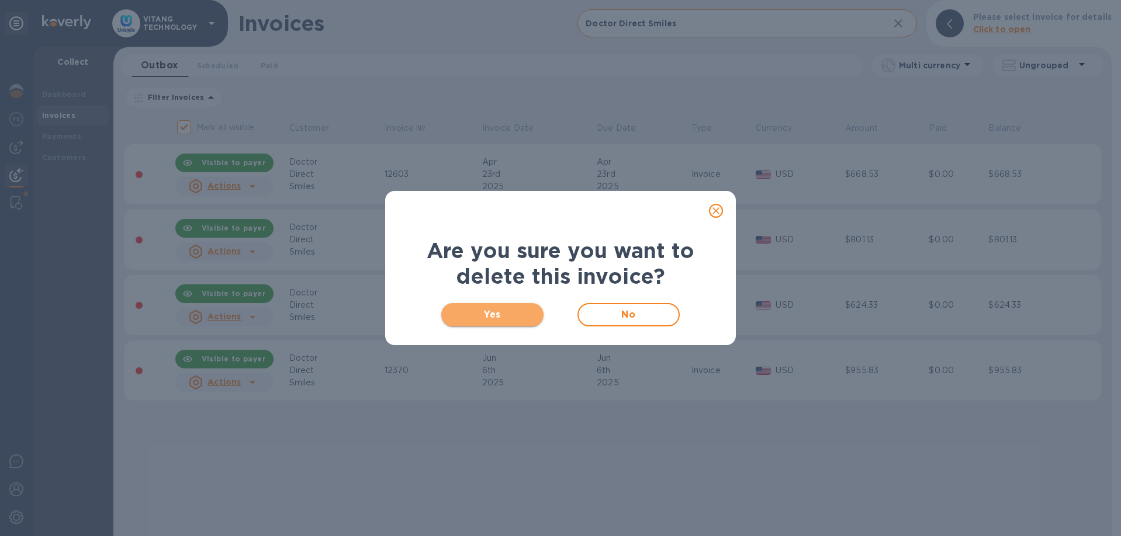
click at [489, 311] on span "Yes" at bounding box center [493, 315] width 84 height 14
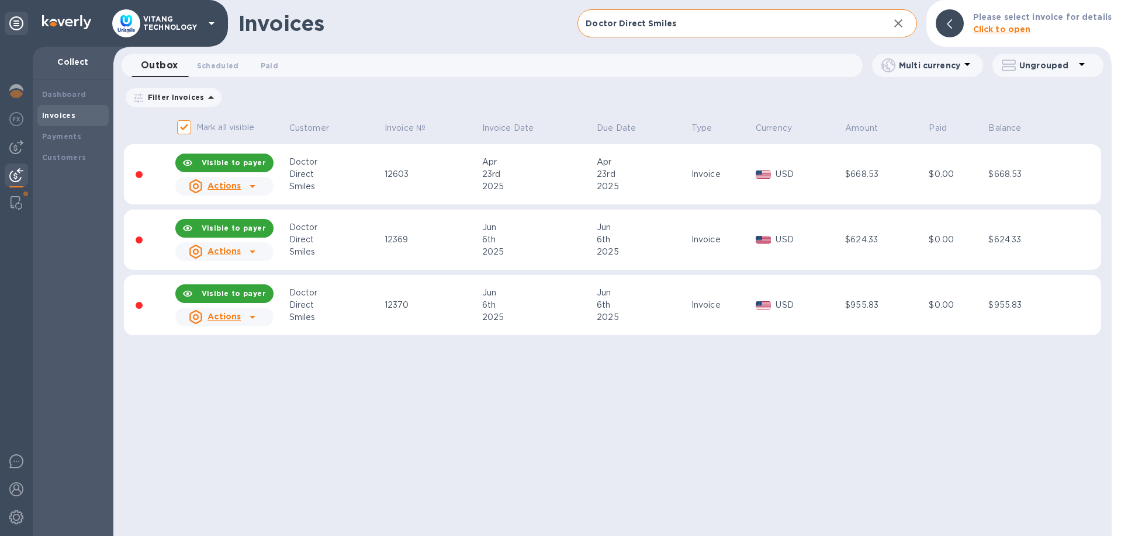
click at [258, 189] on icon at bounding box center [252, 186] width 14 height 14
click at [255, 185] on icon at bounding box center [252, 186] width 14 height 14
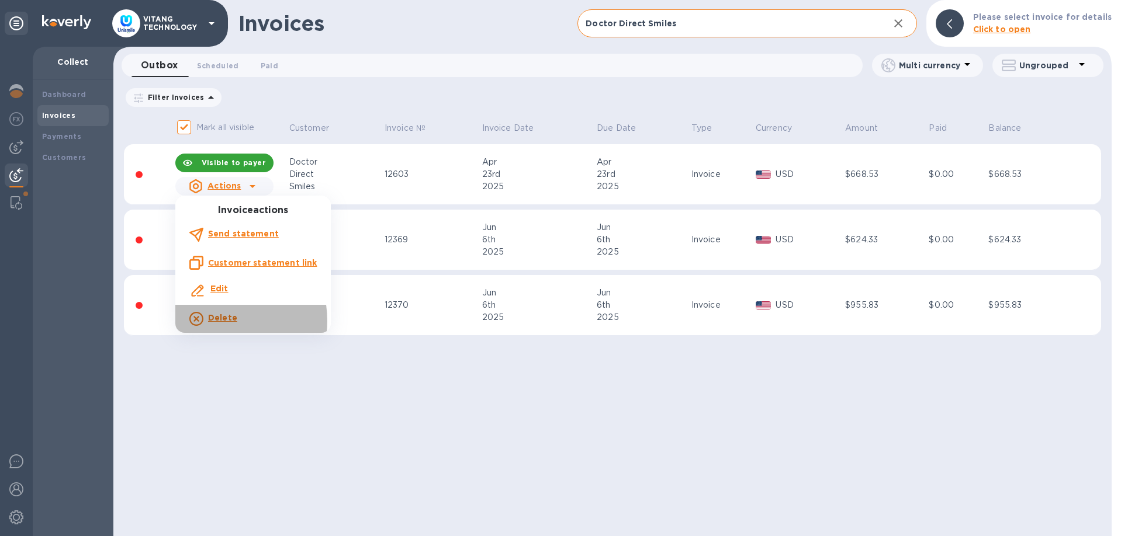
click at [210, 321] on b "Delete" at bounding box center [222, 317] width 29 height 9
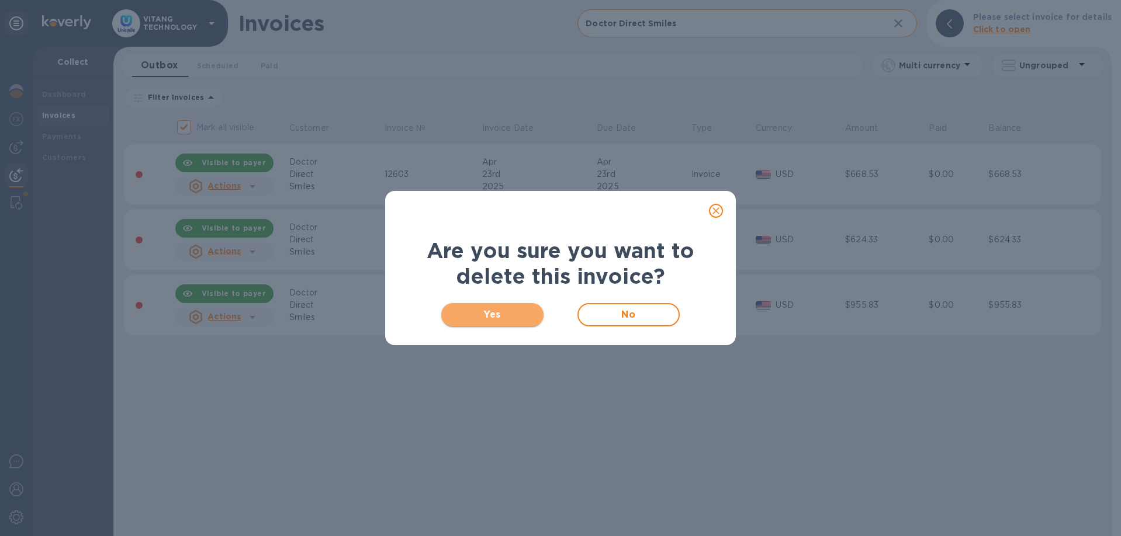
click at [516, 320] on span "Yes" at bounding box center [493, 315] width 84 height 14
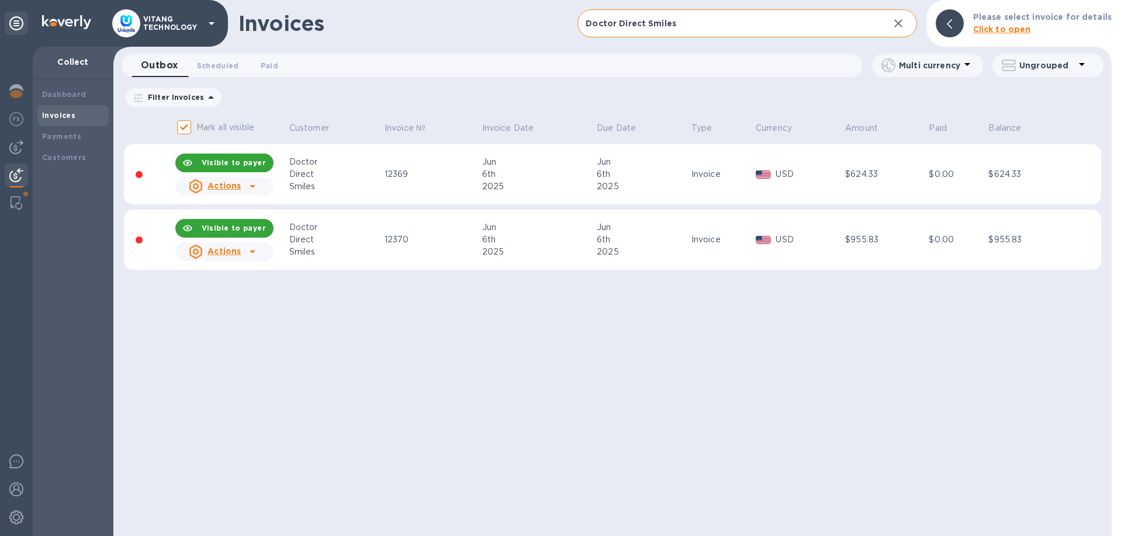
click at [873, 411] on div "Invoices Doctor Direct Smiles ​ Add invoice Please select invoice for details C…" at bounding box center [612, 268] width 998 height 536
click at [252, 185] on icon at bounding box center [253, 186] width 6 height 3
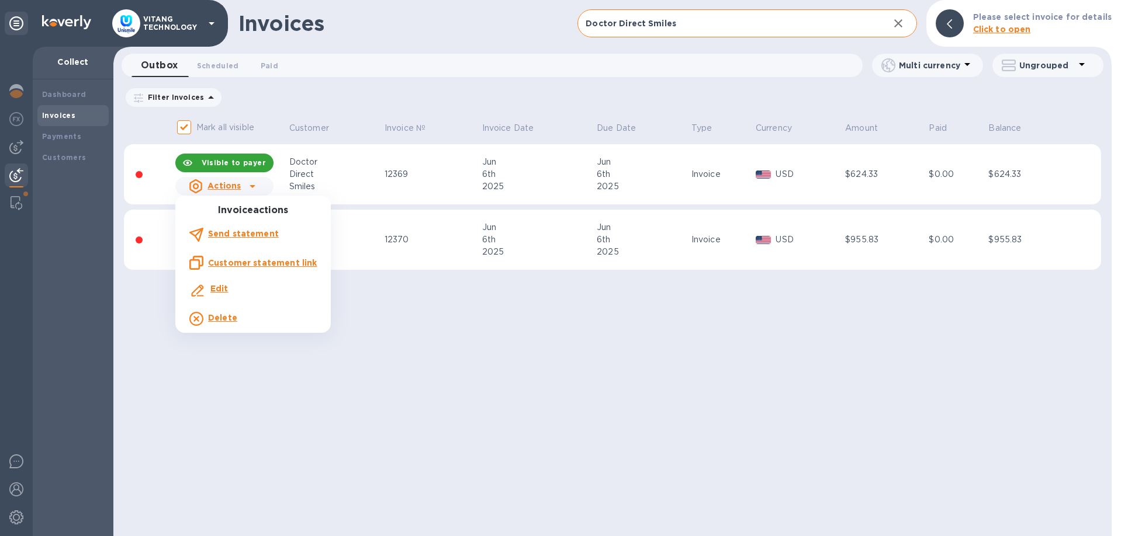
click at [214, 321] on b "Delete" at bounding box center [222, 317] width 29 height 9
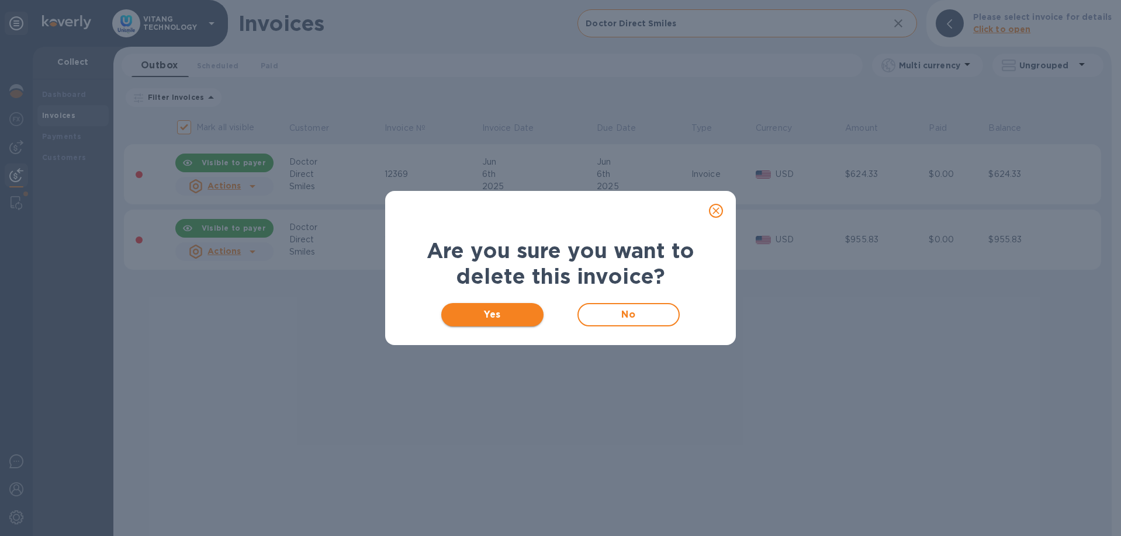
click at [463, 313] on span "Yes" at bounding box center [493, 315] width 84 height 14
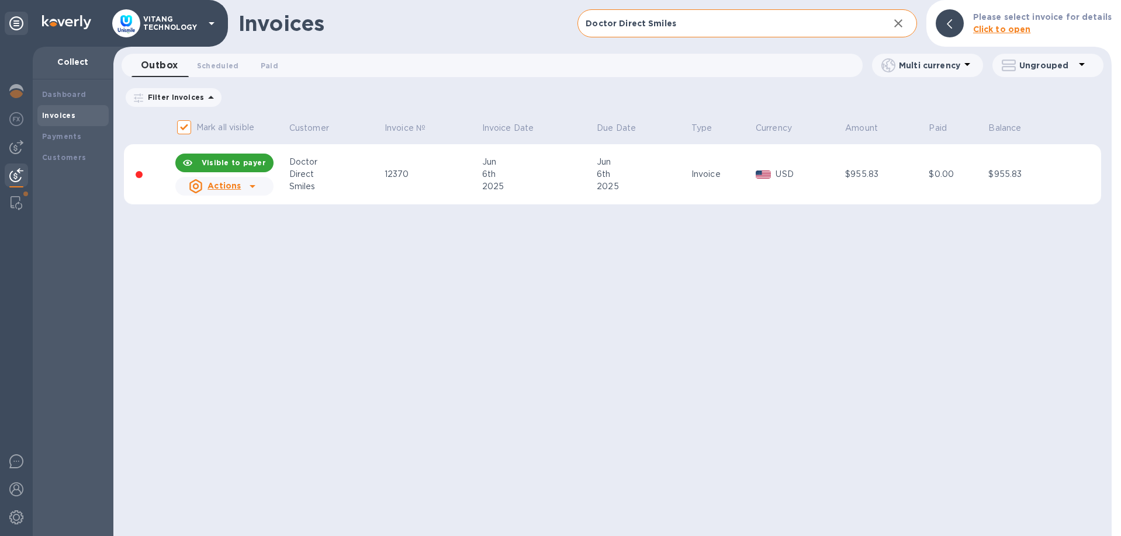
click at [905, 22] on icon "button" at bounding box center [898, 23] width 14 height 14
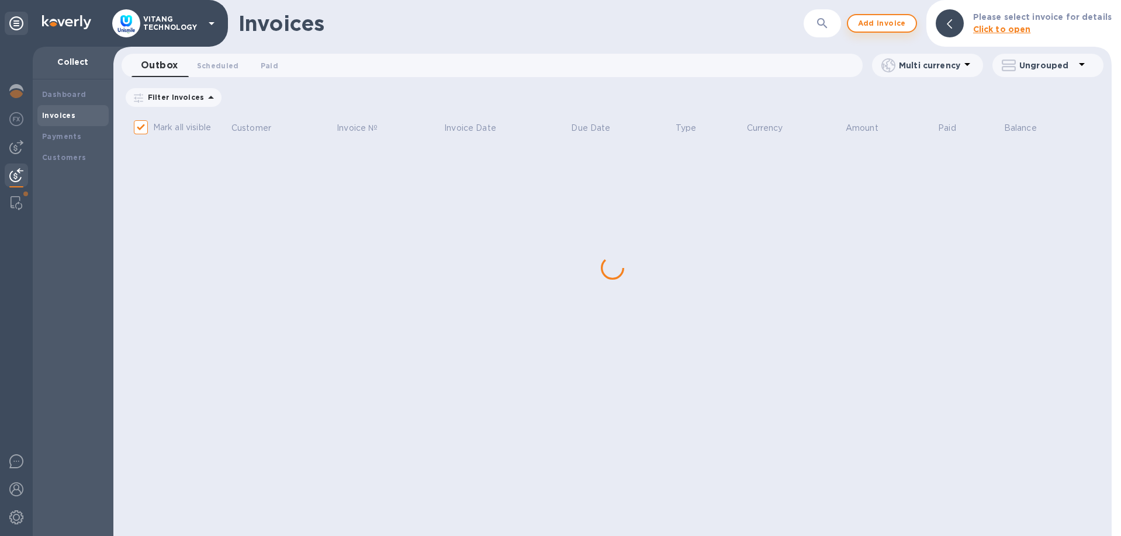
click at [892, 23] on span "Add invoice" at bounding box center [881, 23] width 49 height 14
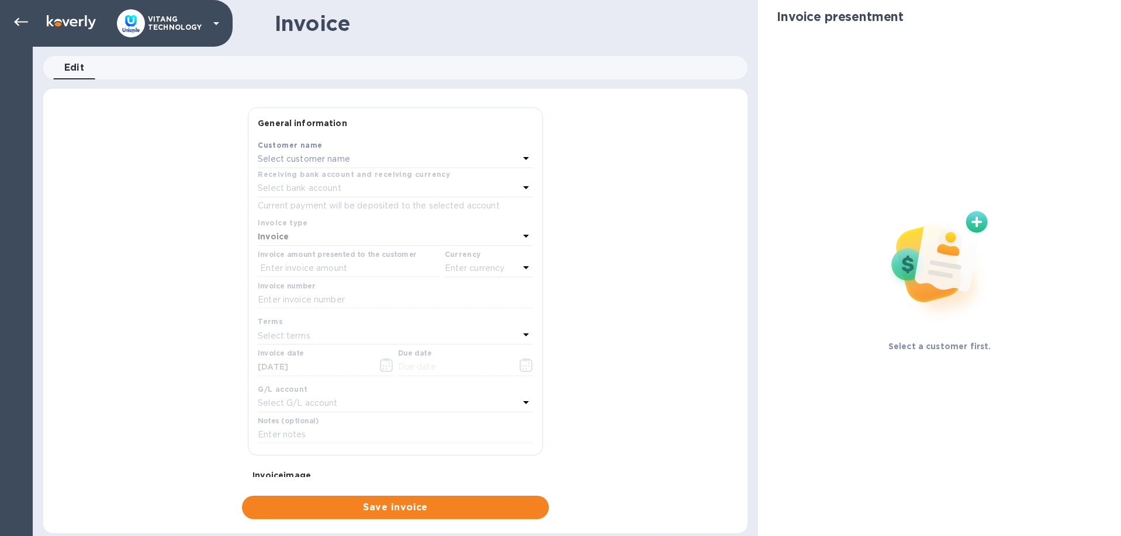
click at [347, 152] on div "Select customer name" at bounding box center [388, 159] width 261 height 16
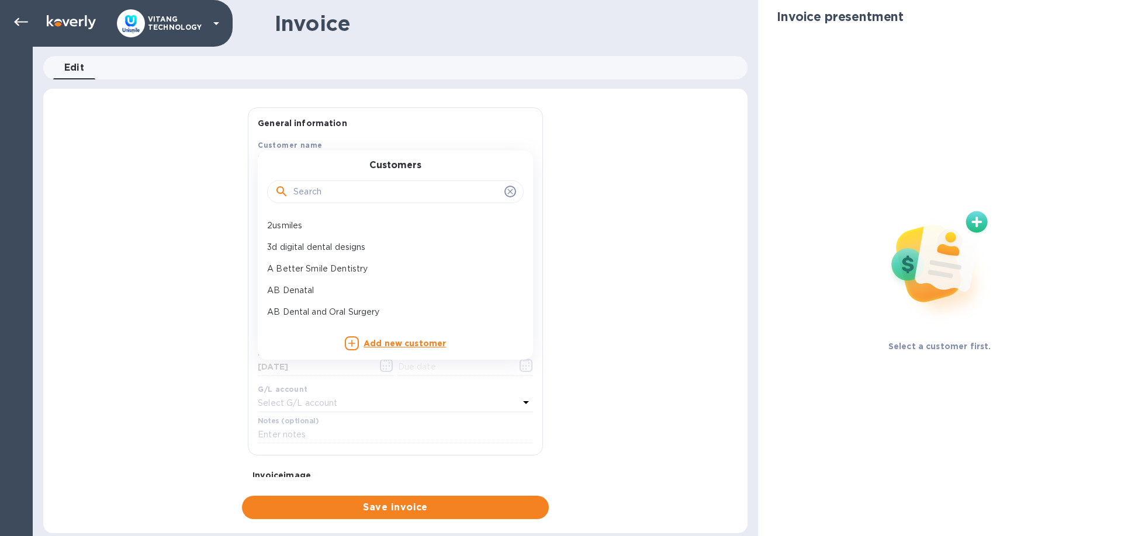
click at [376, 188] on input "text" at bounding box center [396, 192] width 206 height 18
paste input "Doctor Direct Smiles"
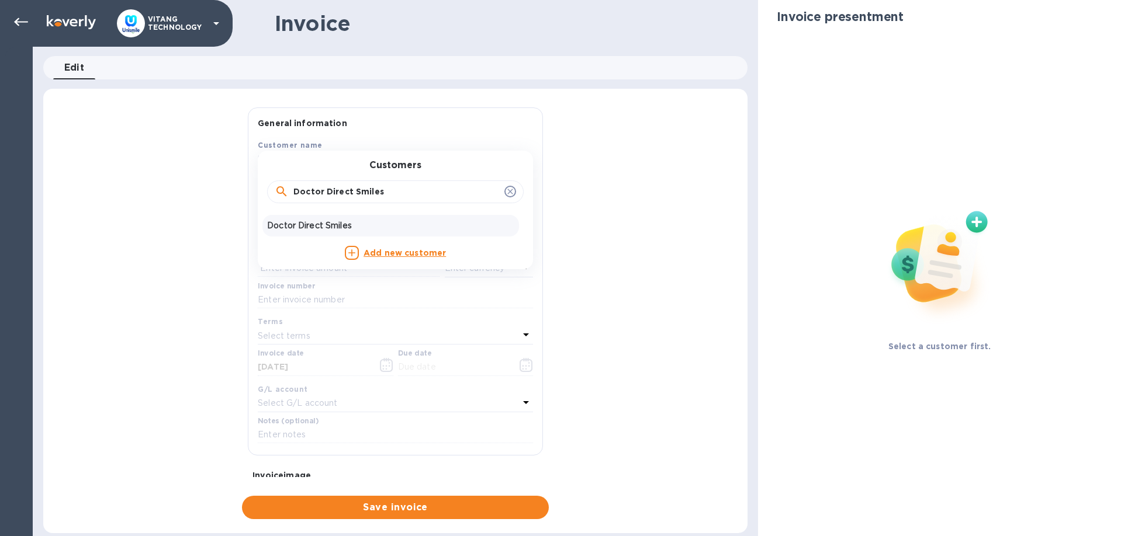
type input "Doctor Direct Smiles"
click at [324, 226] on p "Doctor Direct Smiles" at bounding box center [390, 226] width 247 height 12
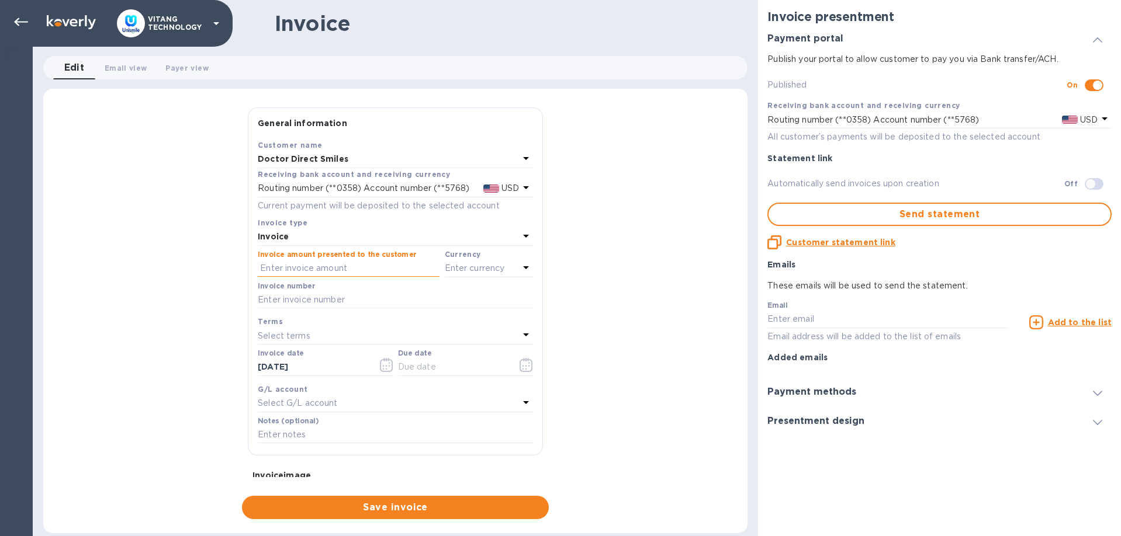
click at [323, 266] on input "text" at bounding box center [349, 269] width 182 height 18
type input "513.83"
click at [472, 268] on p "Enter currency" at bounding box center [475, 268] width 60 height 12
click at [454, 307] on div "USD US Dollar" at bounding box center [421, 299] width 193 height 22
click at [385, 298] on input "text" at bounding box center [395, 301] width 275 height 18
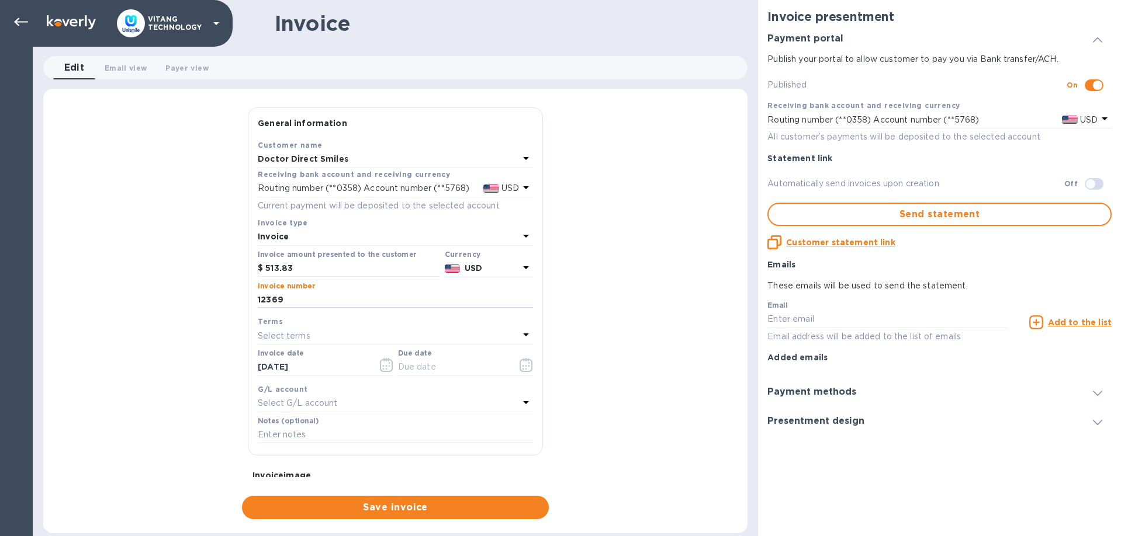
type input "12369"
drag, startPoint x: 323, startPoint y: 354, endPoint x: 353, endPoint y: 362, distance: 31.5
click at [323, 355] on div "Invoice date 09/15/2025" at bounding box center [326, 362] width 136 height 27
click at [393, 358] on icon "button" at bounding box center [386, 365] width 13 height 14
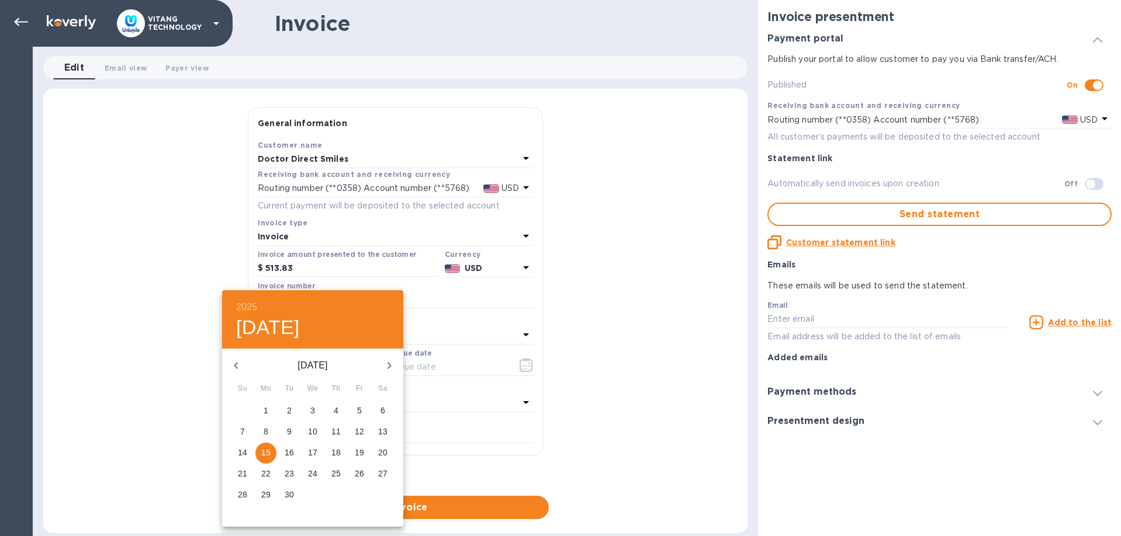
click at [241, 365] on icon "button" at bounding box center [236, 366] width 14 height 14
click at [241, 363] on icon "button" at bounding box center [236, 366] width 14 height 14
click at [356, 407] on span "6" at bounding box center [359, 411] width 21 height 12
type input "06/06/2025"
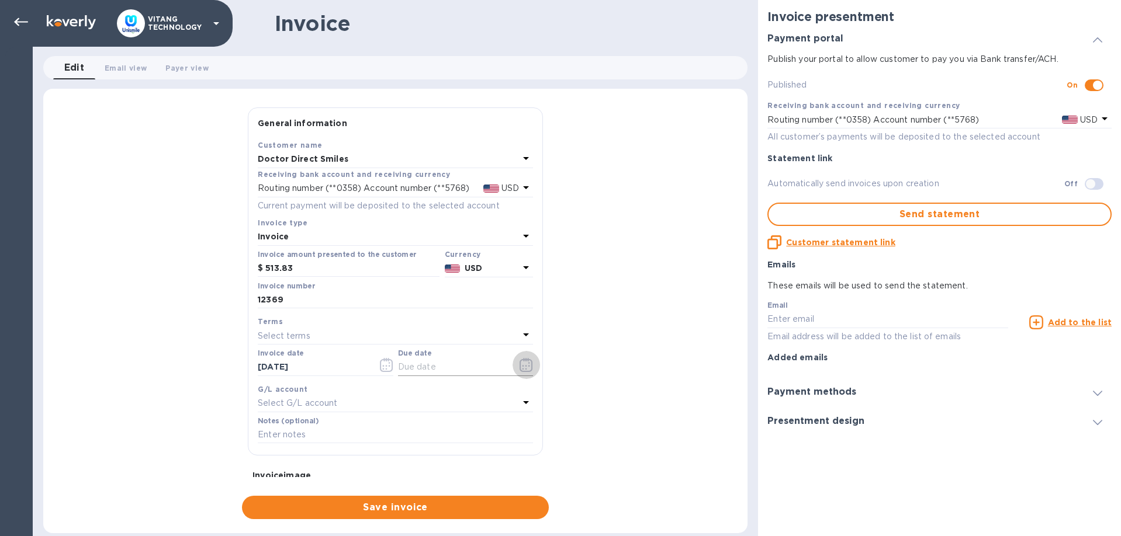
click at [525, 365] on icon "button" at bounding box center [526, 366] width 2 height 2
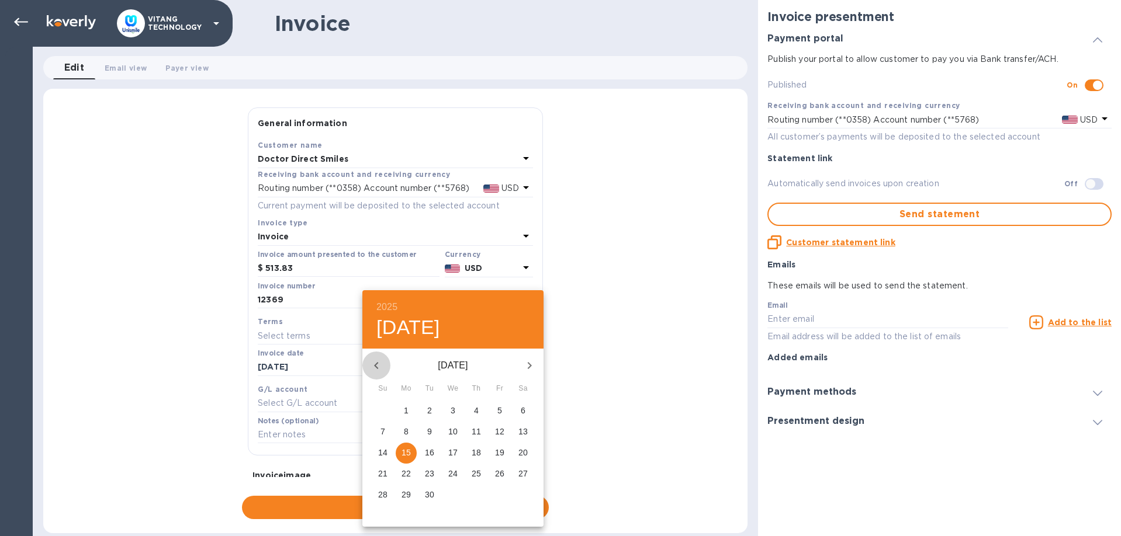
click at [382, 367] on icon "button" at bounding box center [376, 366] width 14 height 14
click at [498, 413] on p "6" at bounding box center [499, 411] width 5 height 12
type input "06/06/2025"
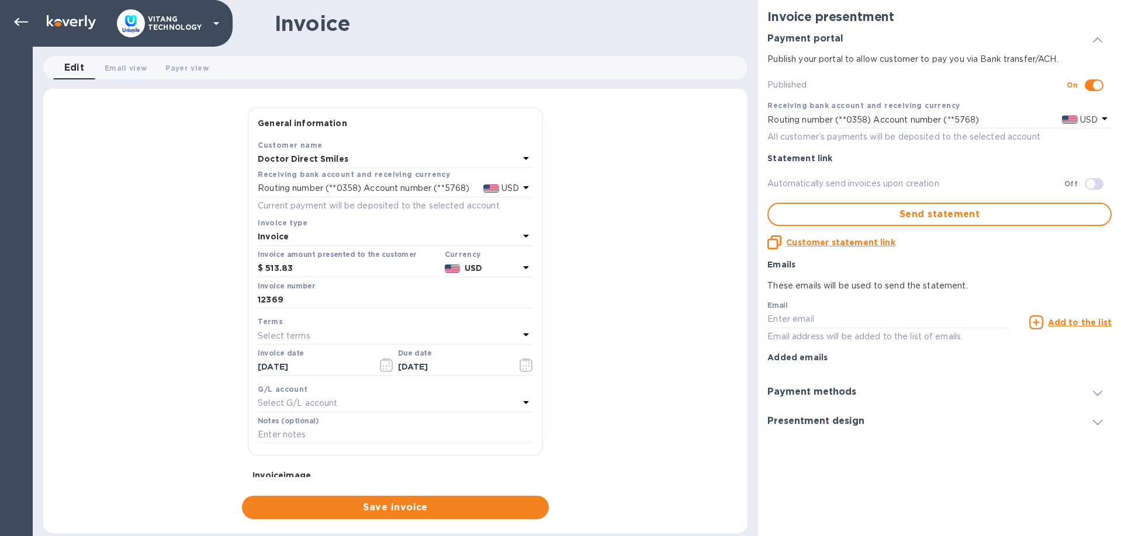
click at [496, 404] on div "Select G/L account" at bounding box center [388, 404] width 261 height 16
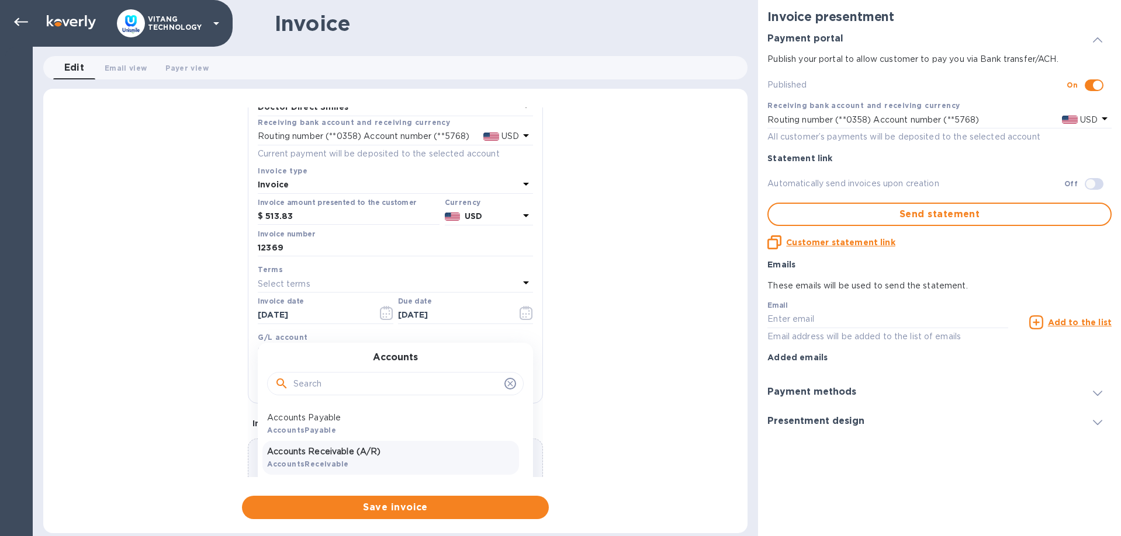
scroll to position [112, 0]
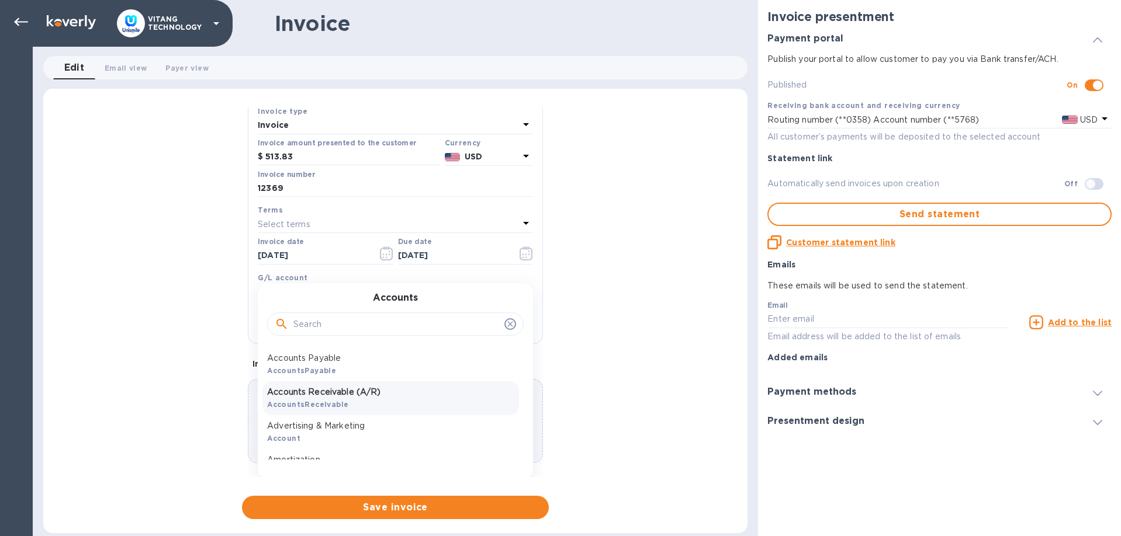
click at [404, 392] on p "Accounts Receivable (A/R)" at bounding box center [390, 392] width 247 height 12
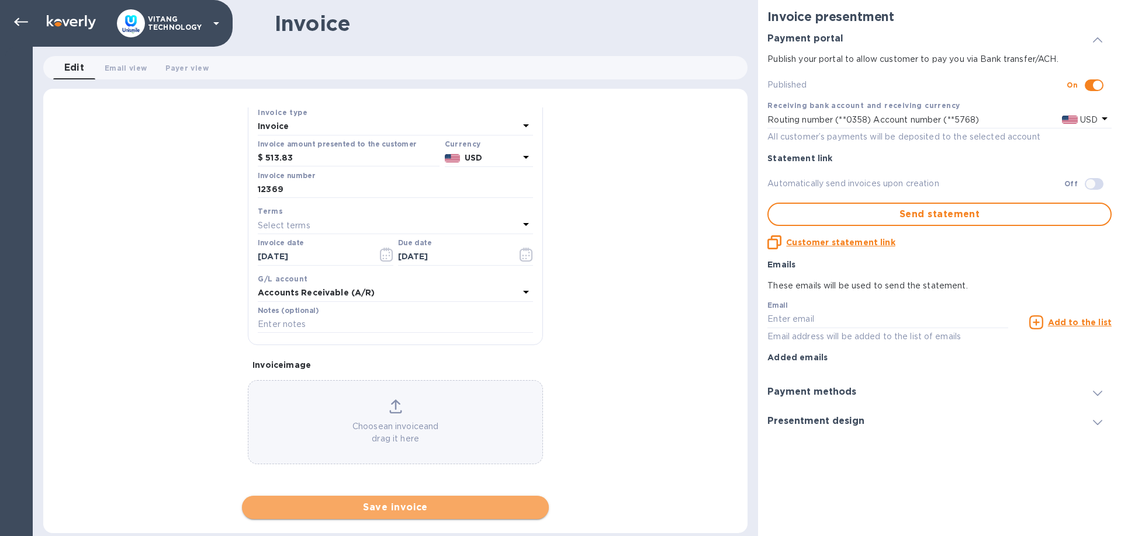
click at [451, 501] on span "Save invoice" at bounding box center [395, 508] width 288 height 14
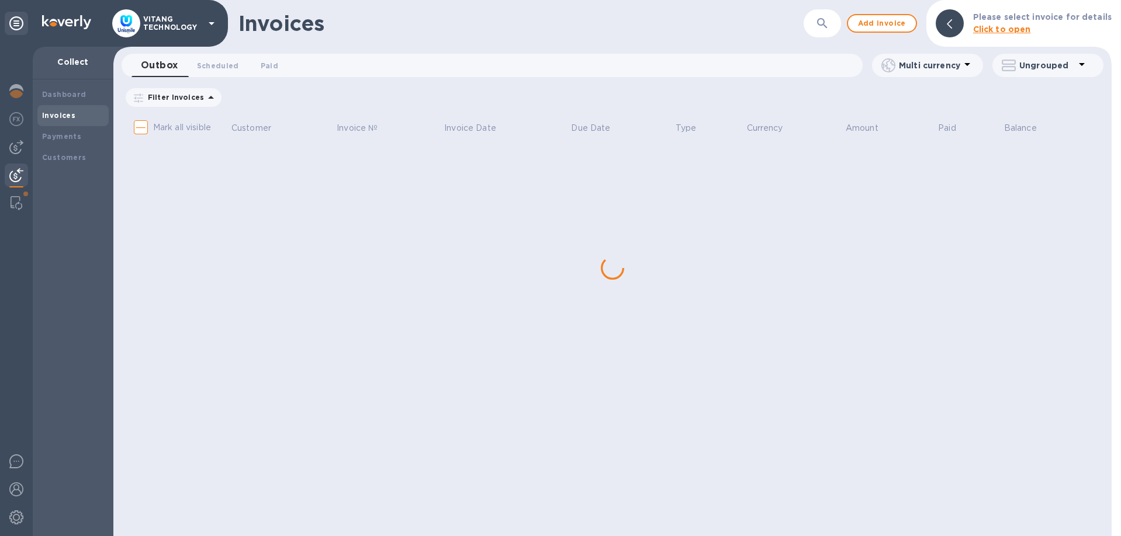
checkbox input "true"
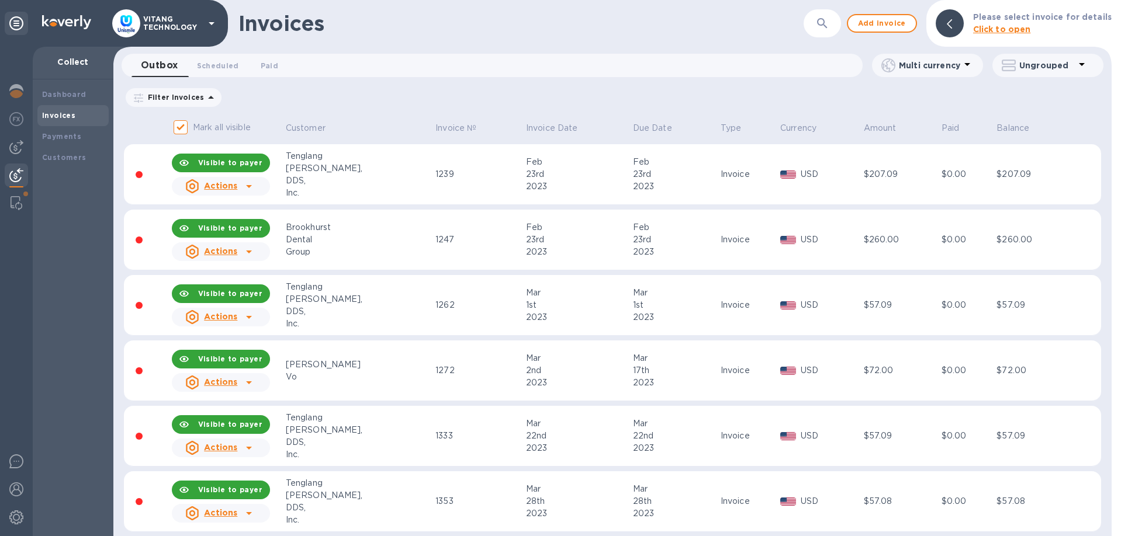
click at [813, 101] on div "Filter Invoices Amount Paid Balance" at bounding box center [612, 97] width 977 height 22
click at [756, 62] on div "Outbox 0 Scheduled 0 Paid 0" at bounding box center [496, 65] width 731 height 23
click at [814, 25] on div "​" at bounding box center [821, 23] width 37 height 29
click at [829, 29] on icon "button" at bounding box center [822, 23] width 14 height 14
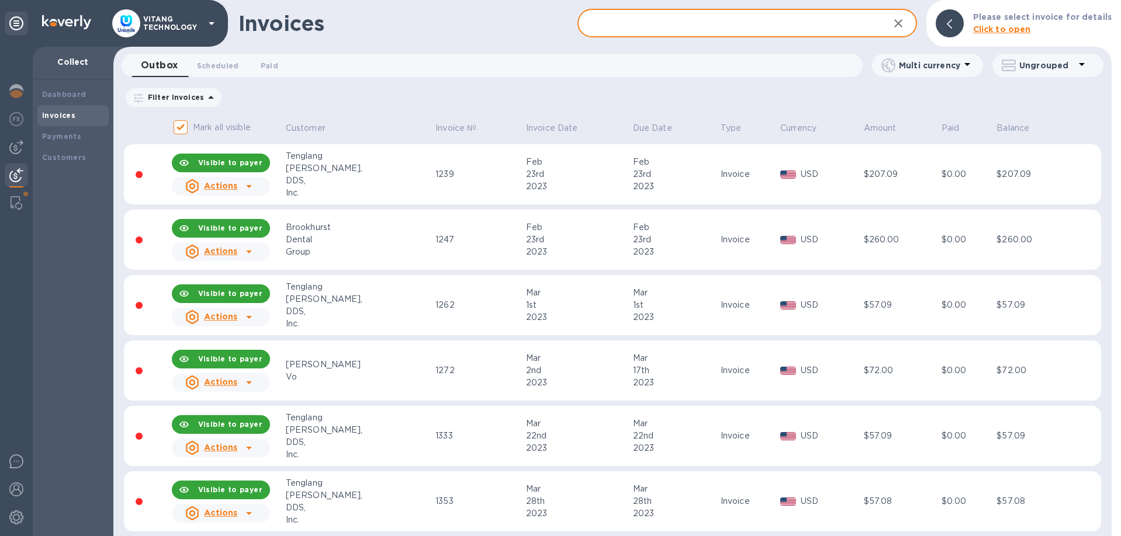
paste input "$1,469.66"
type input "$1,469.66"
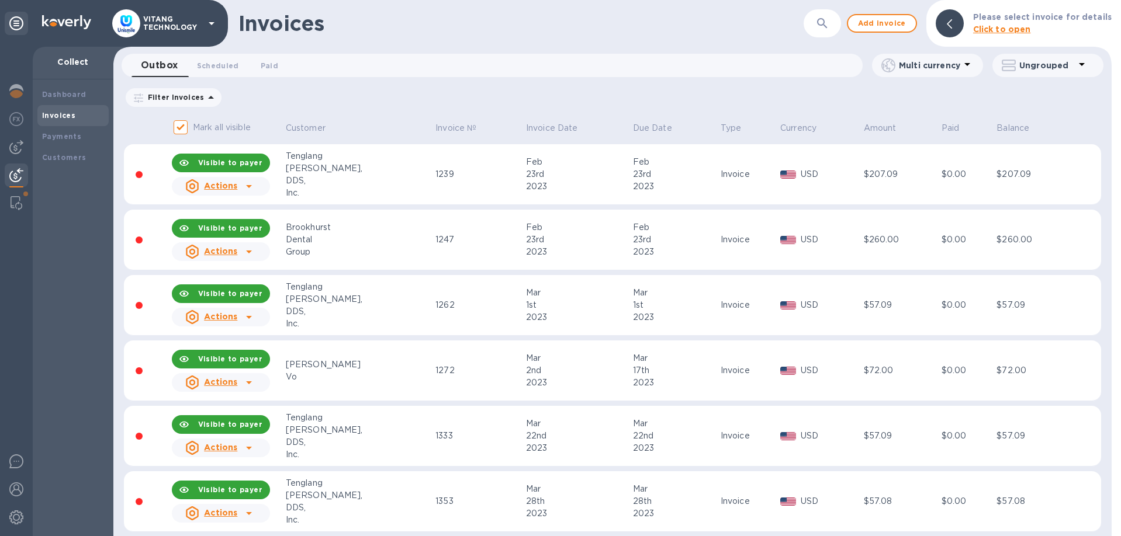
click at [836, 23] on button "button" at bounding box center [822, 23] width 28 height 28
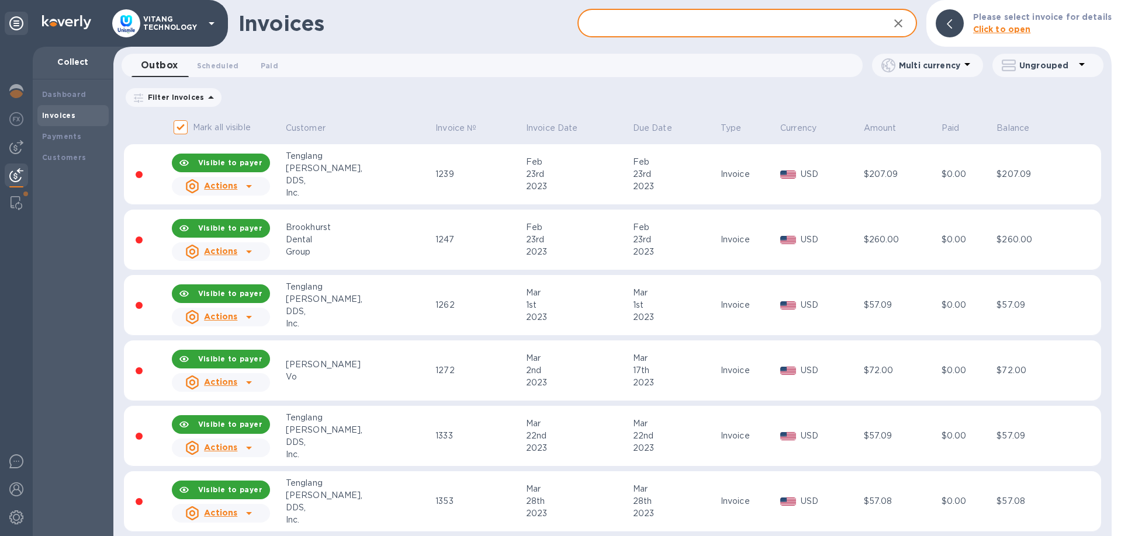
paste input "Doctor Direct Smiles"
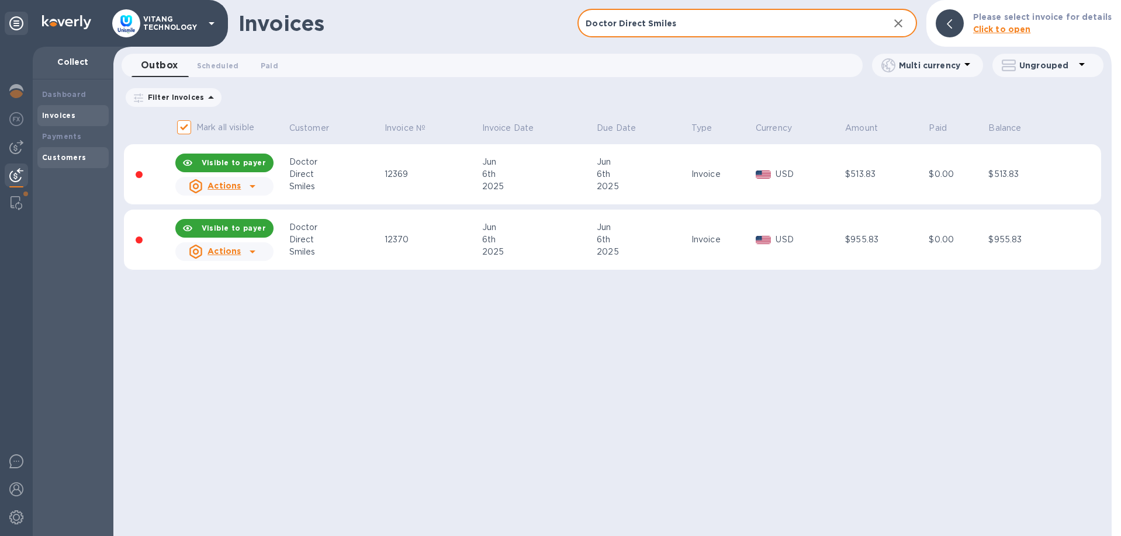
type input "Doctor Direct Smiles"
click at [75, 153] on div "Customers" at bounding box center [73, 158] width 62 height 12
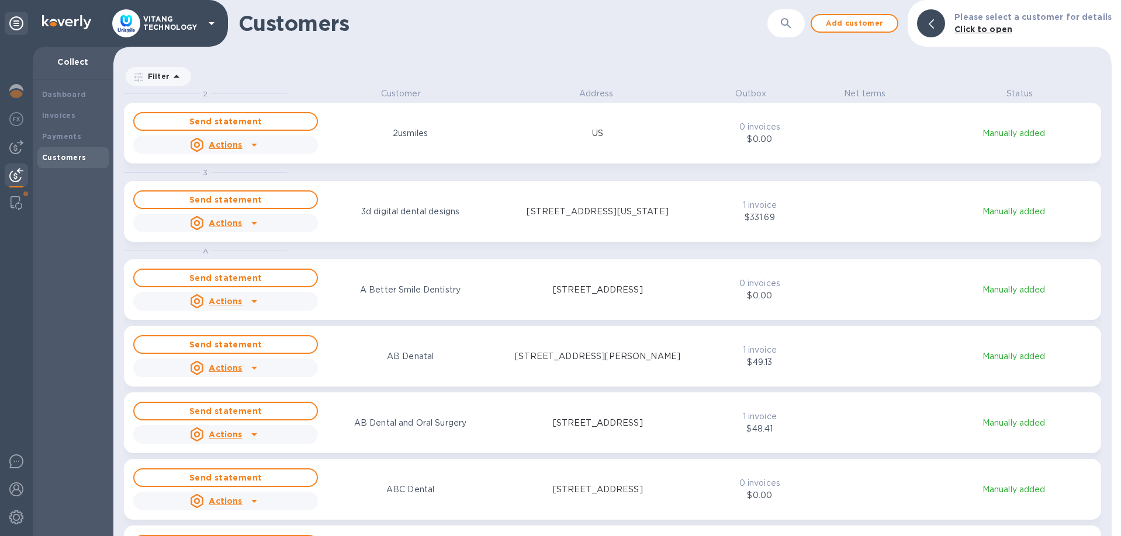
scroll to position [449, 998]
click at [793, 20] on icon "button" at bounding box center [786, 23] width 14 height 14
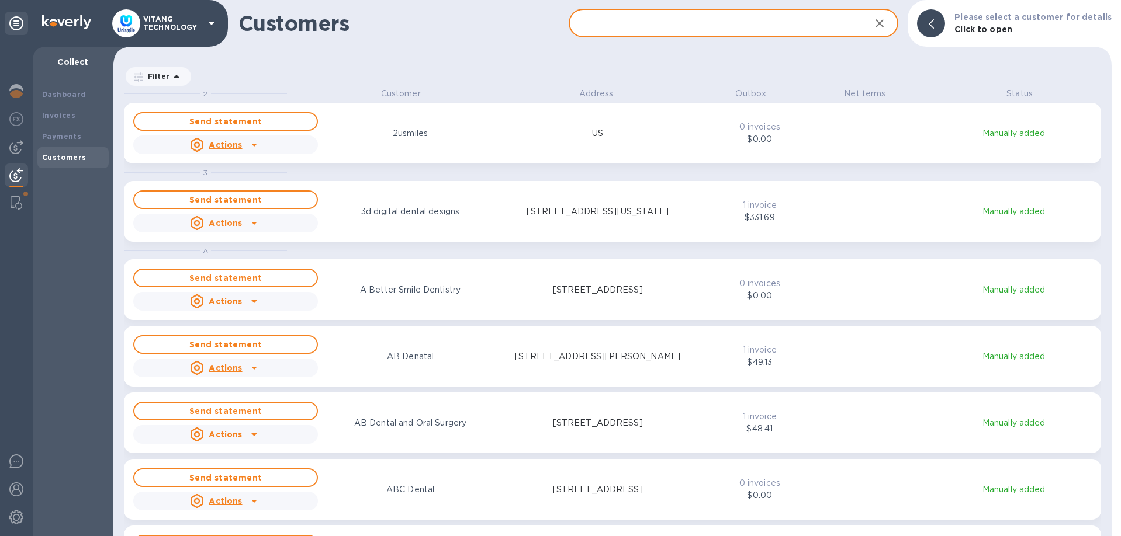
paste input "Doctor Direct Smiles"
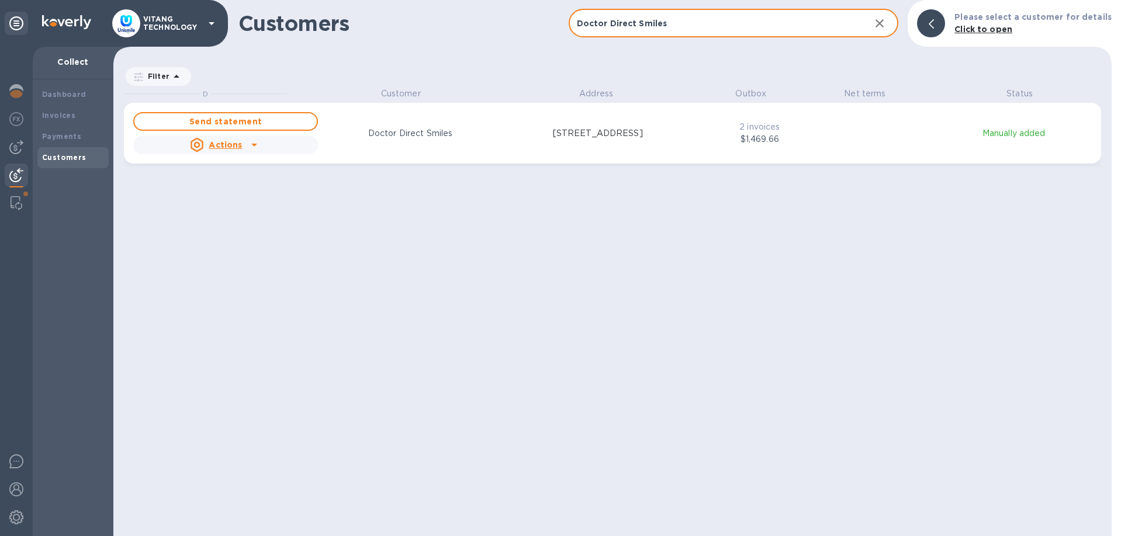
type input "Doctor Direct Smiles"
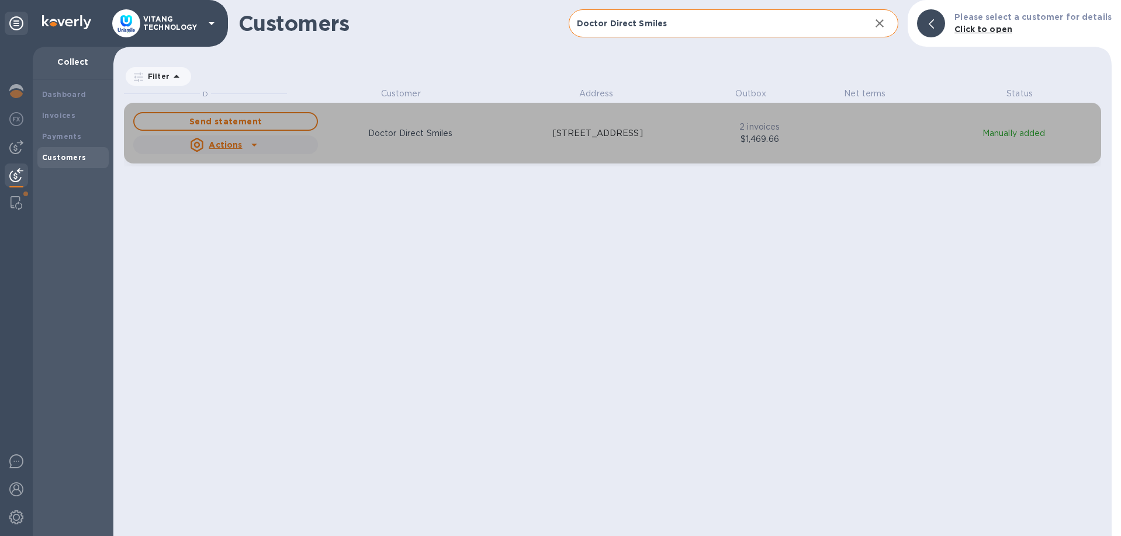
click at [254, 143] on icon "grid" at bounding box center [254, 145] width 14 height 14
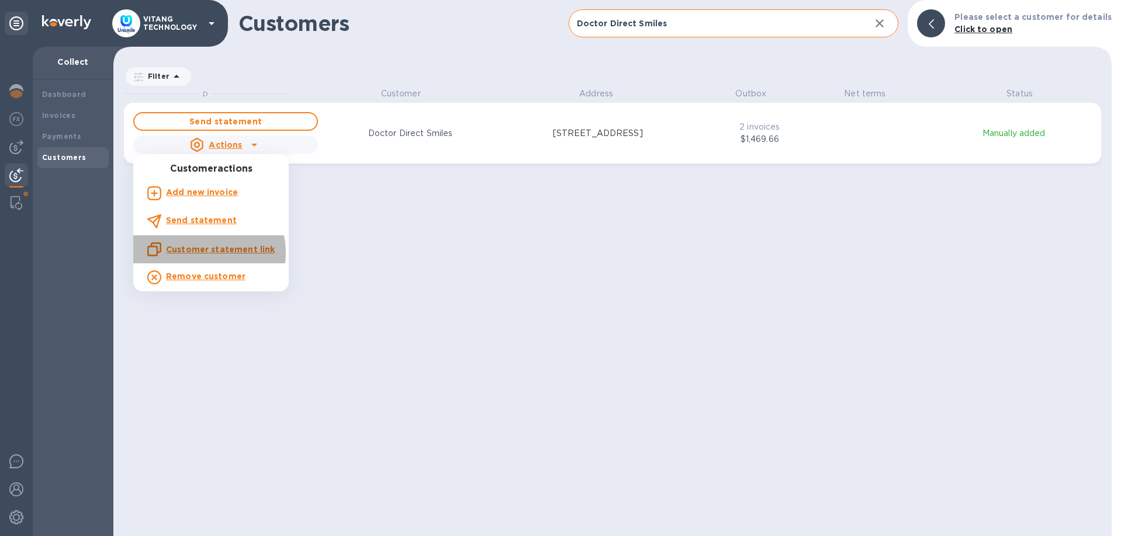
click at [196, 254] on u "Customer statement link" at bounding box center [220, 249] width 109 height 9
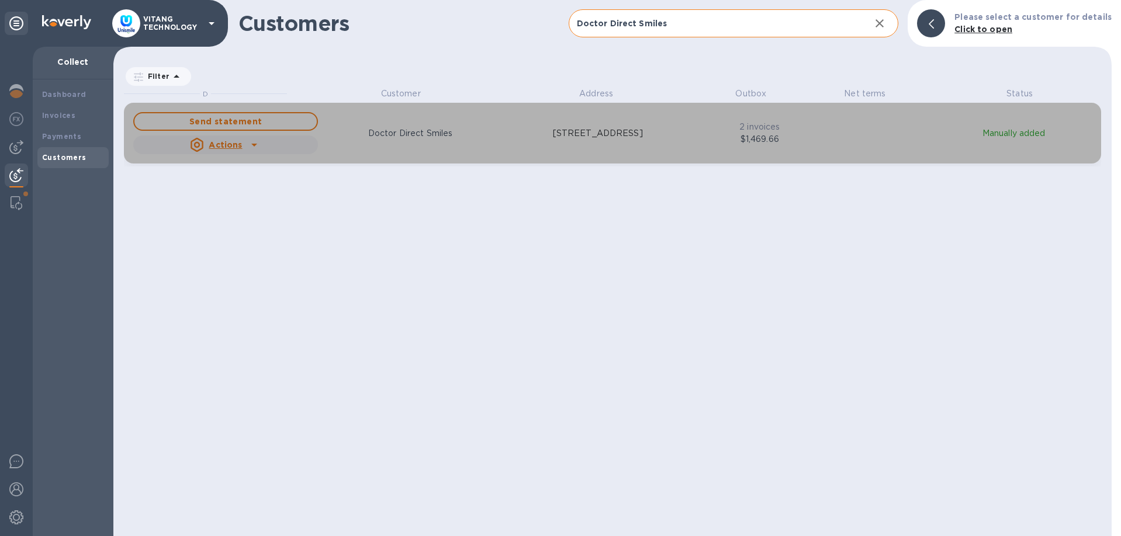
click at [255, 140] on icon "grid" at bounding box center [254, 145] width 14 height 14
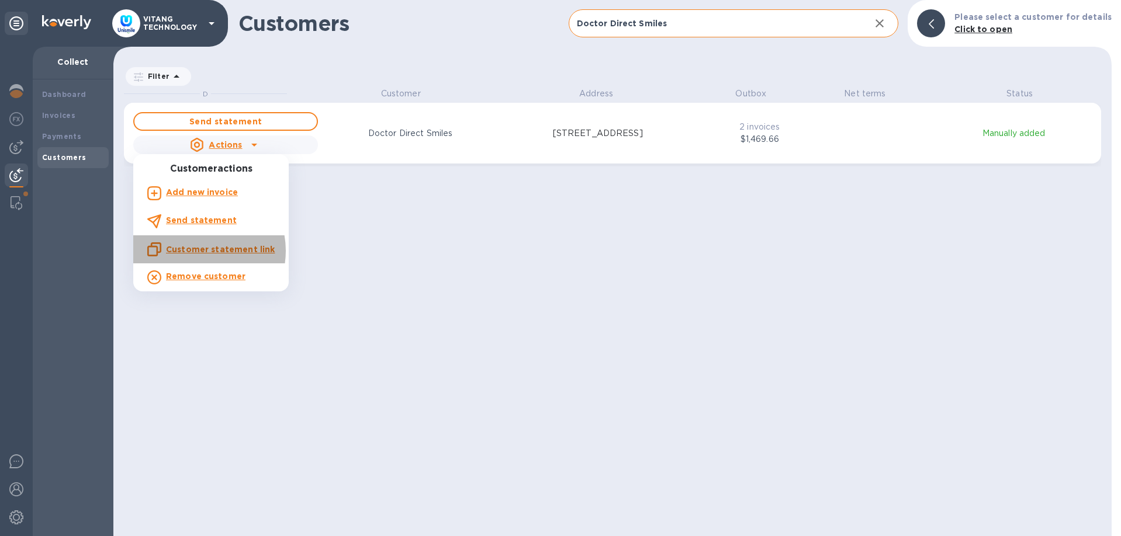
click at [196, 251] on u "Customer statement link" at bounding box center [220, 249] width 109 height 9
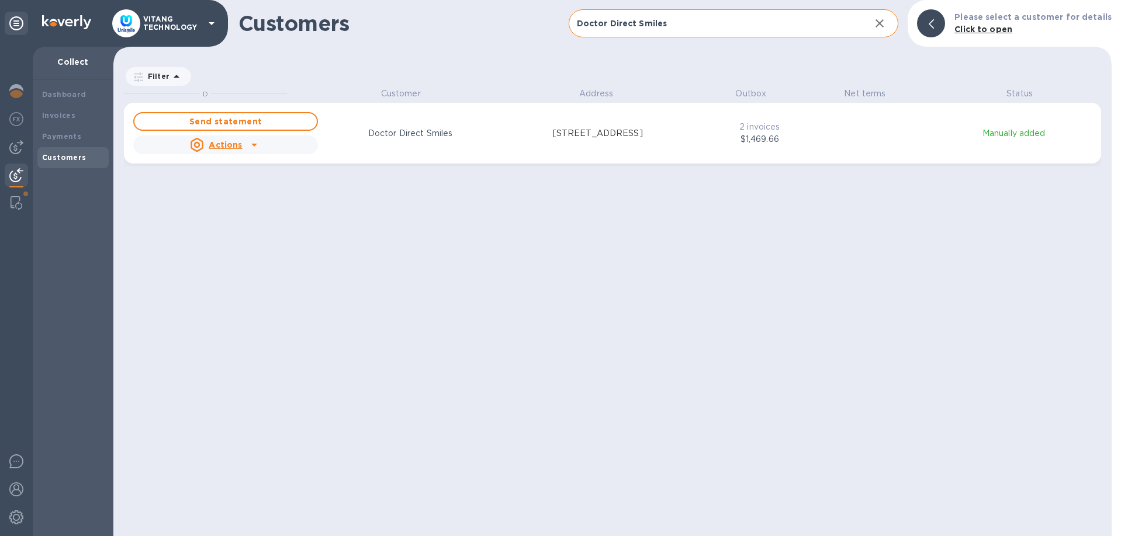
click at [249, 147] on icon "grid" at bounding box center [254, 145] width 14 height 14
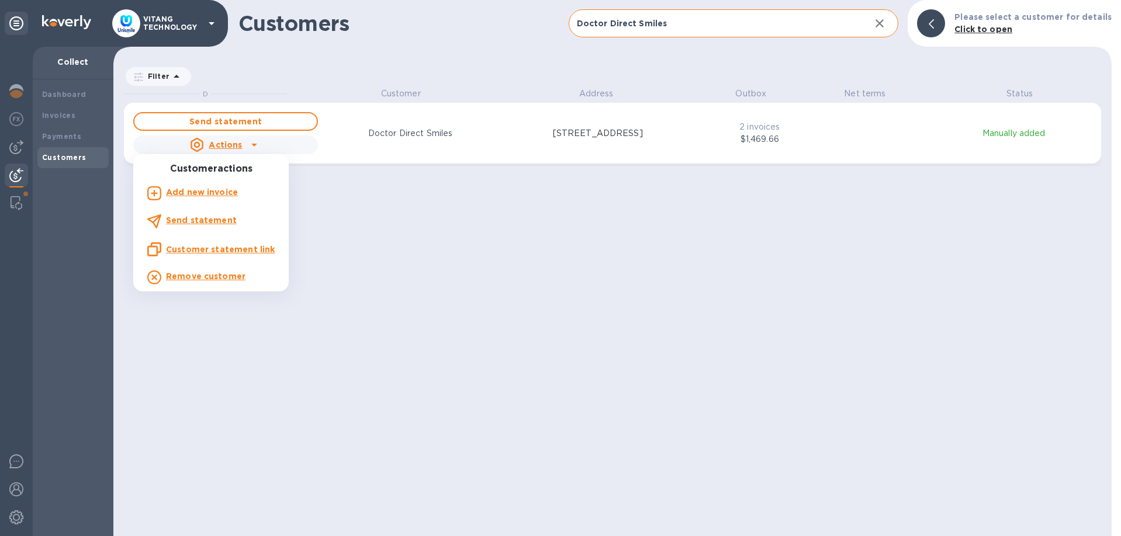
click at [192, 252] on u "Customer statement link" at bounding box center [220, 249] width 109 height 9
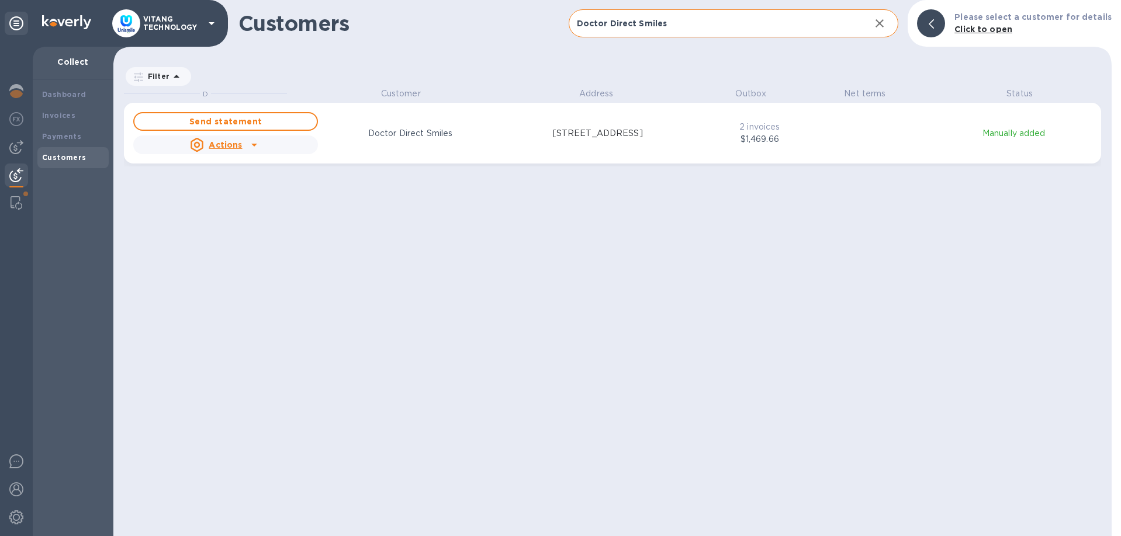
click at [253, 144] on icon "grid" at bounding box center [254, 145] width 6 height 3
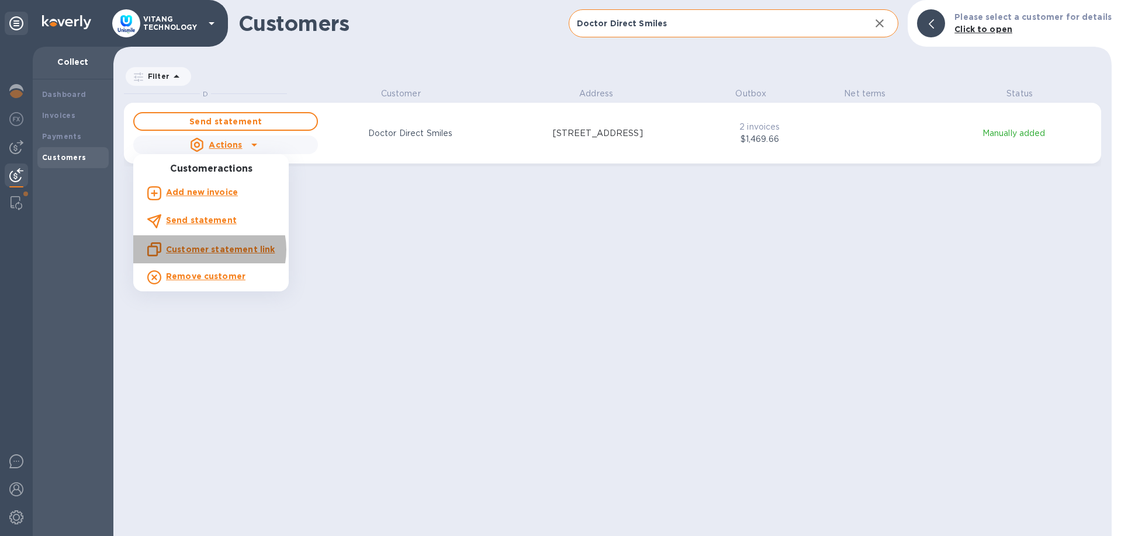
click at [209, 250] on u "Customer statement link" at bounding box center [220, 249] width 109 height 9
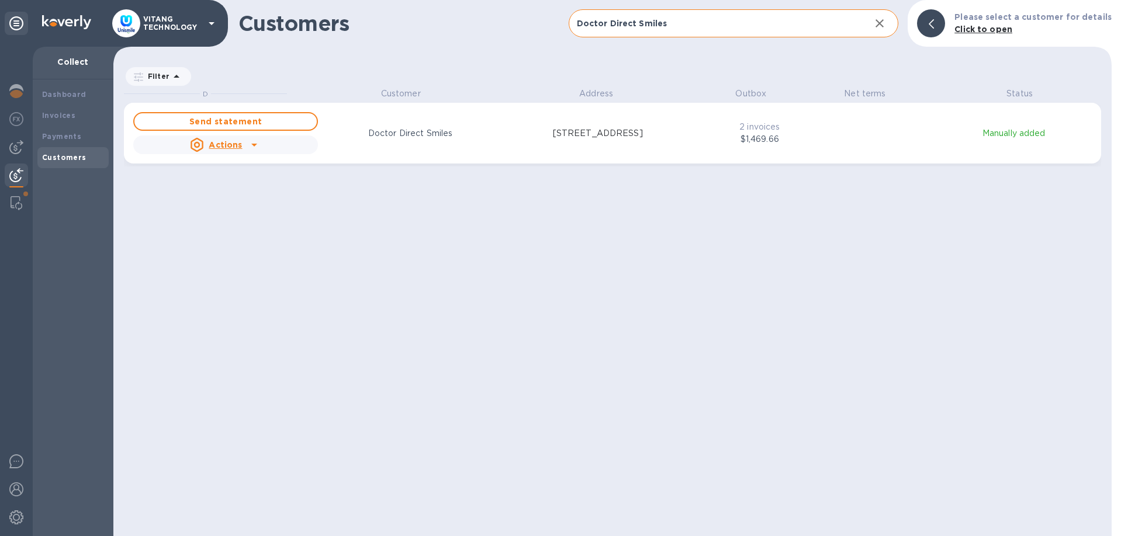
click at [245, 143] on div "grid" at bounding box center [254, 145] width 19 height 19
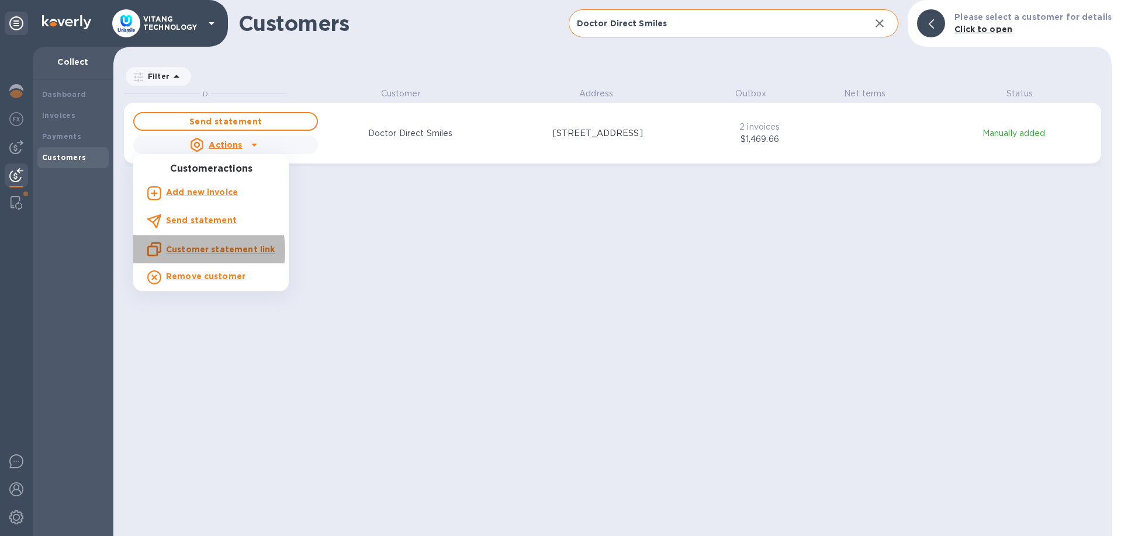
click at [185, 251] on u "Customer statement link" at bounding box center [220, 249] width 109 height 9
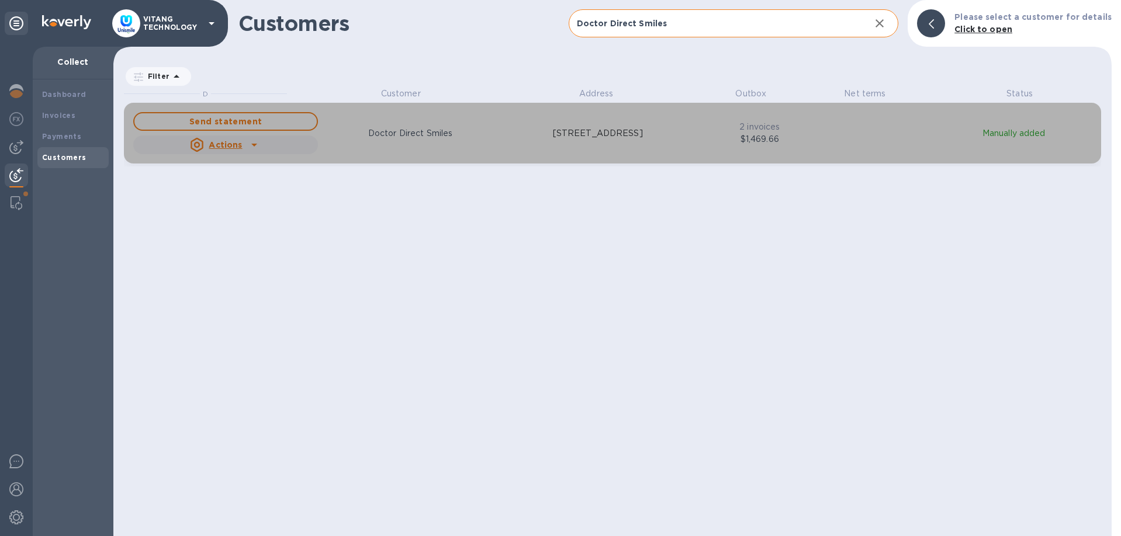
click at [973, 124] on div "Send statement Actions Doctor Direct Smiles 12739 lakewood blvd., Suite C, Down…" at bounding box center [612, 133] width 963 height 47
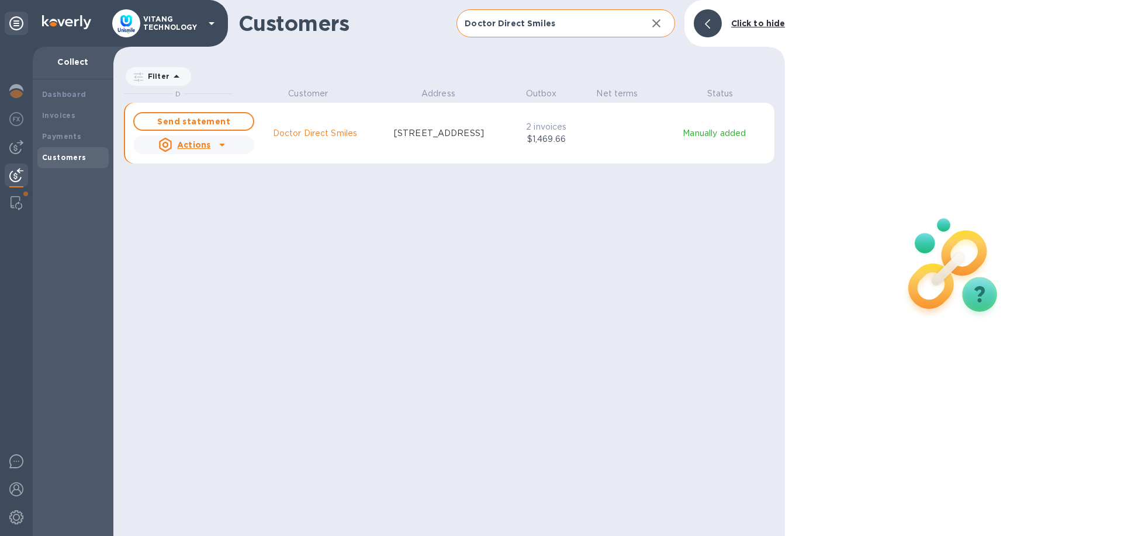
scroll to position [1, 1]
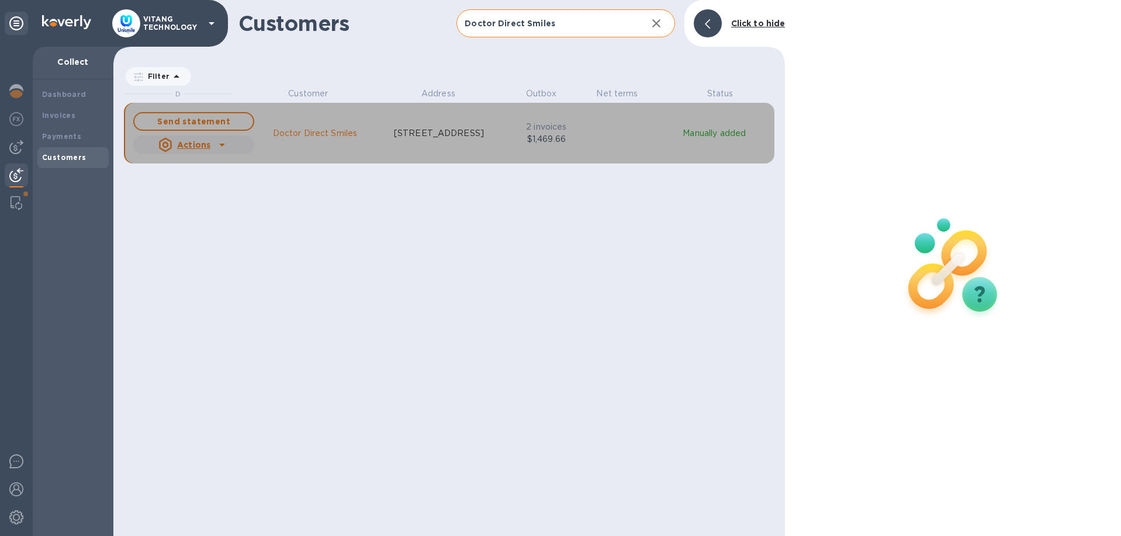
click at [552, 146] on div "Send statement Actions Doctor Direct Smiles 12739 lakewood blvd., Suite C, Down…" at bounding box center [449, 133] width 636 height 47
click at [220, 142] on icon "grid" at bounding box center [222, 145] width 14 height 14
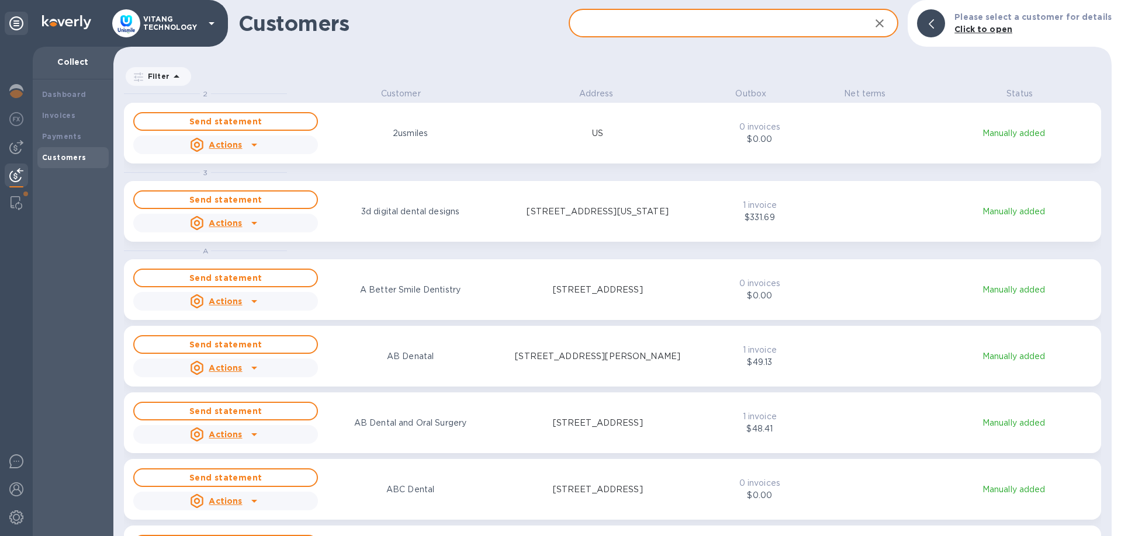
scroll to position [449, 998]
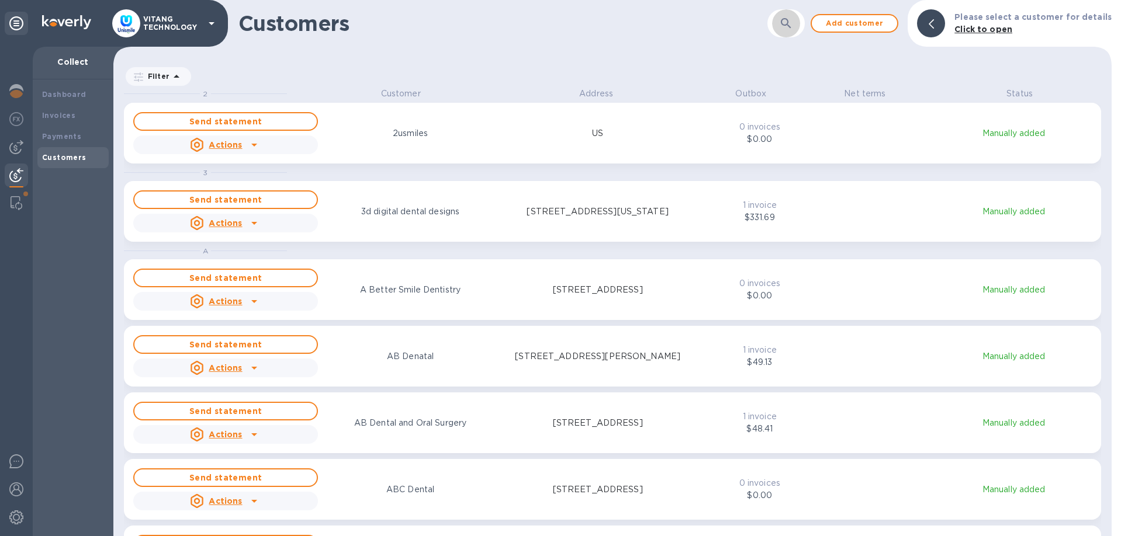
click at [793, 22] on icon "button" at bounding box center [786, 23] width 14 height 14
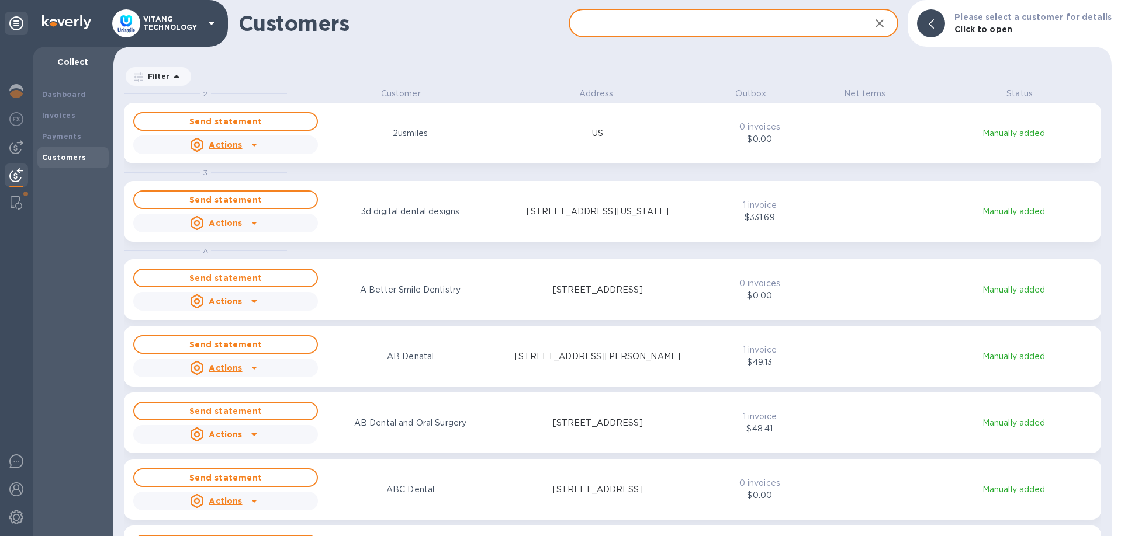
paste input "Doctor Direct Smiles"
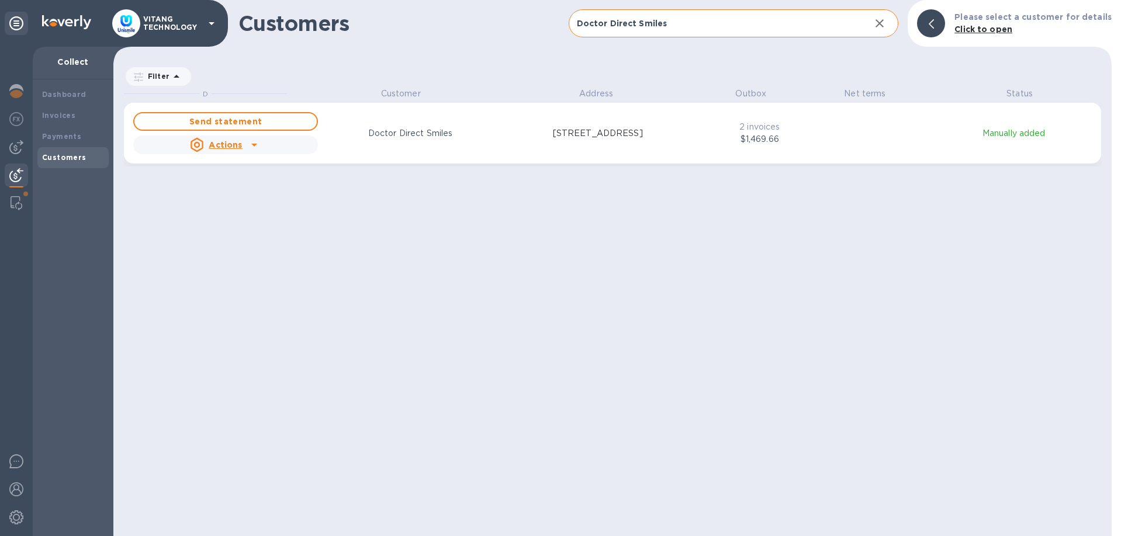
click at [487, 54] on div "Customers Doctor Direct Smiles ​ Add customer Please select a customer for deta…" at bounding box center [612, 268] width 998 height 536
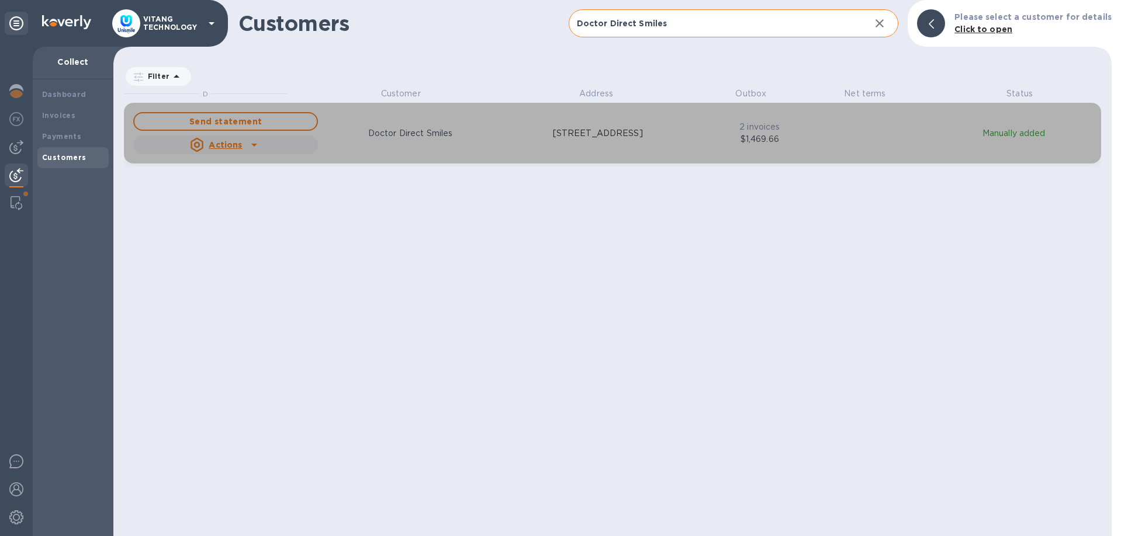
click at [257, 141] on icon "grid" at bounding box center [254, 145] width 14 height 14
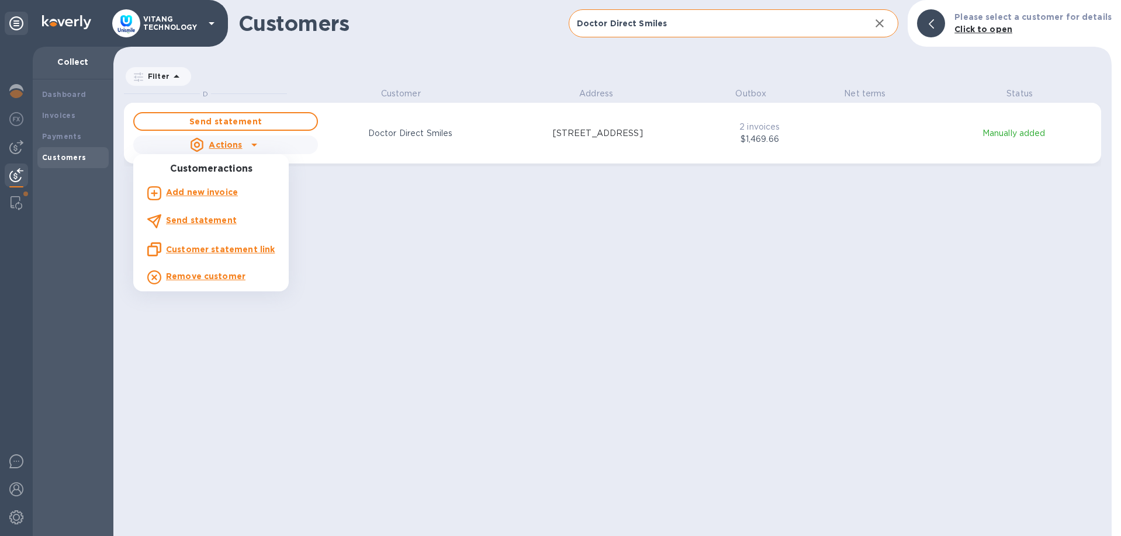
click at [186, 250] on u "Customer statement link" at bounding box center [220, 249] width 109 height 9
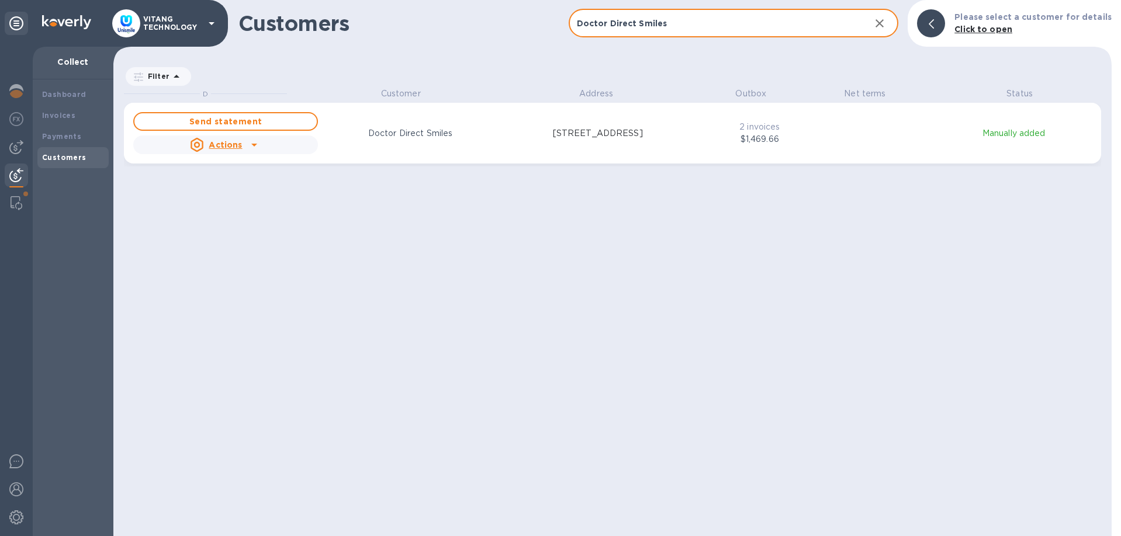
click at [732, 36] on input "Doctor Direct Smiles" at bounding box center [715, 23] width 293 height 29
paste input "Tenglang Chen, DDS, Inc."
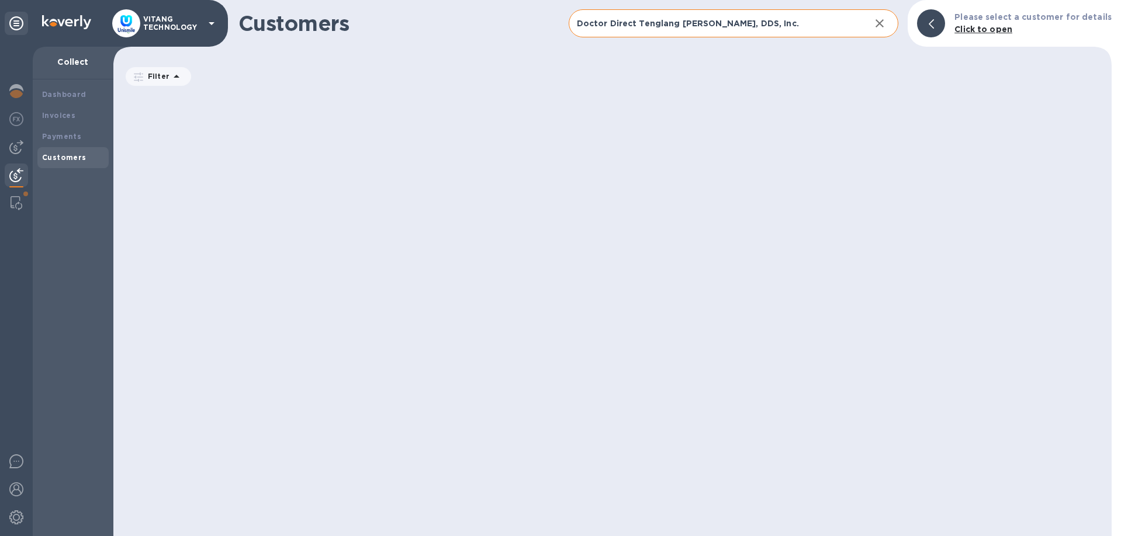
click at [663, 29] on input "Doctor Direct Tenglang Chen, DDS, Inc." at bounding box center [715, 23] width 293 height 29
paste input "text"
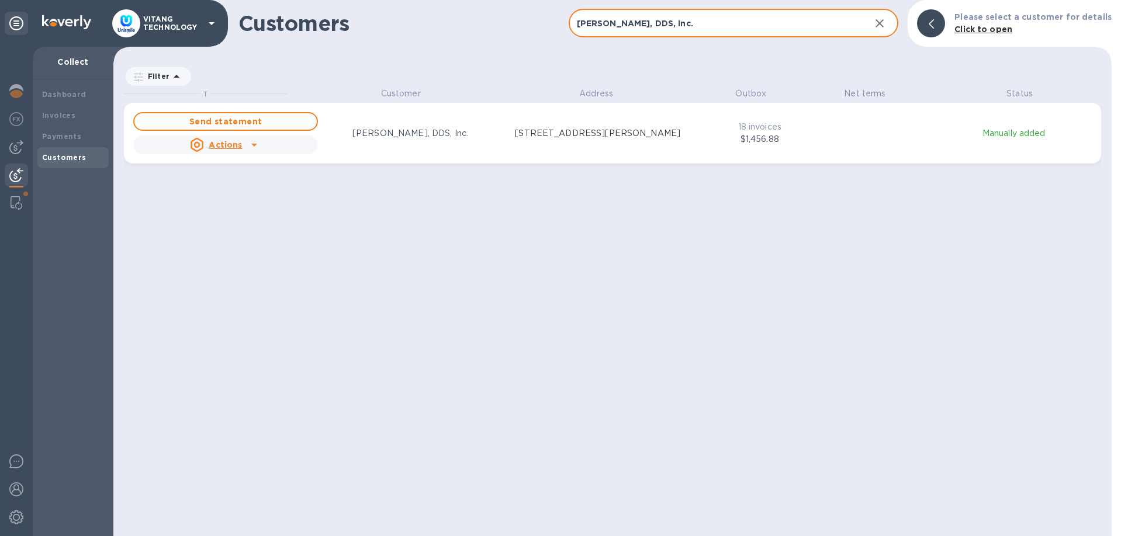
type input "Tenglang Chen, DDS, Inc."
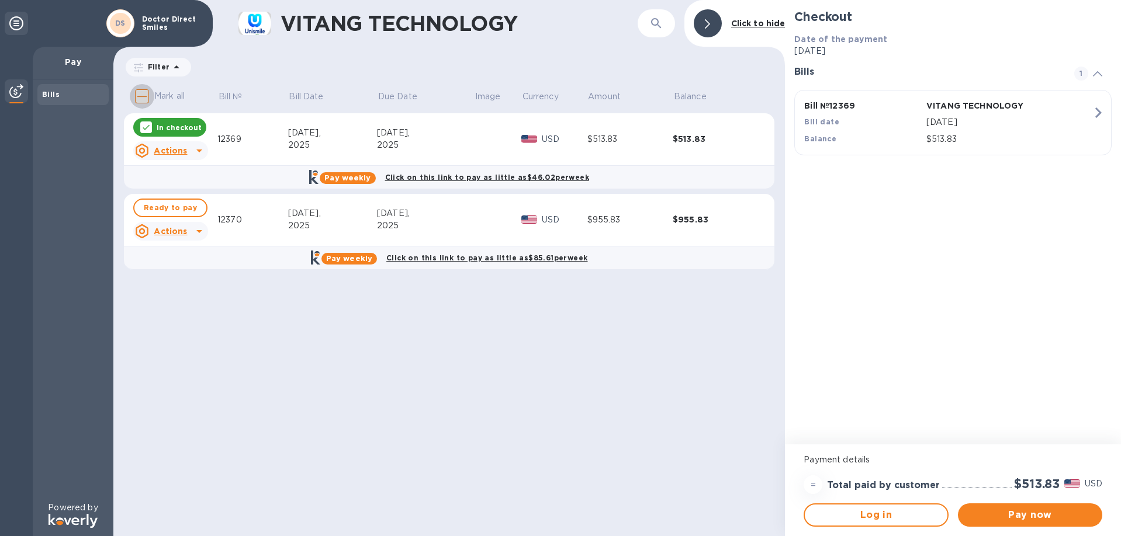
click at [144, 95] on input "Mark all" at bounding box center [142, 96] width 25 height 25
checkbox input "true"
